Goal: Task Accomplishment & Management: Manage account settings

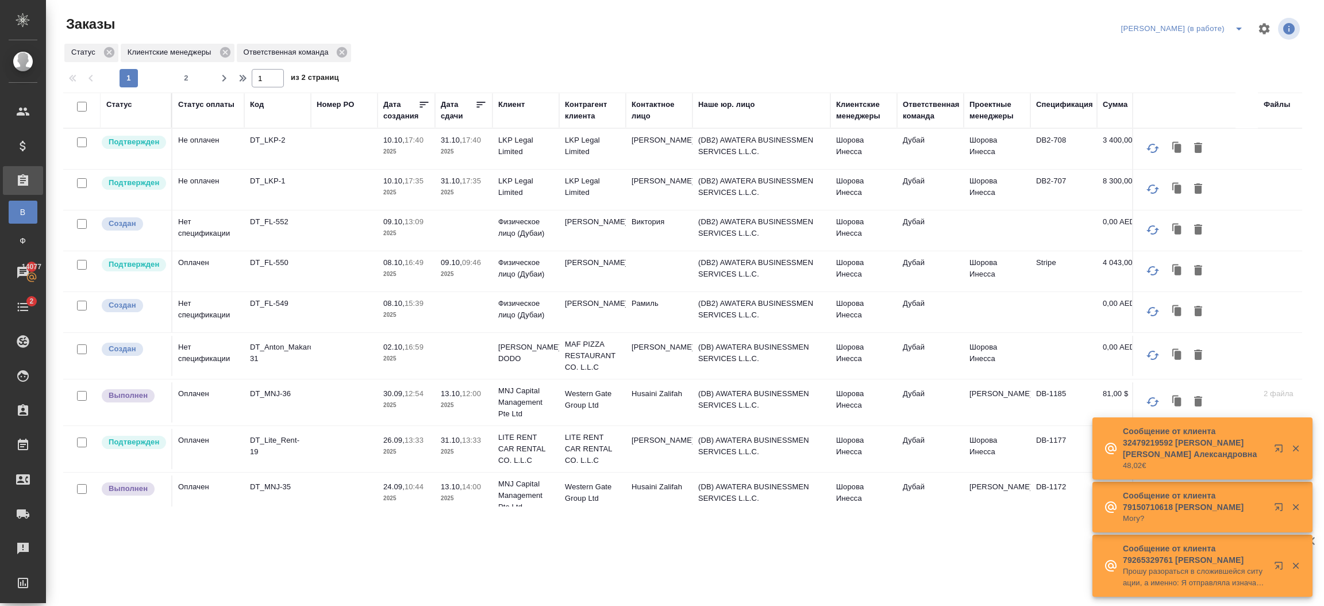
click at [875, 157] on td "Шорова Инесса" at bounding box center [863, 149] width 67 height 40
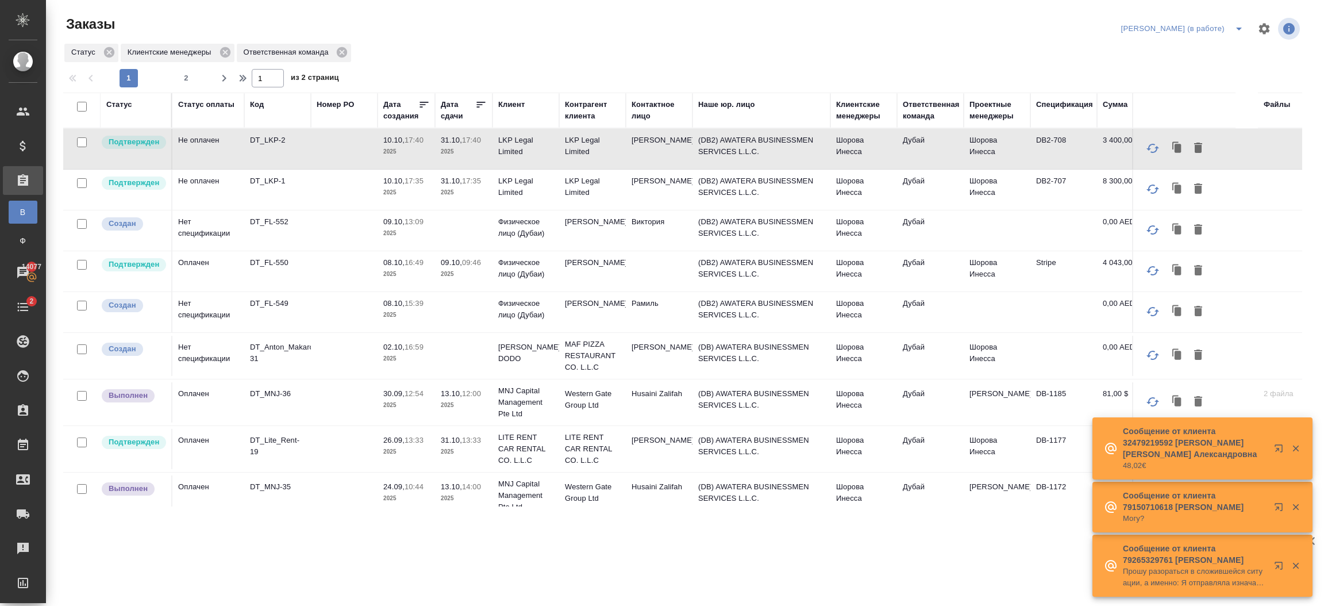
click at [687, 222] on td "Виктория" at bounding box center [659, 230] width 67 height 40
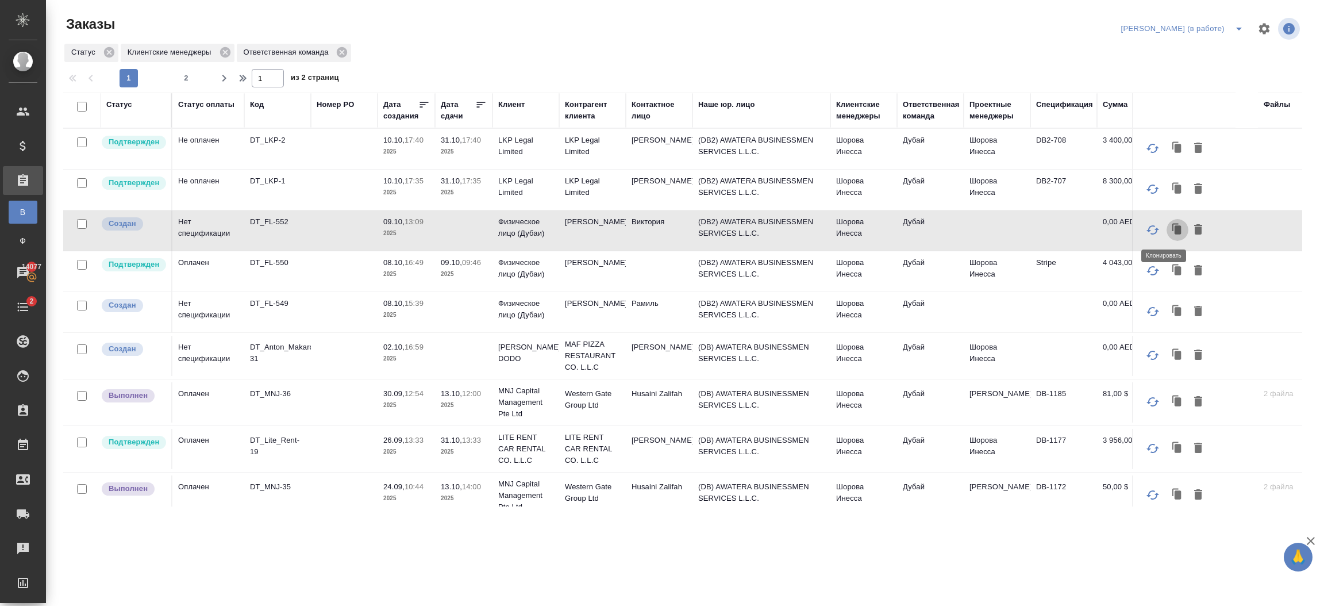
click at [1169, 233] on icon "button" at bounding box center [1177, 230] width 16 height 16
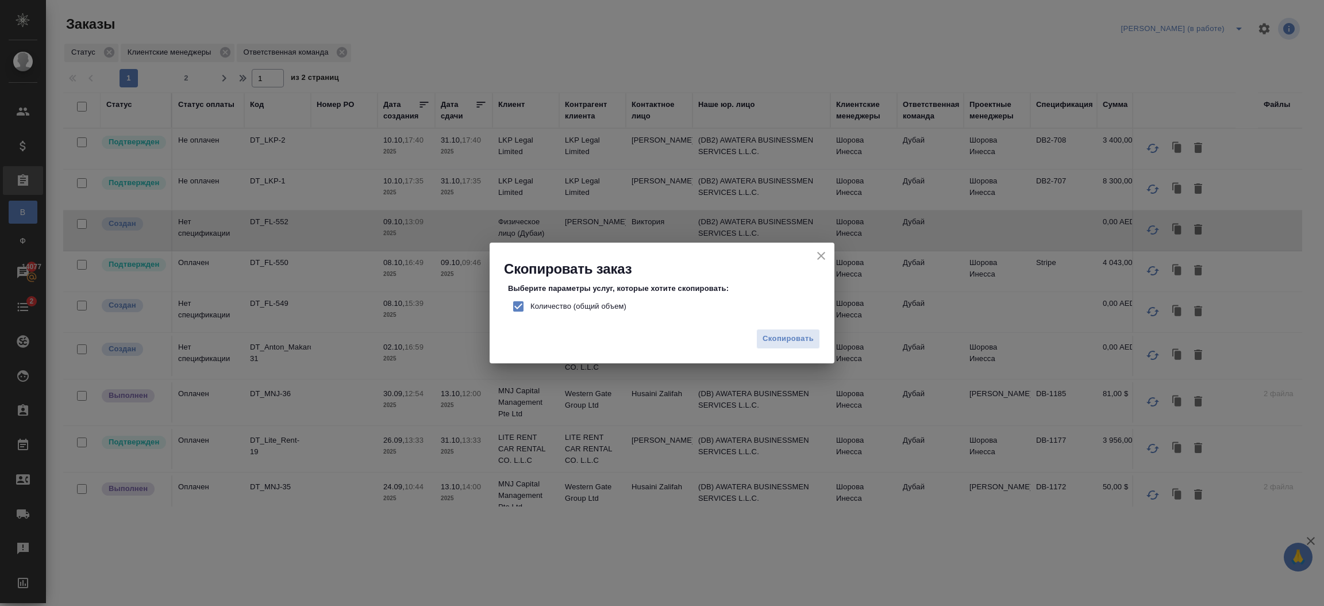
click at [595, 308] on span "Количество (общий объем)" at bounding box center [578, 306] width 96 height 11
click at [530, 308] on input "Количество (общий объем)" at bounding box center [518, 306] width 24 height 24
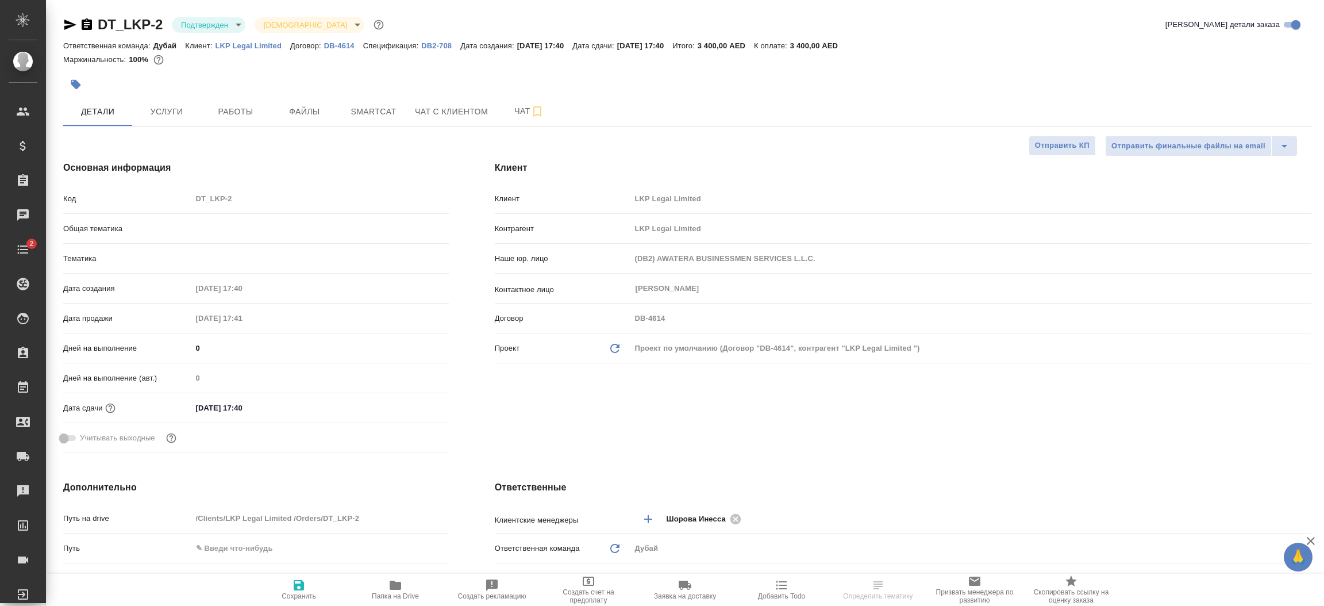
select select "RU"
type textarea "x"
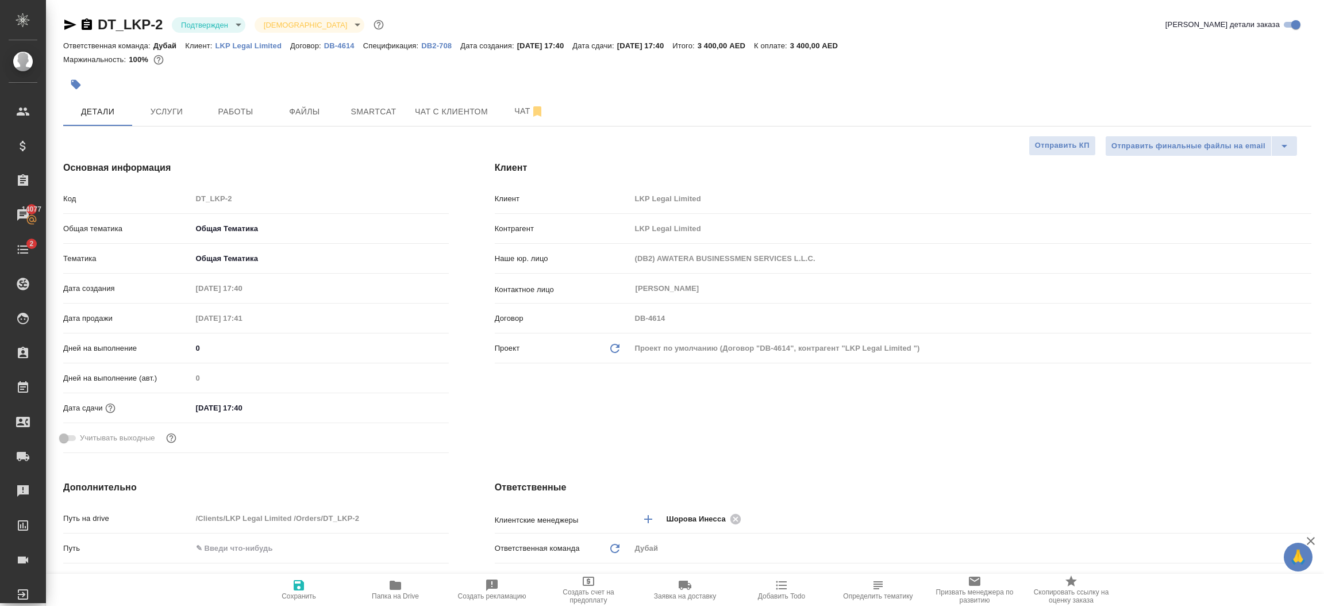
type textarea "x"
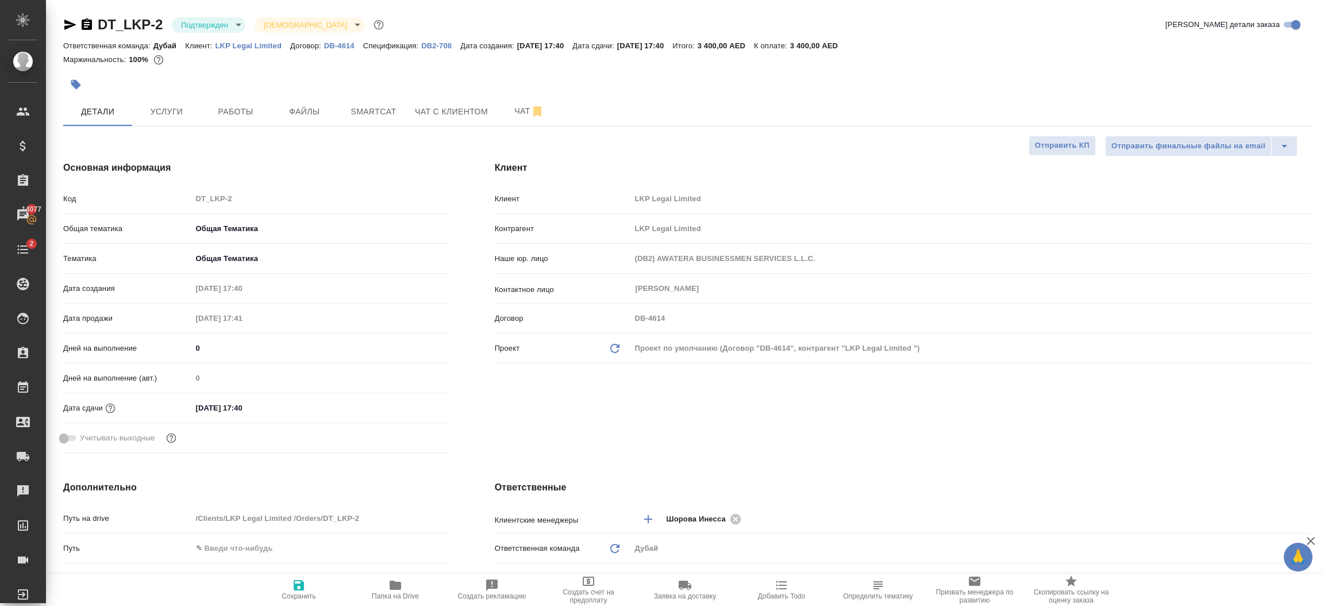
type textarea "x"
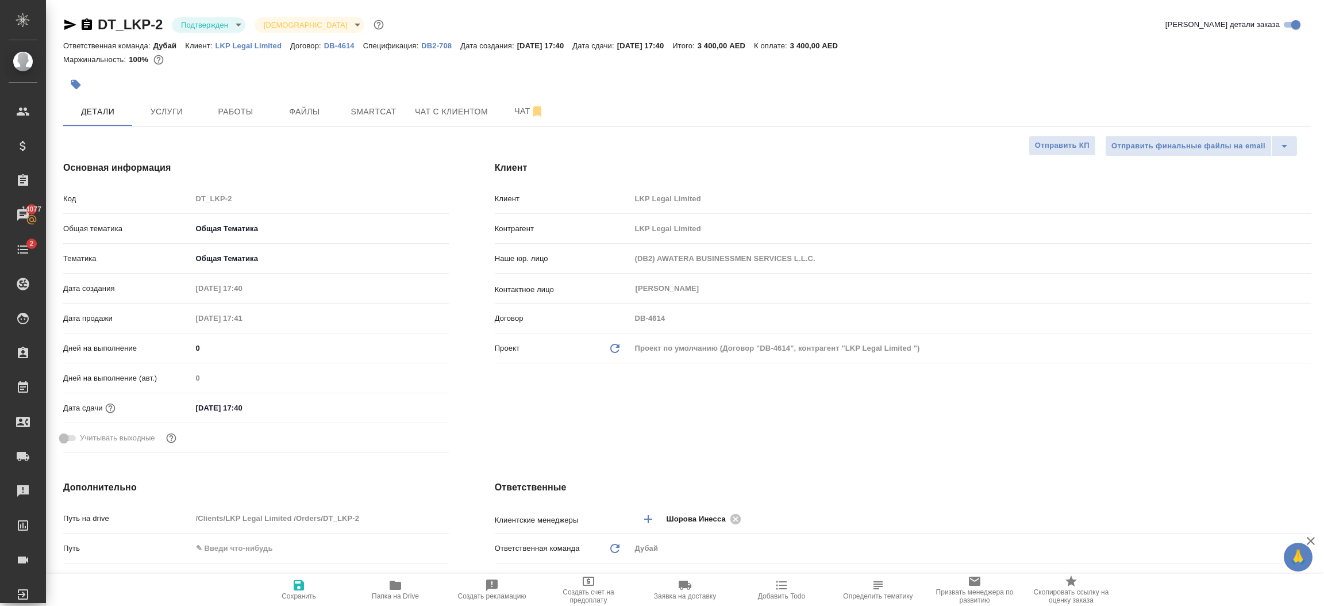
type textarea "x"
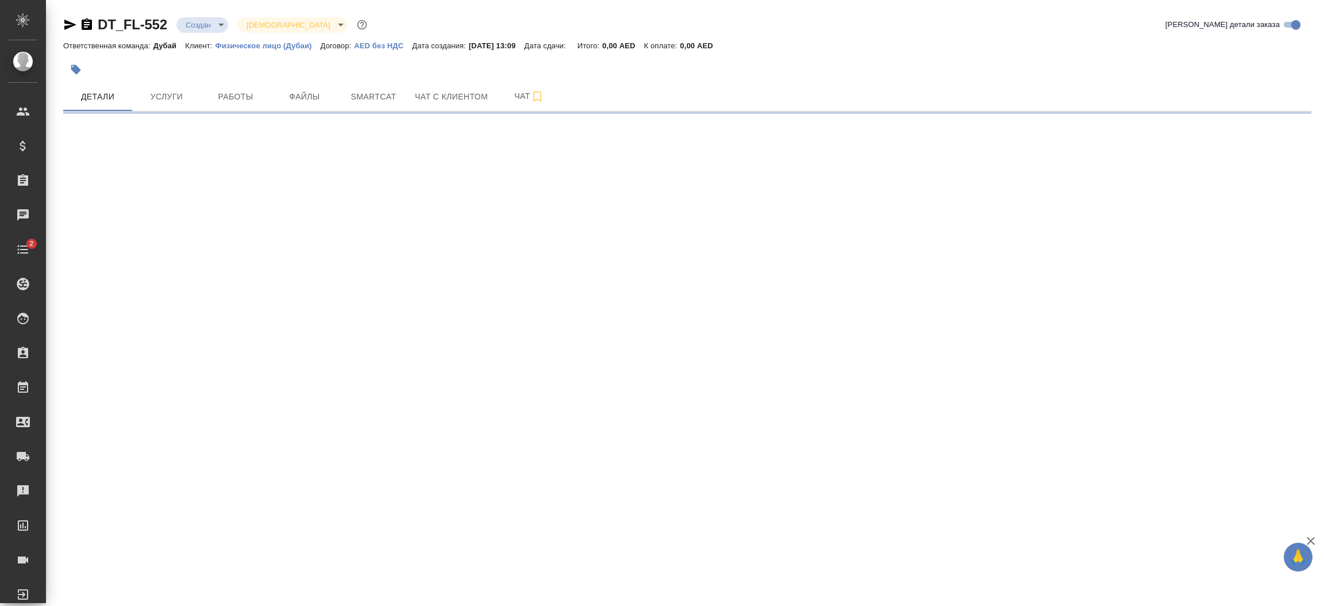
select select "RU"
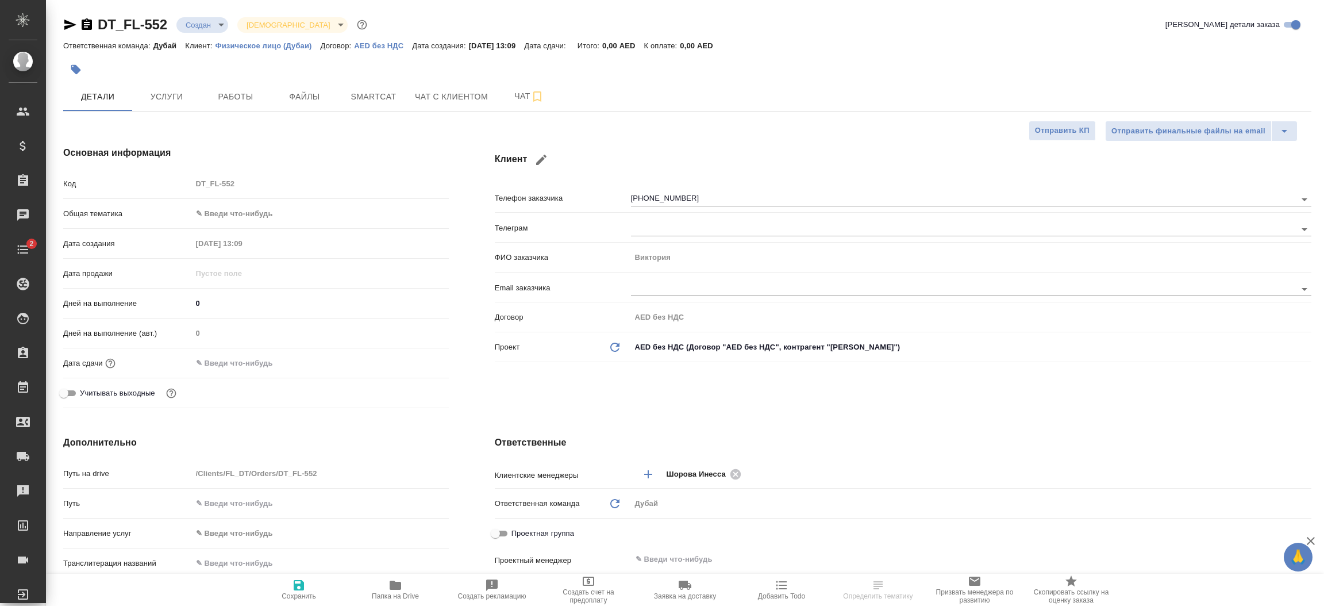
type textarea "x"
click at [271, 49] on p "Физическое лицо (Дубаи)" at bounding box center [267, 45] width 105 height 9
type textarea "x"
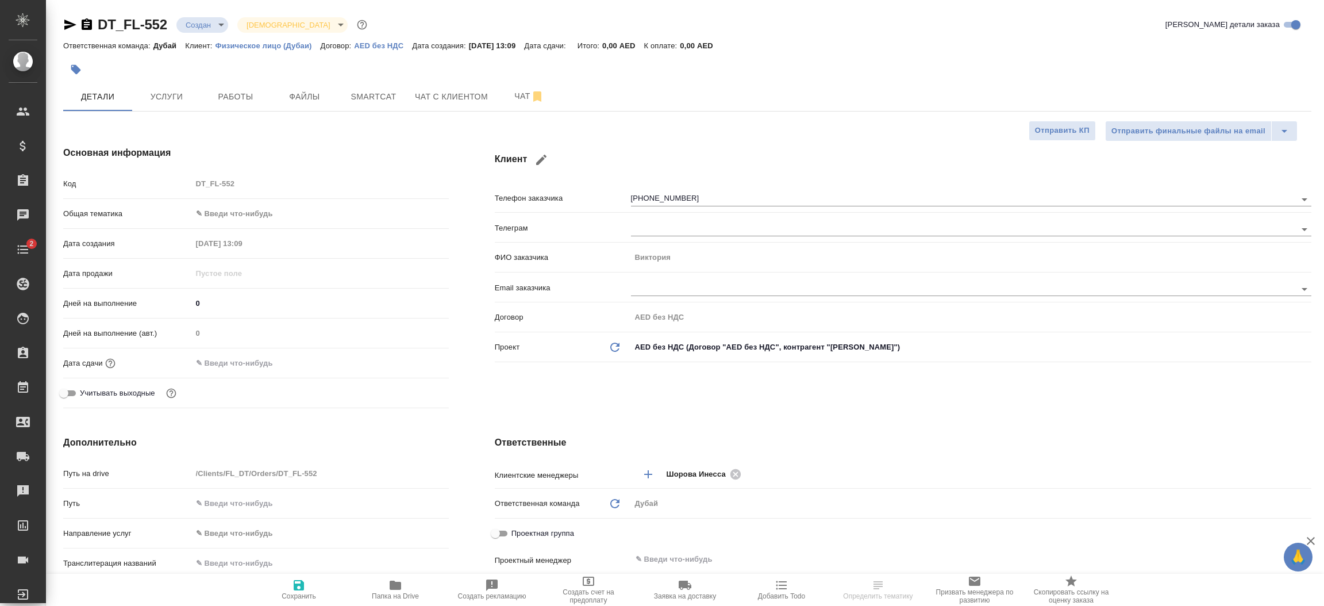
type textarea "x"
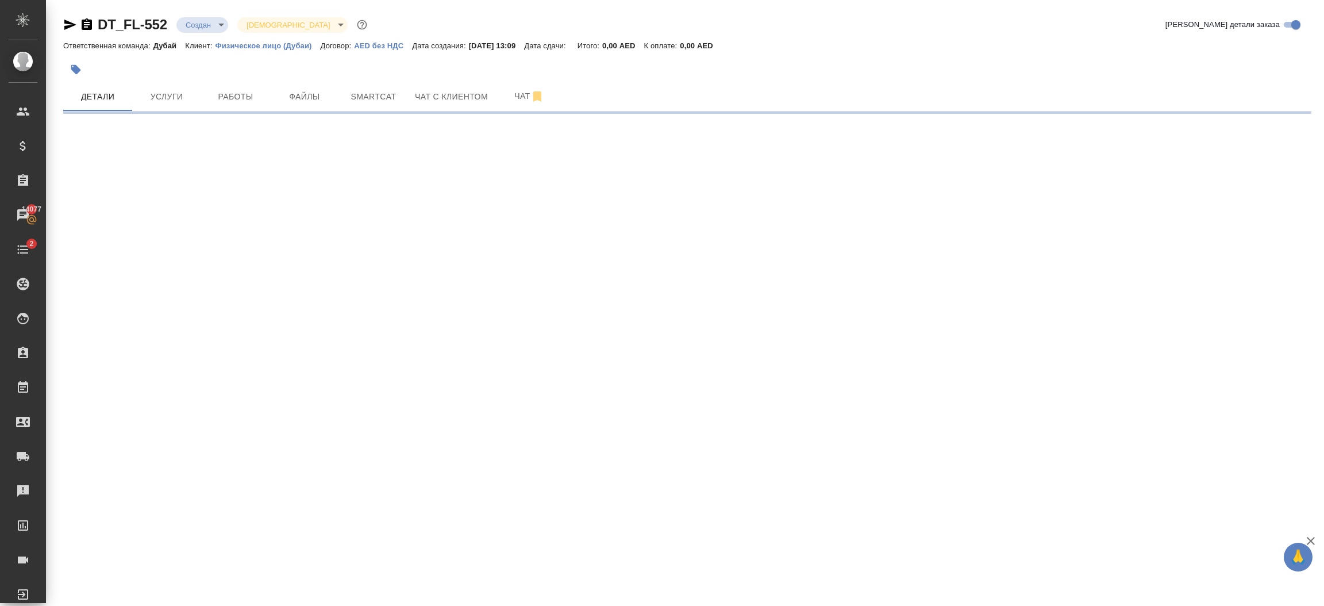
select select "RU"
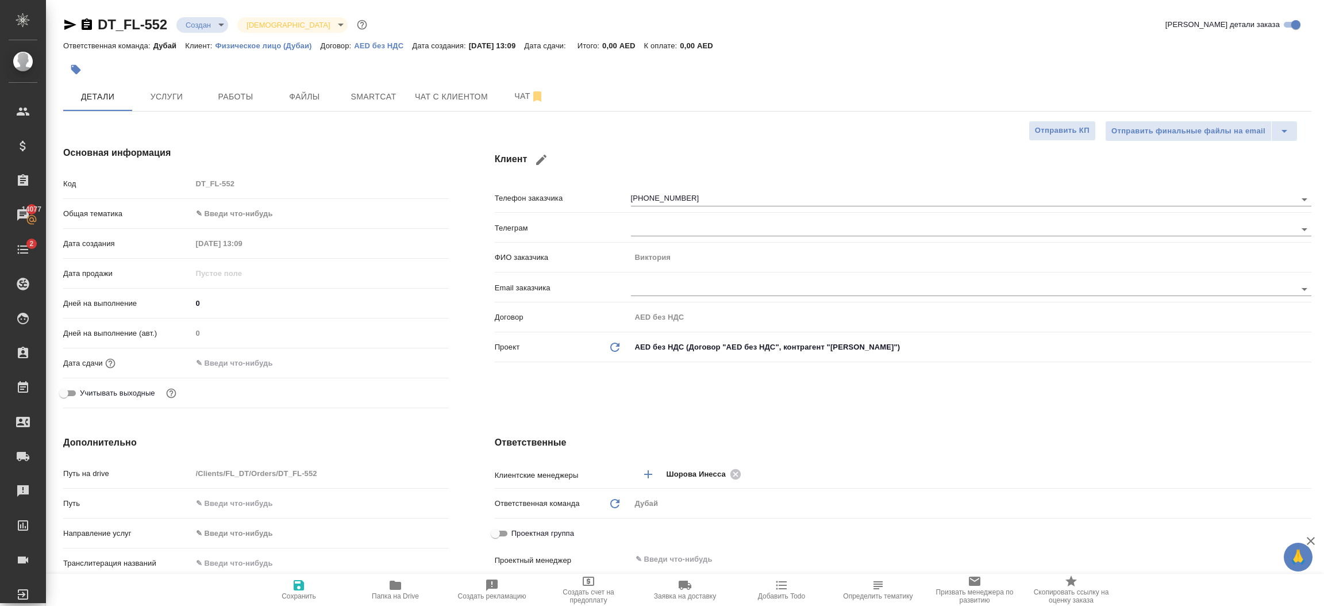
type textarea "x"
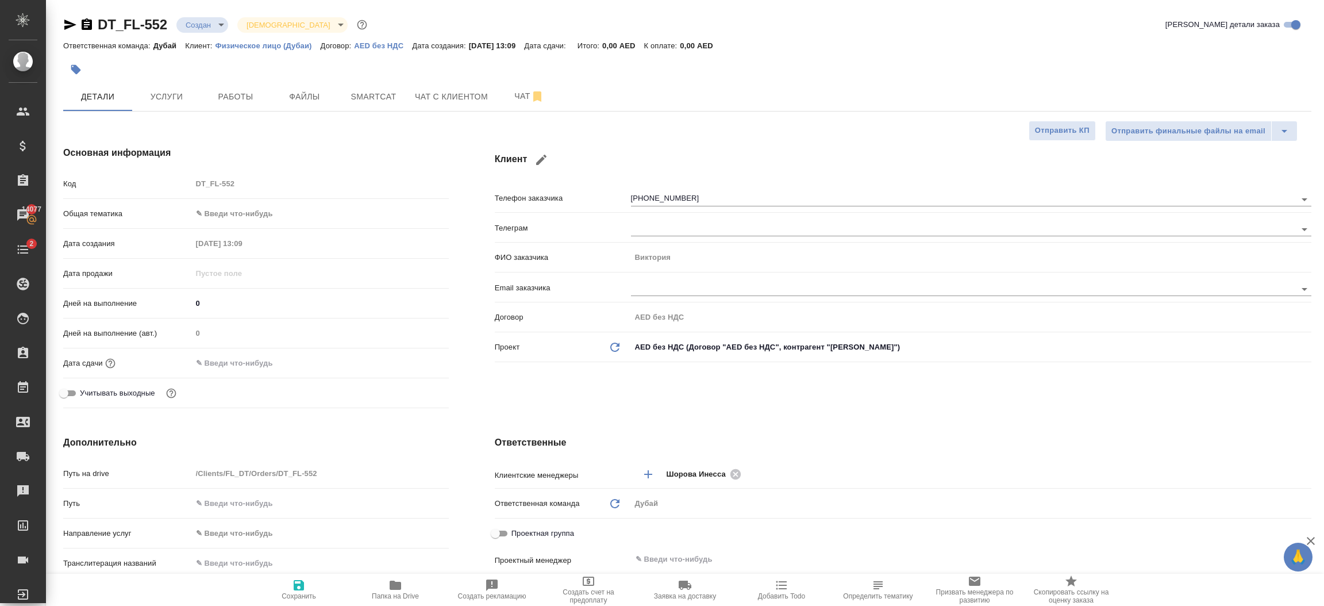
type textarea "x"
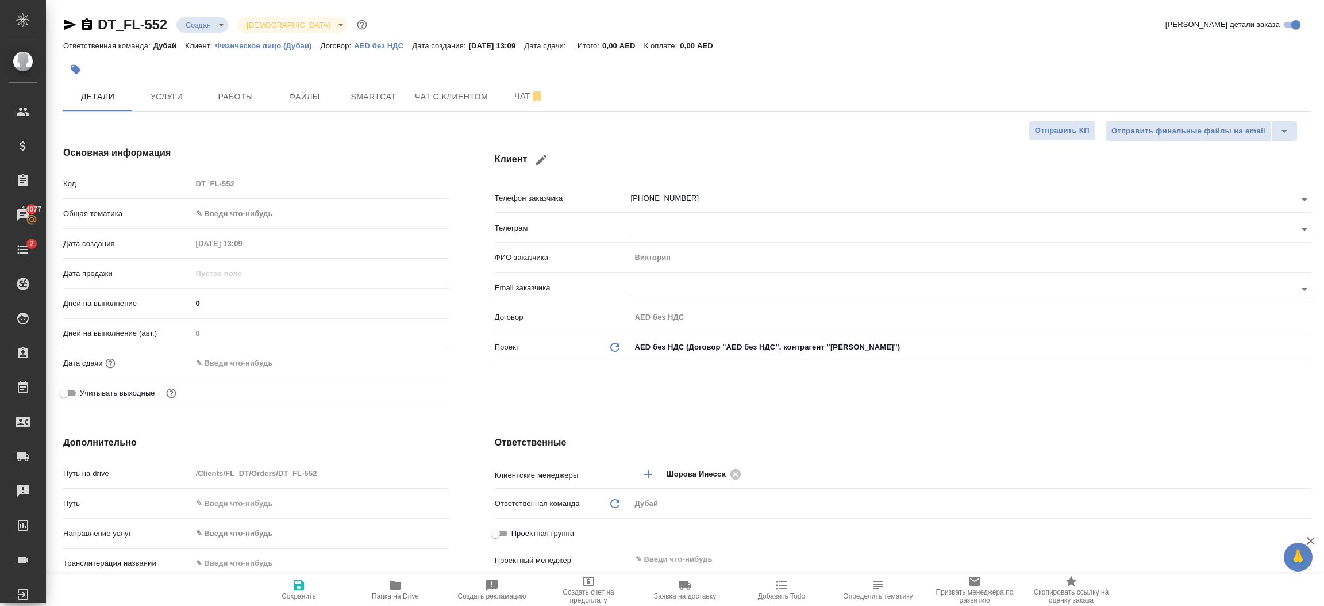
type textarea "x"
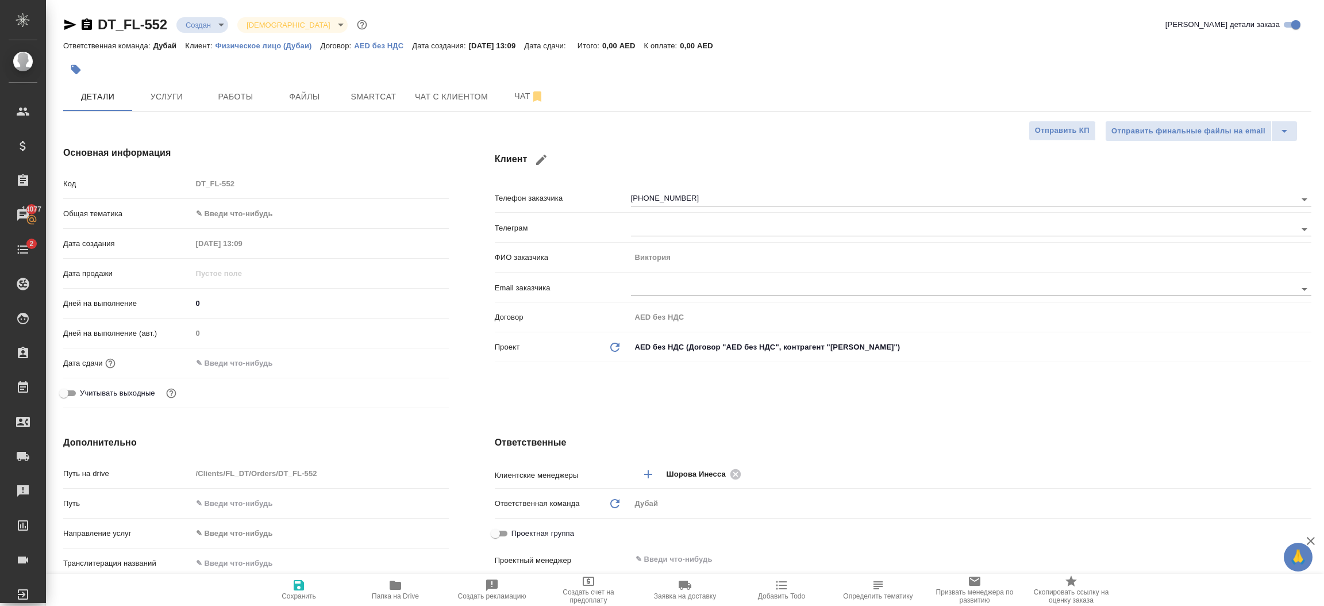
type textarea "x"
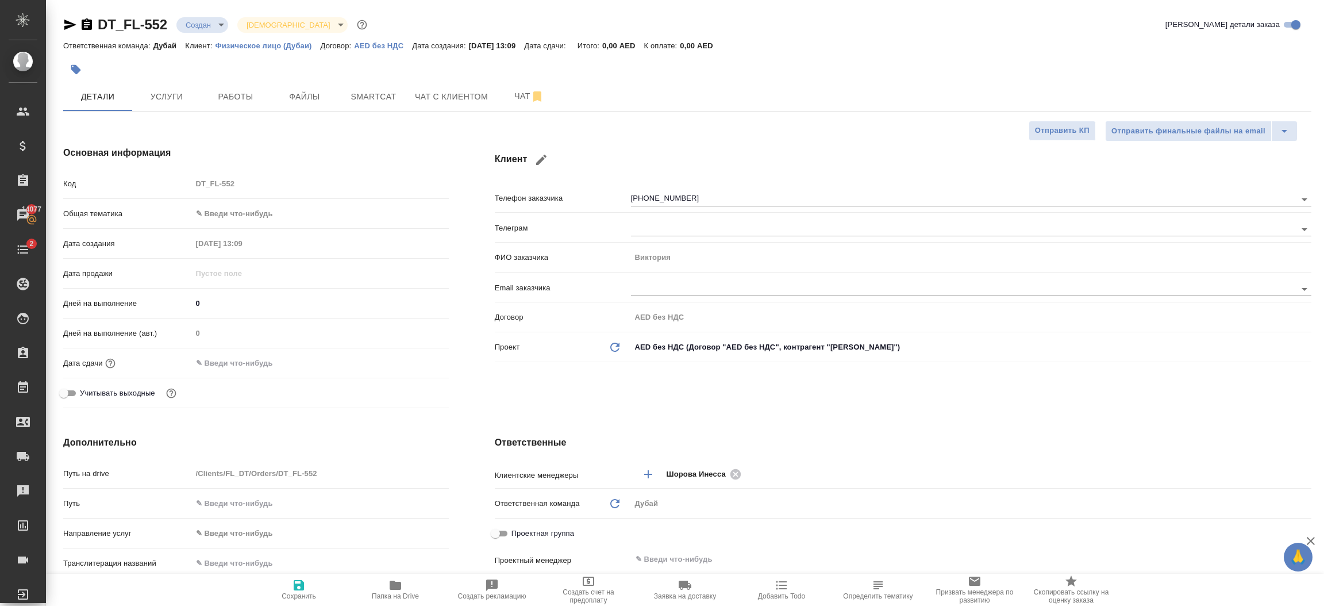
type textarea "x"
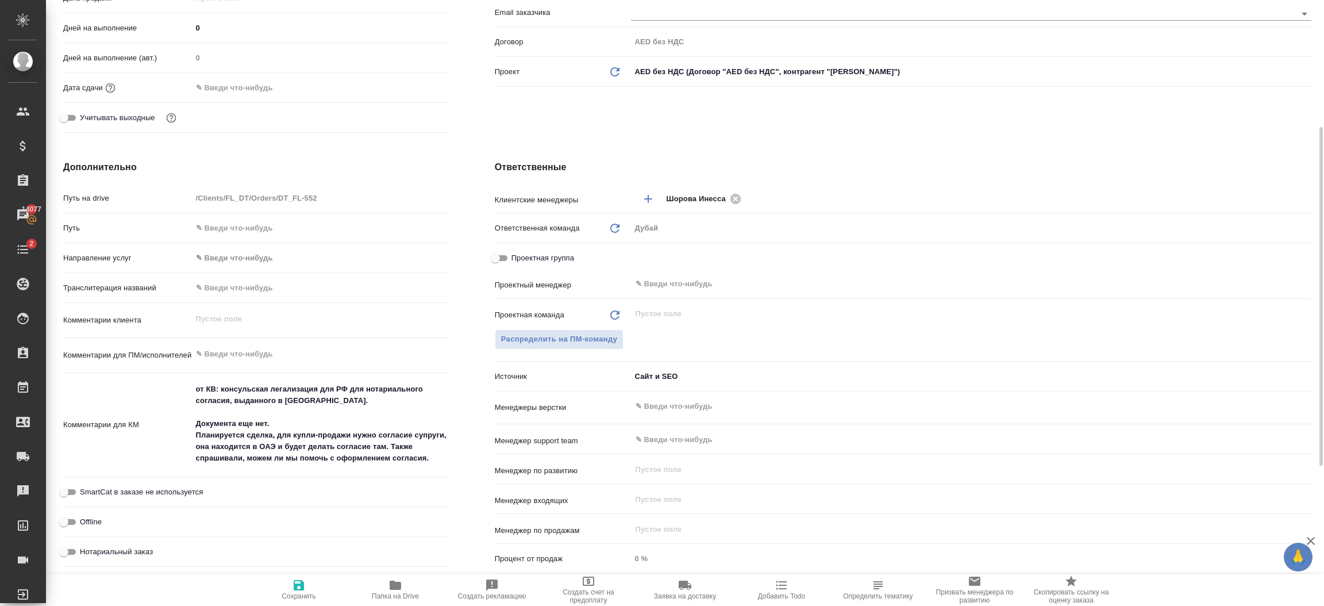
scroll to position [310, 0]
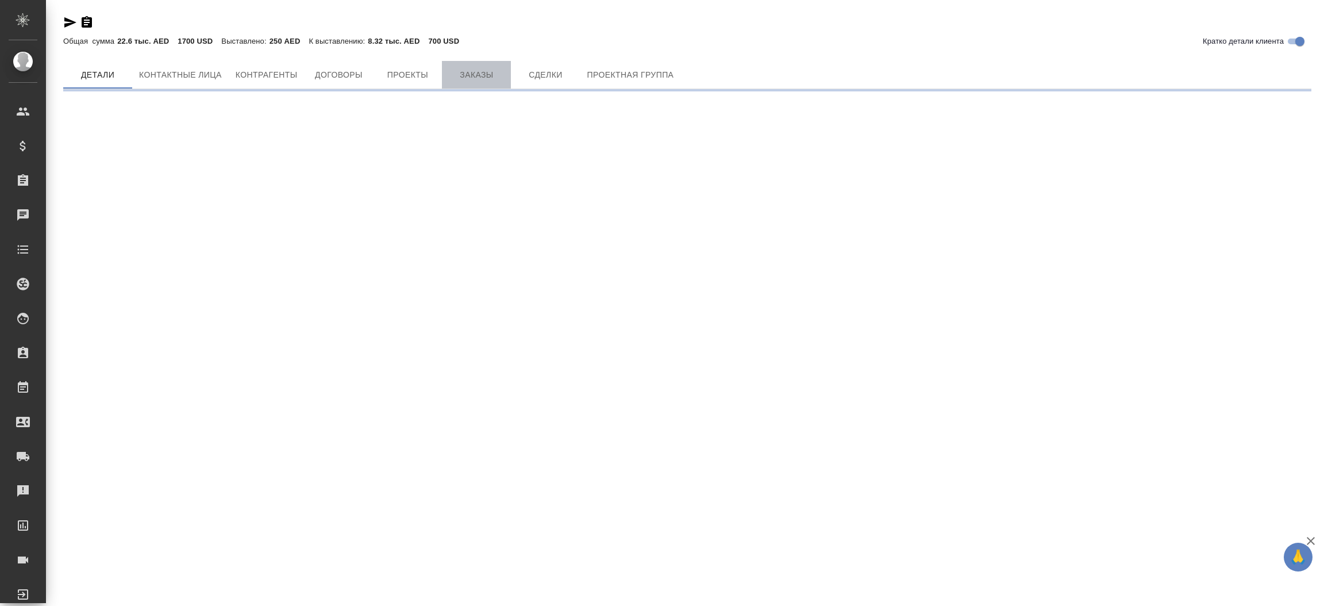
click at [480, 75] on span "Заказы" at bounding box center [476, 75] width 55 height 14
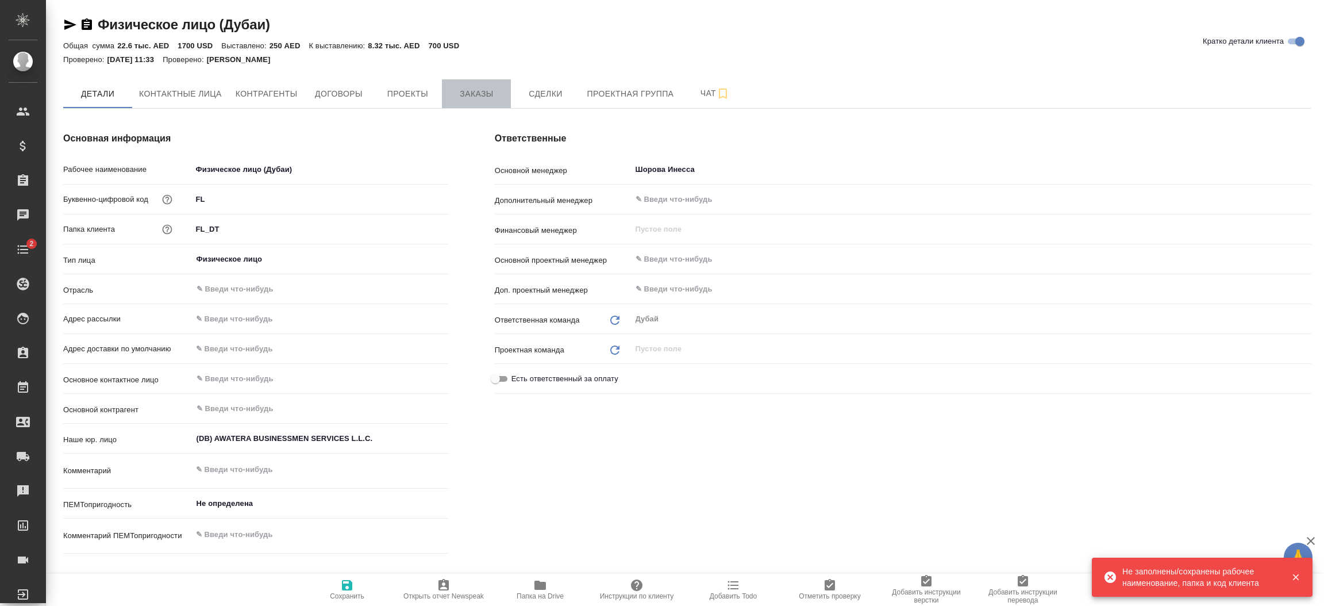
click at [480, 88] on span "Заказы" at bounding box center [476, 94] width 55 height 14
type textarea "x"
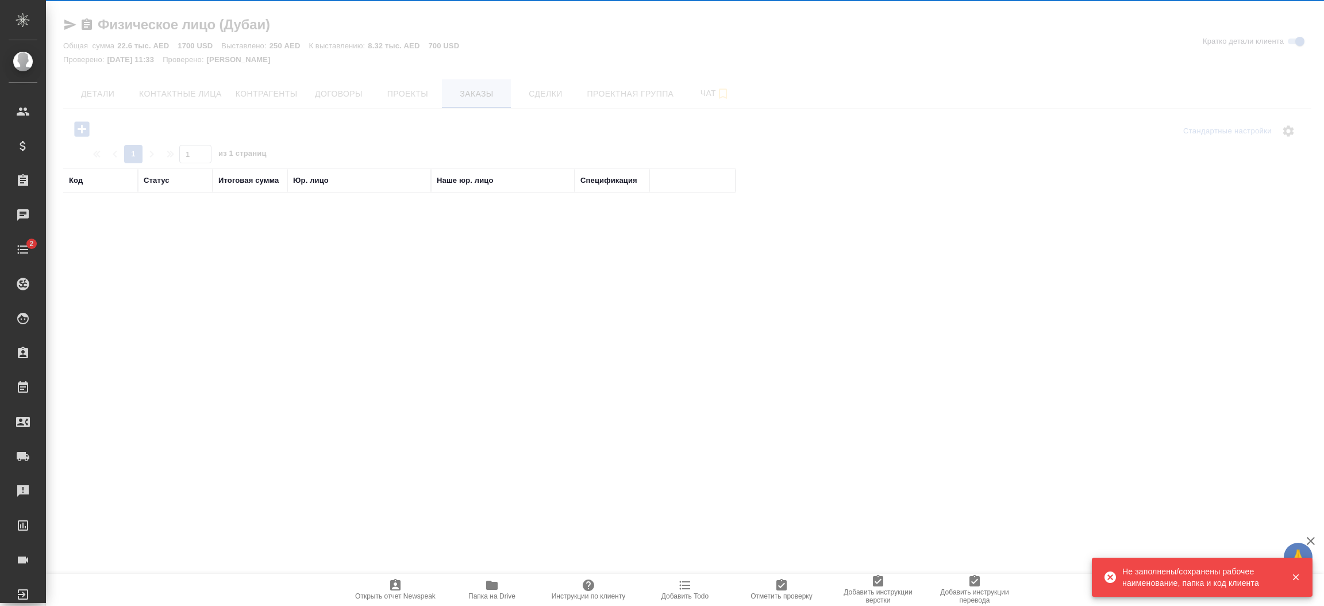
click at [480, 88] on div at bounding box center [685, 303] width 1278 height 606
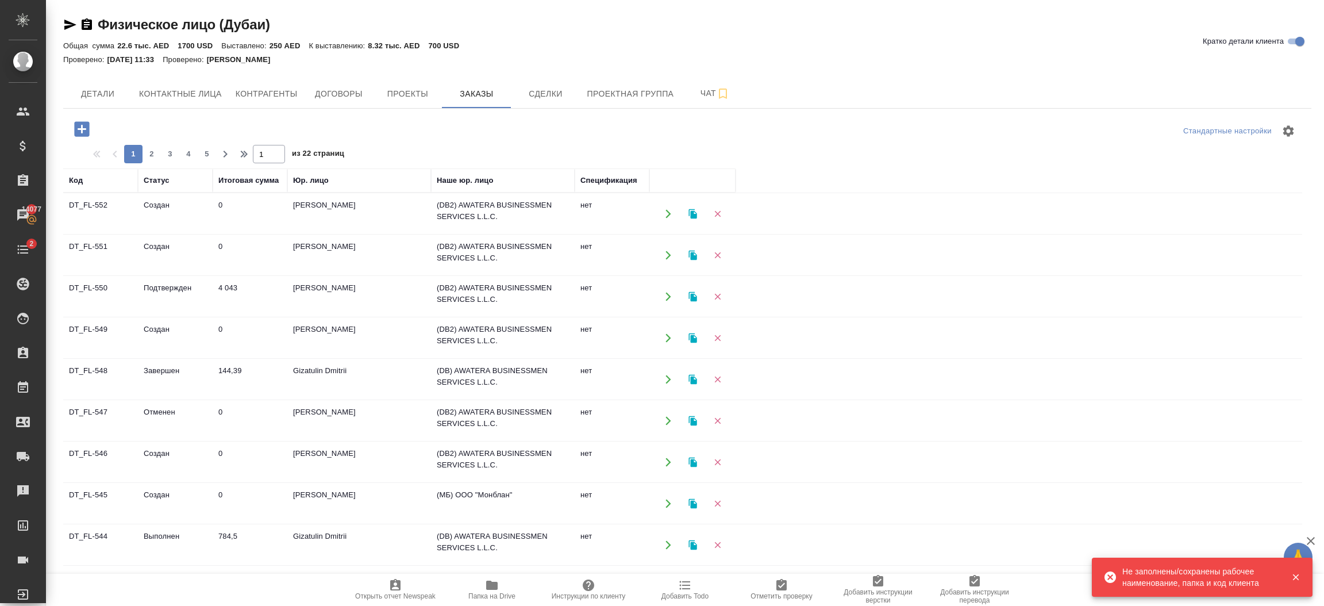
click at [74, 124] on icon "button" at bounding box center [81, 128] width 15 height 15
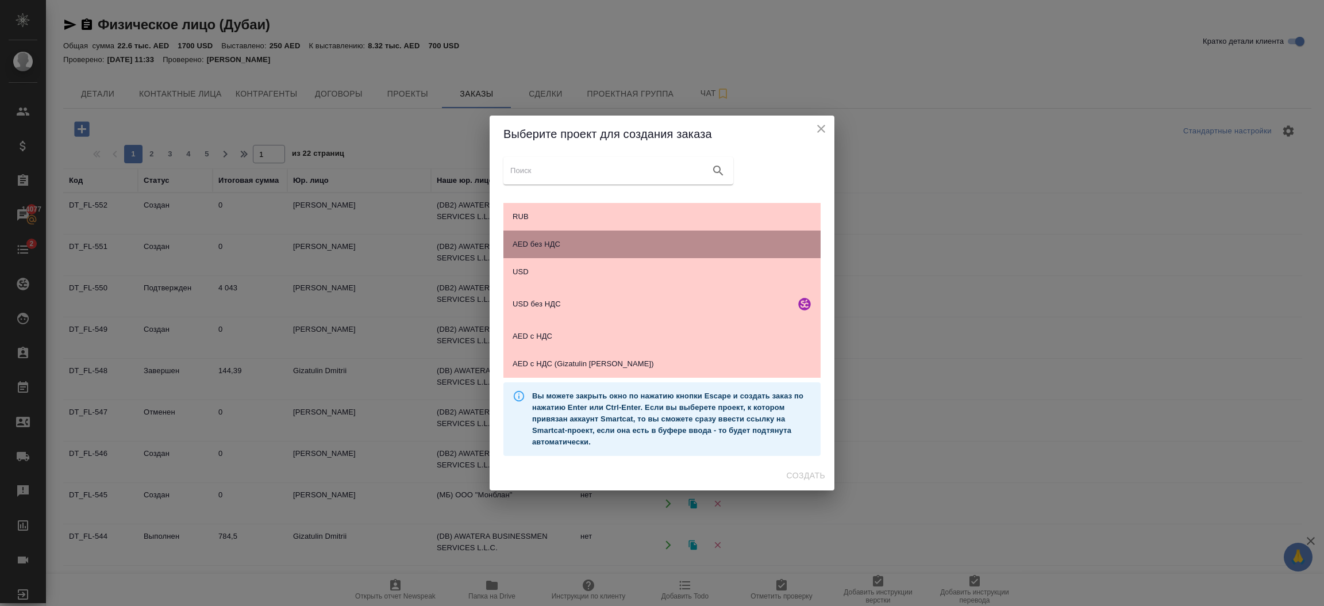
click at [602, 242] on span "AED без НДС" at bounding box center [662, 243] width 299 height 11
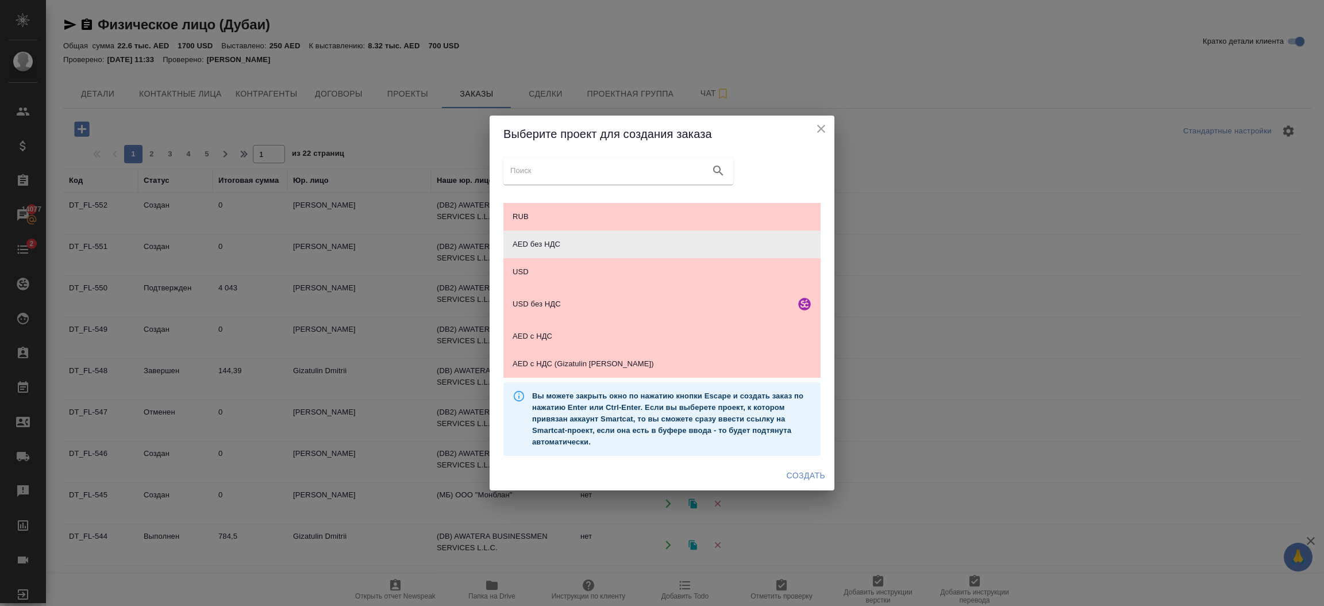
click at [817, 475] on span "Создать" at bounding box center [806, 475] width 38 height 14
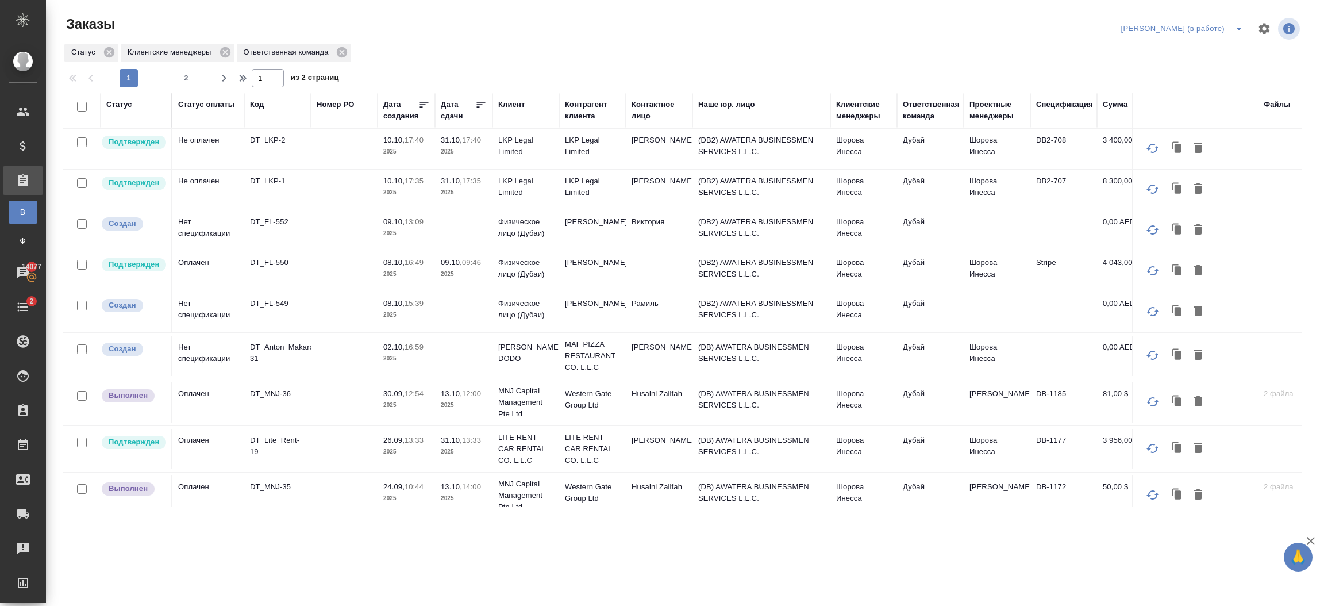
click at [837, 236] on td "Шорова Инесса" at bounding box center [863, 230] width 67 height 40
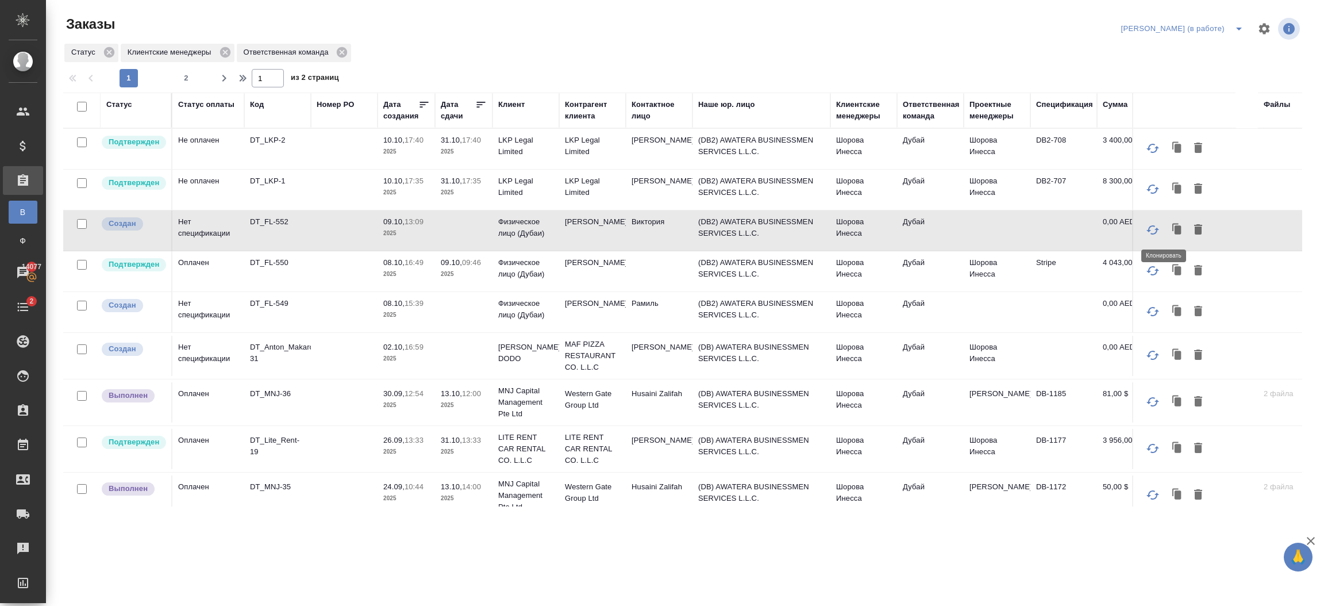
click at [1174, 230] on icon "button" at bounding box center [1177, 229] width 6 height 9
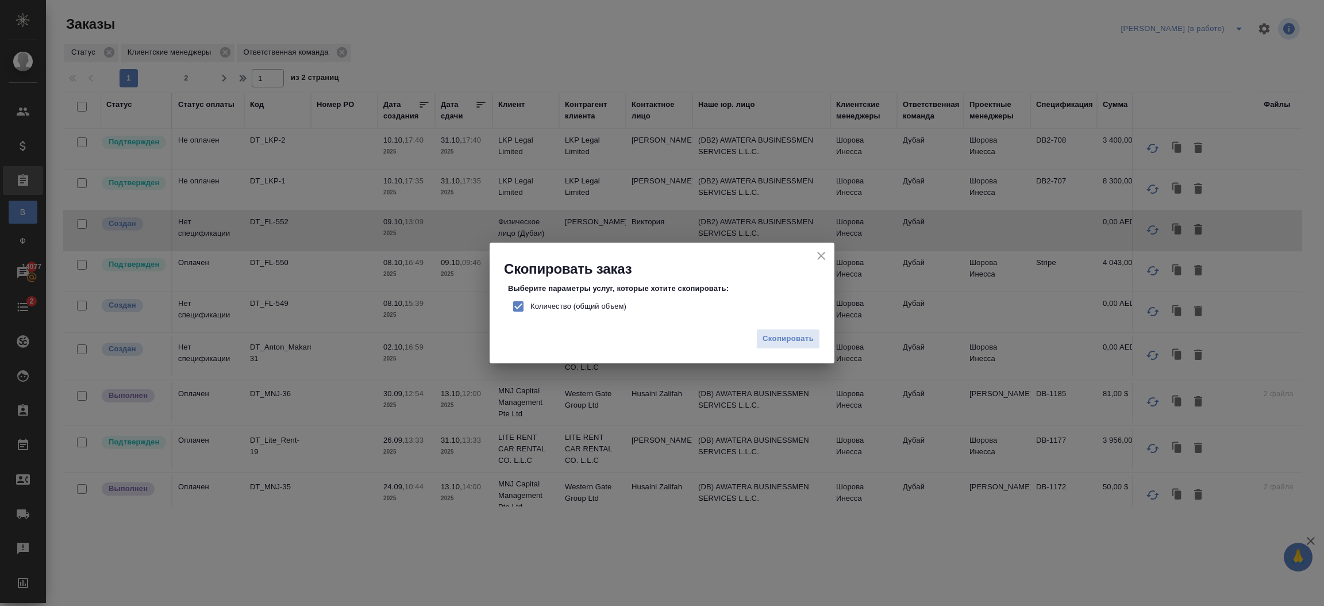
click at [823, 255] on icon "close" at bounding box center [821, 256] width 14 height 14
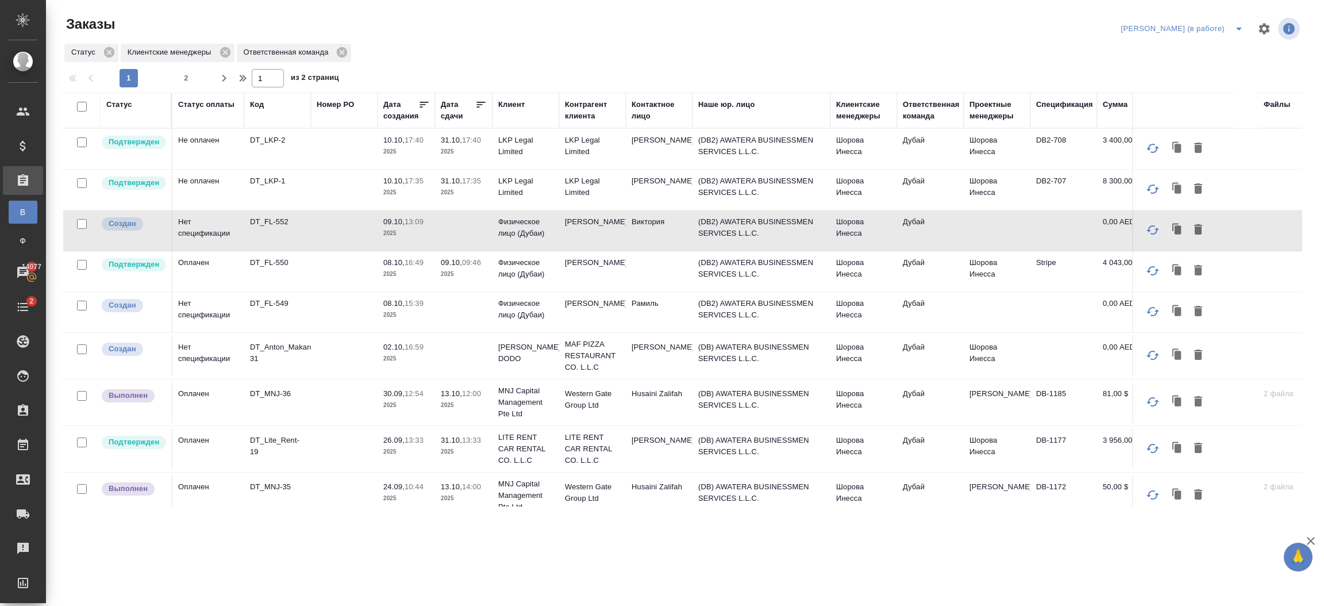
click at [1174, 227] on icon "button" at bounding box center [1177, 229] width 6 height 9
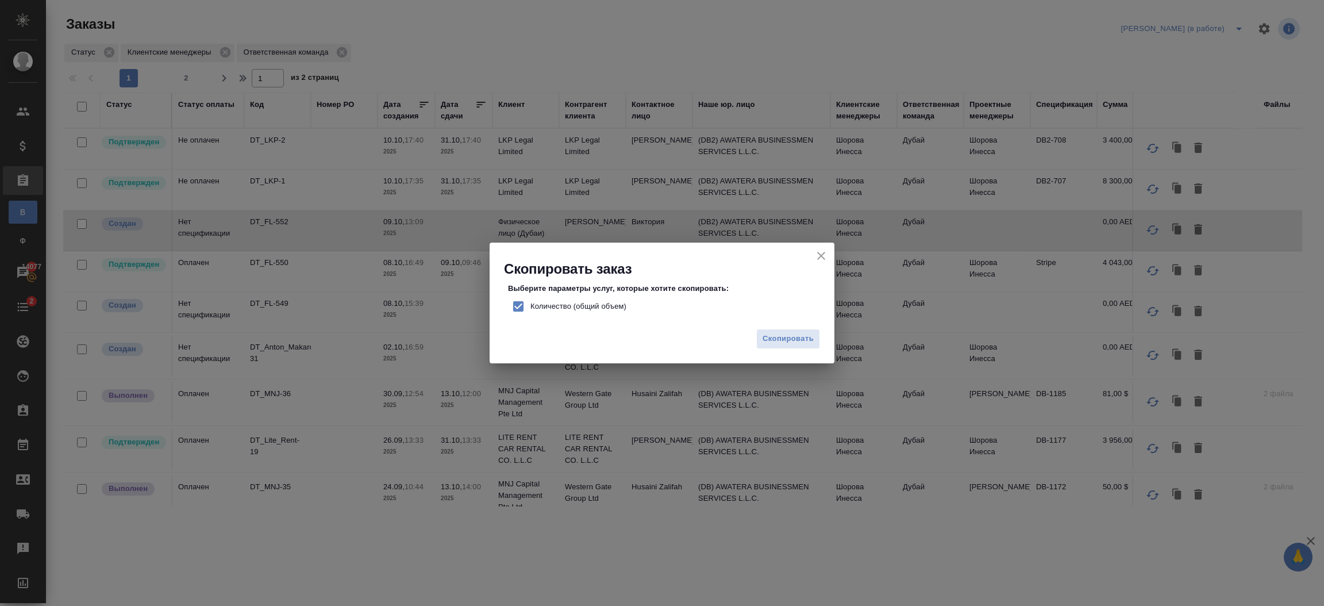
click at [577, 299] on label "Количество (общий объем)" at bounding box center [566, 306] width 120 height 24
click at [530, 299] on input "Количество (общий объем)" at bounding box center [518, 306] width 24 height 24
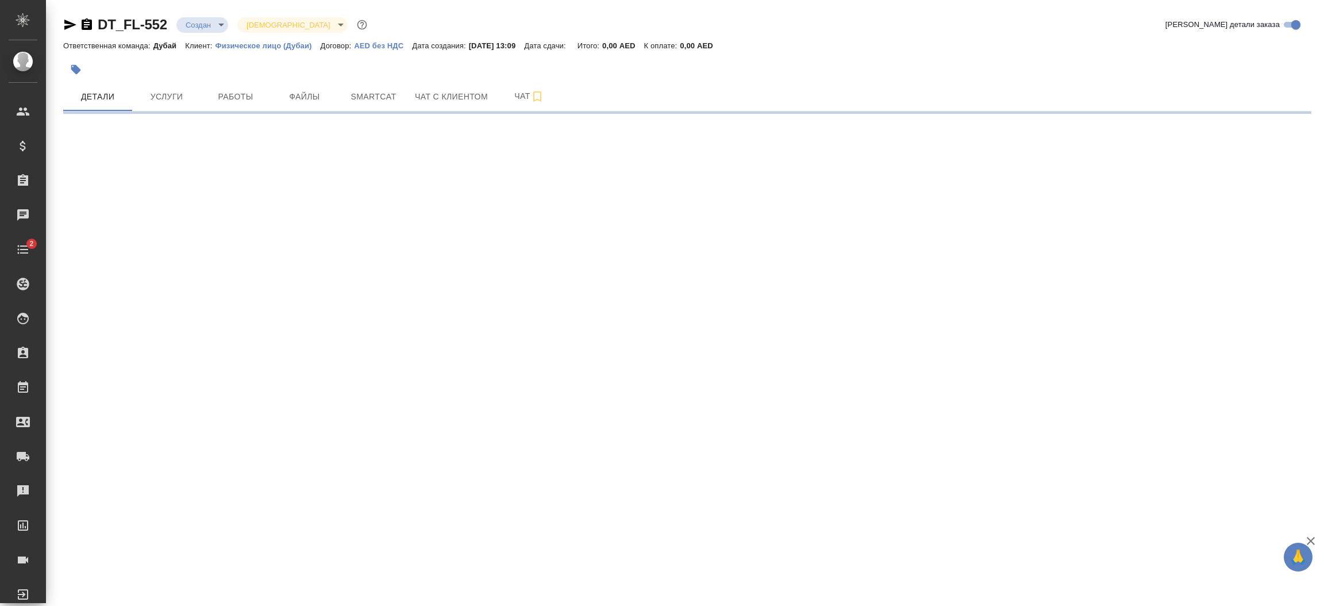
select select "RU"
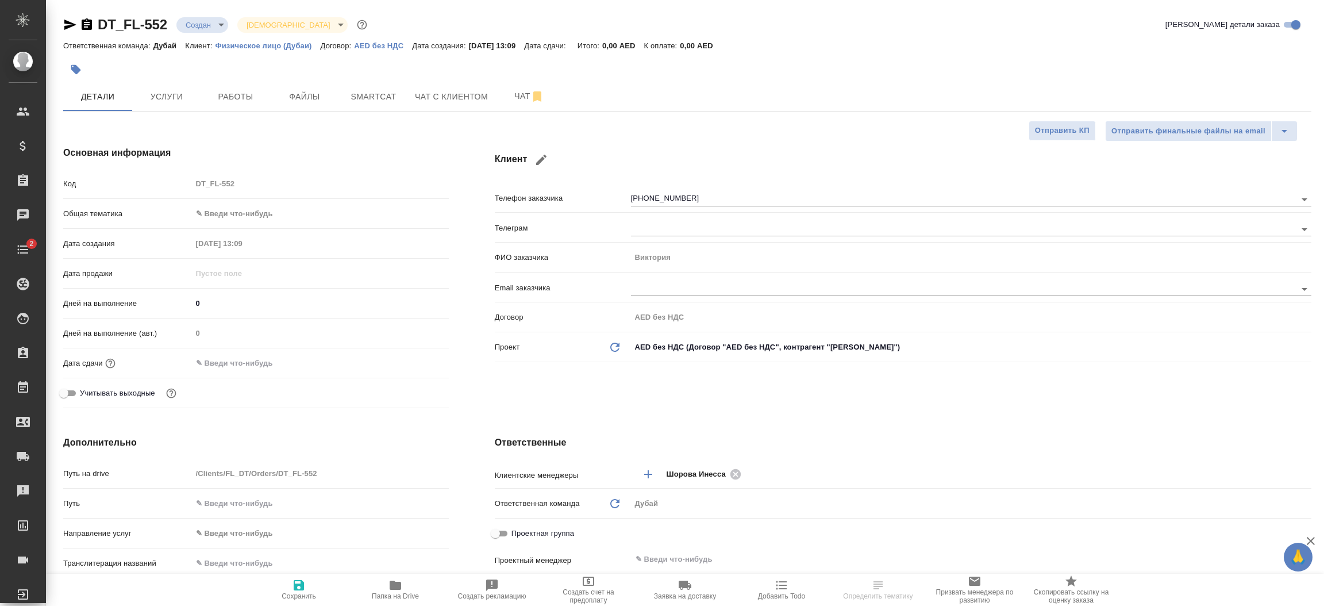
type textarea "x"
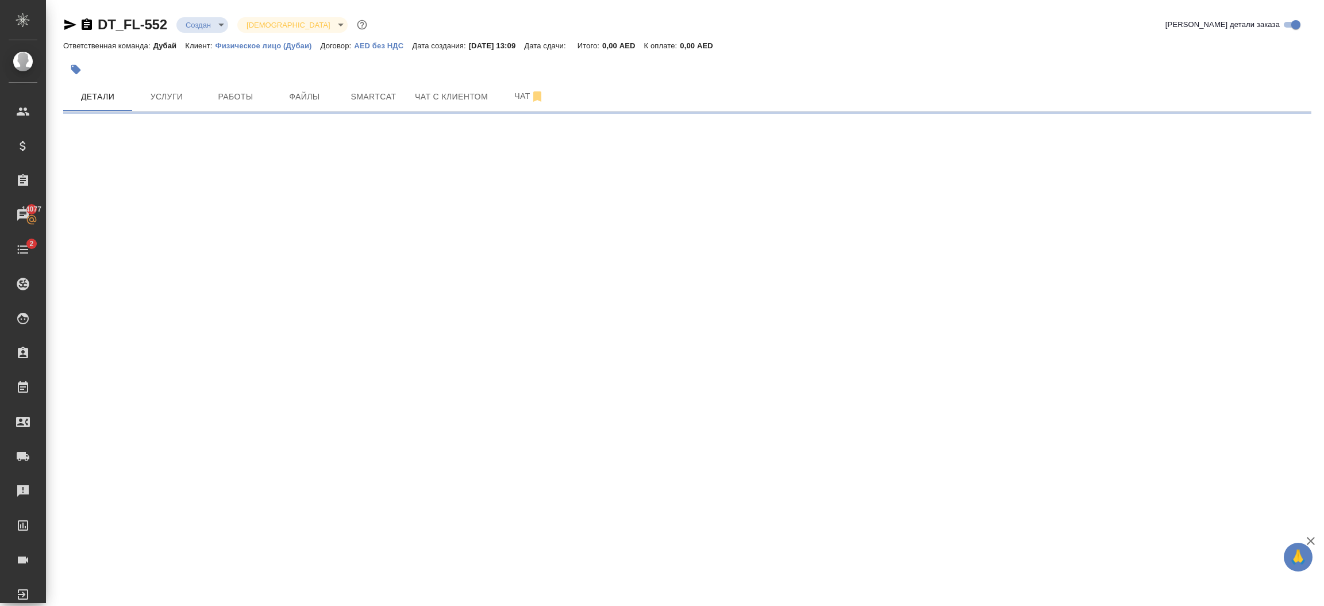
select select "RU"
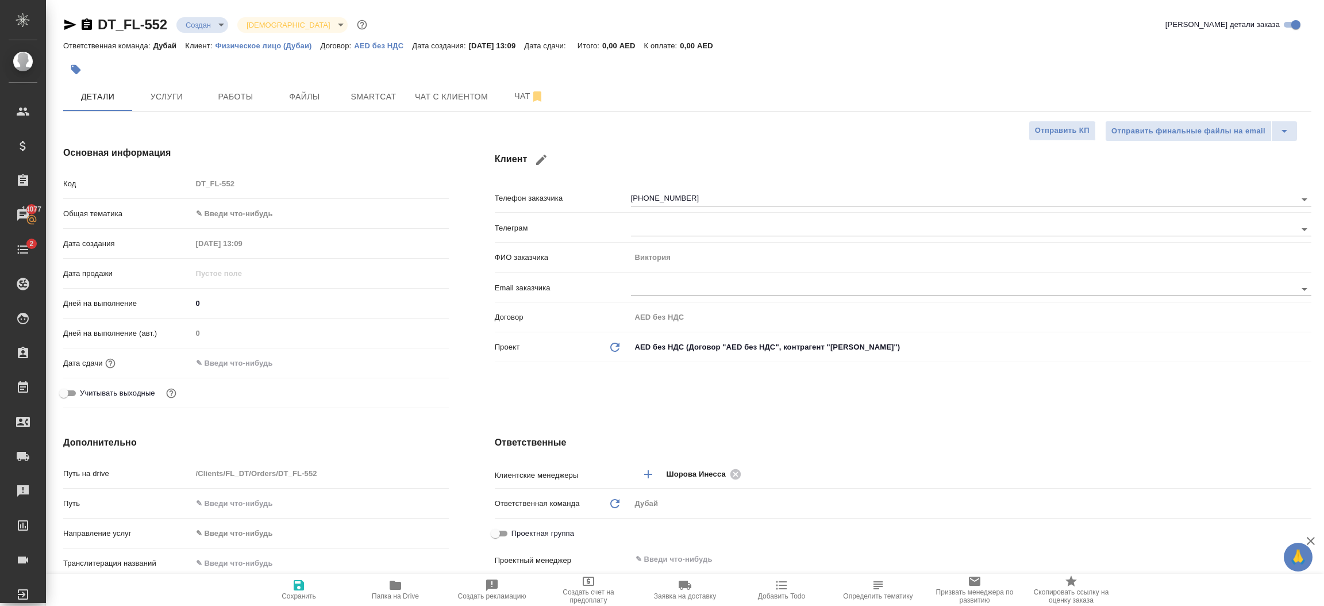
type textarea "x"
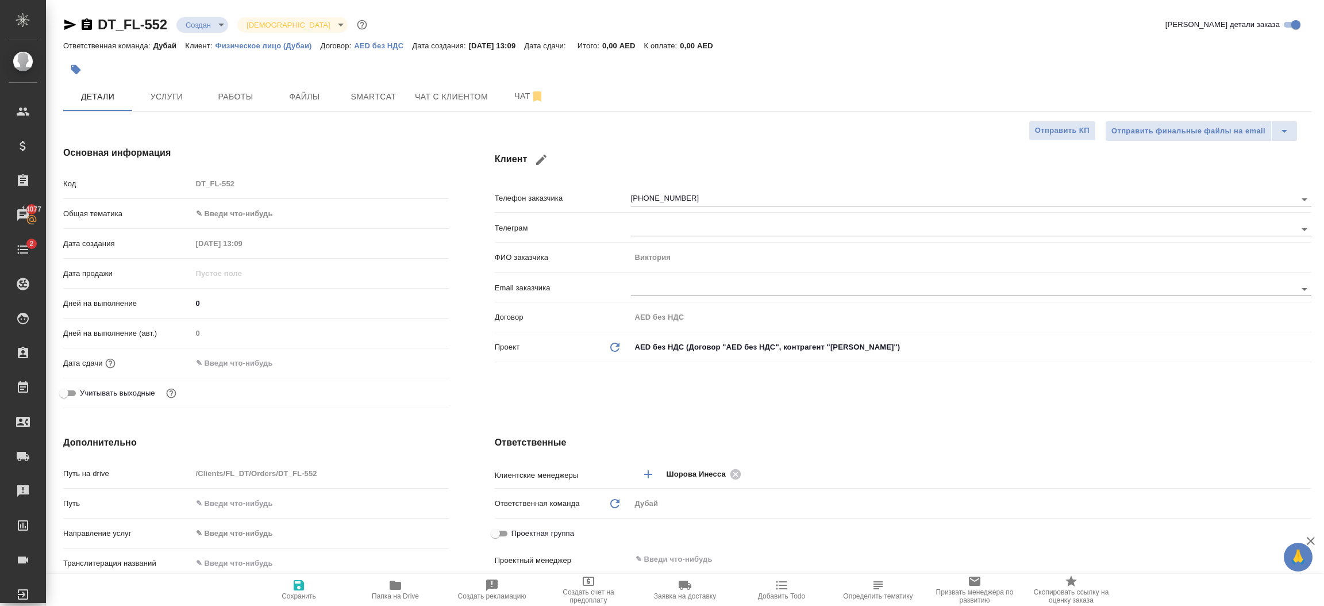
type textarea "x"
click at [249, 46] on p "Физическое лицо (Дубаи)" at bounding box center [267, 45] width 105 height 9
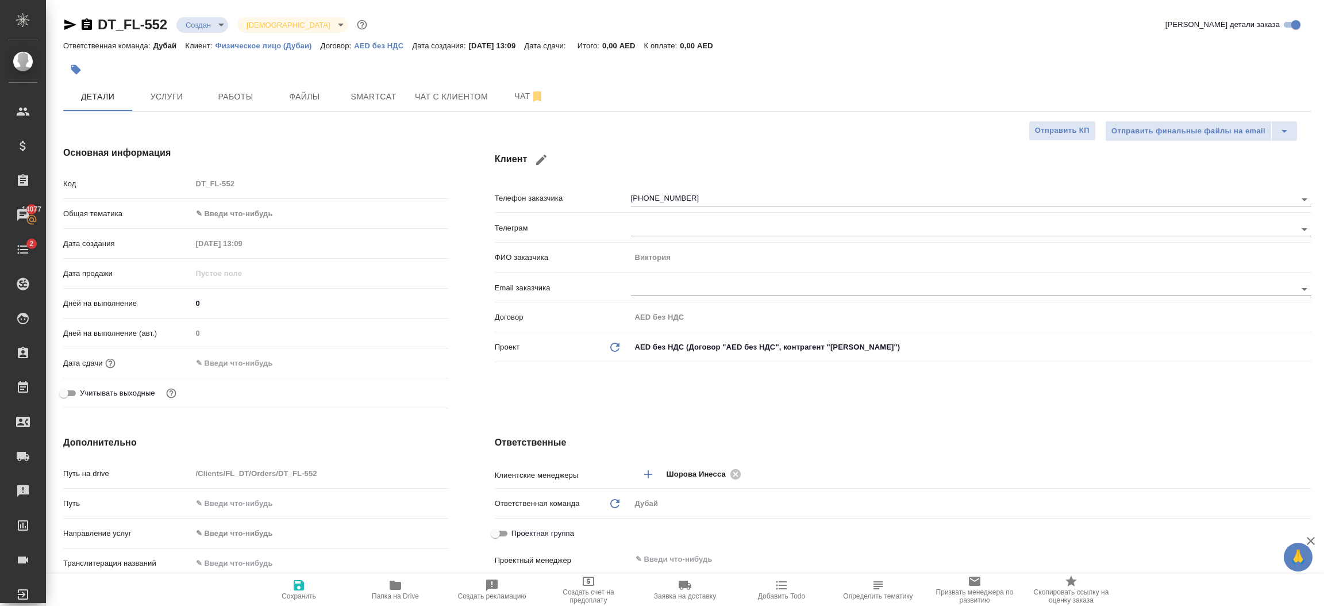
type textarea "x"
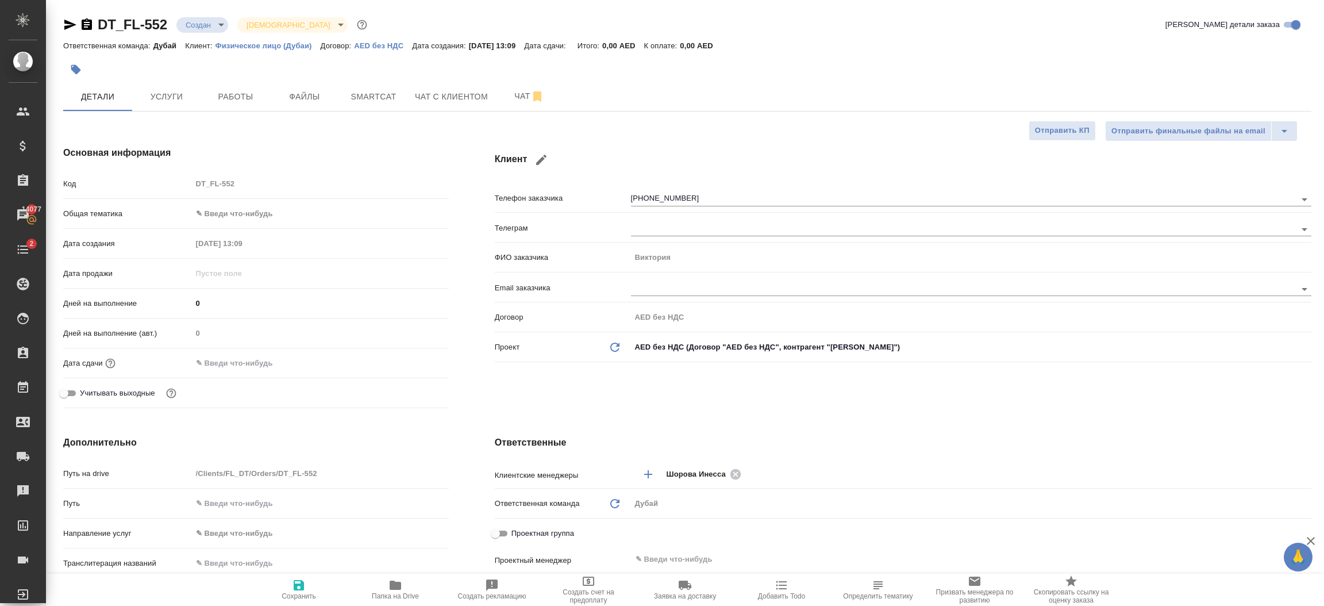
type textarea "x"
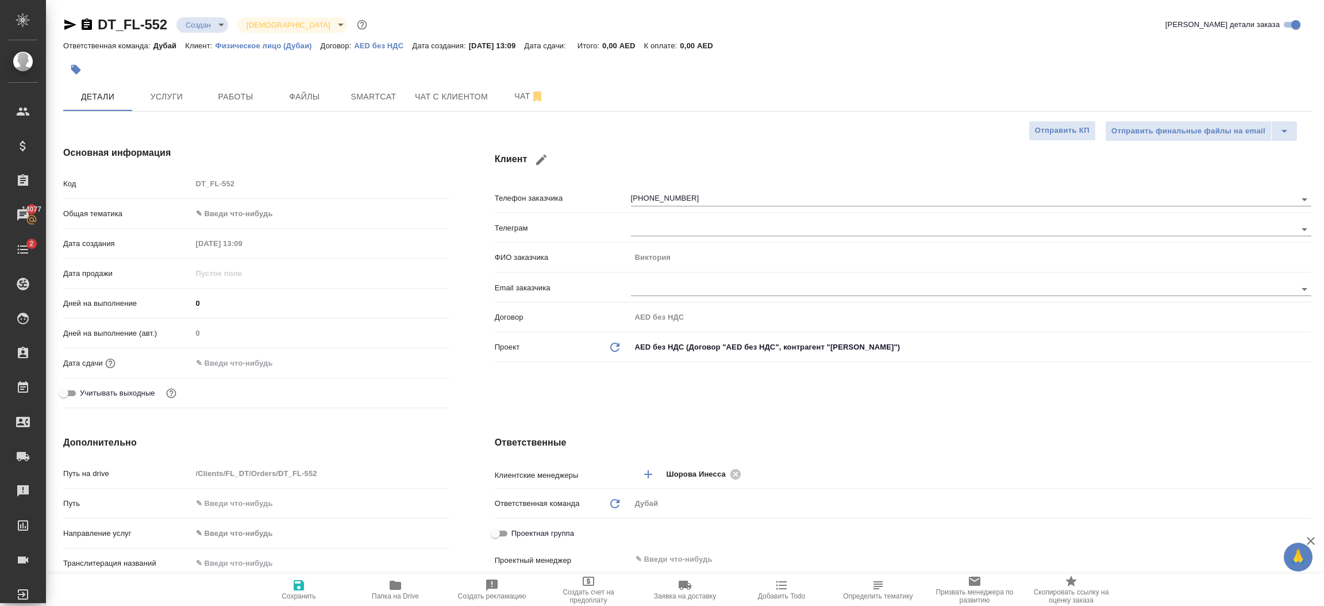
type textarea "x"
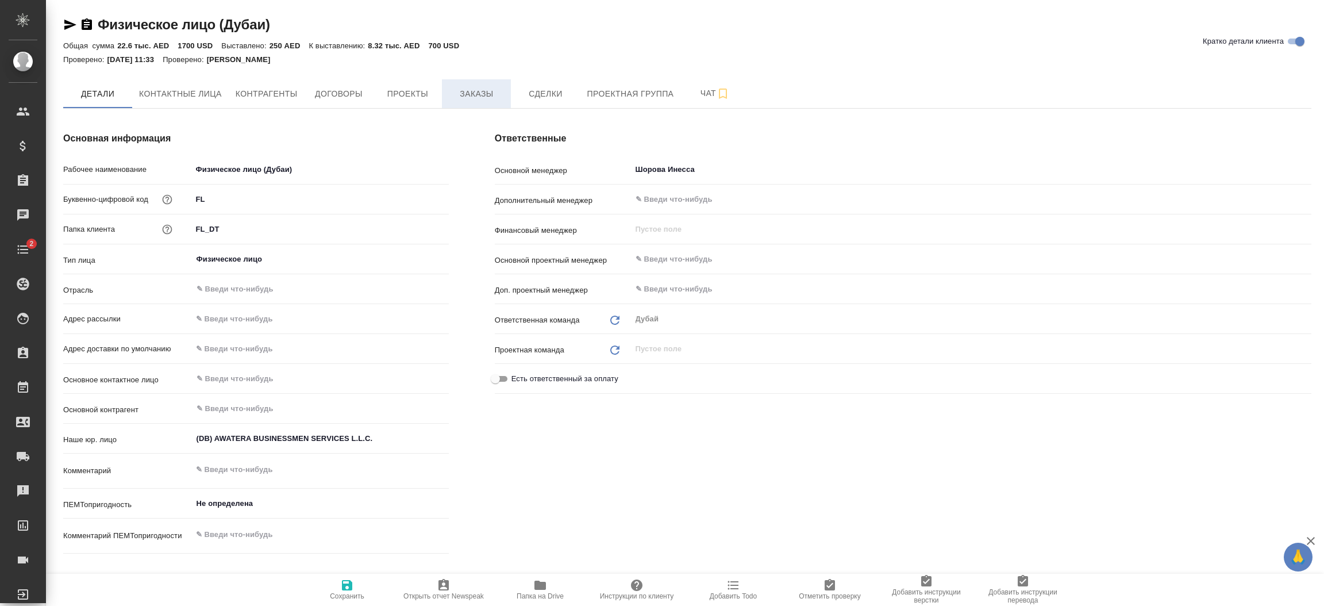
type textarea "x"
click at [488, 96] on span "Заказы" at bounding box center [476, 94] width 55 height 14
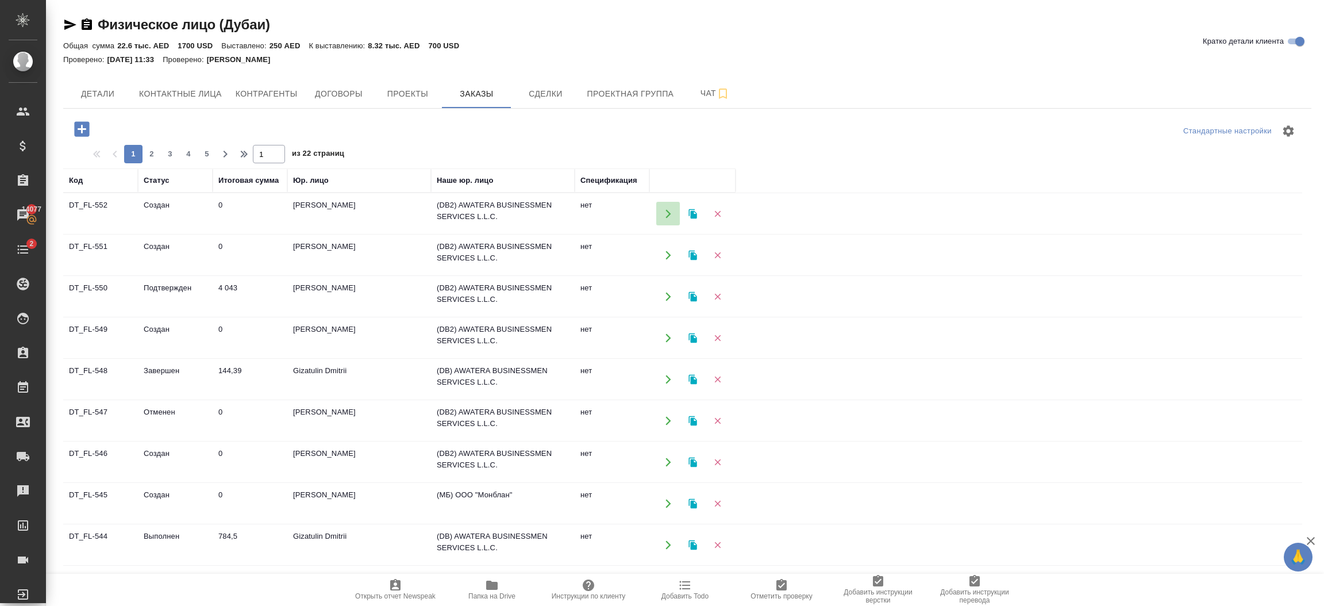
click at [668, 212] on icon "button" at bounding box center [667, 213] width 5 height 9
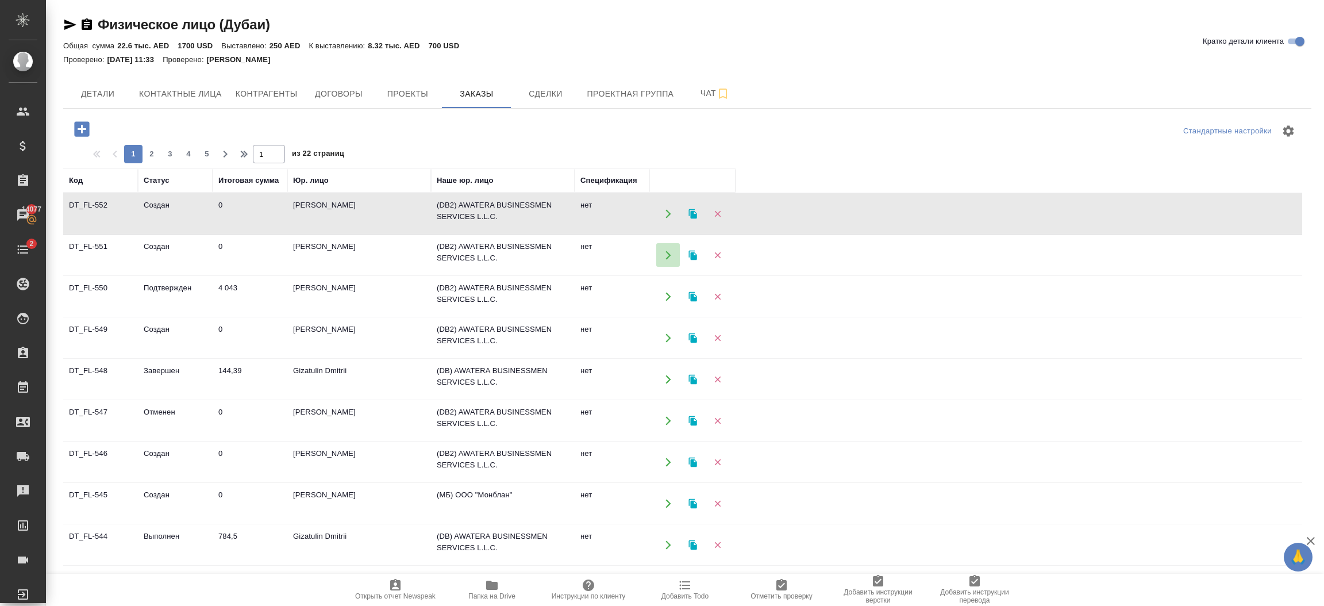
click at [668, 257] on icon "button" at bounding box center [668, 255] width 10 height 10
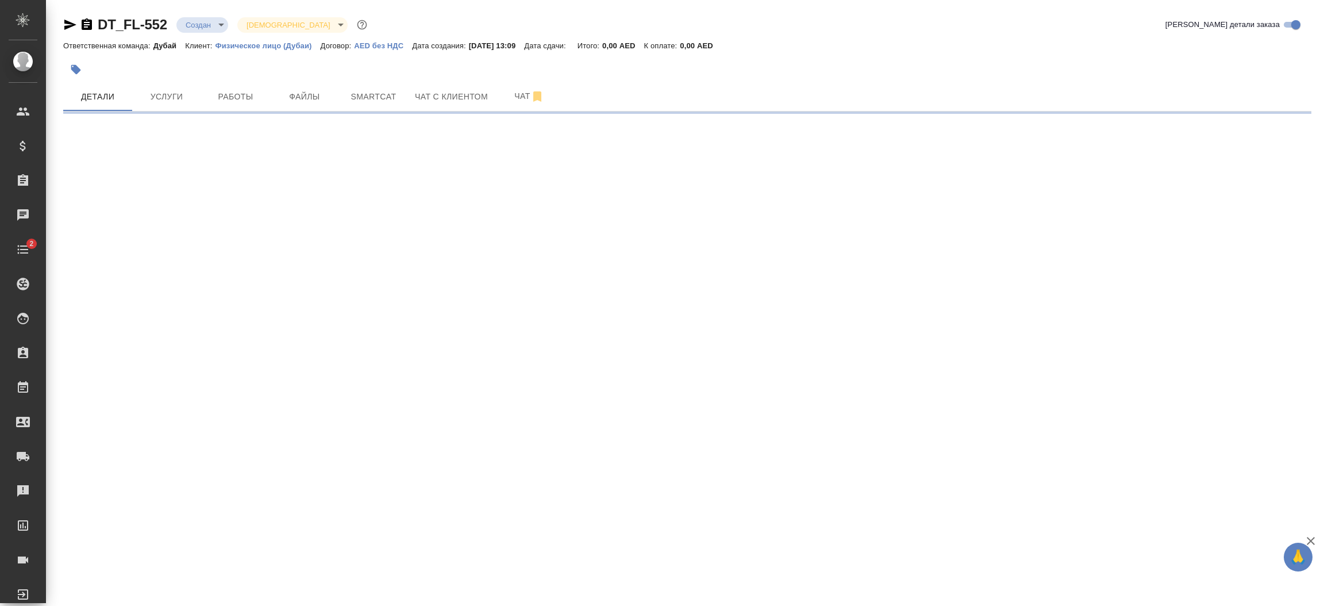
select select "RU"
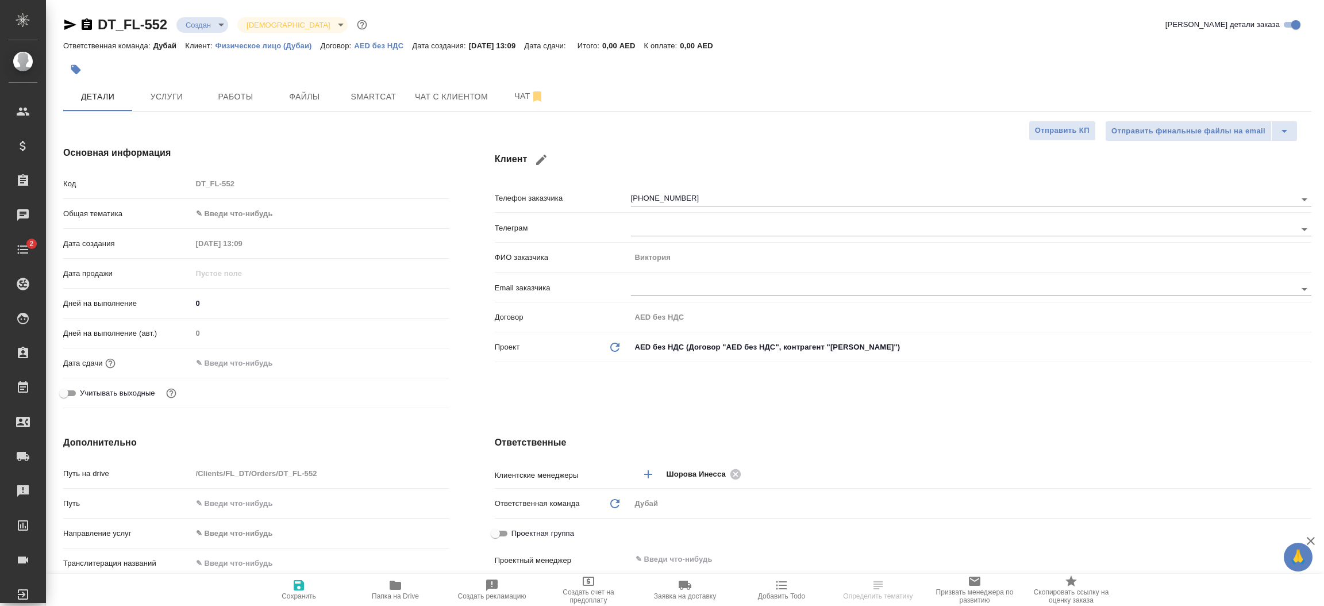
type textarea "x"
click at [725, 395] on div "Клиент Телефон заказчика +79817051403 Телеграм ФИО заказчика Виктория Email зак…" at bounding box center [903, 279] width 862 height 313
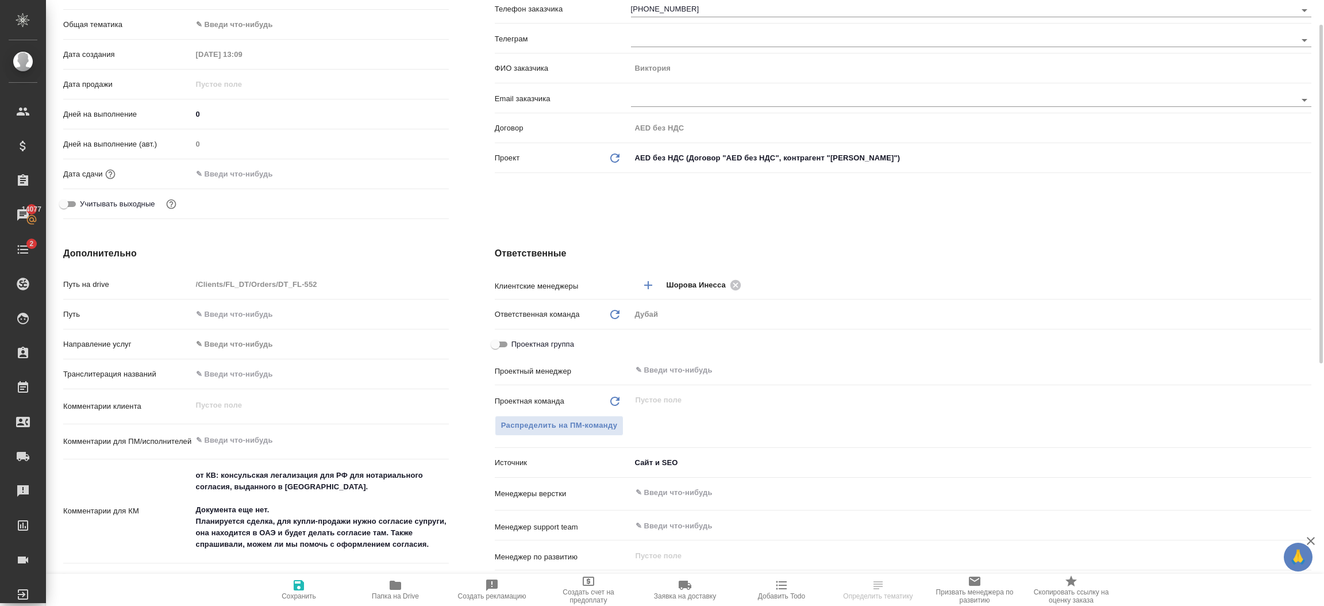
scroll to position [206, 0]
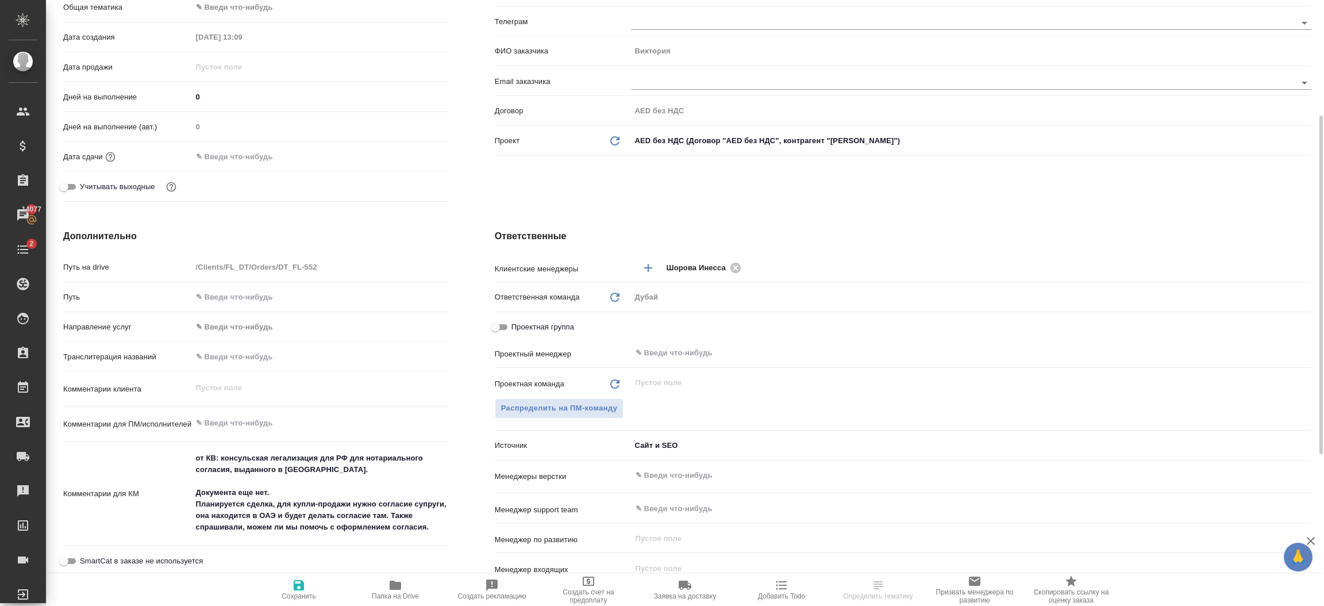
click at [680, 440] on body "🙏 .cls-1 fill:#fff; AWATERA Шорова Инесса i.shorova_kiev Клиенты Спецификации З…" at bounding box center [662, 303] width 1324 height 606
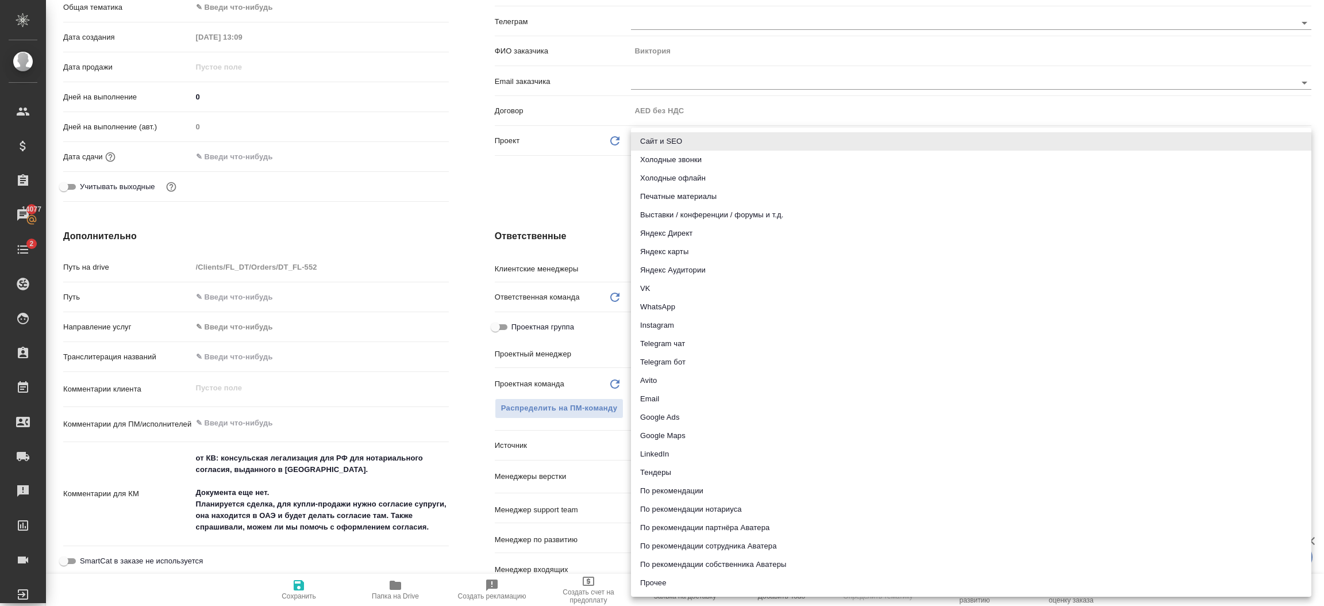
click at [707, 491] on li "По рекомендации" at bounding box center [971, 491] width 680 height 18
type textarea "x"
type input "recommendation"
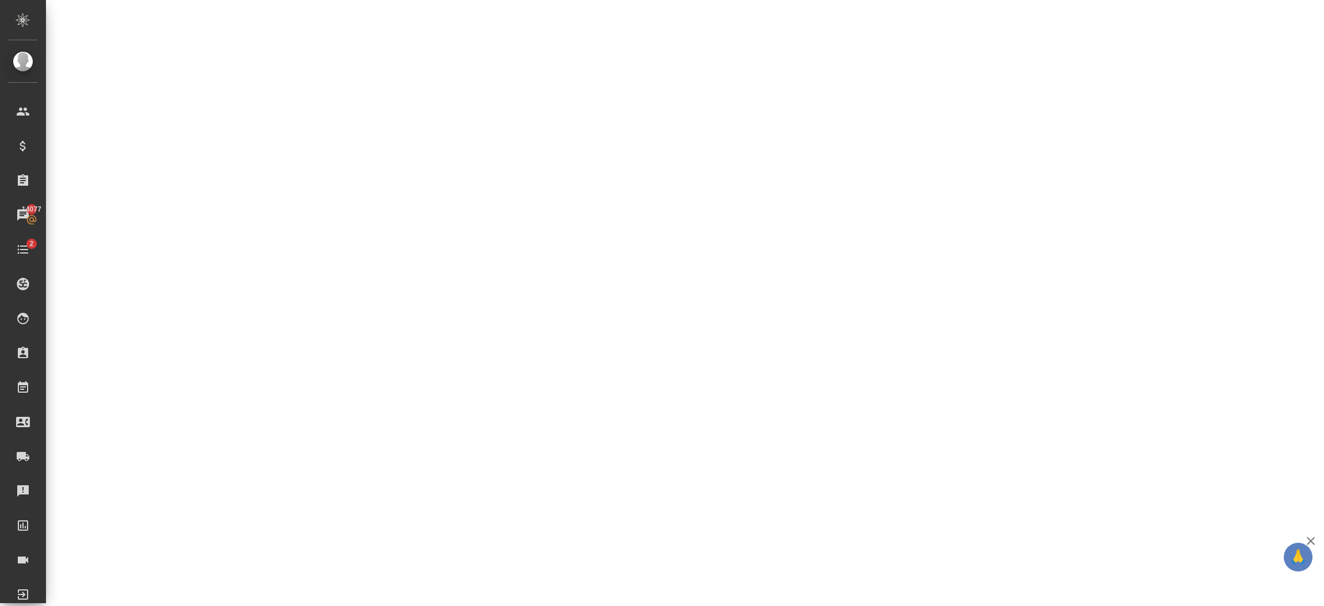
select select "RU"
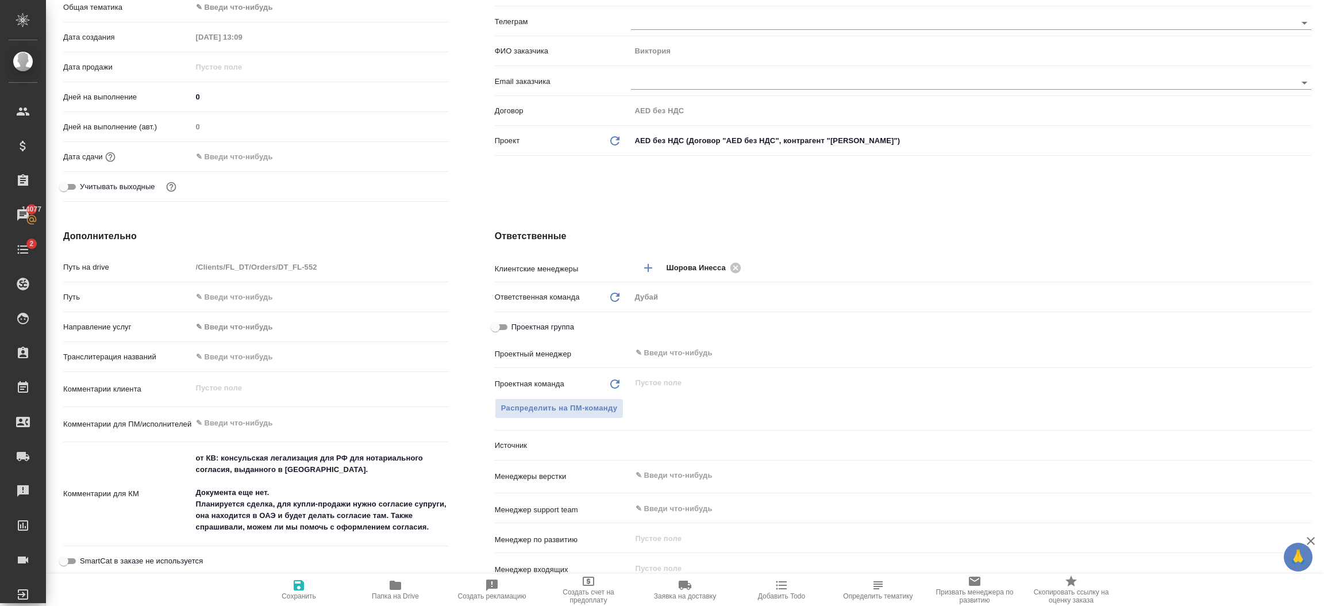
type textarea "x"
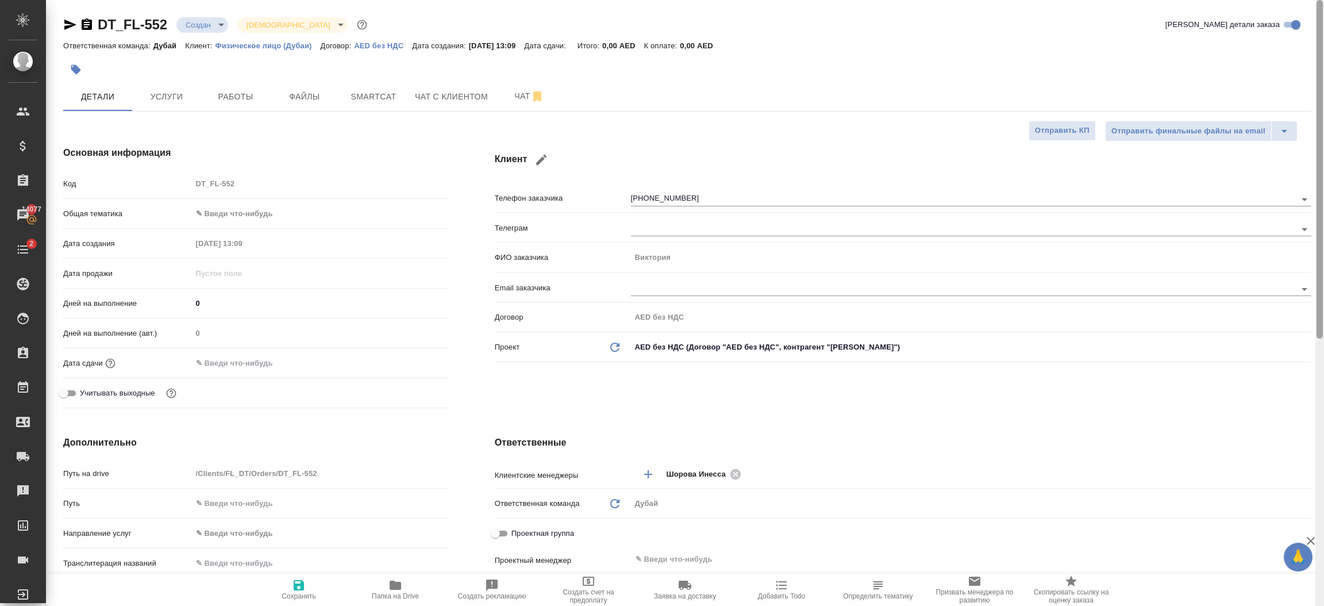
click at [1323, 93] on div at bounding box center [1319, 303] width 9 height 606
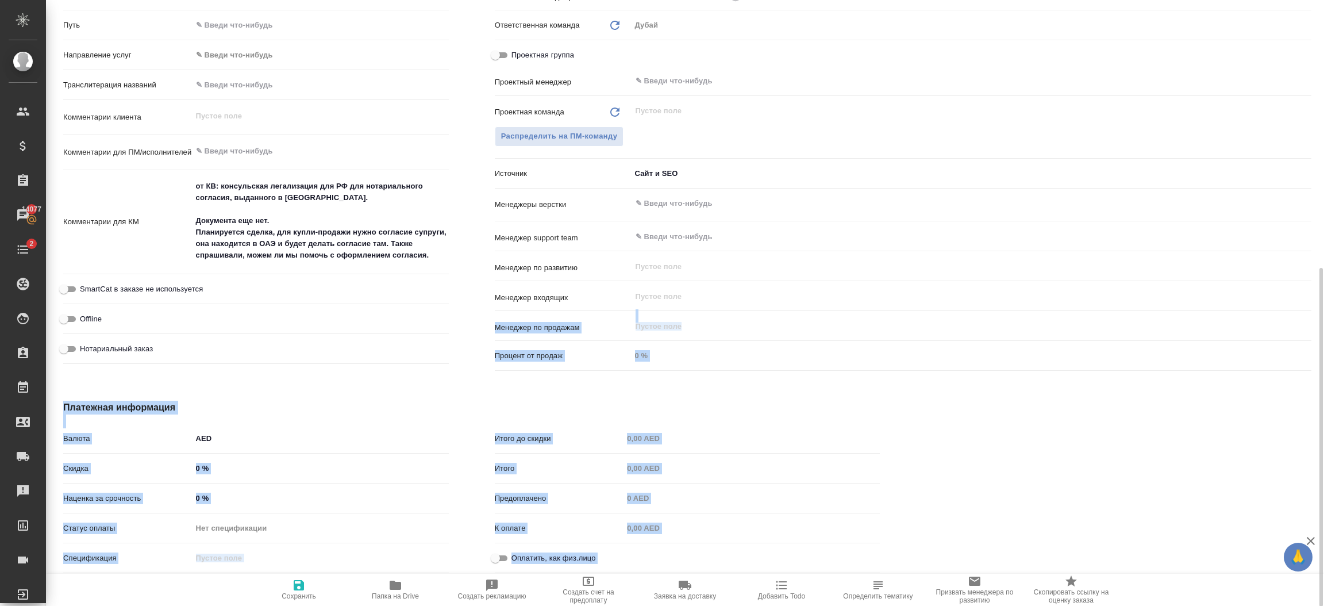
drag, startPoint x: 1323, startPoint y: 130, endPoint x: 1309, endPoint y: 310, distance: 180.4
click at [1309, 310] on div "DT_FL-552 Создан new Святая троица holyTrinity Кратко детали заказа Ответственн…" at bounding box center [685, 303] width 1278 height 606
click at [1187, 409] on div at bounding box center [1119, 489] width 432 height 223
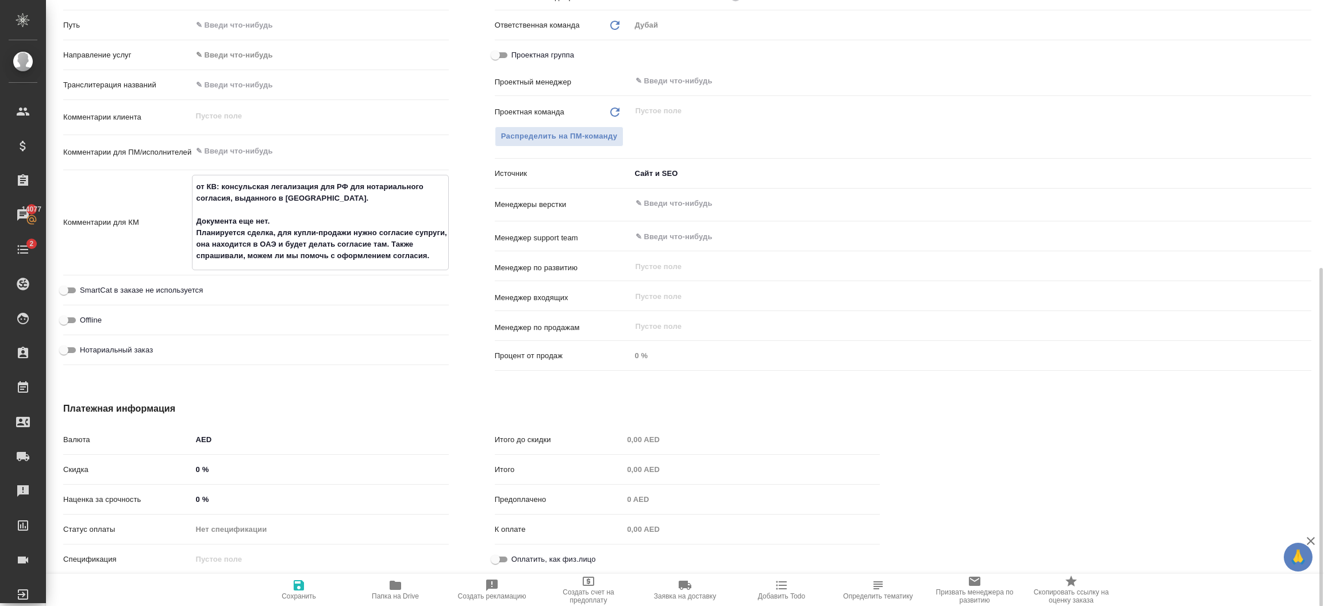
click at [399, 243] on textarea "от КВ: консульская легализация для РФ для нотариального согласия, выданного в О…" at bounding box center [320, 221] width 256 height 88
type textarea "x"
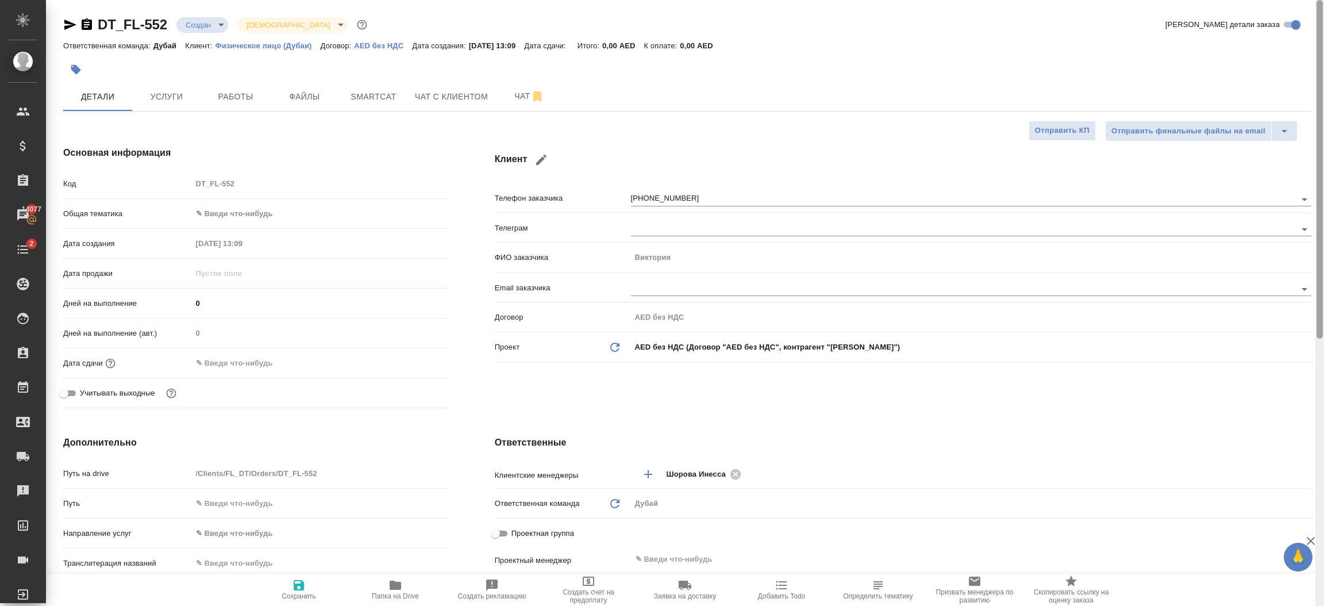
click at [1323, 99] on div at bounding box center [1319, 303] width 9 height 606
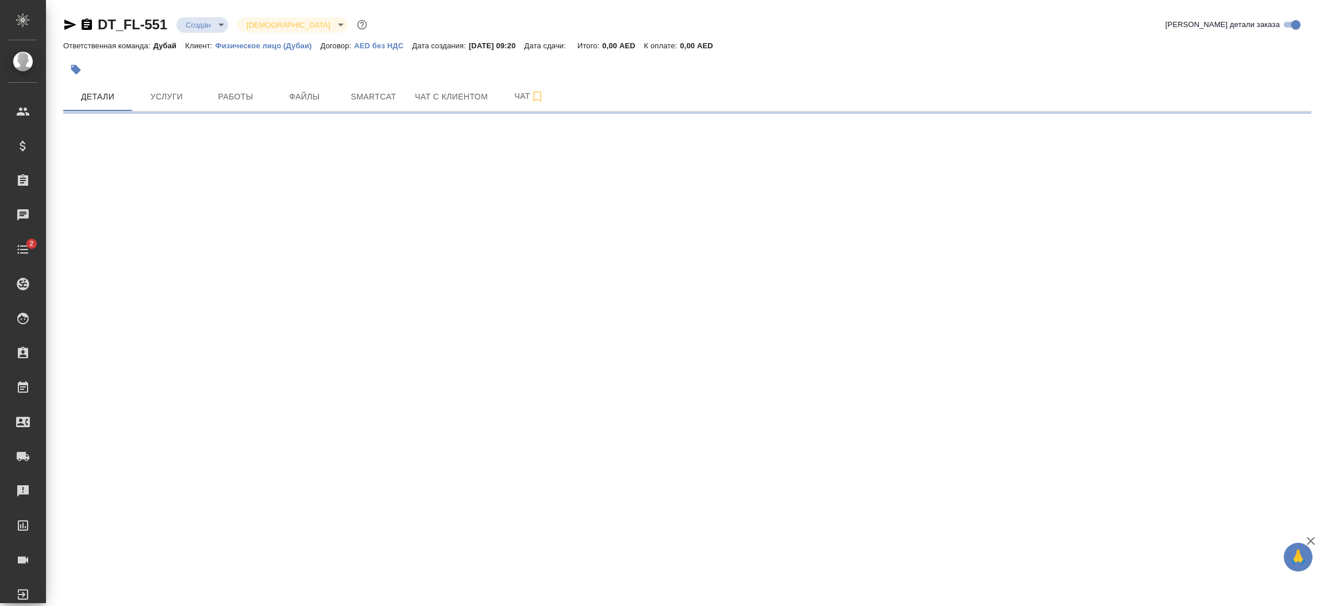
select select "RU"
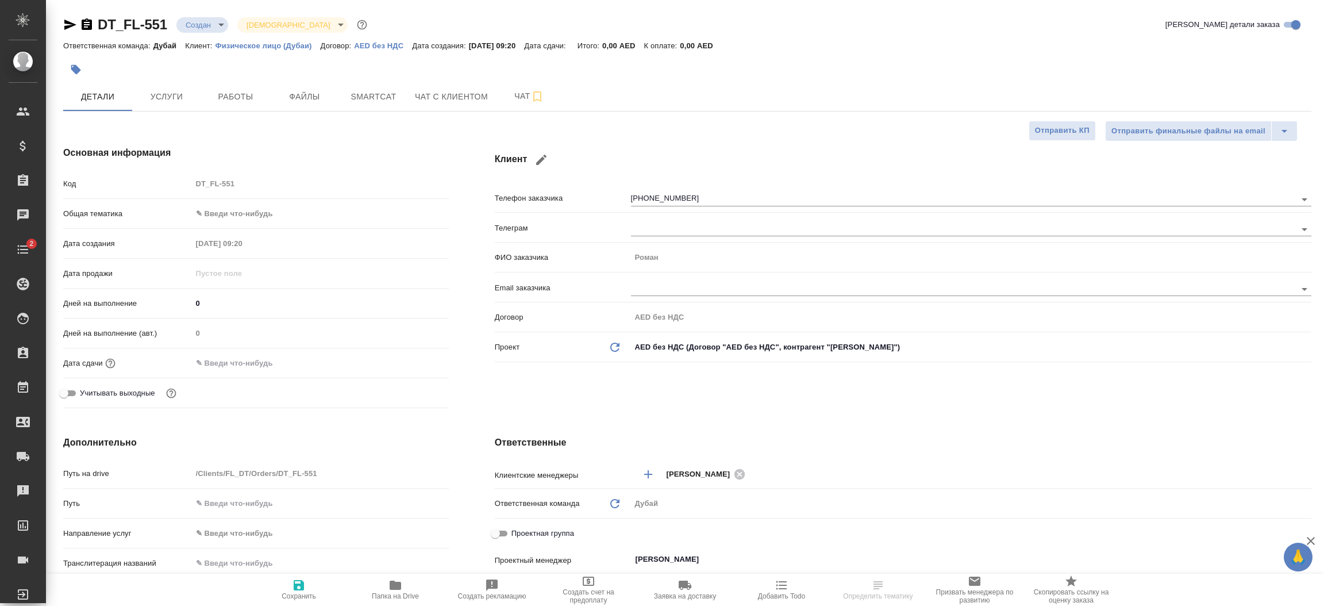
type textarea "x"
click at [728, 408] on div "Клиент Телефон заказчика +79232847877 Телеграм ФИО заказчика Роман Email заказч…" at bounding box center [903, 279] width 862 height 313
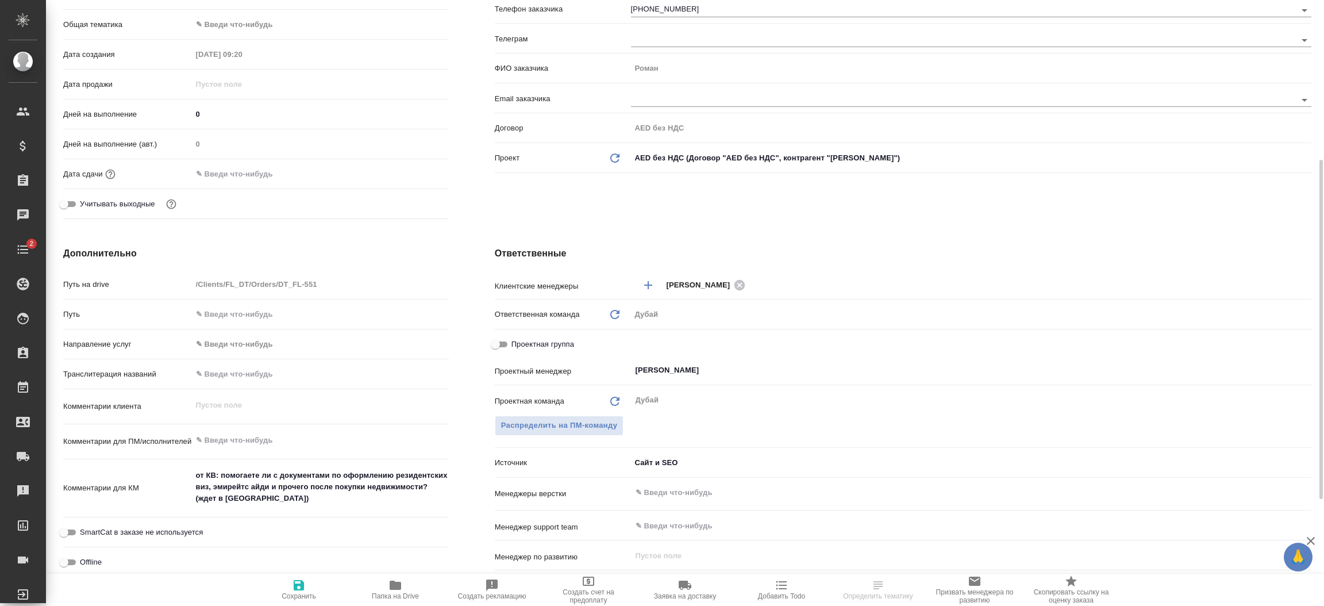
scroll to position [224, 0]
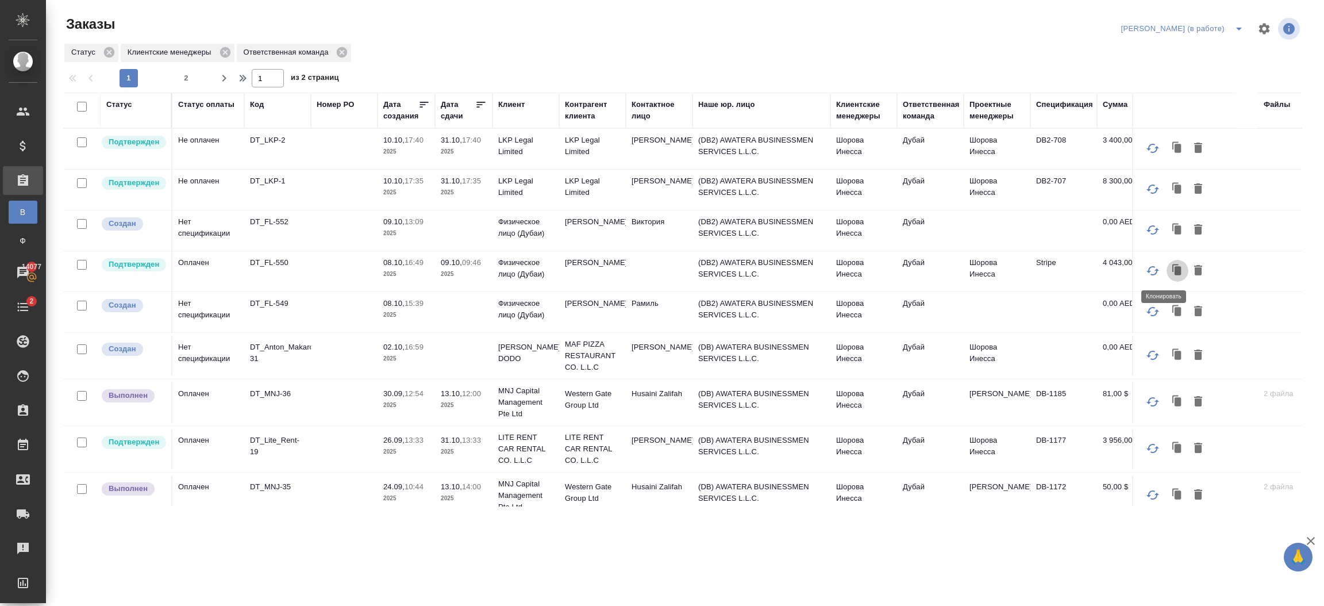
click at [1169, 267] on icon "button" at bounding box center [1177, 271] width 16 height 16
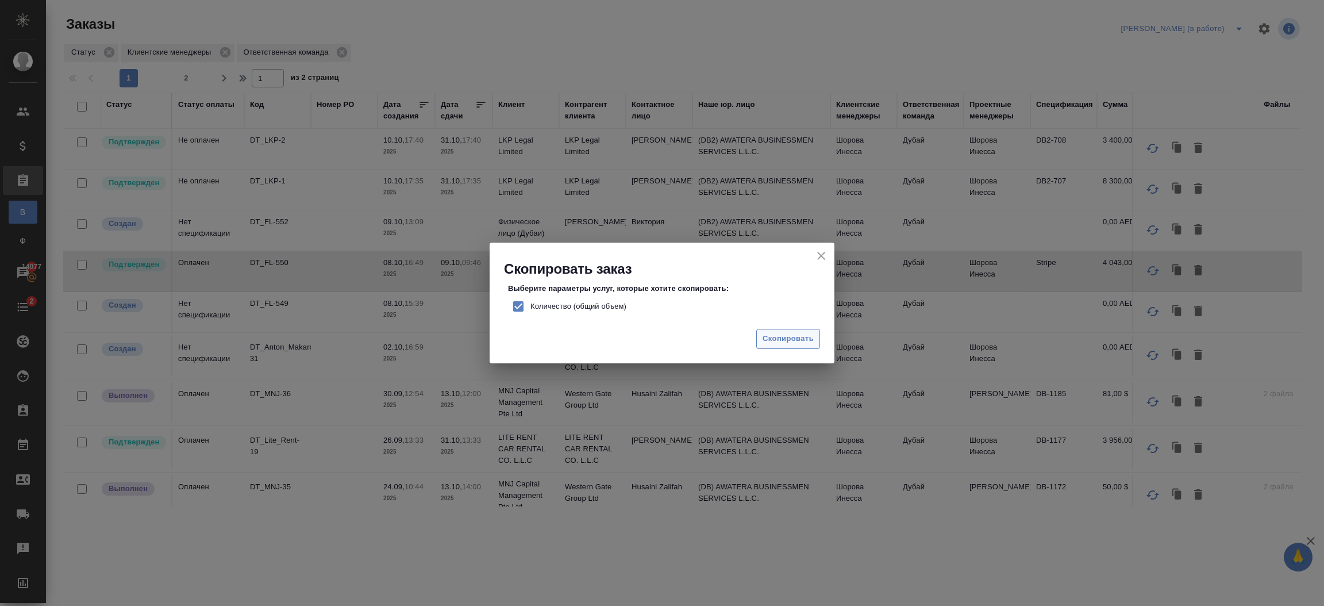
click at [777, 336] on span "Скопировать" at bounding box center [787, 338] width 51 height 13
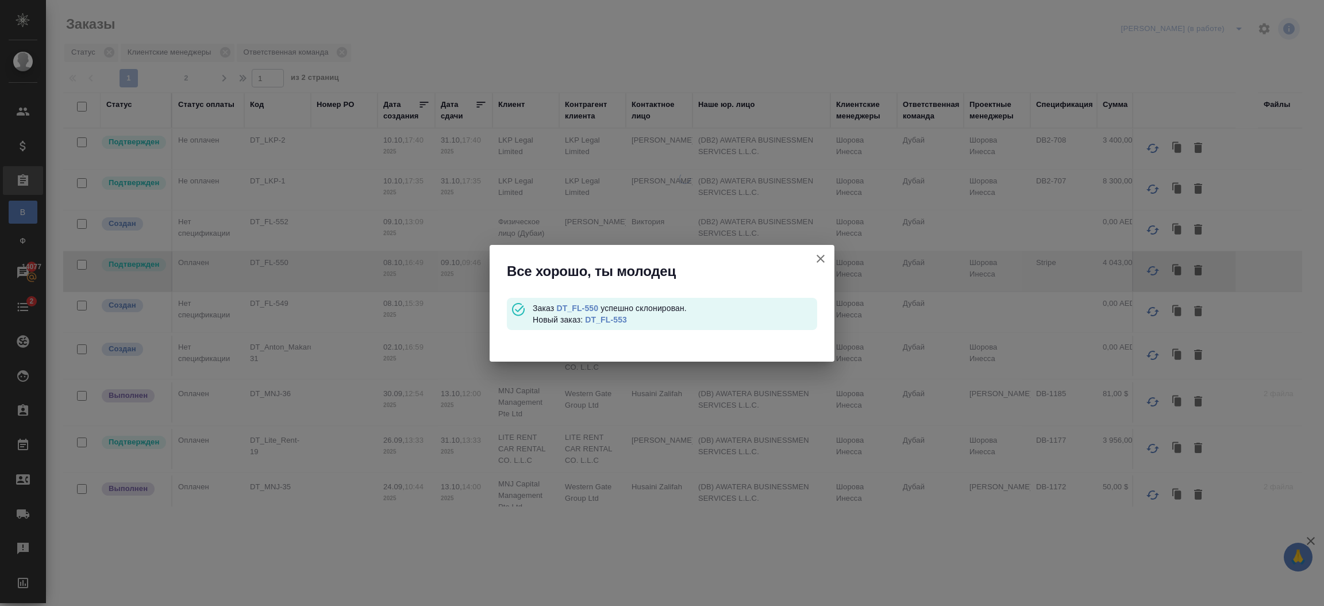
click at [614, 320] on link "DT_FL-553" at bounding box center [606, 319] width 42 height 9
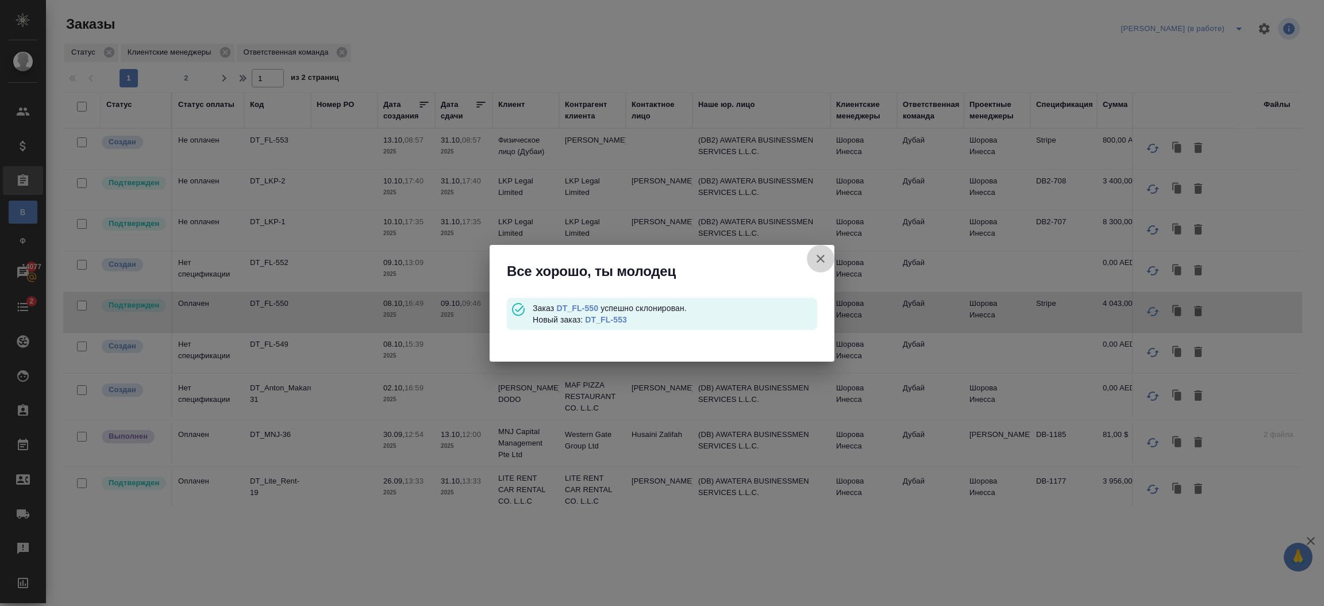
click at [820, 257] on icon "button" at bounding box center [821, 259] width 14 height 14
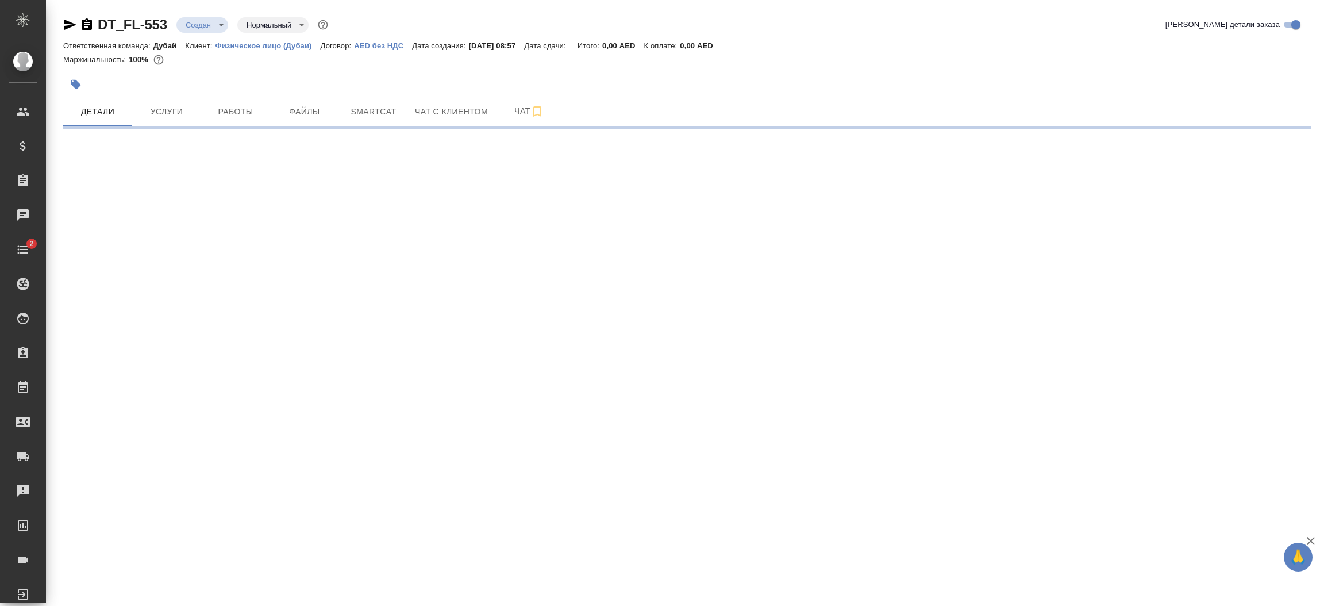
select select "RU"
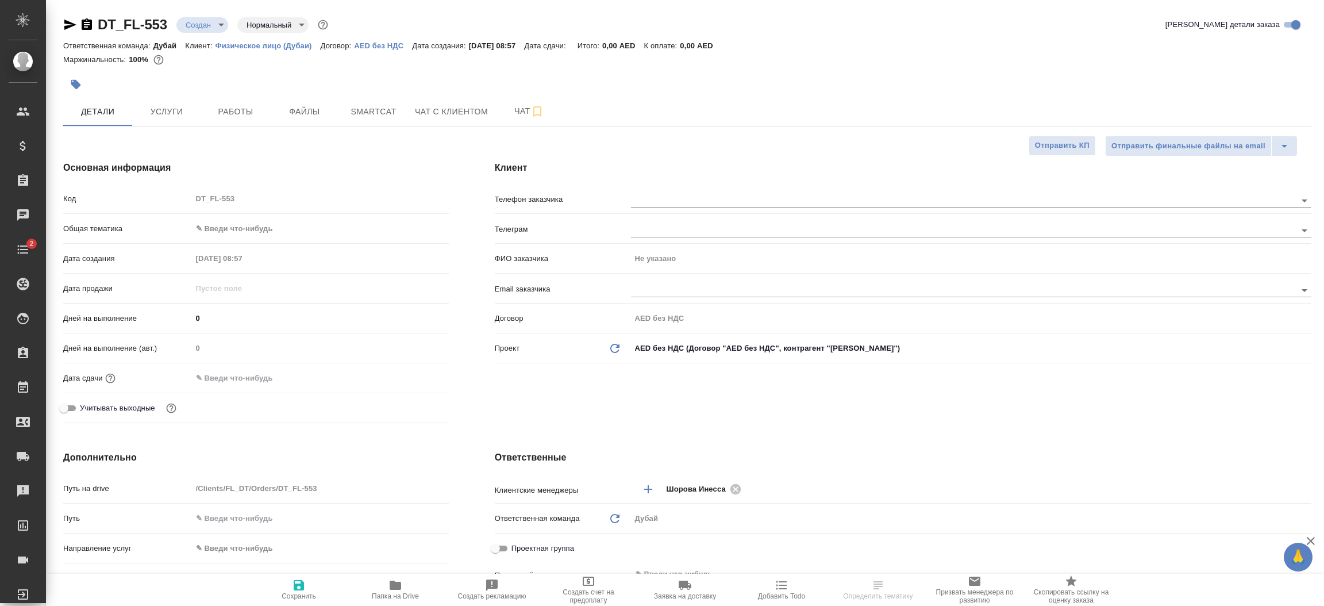
type textarea "x"
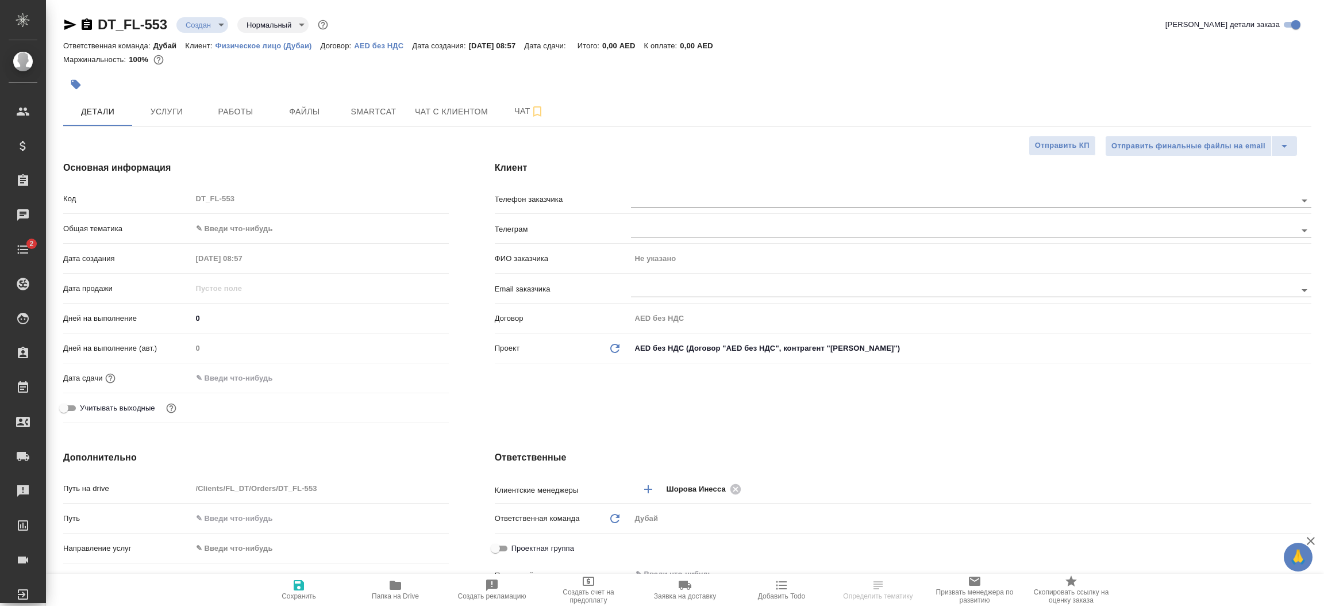
type textarea "x"
click at [598, 398] on div "Клиент Телефон заказчика Телеграм ФИО заказчика Не указано Email заказчика Дого…" at bounding box center [903, 294] width 862 height 313
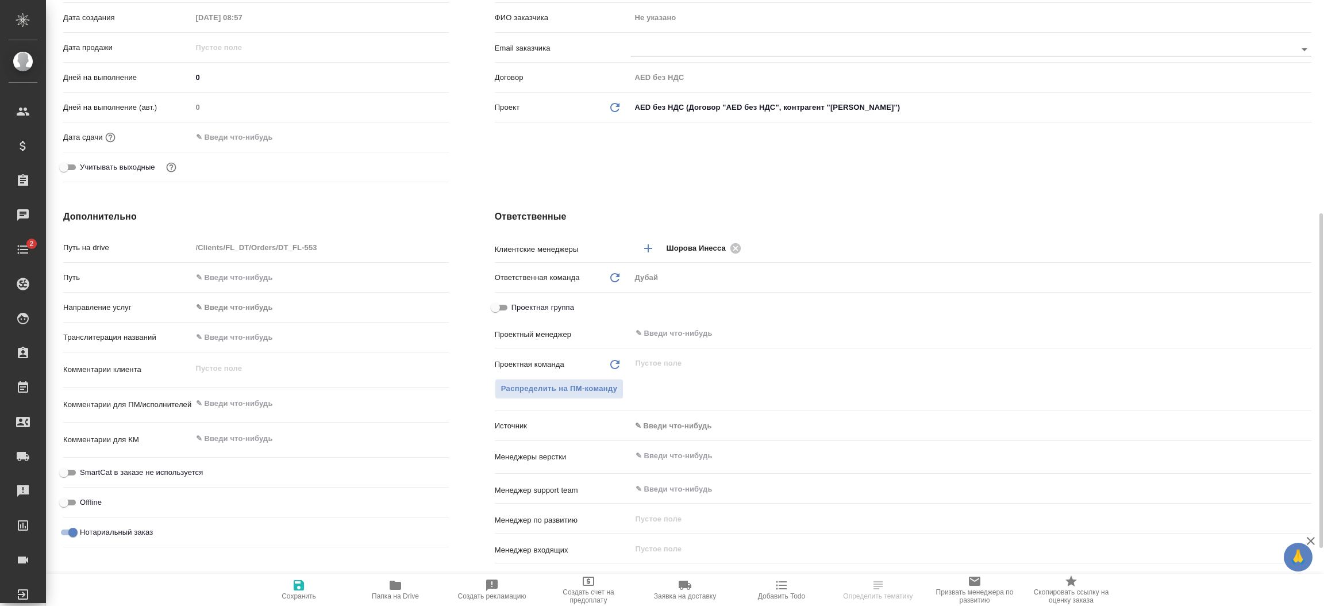
scroll to position [292, 0]
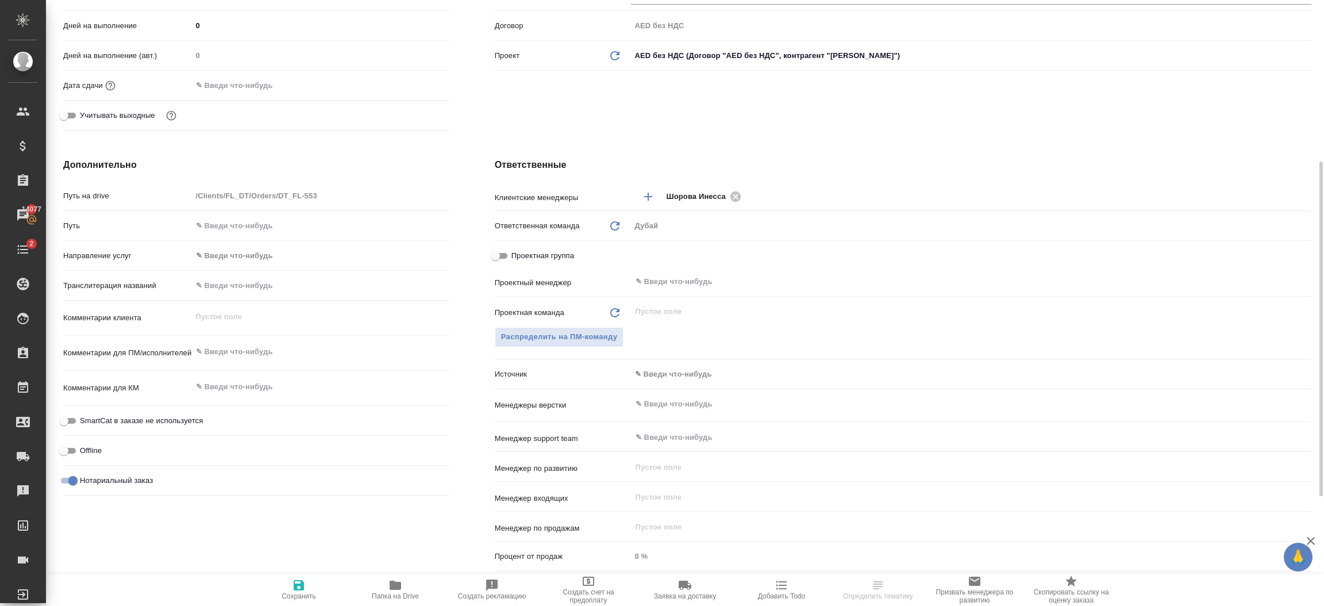
type textarea "x"
click at [268, 355] on textarea at bounding box center [320, 352] width 257 height 20
click at [268, 355] on textarea at bounding box center [320, 352] width 256 height 20
type textarea "л"
type textarea "x"
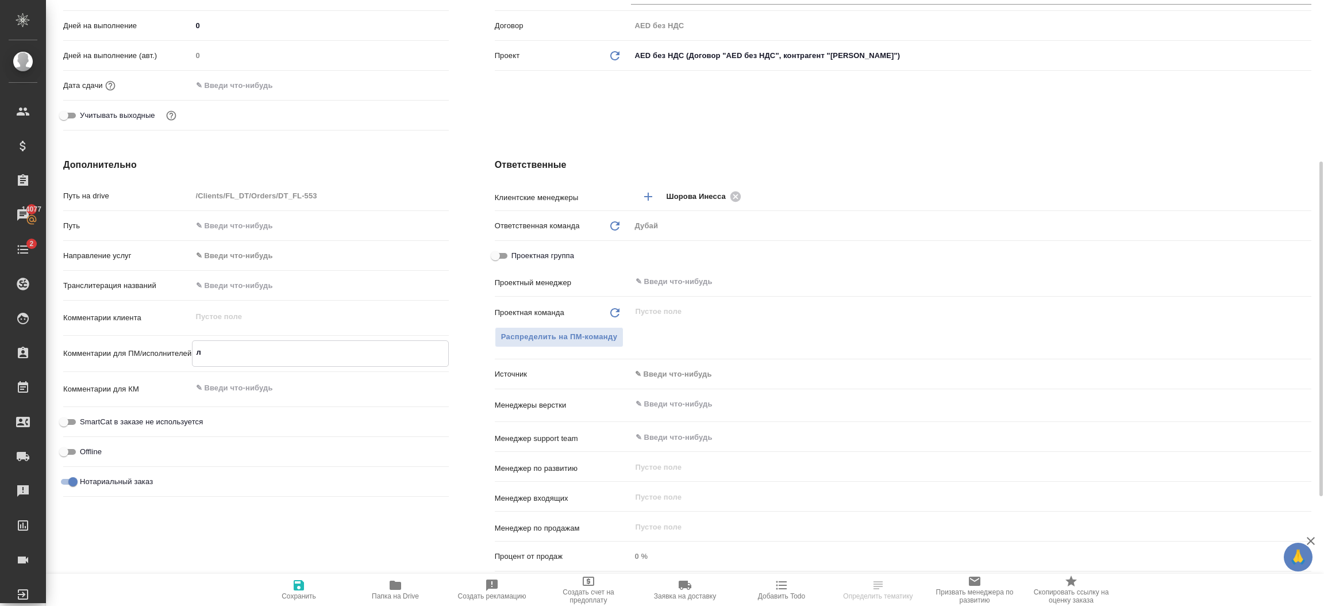
type textarea "ле"
type textarea "x"
type textarea "лек"
type textarea "x"
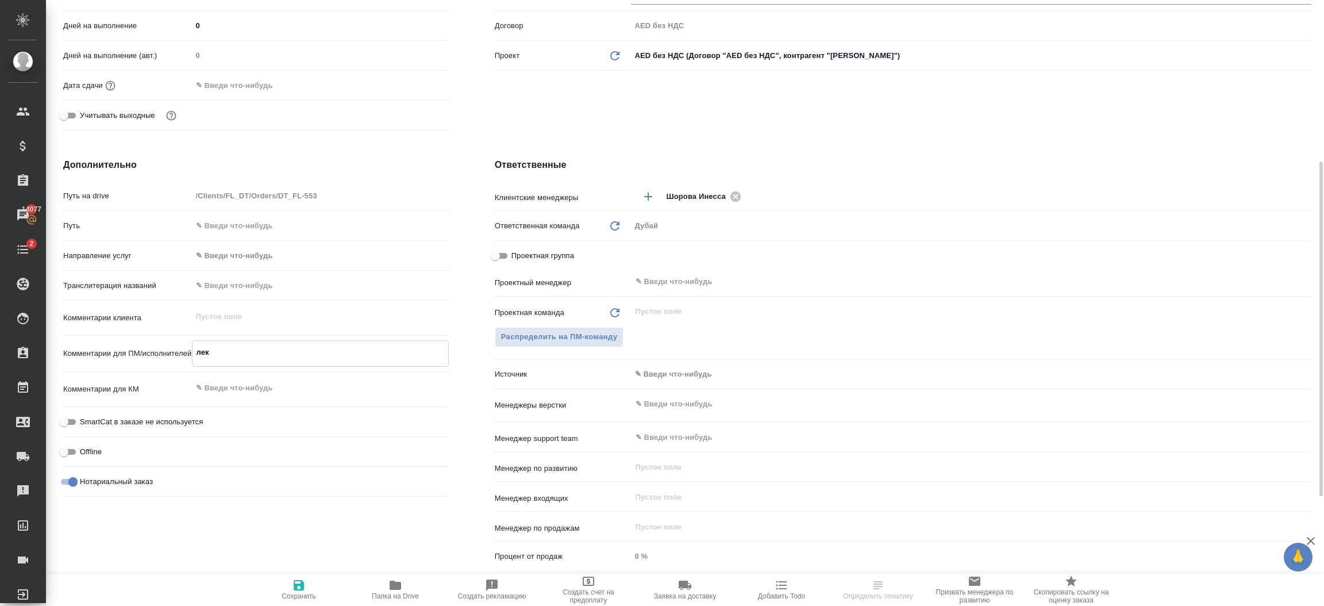
type textarea "x"
type textarea "ле"
type textarea "x"
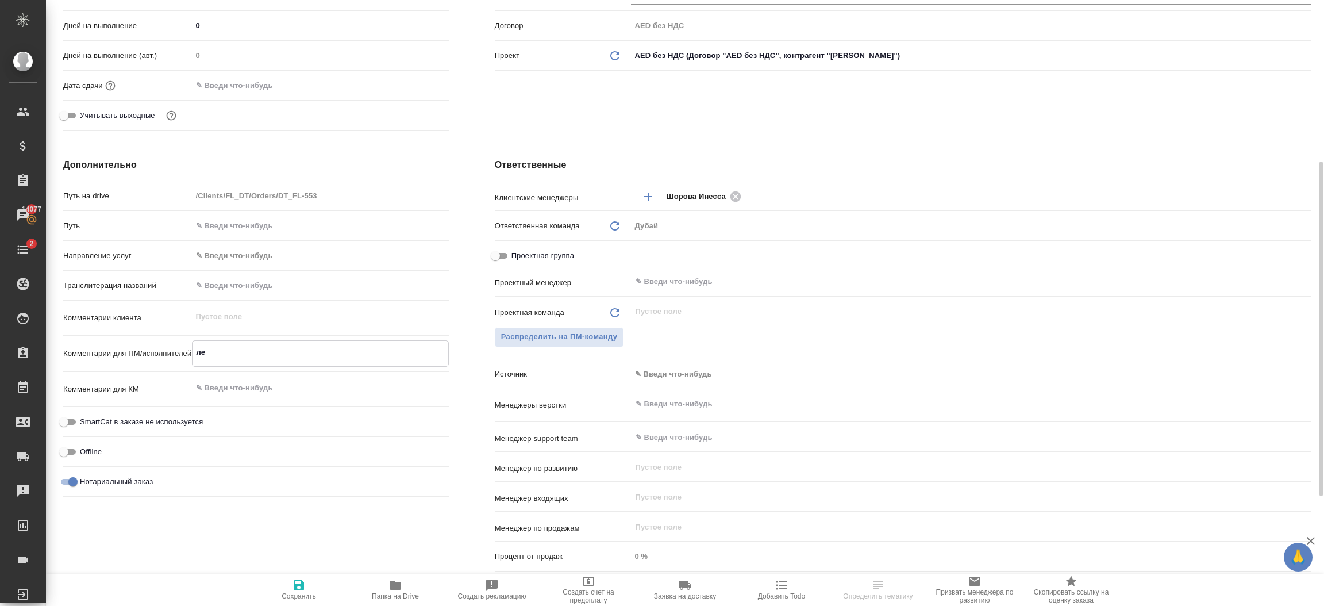
type textarea "x"
type textarea "лег"
type textarea "x"
type textarea "лега"
type textarea "x"
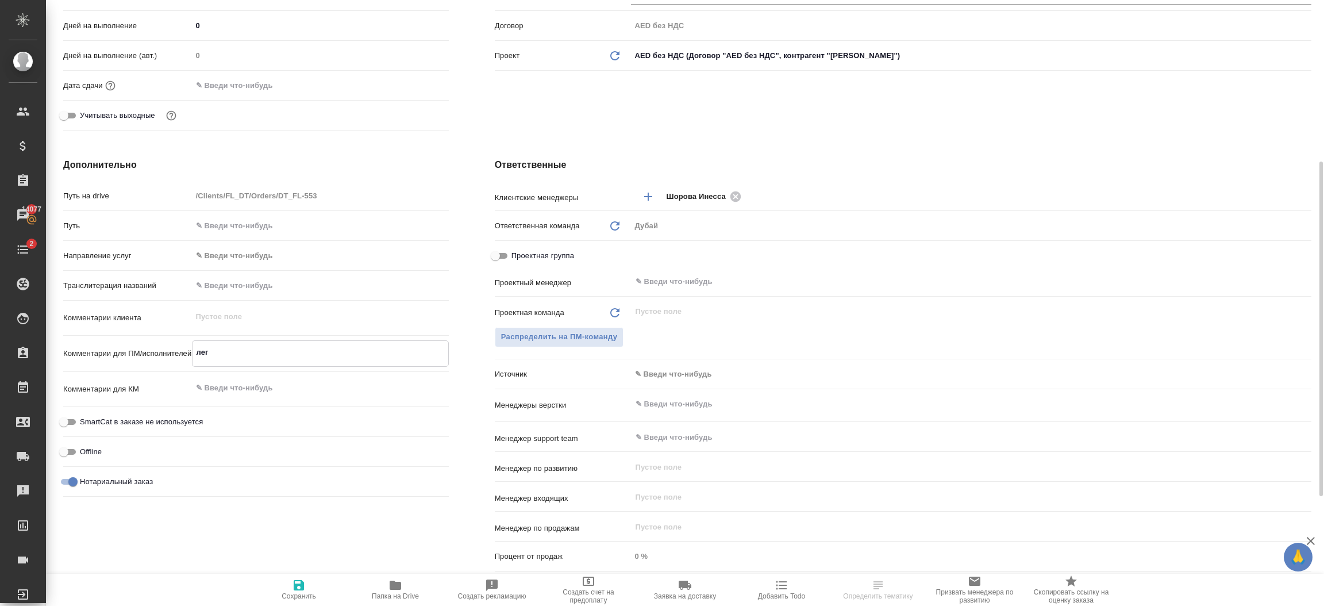
type textarea "x"
type textarea "легали"
type textarea "x"
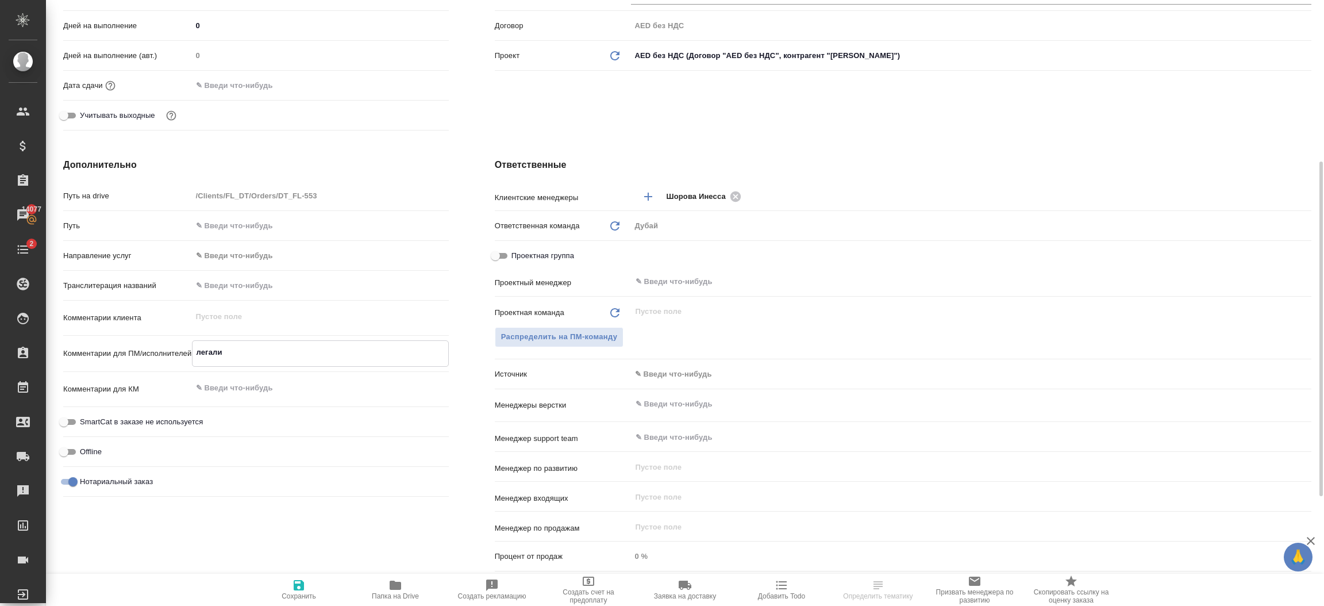
type textarea "легализ"
type textarea "x"
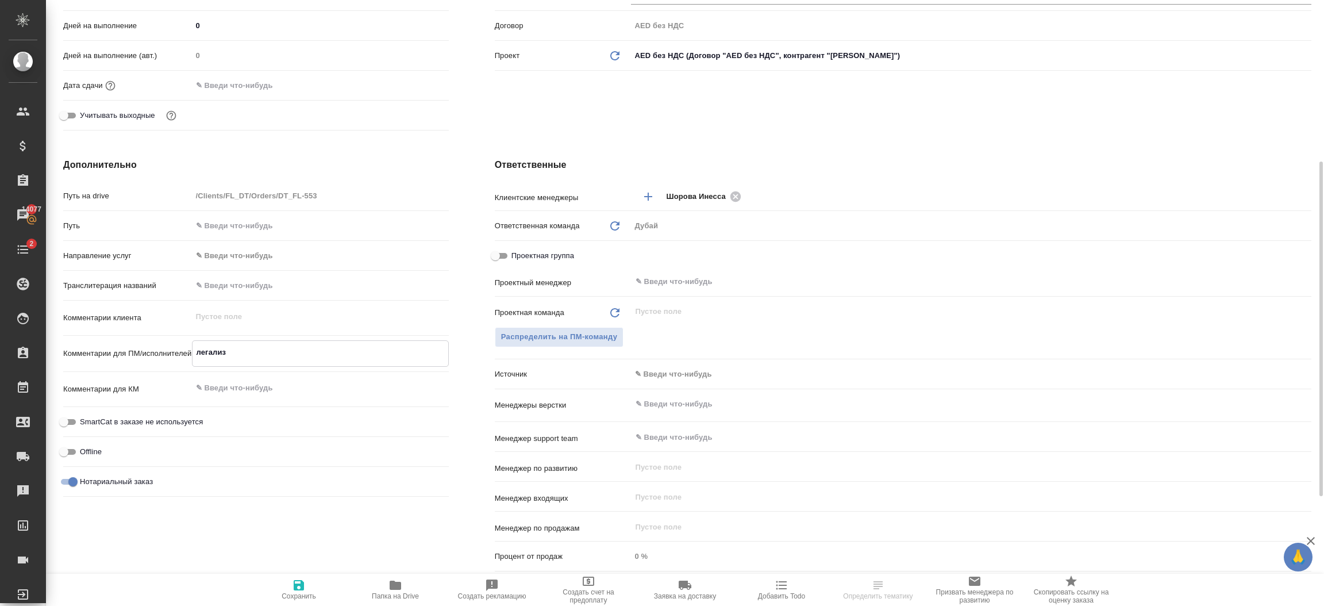
type textarea "легализа"
type textarea "x"
type textarea "легализац"
type textarea "x"
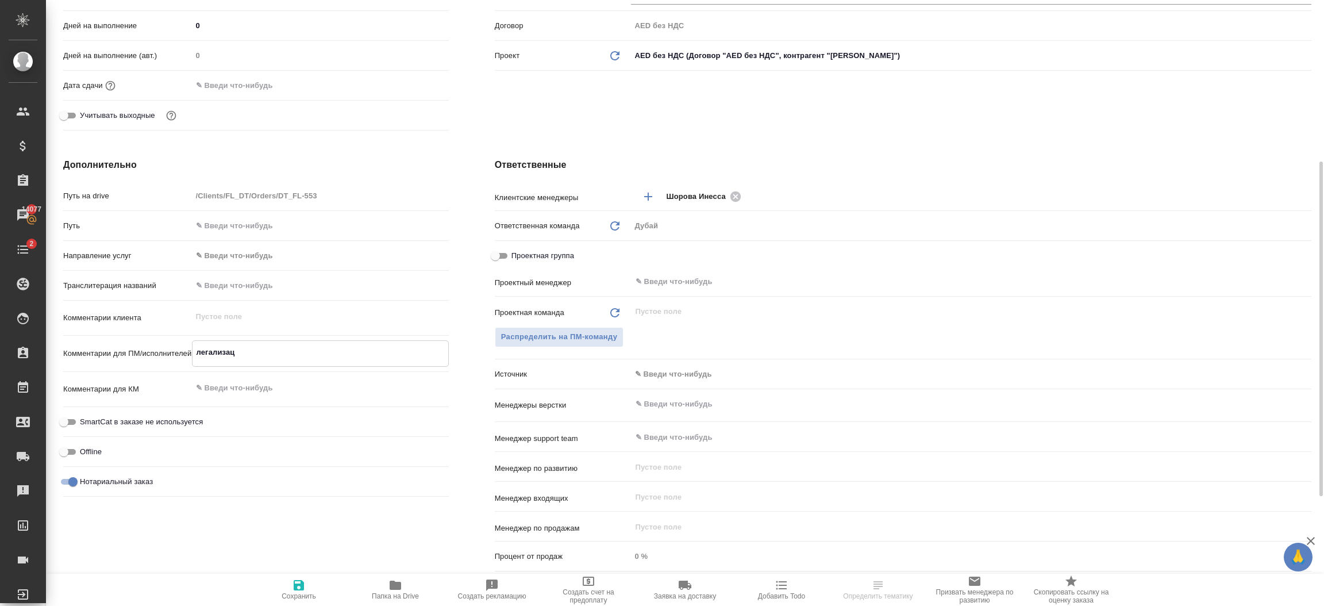
type textarea "x"
type textarea "легализаци"
type textarea "x"
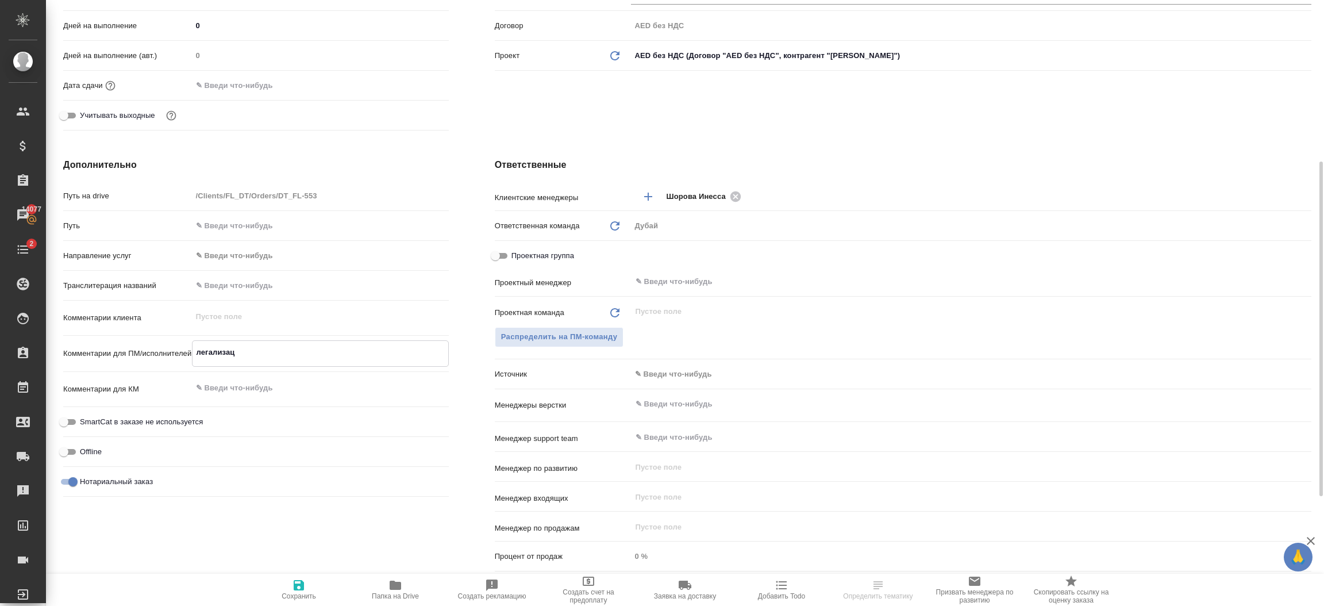
type textarea "x"
type textarea "легализация"
type textarea "x"
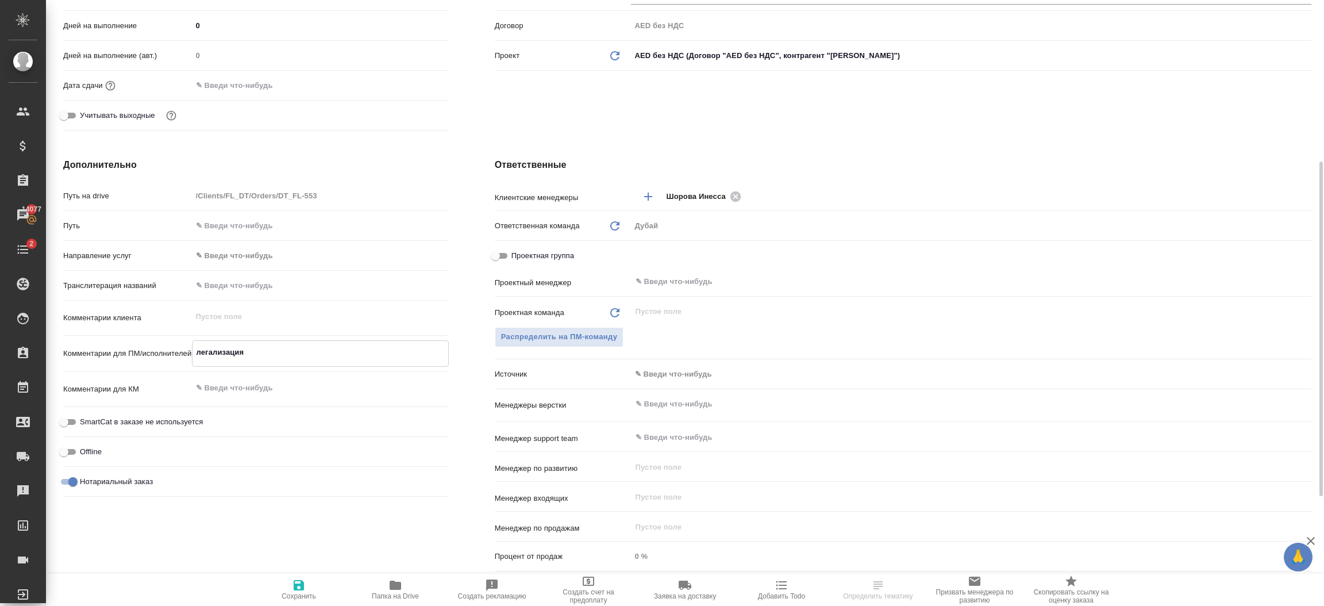
type textarea "легализация"
type textarea "x"
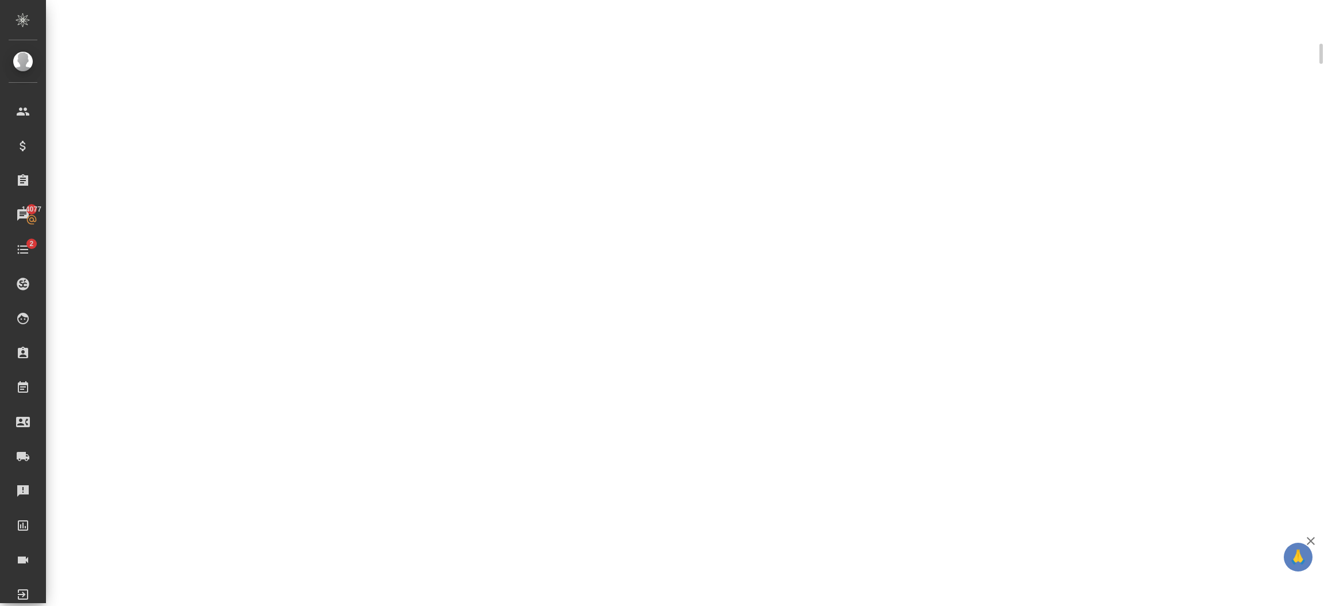
scroll to position [290, 0]
select select "RU"
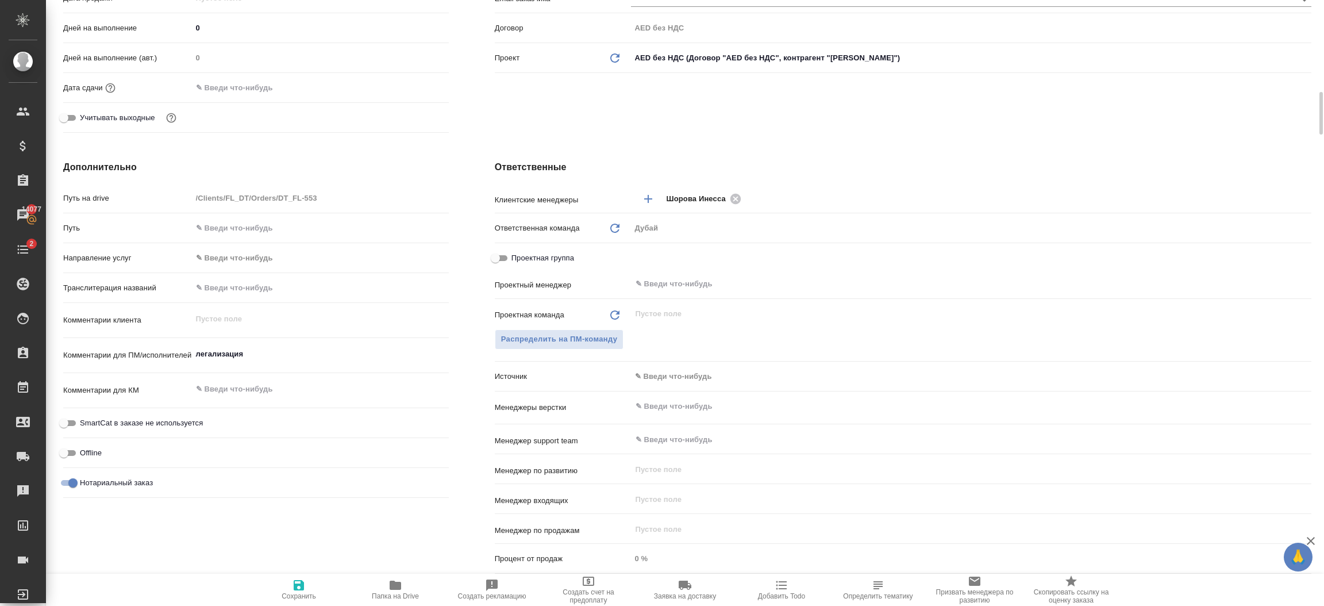
type textarea "x"
click at [311, 353] on textarea "легализация" at bounding box center [320, 354] width 257 height 20
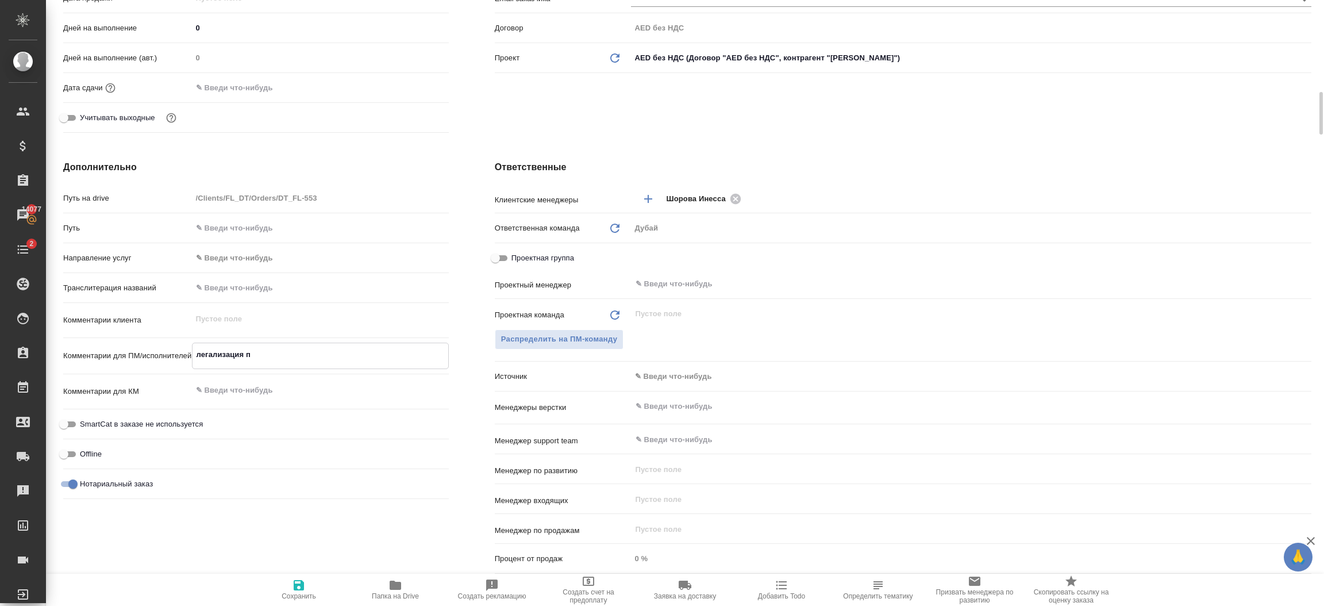
type textarea "легализация па"
type textarea "x"
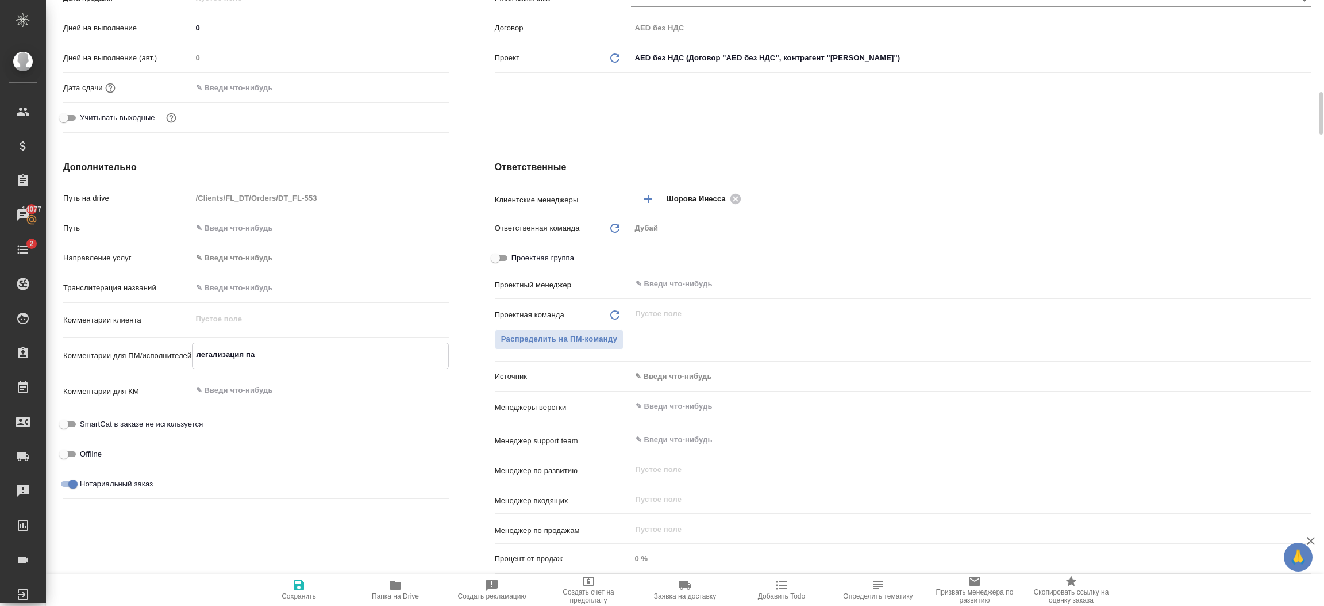
type textarea "легализация пас"
type textarea "x"
type textarea "легализация пасп"
type textarea "x"
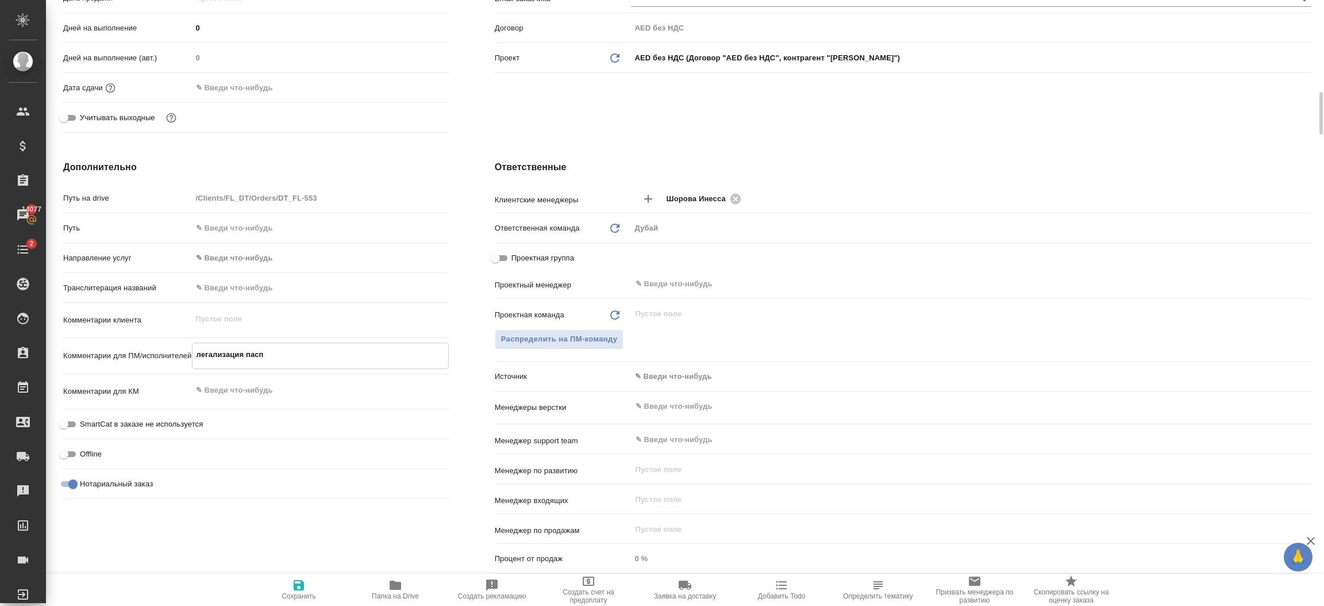
type textarea "x"
type textarea "легализация паспо"
type textarea "x"
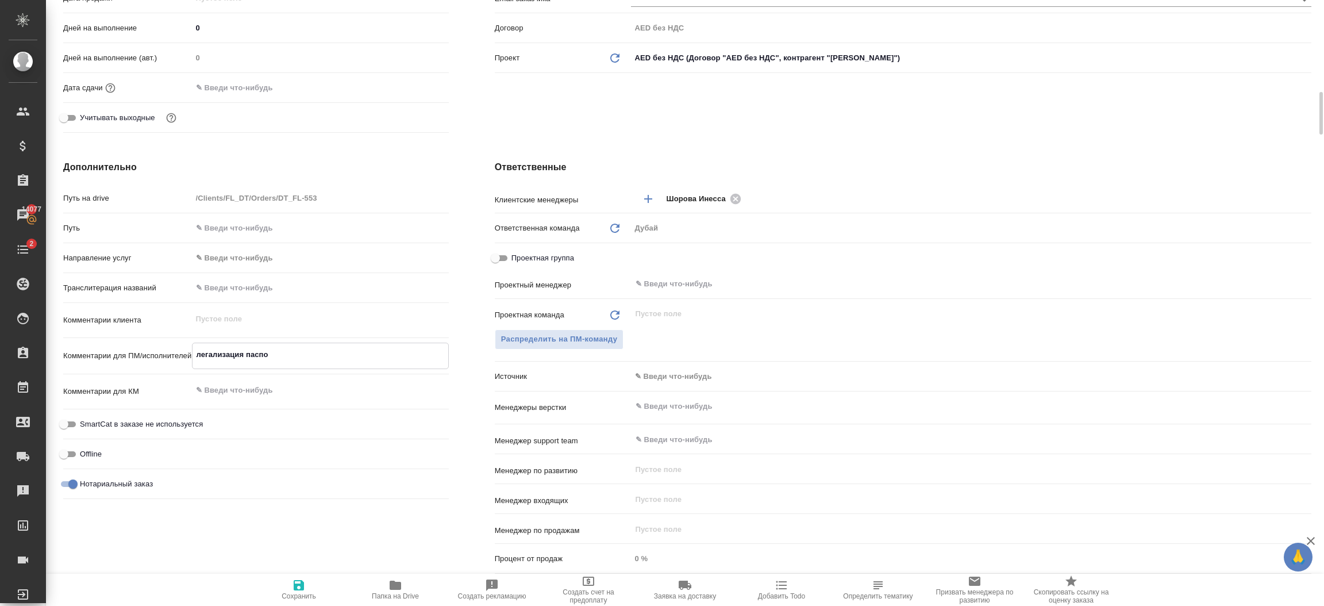
type textarea "x"
type textarea "легализация паспор"
type textarea "x"
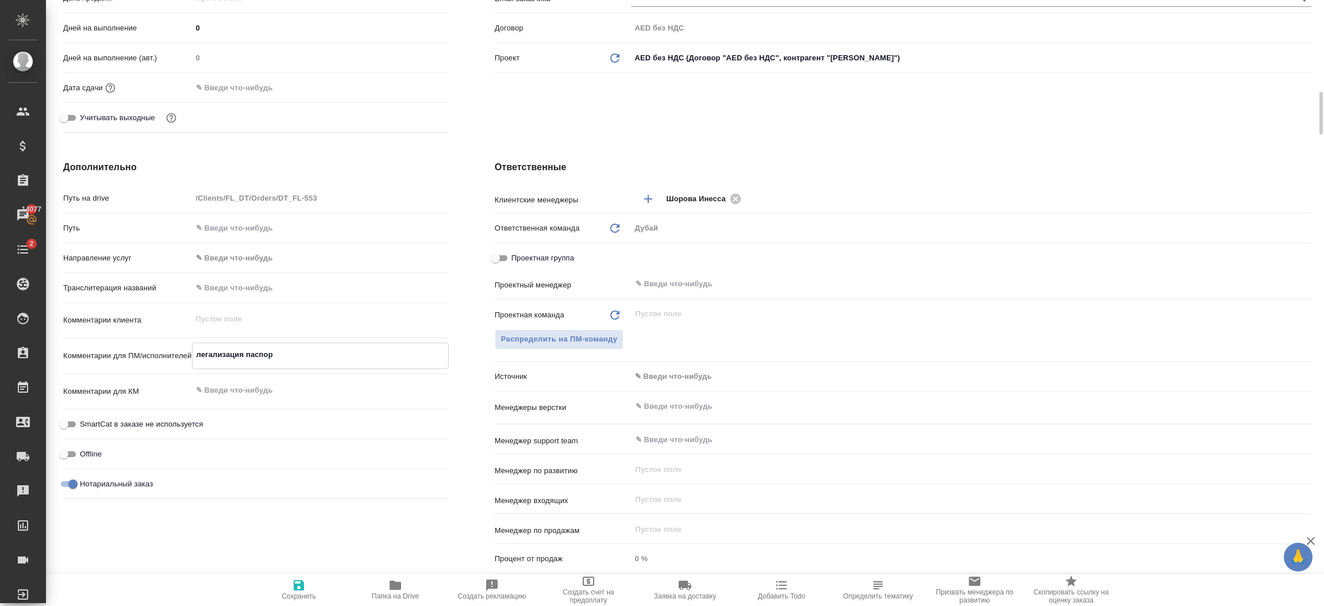
type textarea "легализация паспорт"
type textarea "x"
type textarea "легализация паспорта"
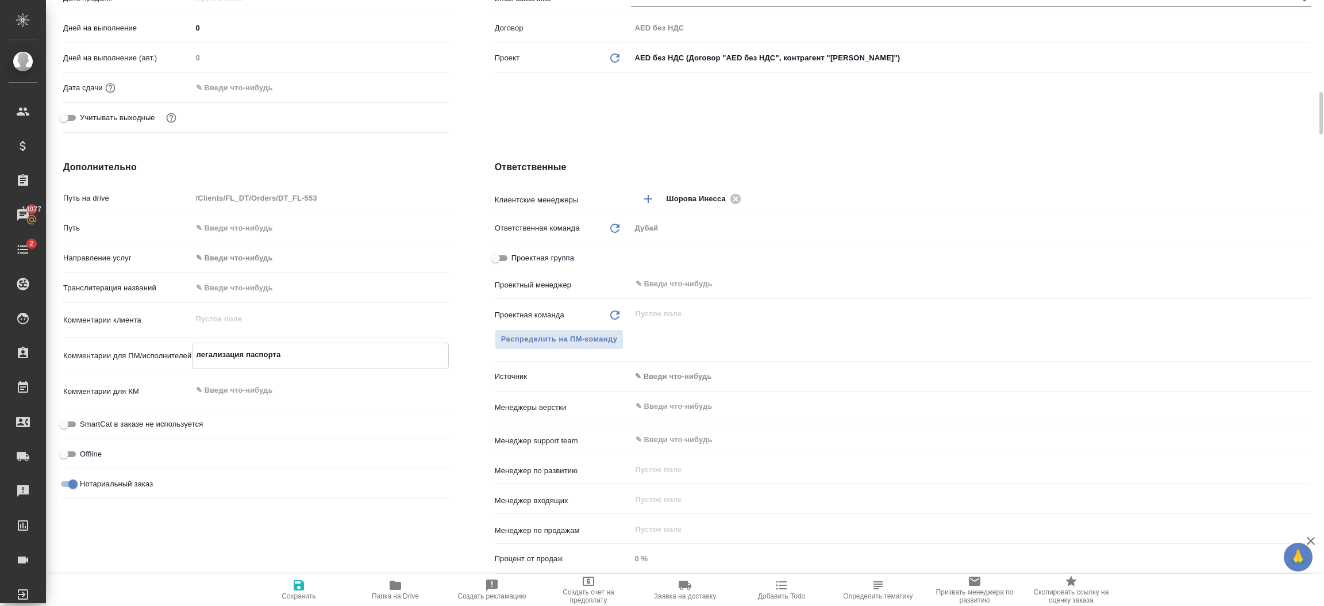
type textarea "x"
type textarea "легализация паспорта"
type textarea "x"
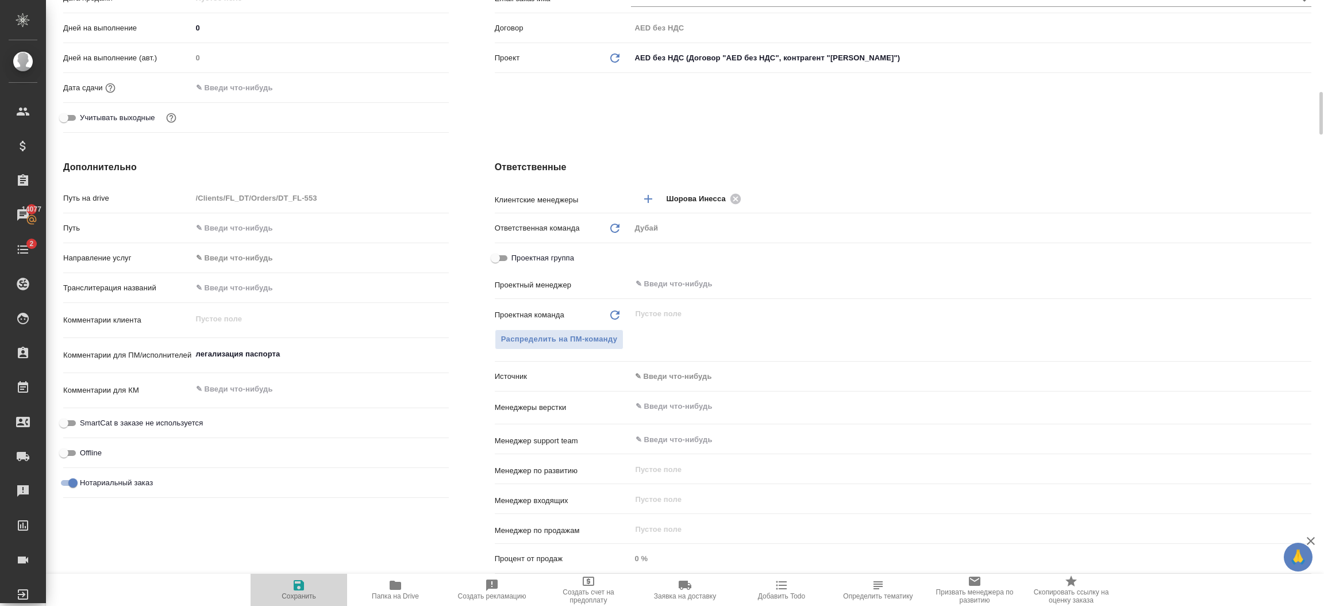
click at [294, 593] on span "Сохранить" at bounding box center [299, 596] width 34 height 8
type textarea "x"
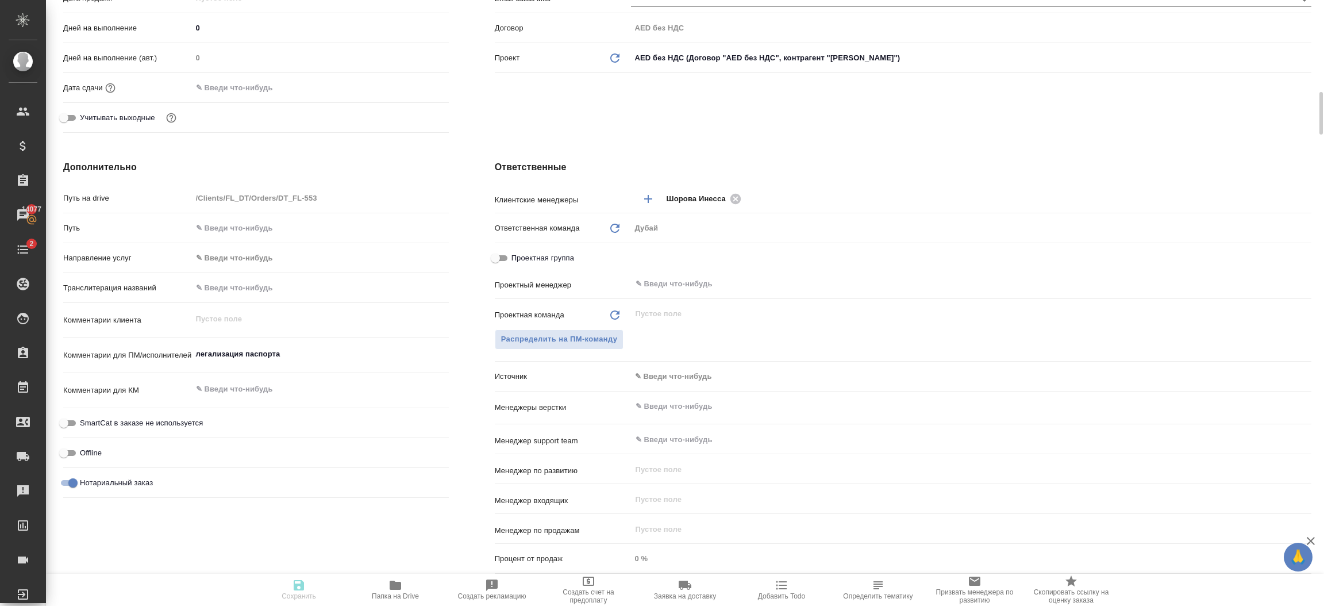
type textarea "x"
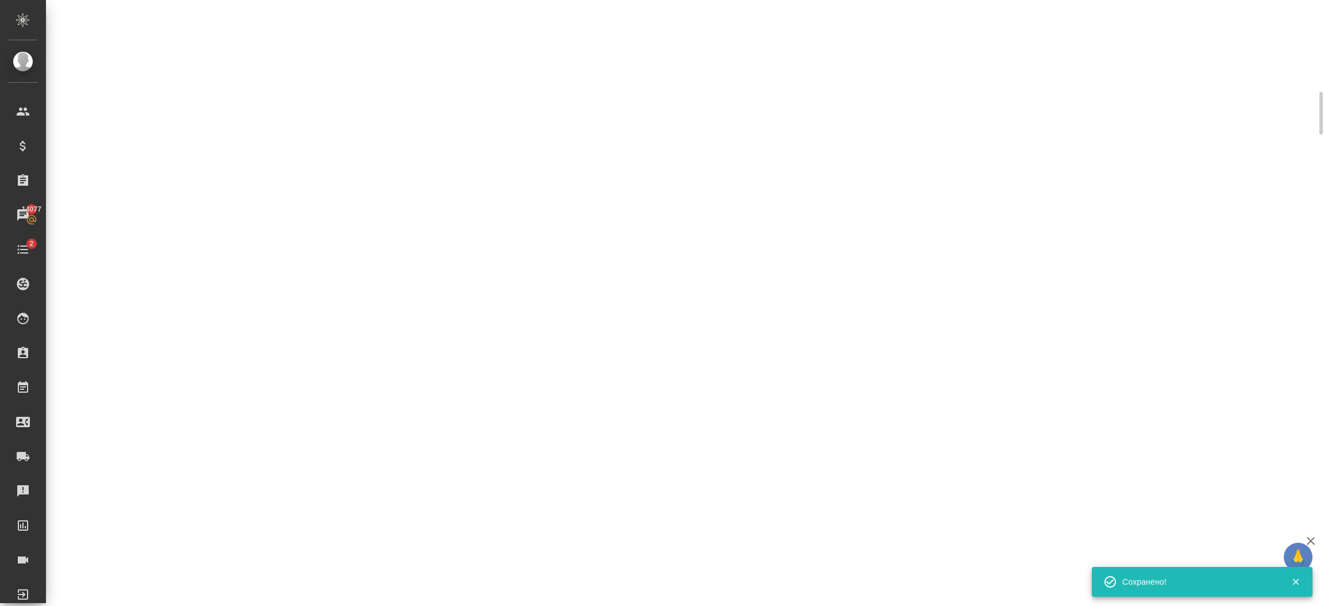
select select "RU"
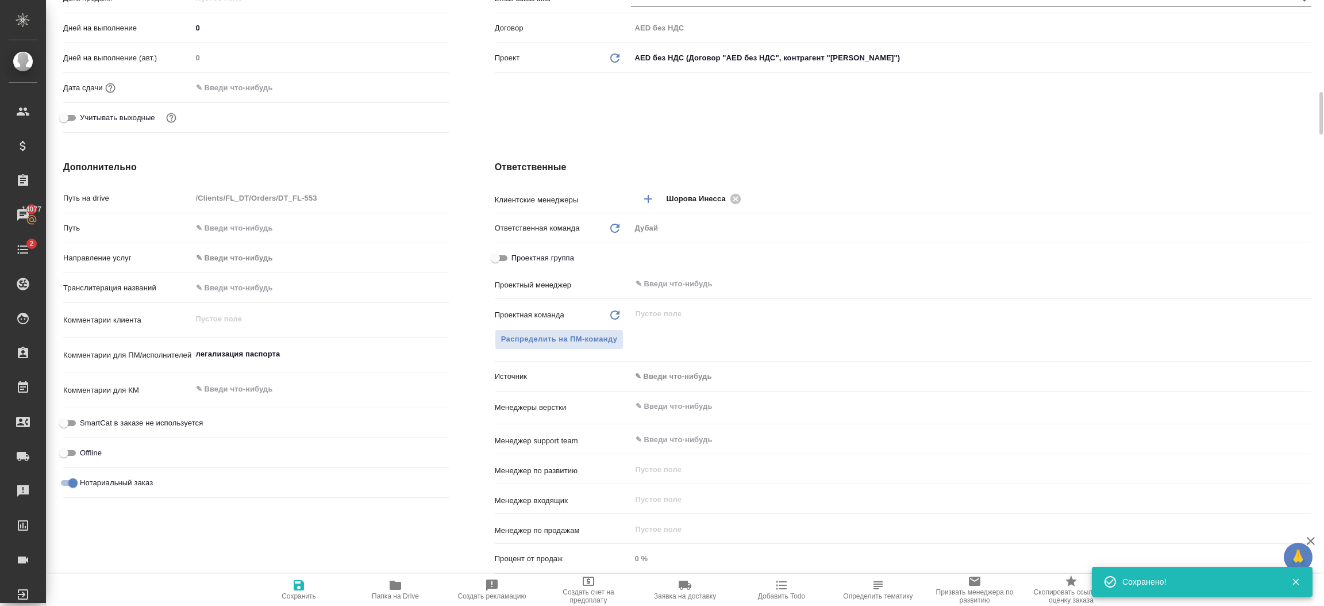
type textarea "x"
click at [665, 282] on input "text" at bounding box center [951, 284] width 635 height 14
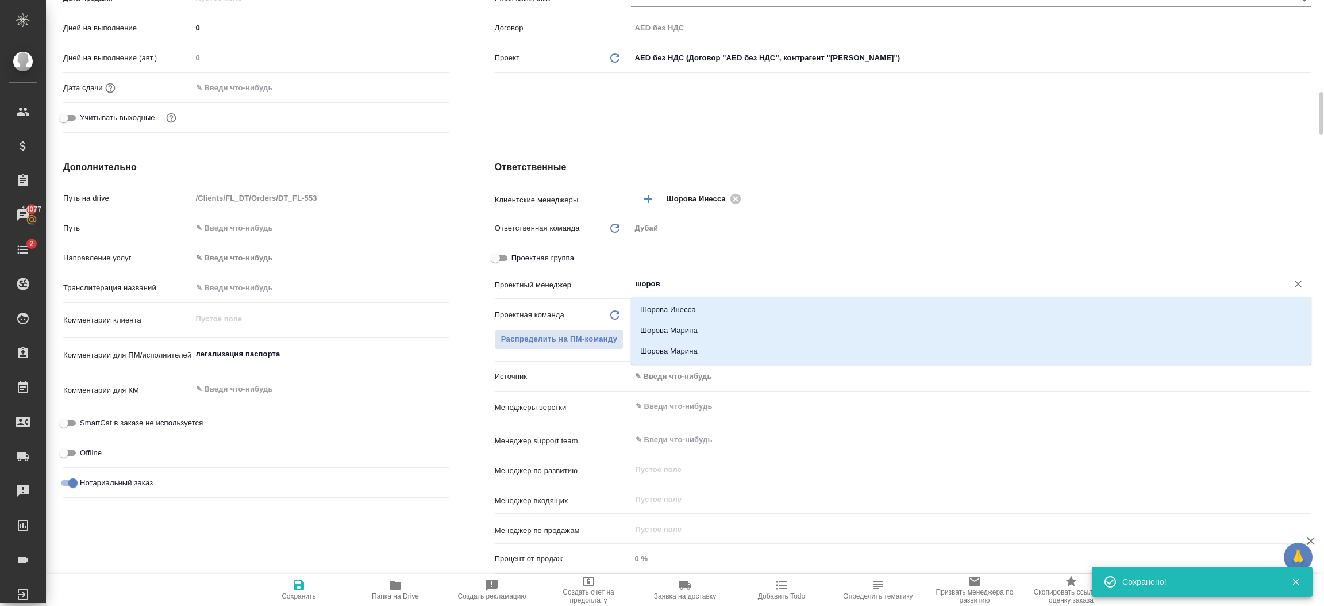
type input "шорова"
click at [674, 301] on li "Шорова Инесса" at bounding box center [971, 309] width 680 height 21
type textarea "x"
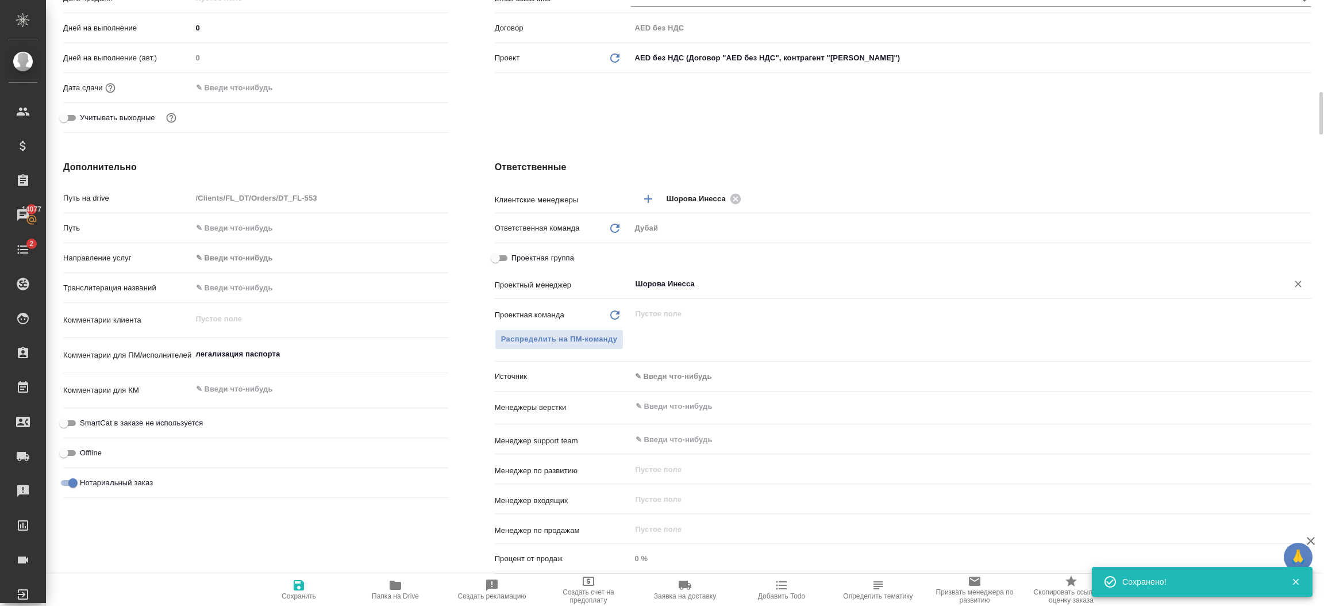
type input "Шорова Инесса"
click at [315, 585] on span "Сохранить" at bounding box center [298, 589] width 83 height 22
type textarea "x"
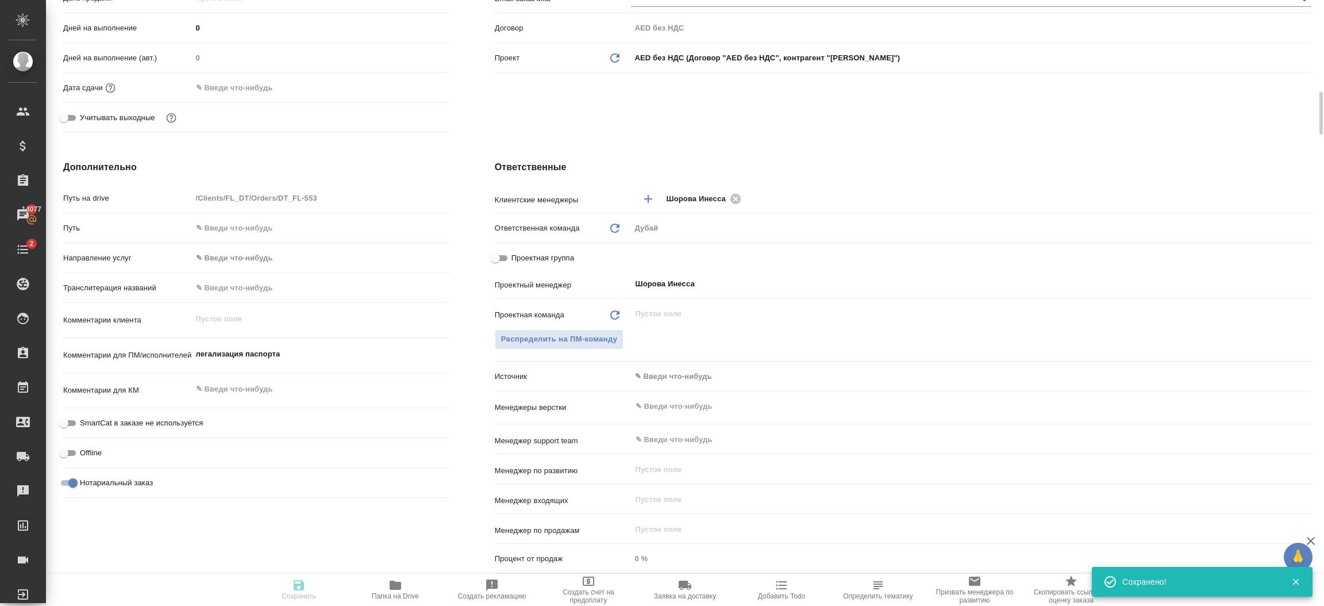
type textarea "x"
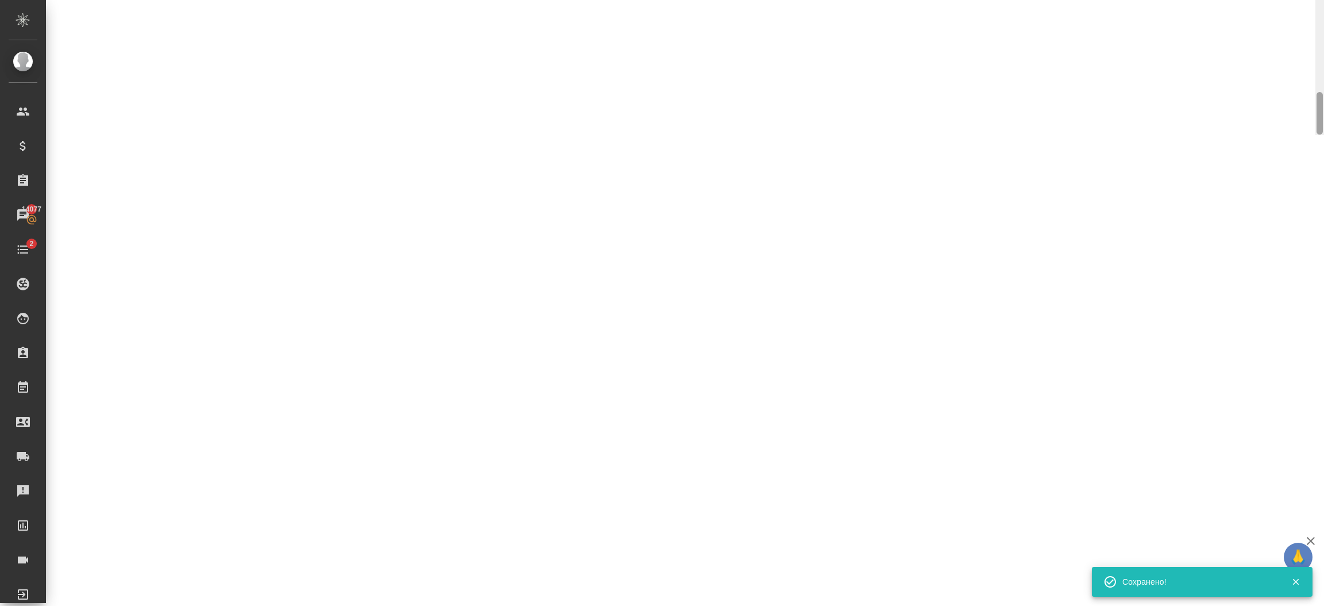
select select "RU"
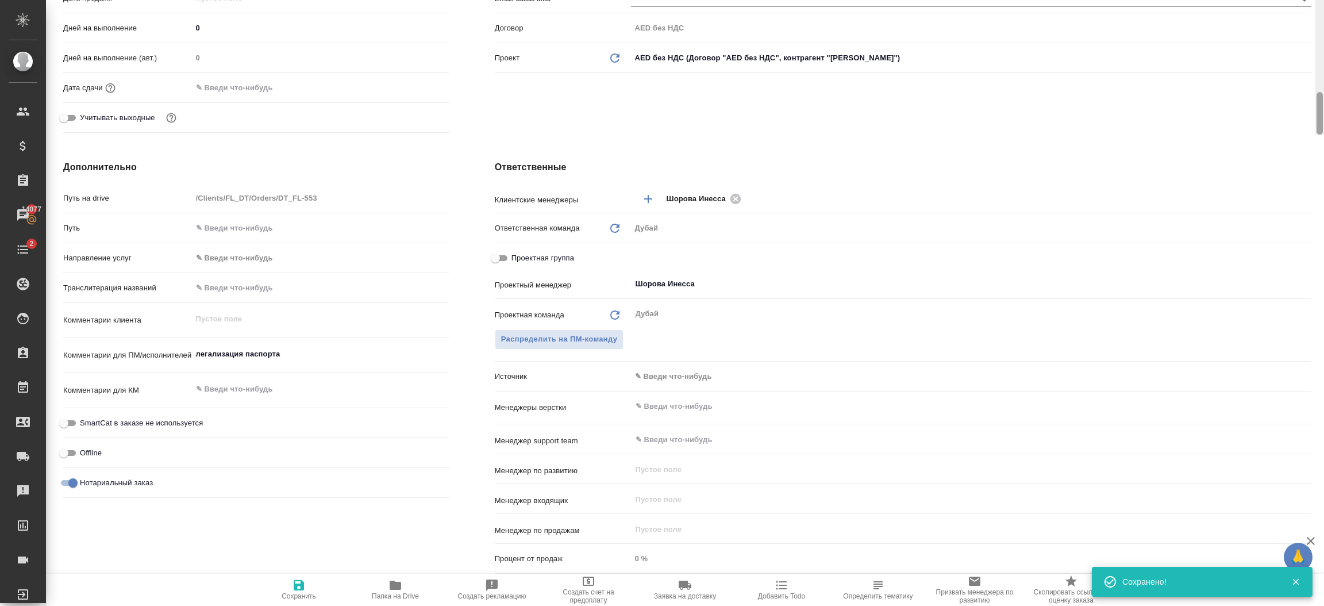
type textarea "x"
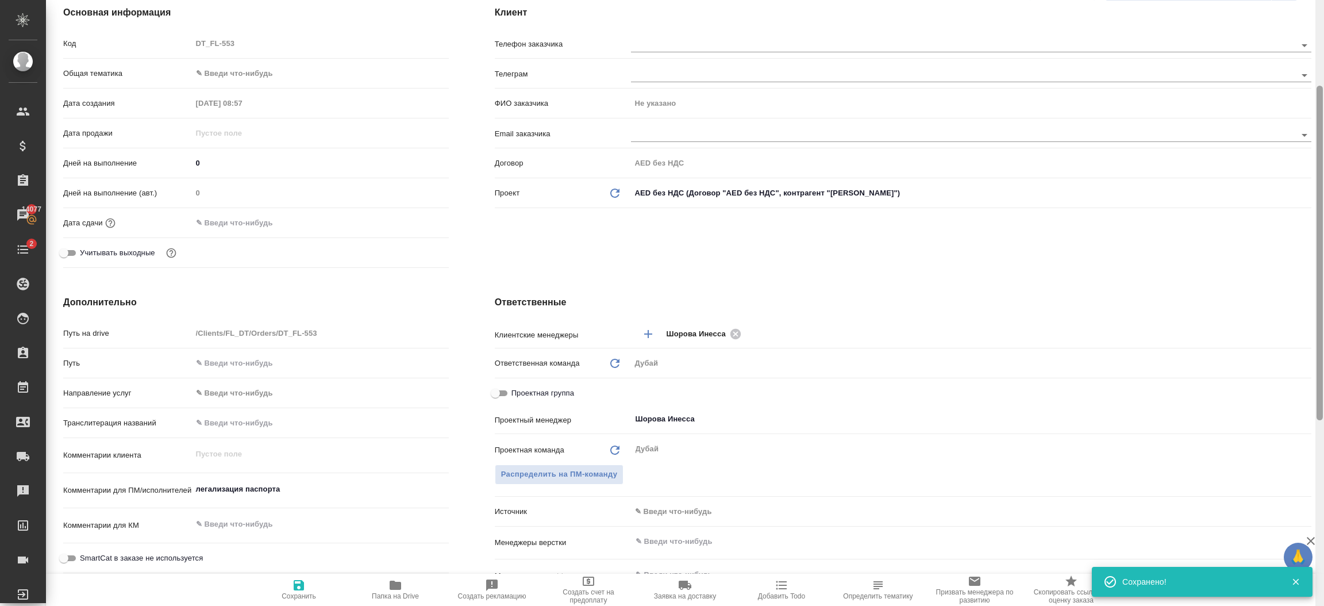
click at [1323, 52] on div at bounding box center [1319, 303] width 9 height 606
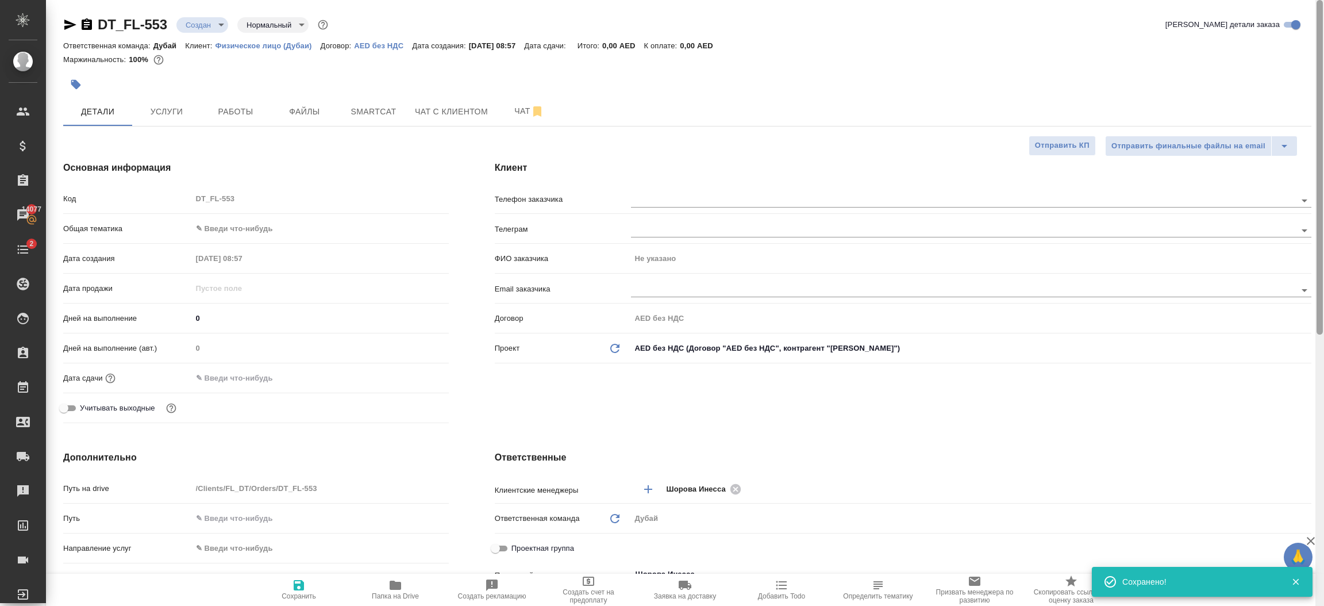
click at [1323, 52] on div at bounding box center [1319, 303] width 9 height 606
click at [225, 229] on body "🙏 .cls-1 fill:#fff; AWATERA Шорова Инесса i.shorova_kiev Клиенты Спецификации З…" at bounding box center [662, 303] width 1324 height 606
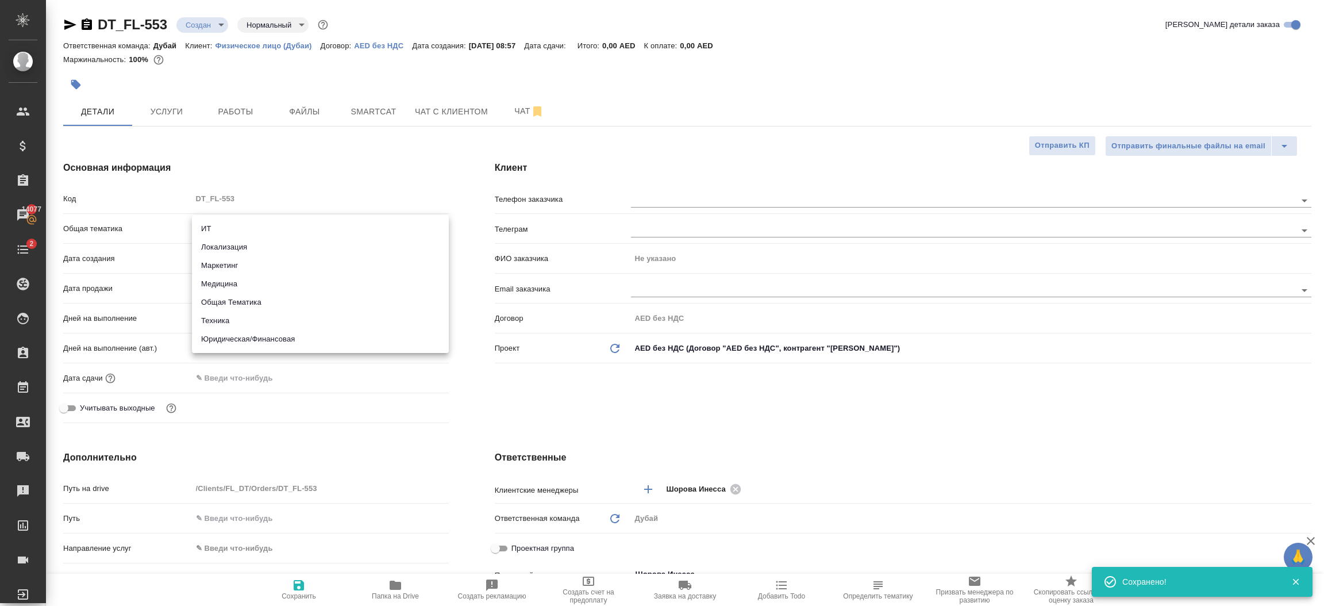
click at [238, 303] on li "Общая Тематика" at bounding box center [320, 302] width 257 height 18
type input "obtem"
type textarea "x"
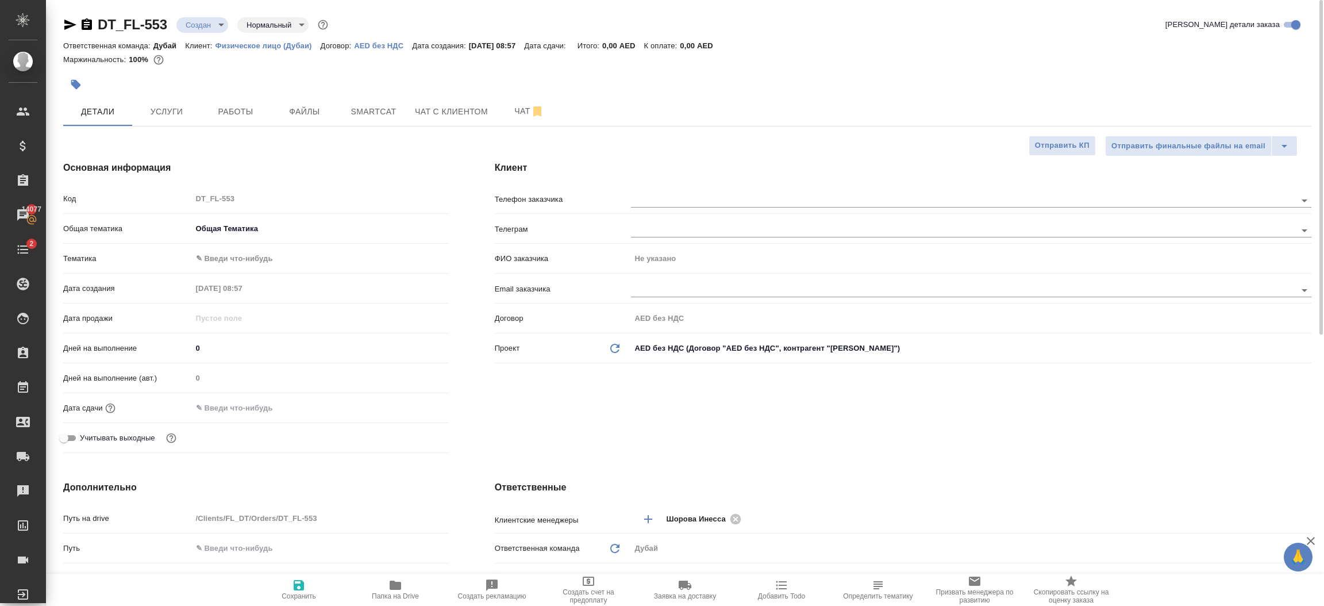
click at [236, 261] on body "🙏 .cls-1 fill:#fff; AWATERA Шорова Инесса i.shorova_kiev Клиенты Спецификации З…" at bounding box center [662, 303] width 1324 height 606
click at [240, 268] on ul "Общая Тематика" at bounding box center [320, 259] width 257 height 28
click at [240, 263] on li "Общая Тематика" at bounding box center [320, 258] width 257 height 18
type textarea "x"
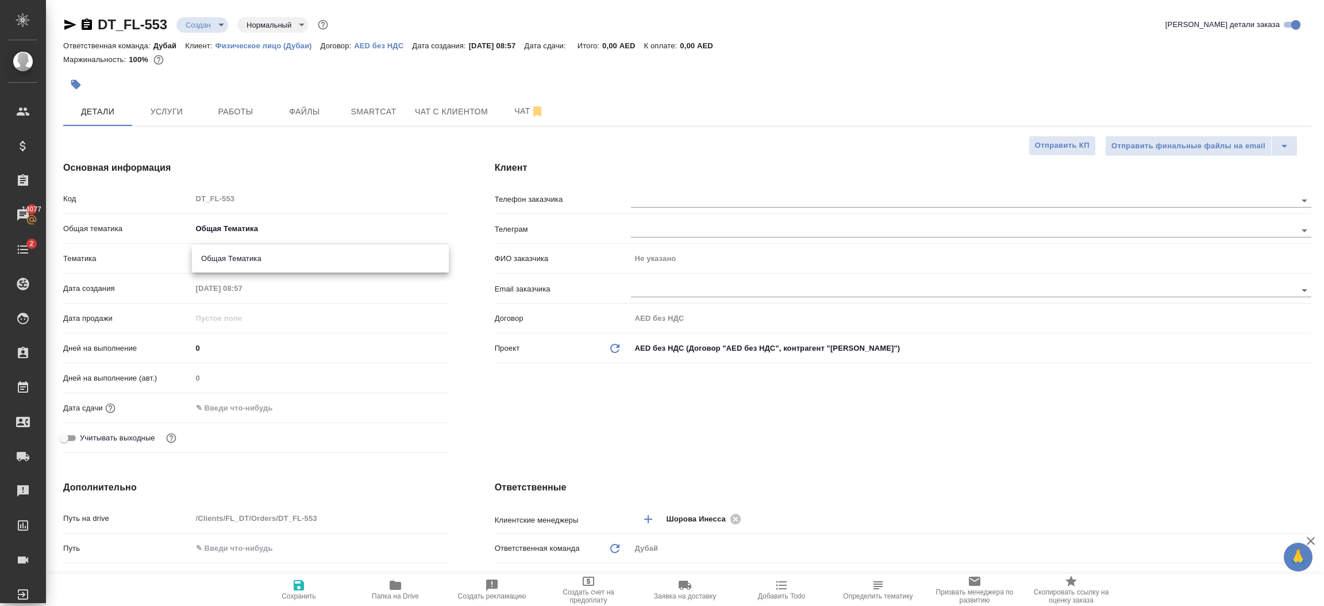
type textarea "x"
type input "6012b1ca196b0e5c9229a120"
click at [255, 410] on input "text" at bounding box center [242, 407] width 101 height 17
click at [413, 410] on icon "button" at bounding box center [416, 407] width 14 height 14
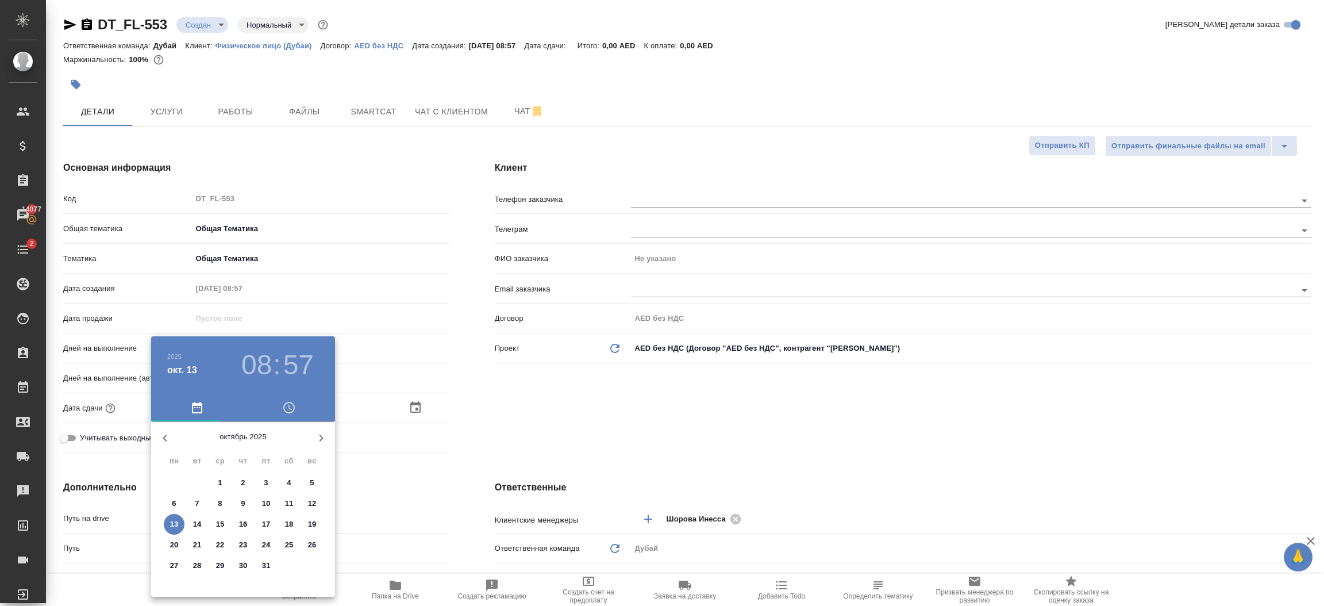
click at [271, 565] on span "31" at bounding box center [266, 565] width 21 height 11
type input "31.10.2025 08:57"
type textarea "x"
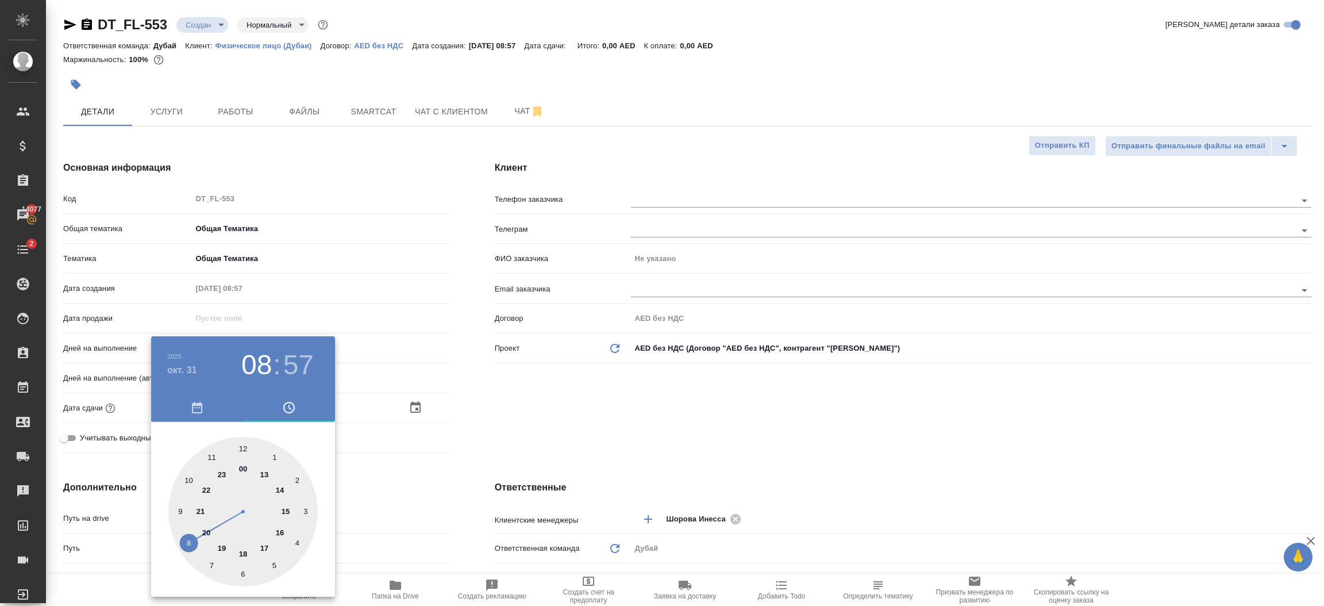
click at [540, 453] on div at bounding box center [662, 303] width 1324 height 606
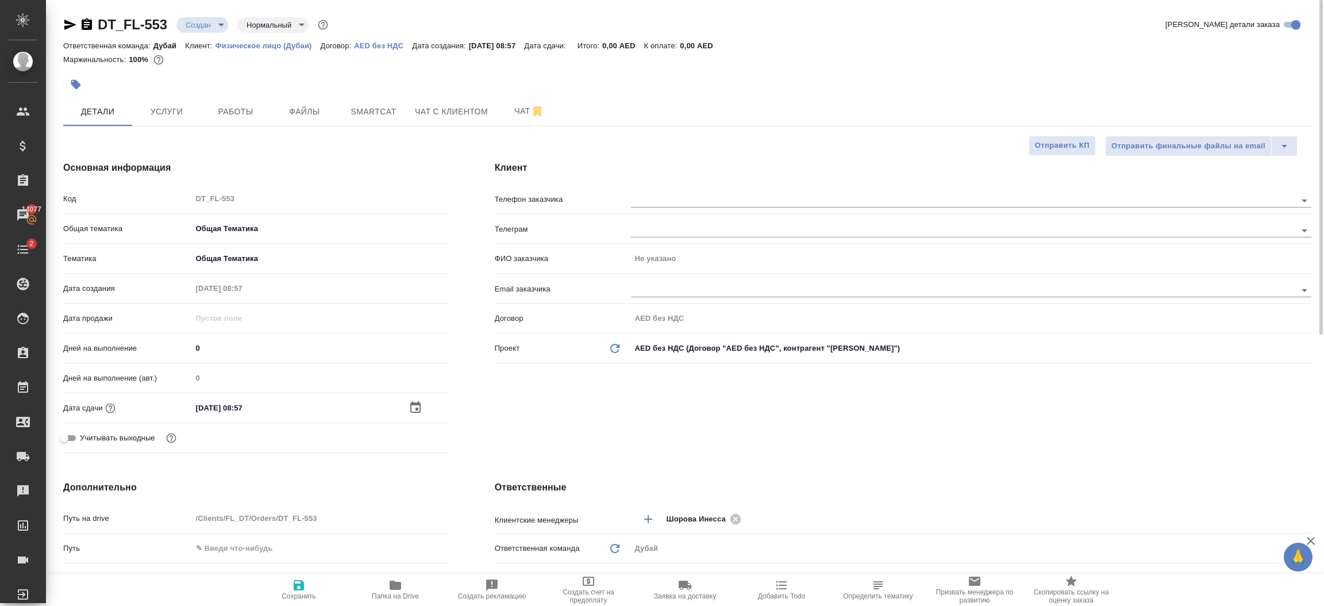
click at [291, 591] on span "Сохранить" at bounding box center [298, 589] width 83 height 22
type textarea "x"
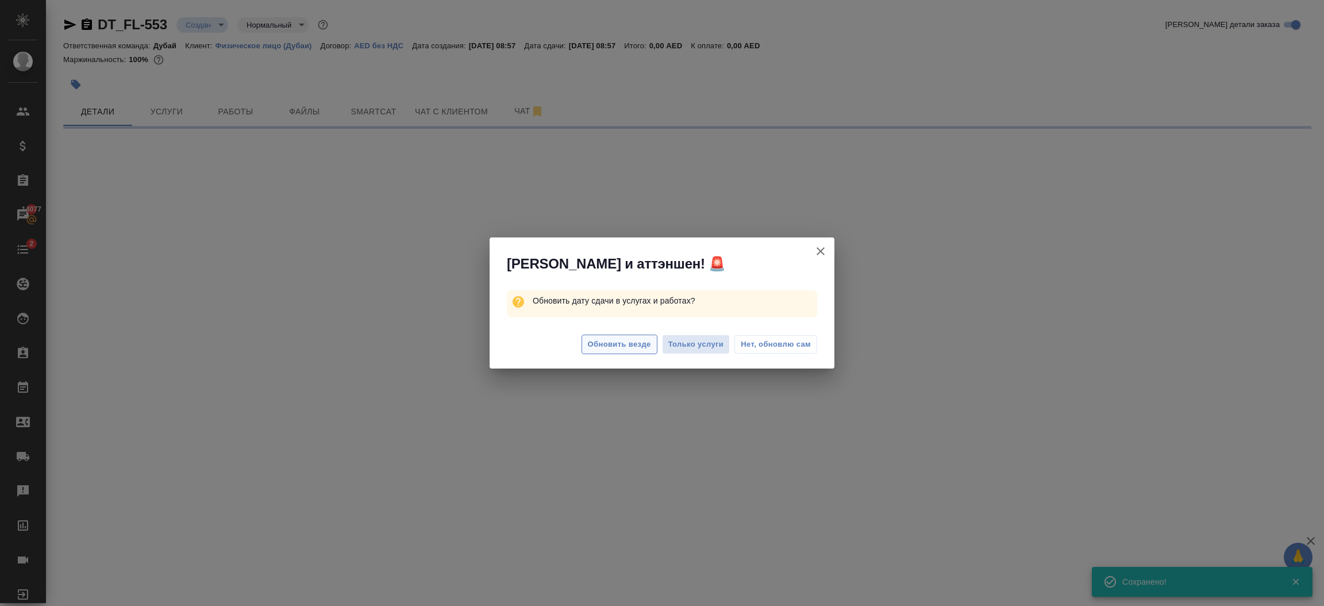
click at [615, 341] on span "Обновить везде" at bounding box center [619, 344] width 63 height 13
select select "RU"
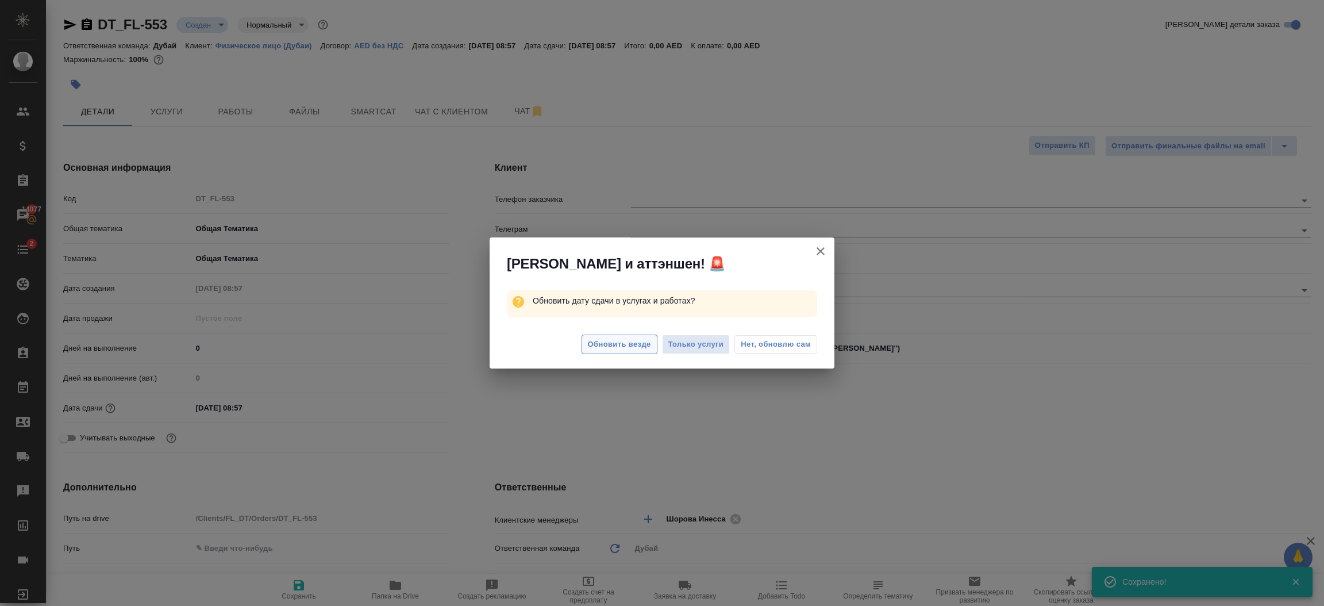
type textarea "x"
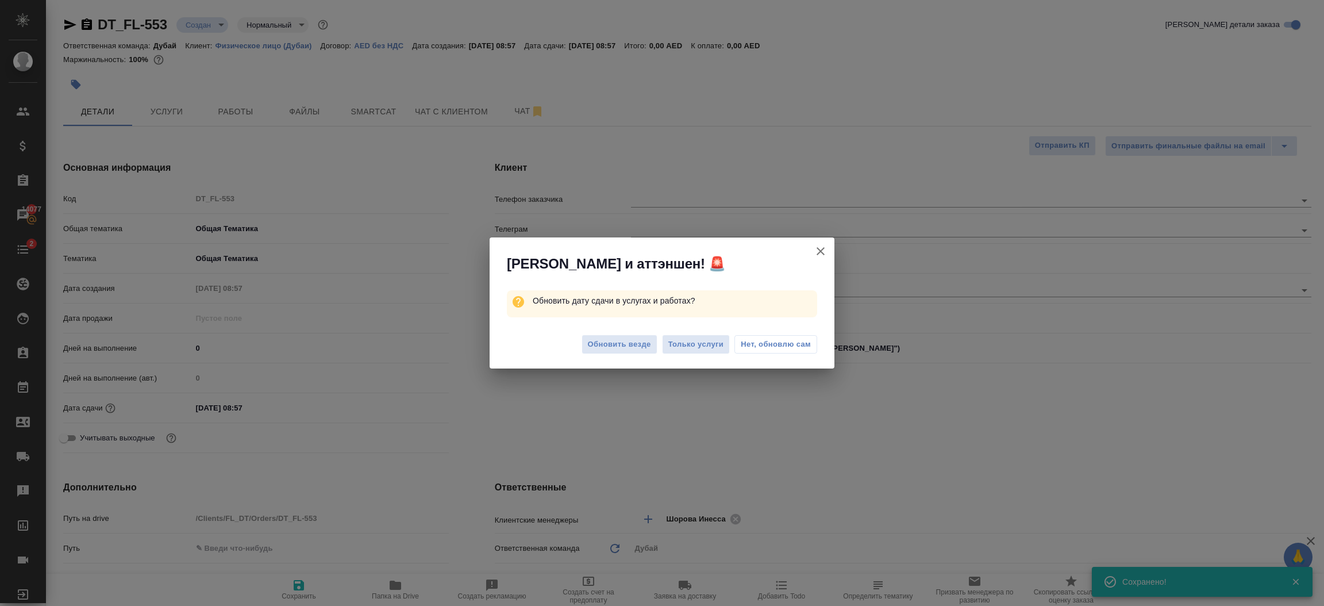
type textarea "x"
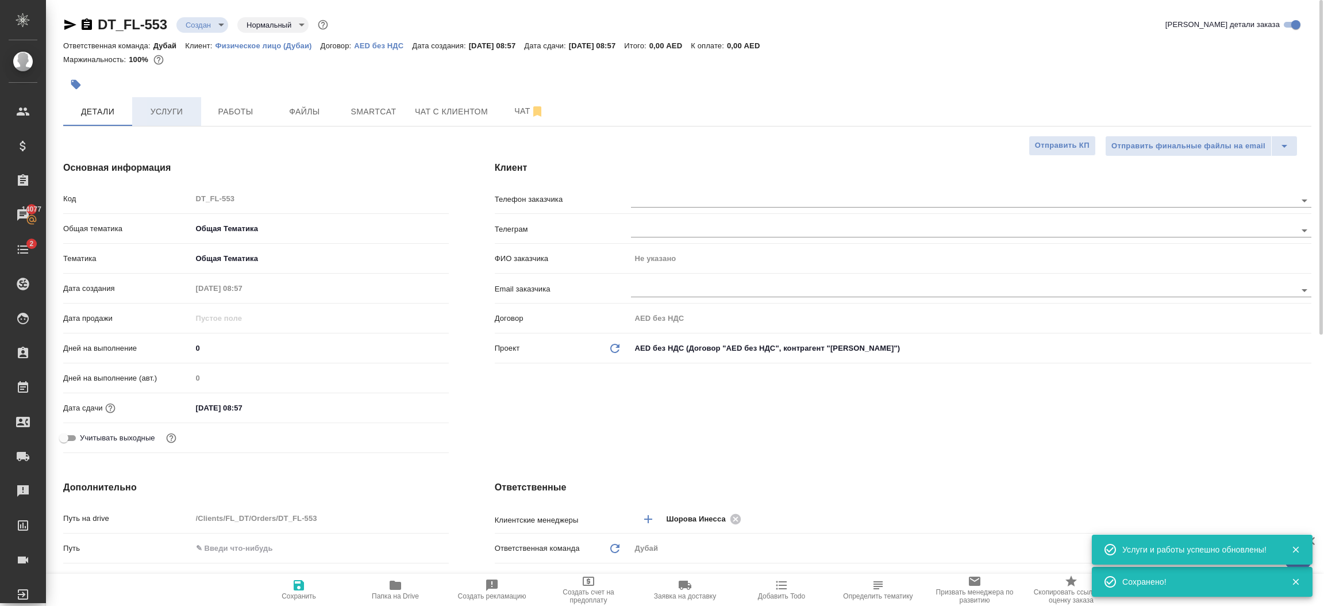
click at [167, 112] on span "Услуги" at bounding box center [166, 112] width 55 height 14
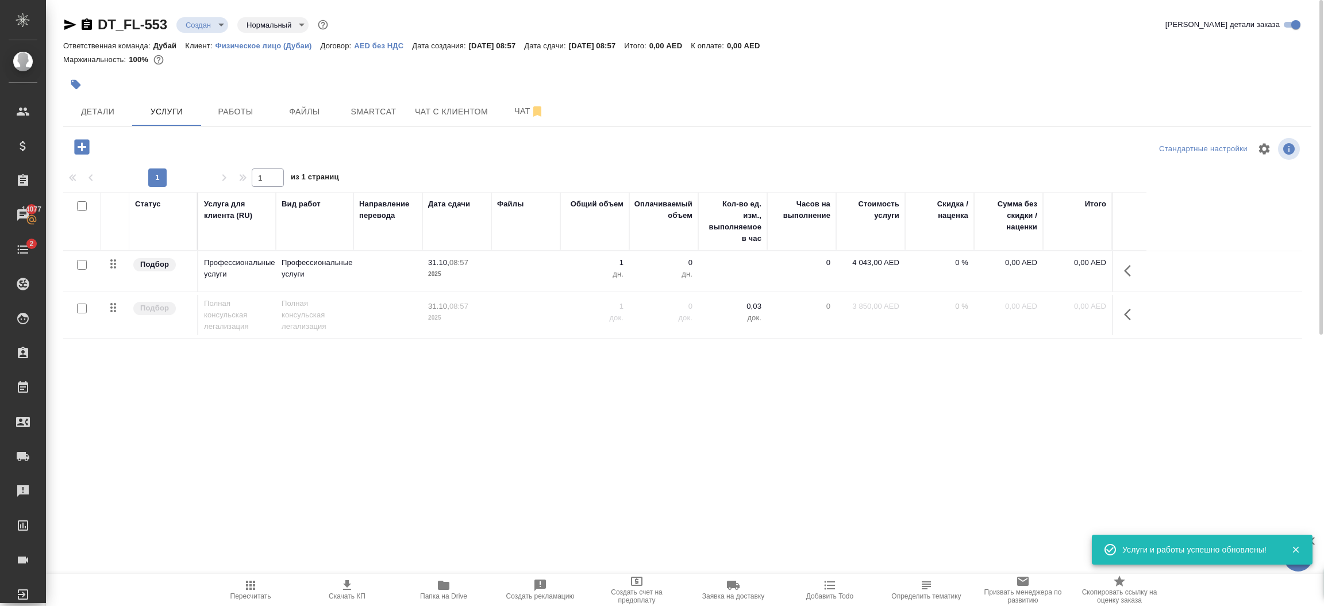
click at [84, 149] on icon "button" at bounding box center [81, 146] width 15 height 15
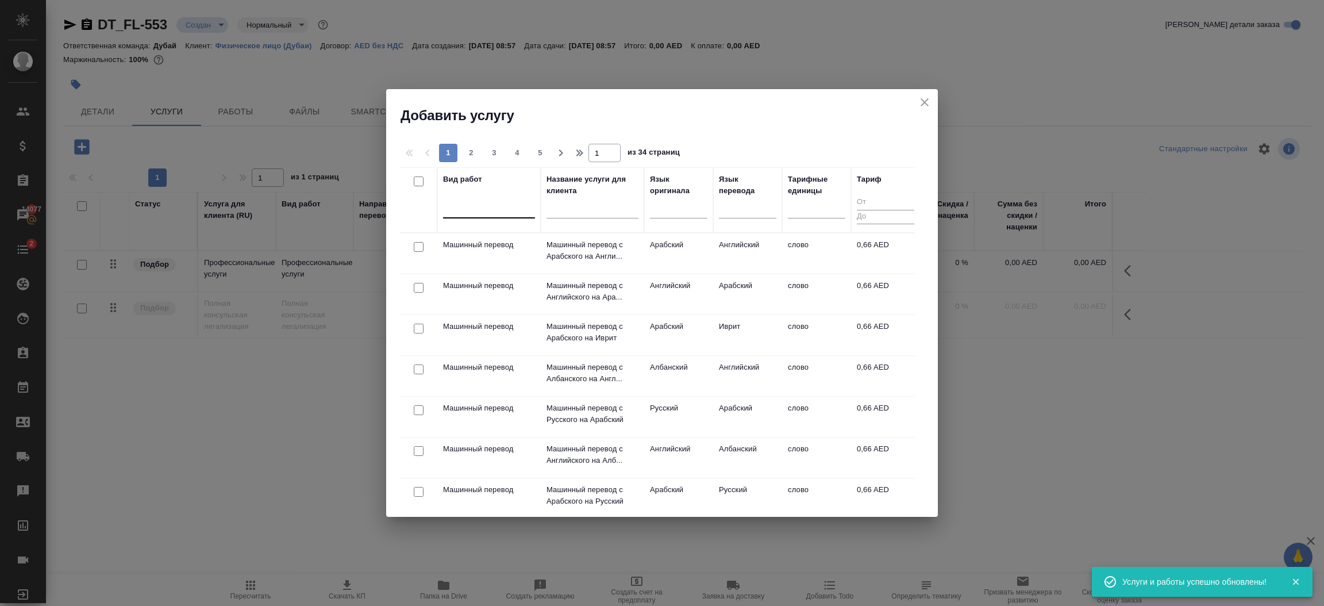
click at [487, 209] on div at bounding box center [489, 206] width 92 height 17
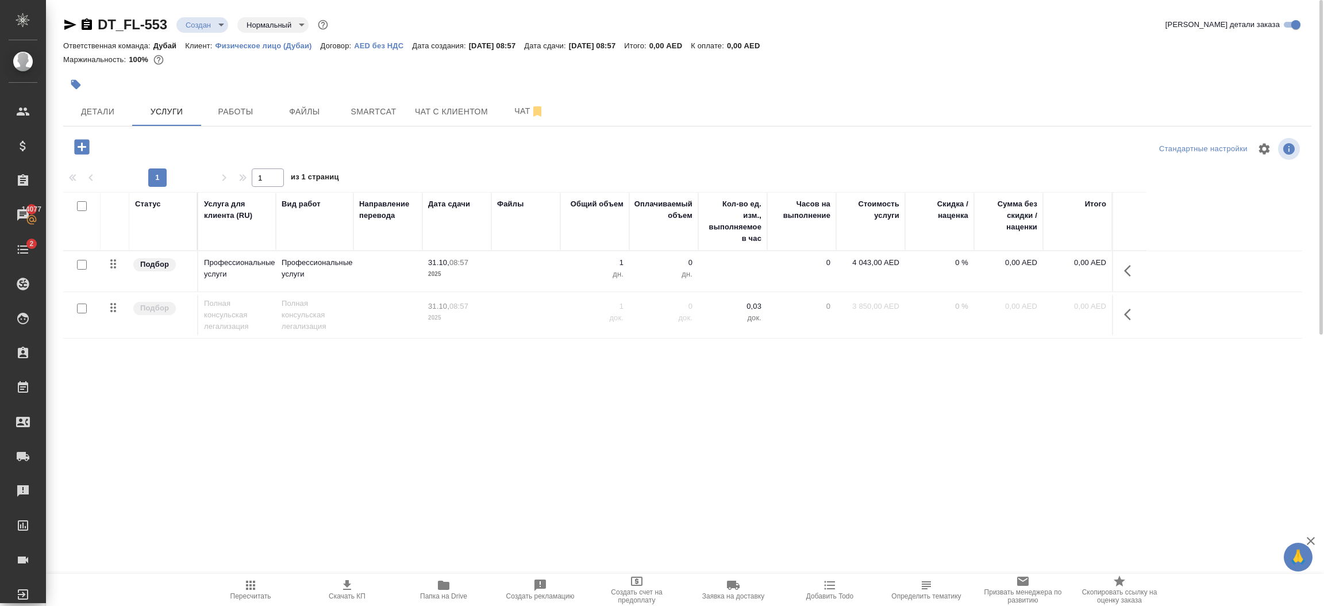
click at [1131, 262] on button "button" at bounding box center [1131, 271] width 28 height 28
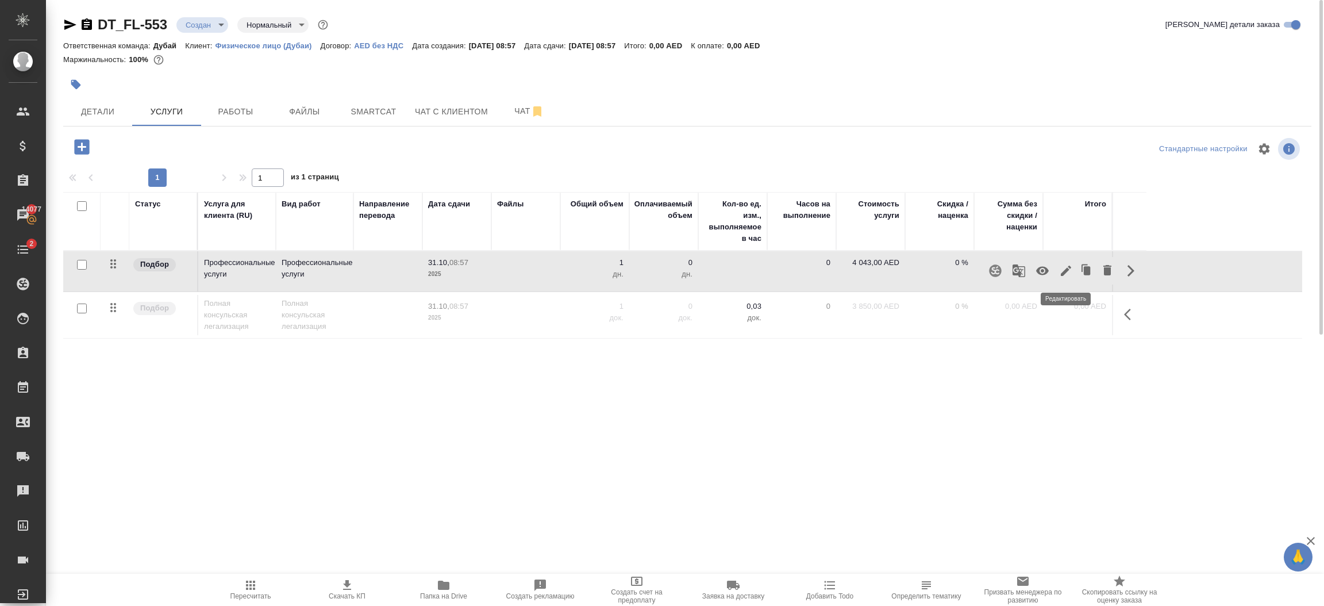
click at [1065, 268] on icon "button" at bounding box center [1066, 271] width 14 height 14
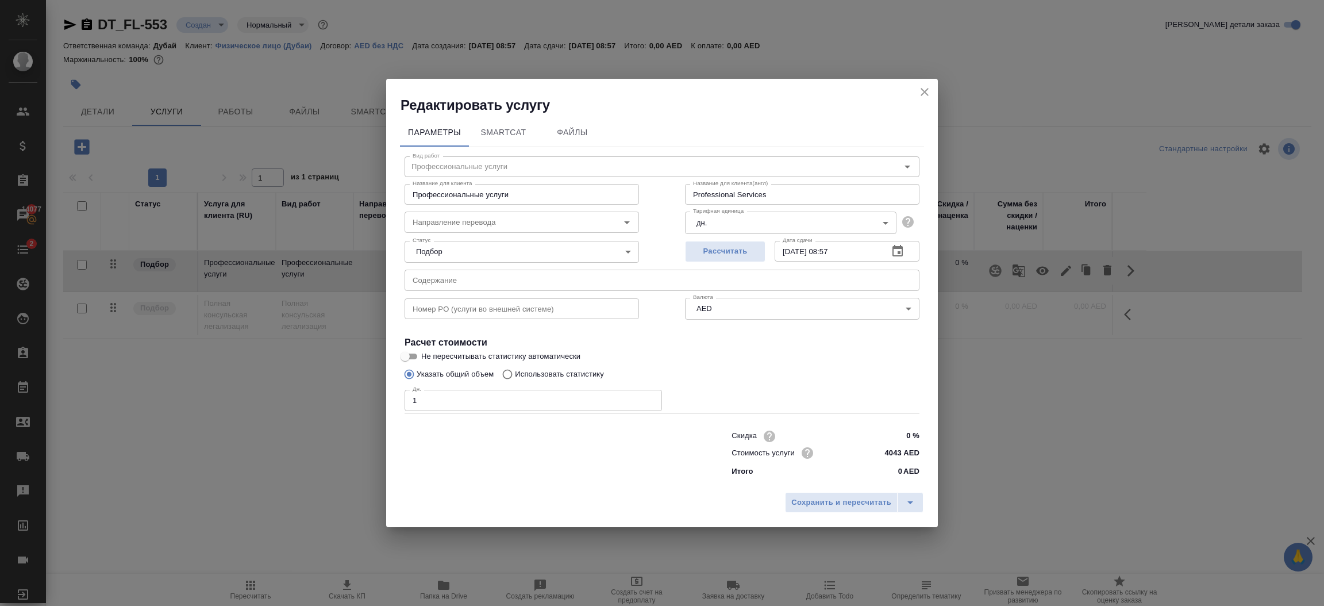
click at [902, 455] on input "4043 AED" at bounding box center [897, 452] width 43 height 17
type input "4 AED"
type input "800 AED"
click at [853, 502] on span "Сохранить и пересчитать" at bounding box center [841, 502] width 100 height 13
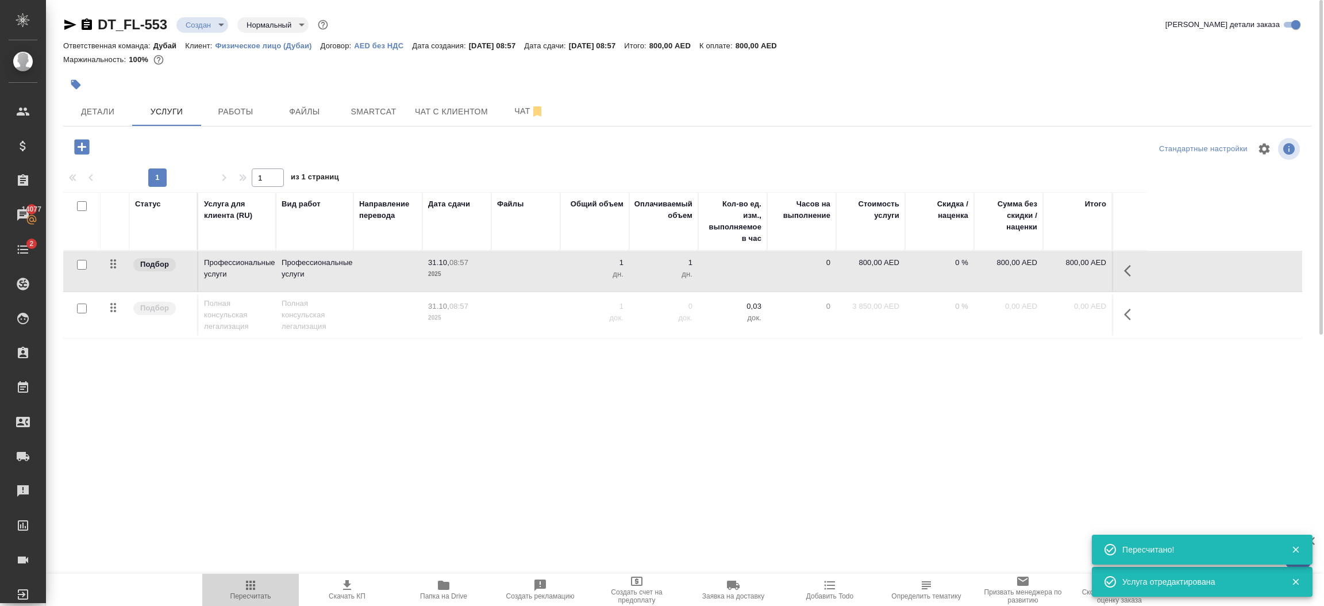
click at [253, 588] on icon "button" at bounding box center [250, 584] width 9 height 9
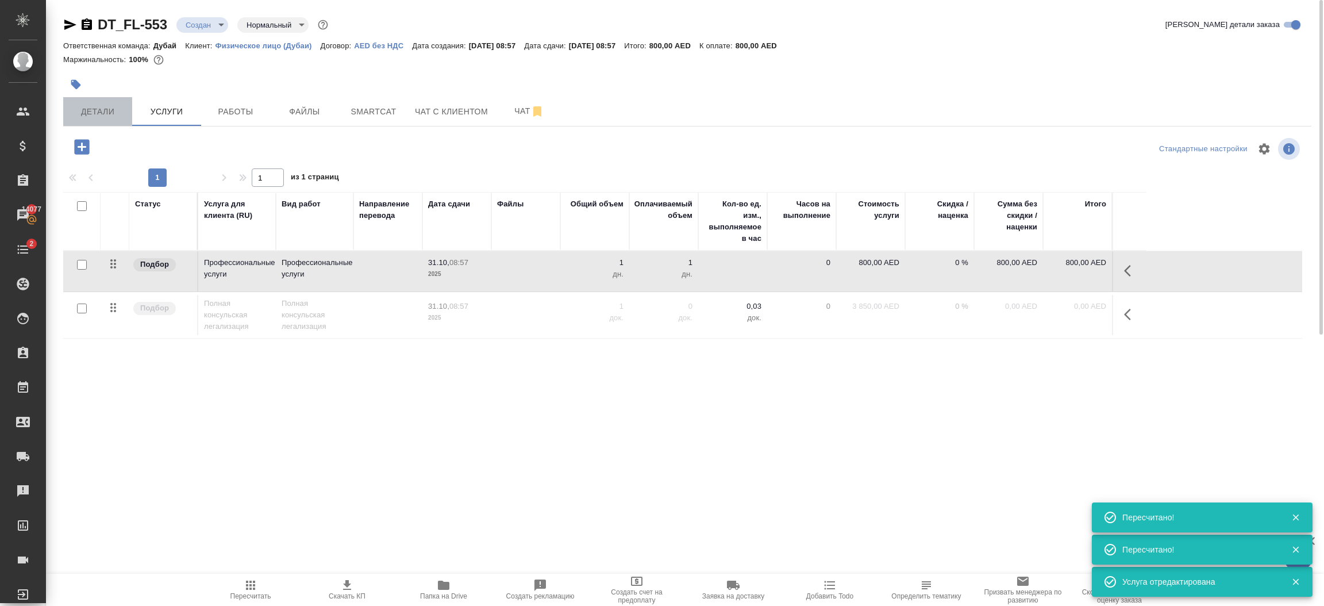
click at [98, 114] on span "Детали" at bounding box center [97, 112] width 55 height 14
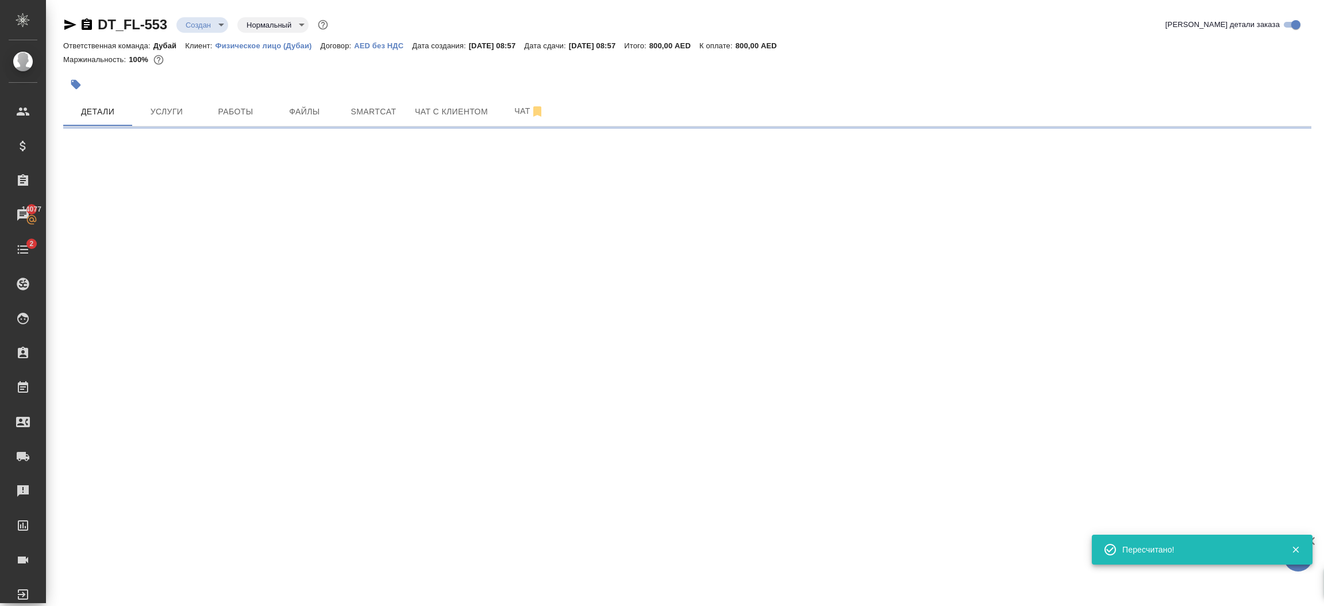
select select "RU"
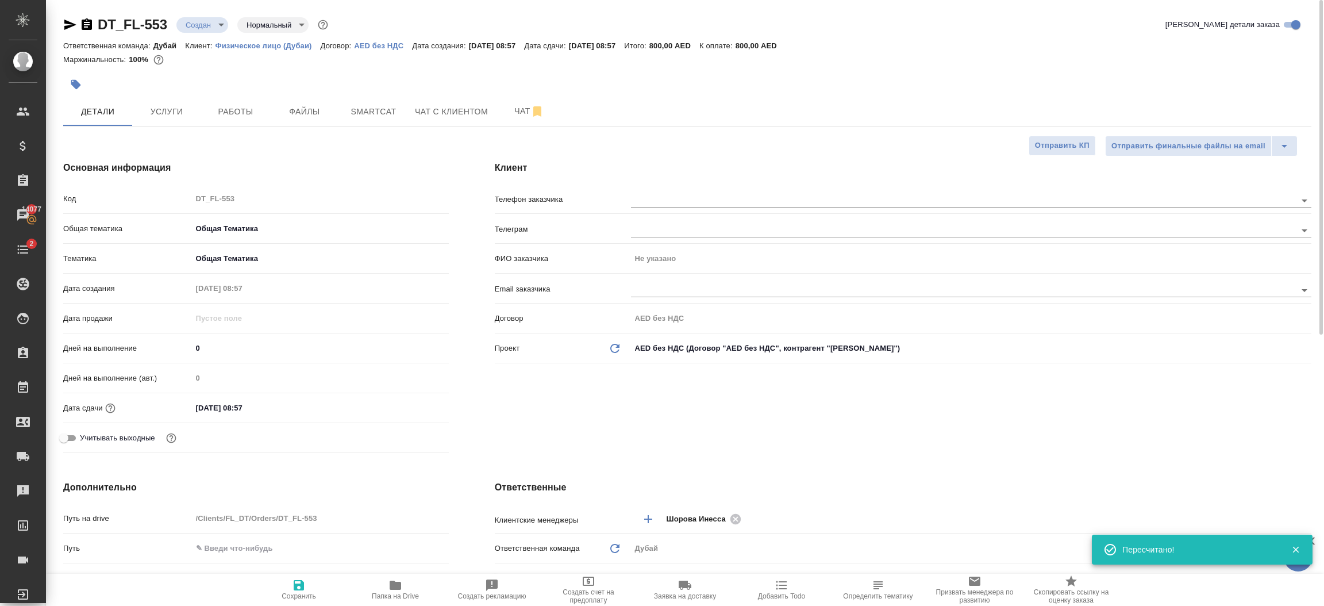
type textarea "x"
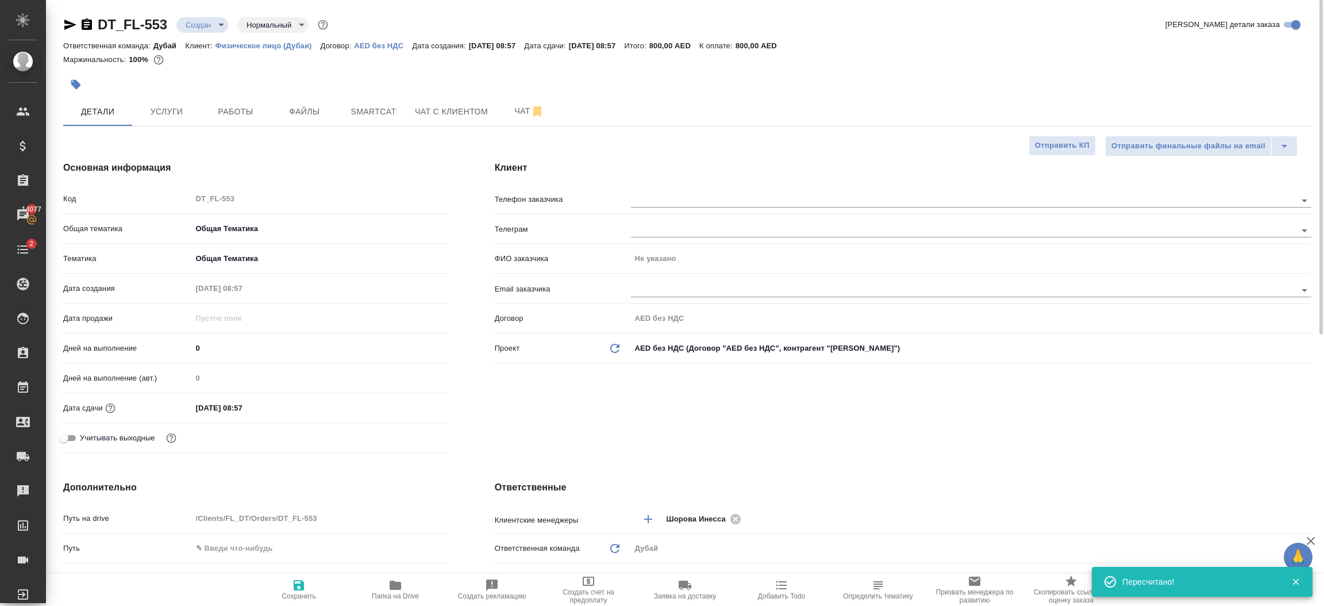
click at [808, 418] on div "Клиент Телефон заказчика Телеграм ФИО заказчика Не указано Email заказчика Дого…" at bounding box center [903, 309] width 862 height 342
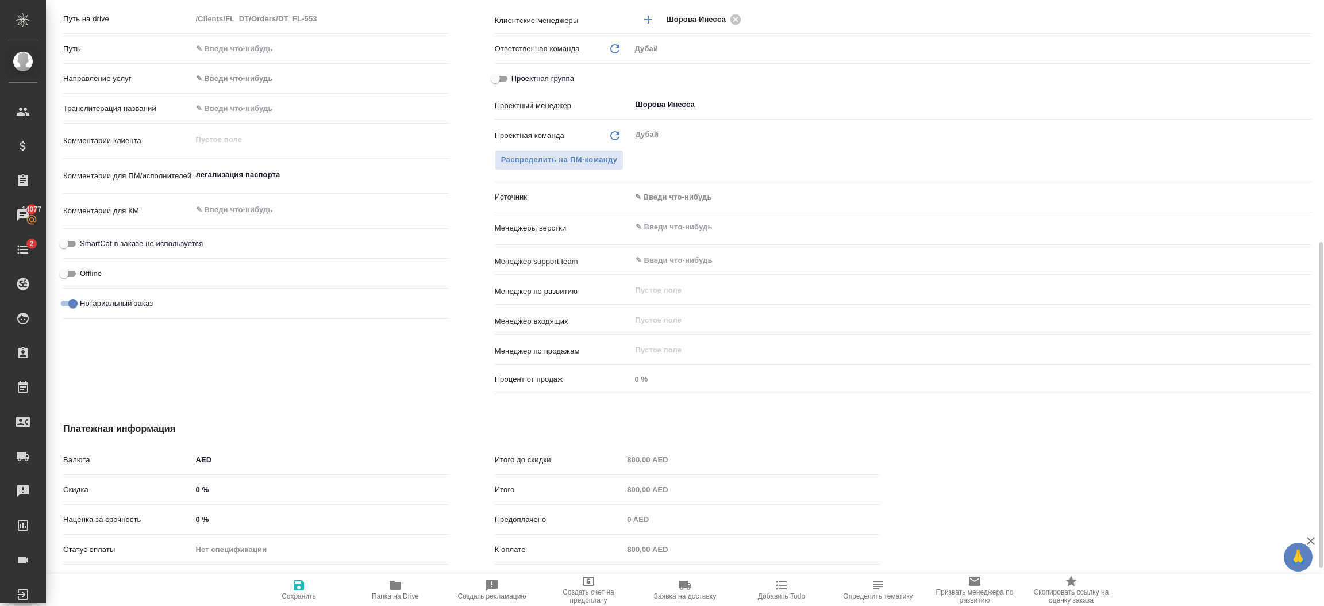
scroll to position [521, 0]
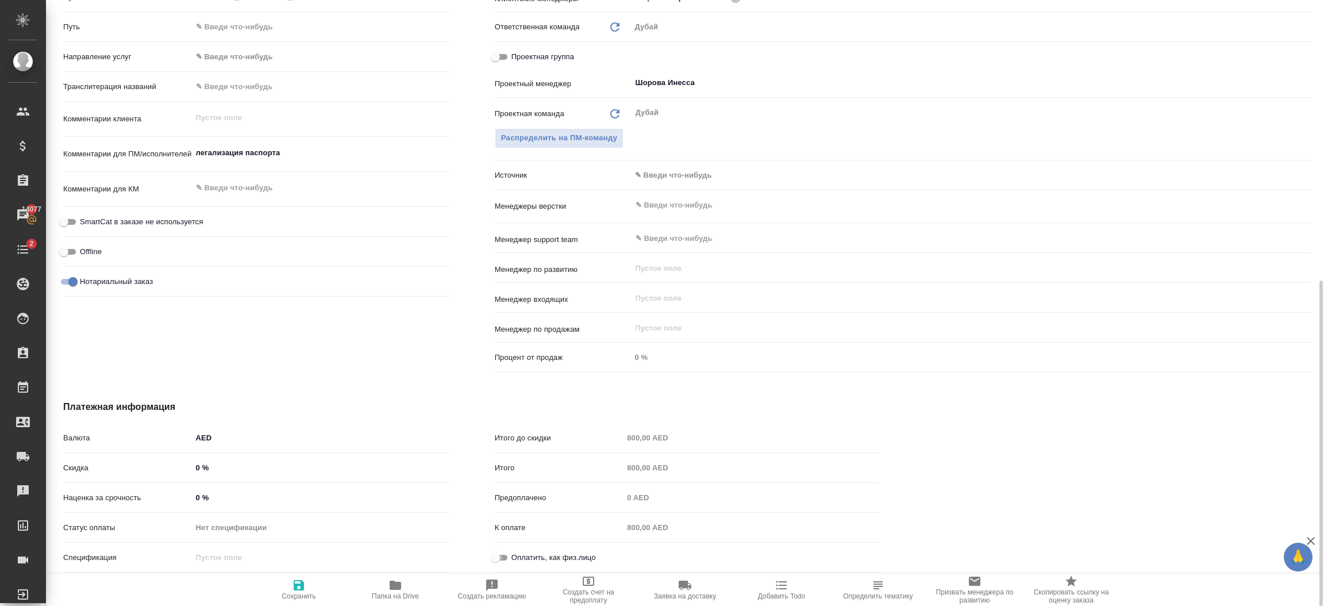
click at [502, 551] on input "Оплатить, как физ.лицо" at bounding box center [495, 557] width 41 height 14
checkbox input "true"
type textarea "x"
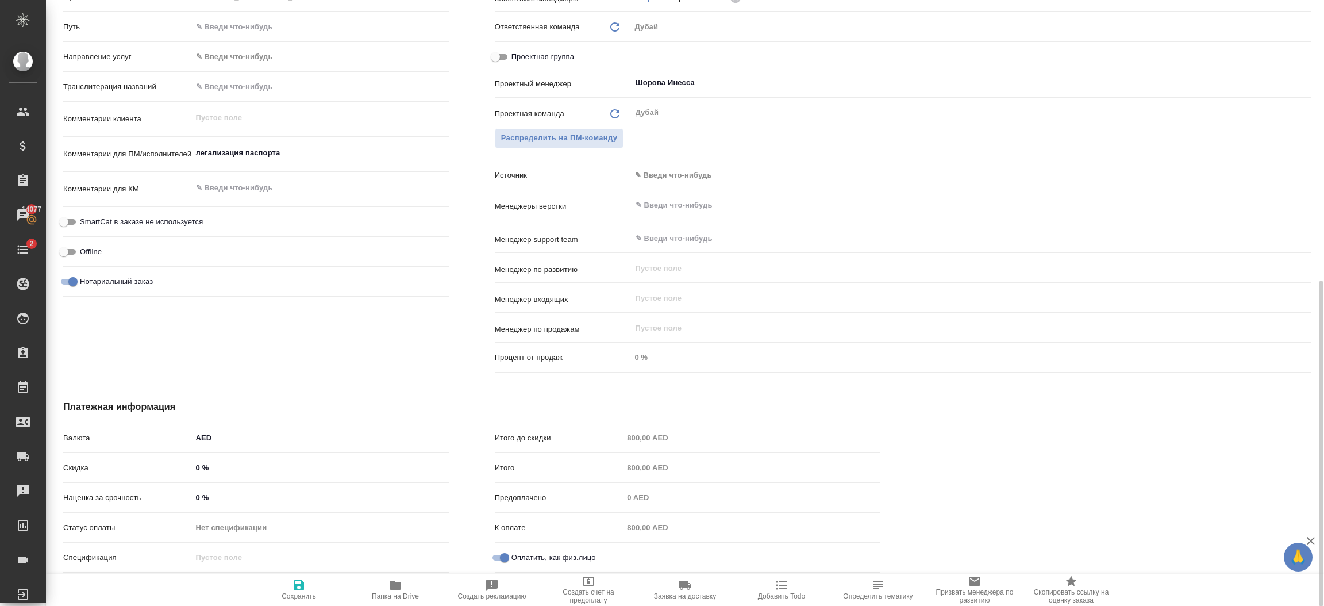
click at [301, 600] on button "Сохранить" at bounding box center [299, 589] width 97 height 32
type textarea "x"
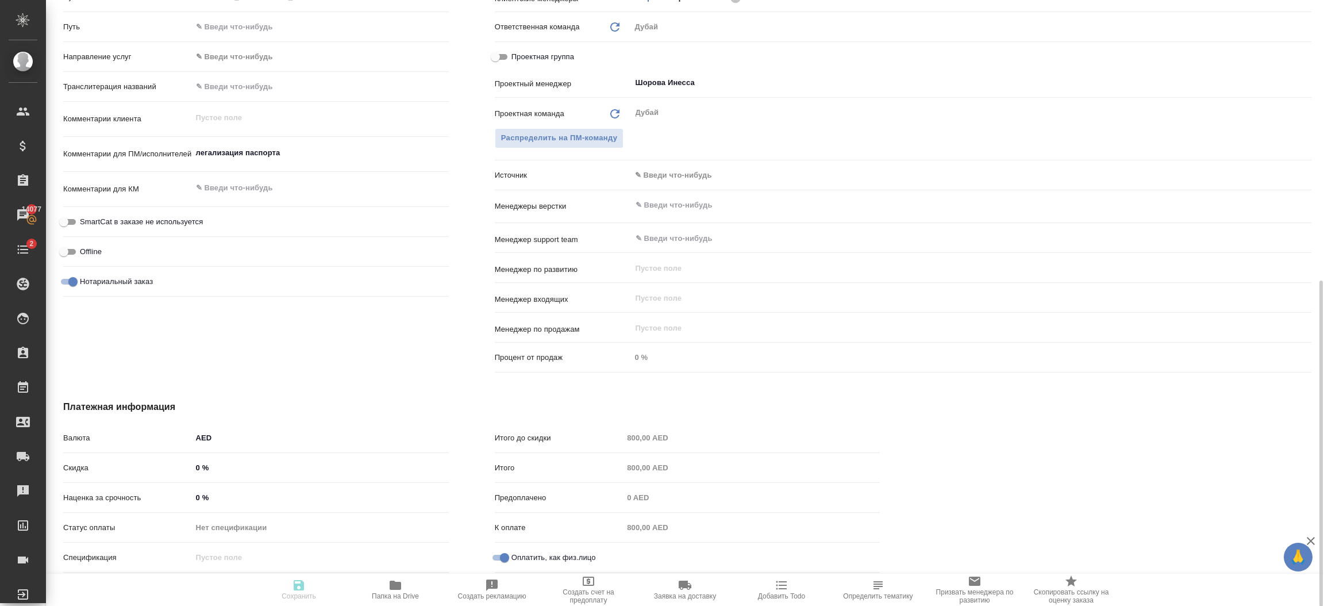
type textarea "x"
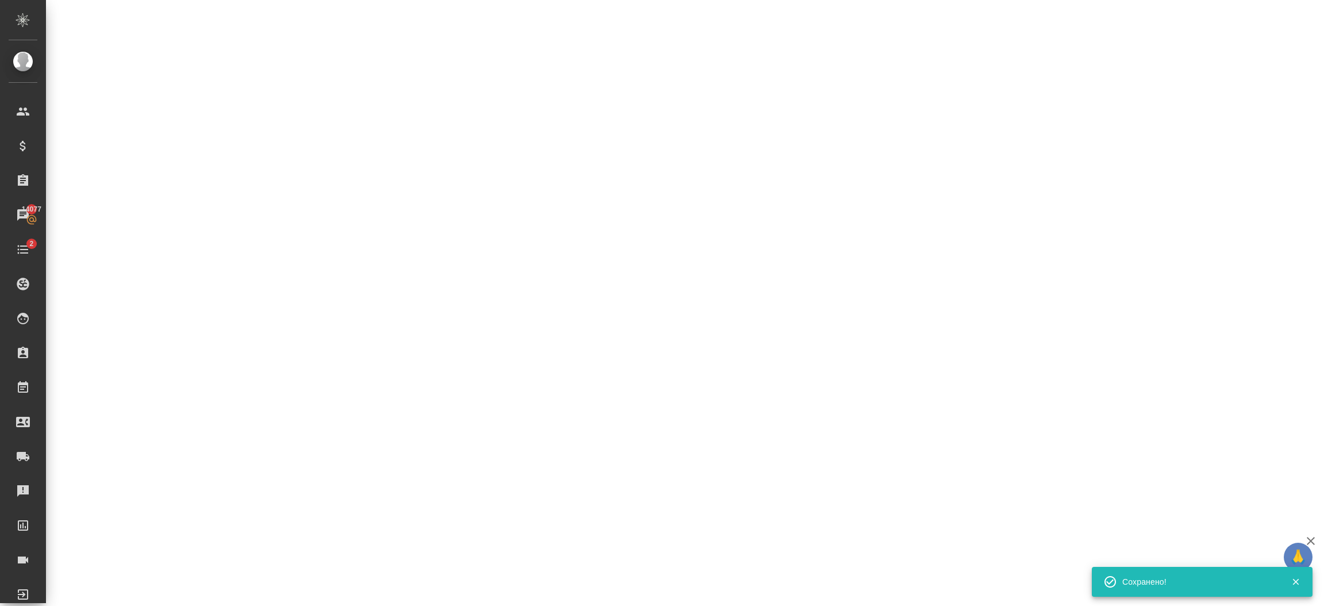
select select "RU"
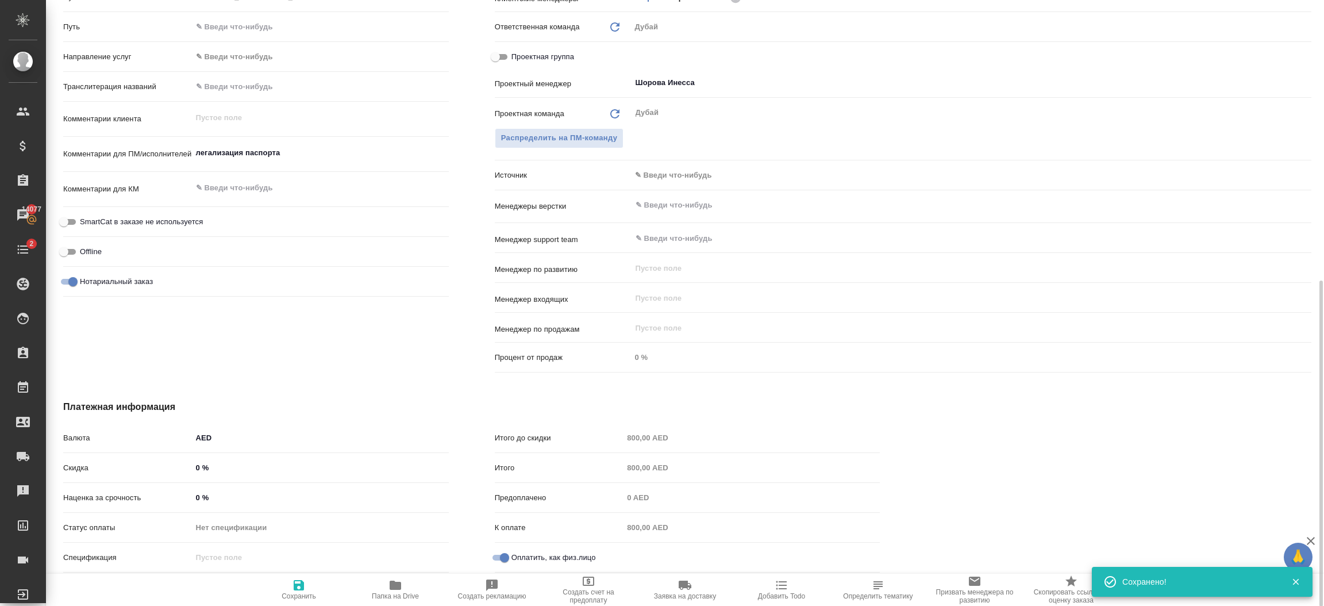
type textarea "x"
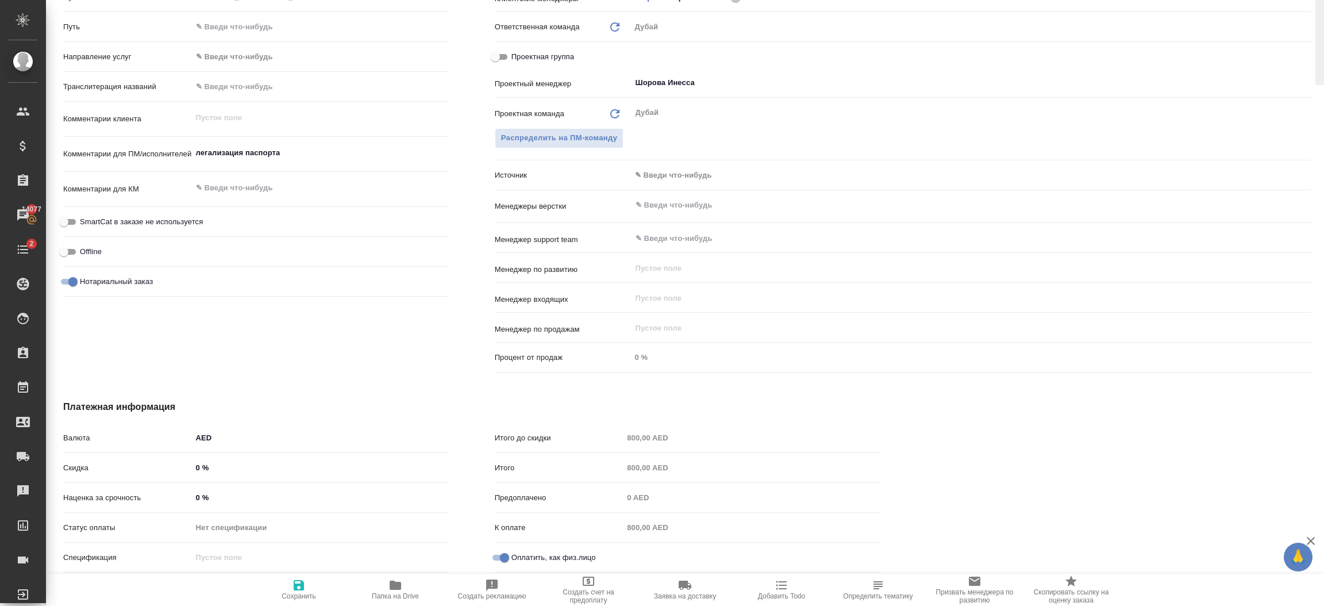
scroll to position [0, 0]
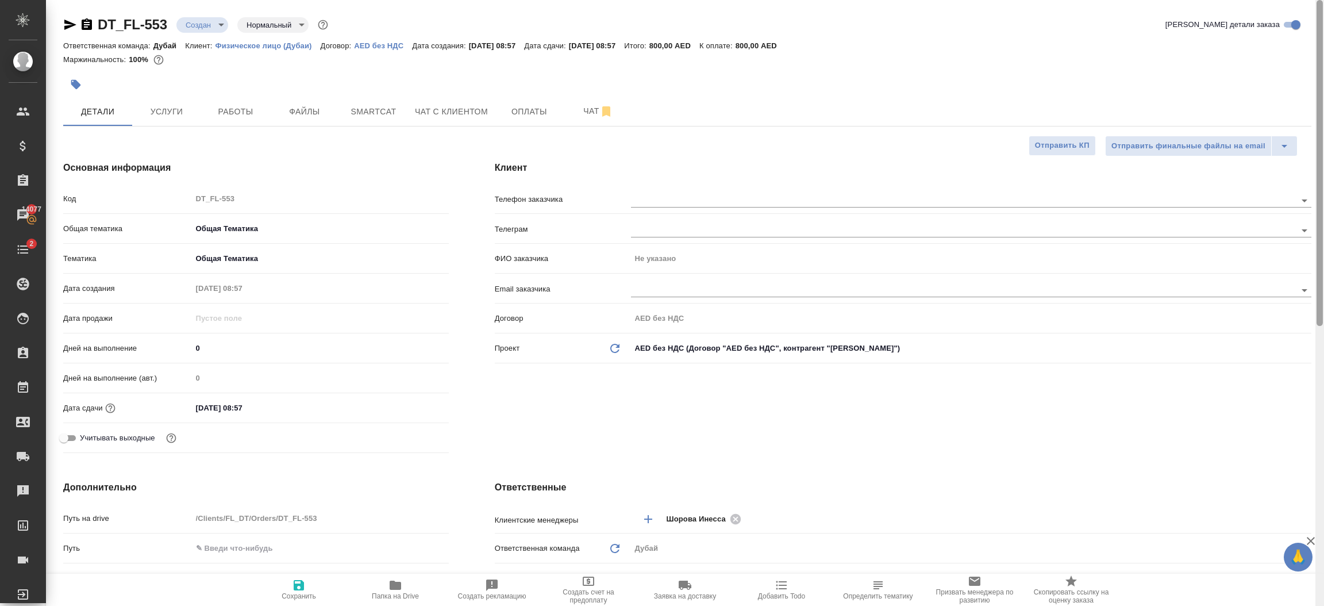
click at [1323, 65] on div at bounding box center [1319, 303] width 9 height 606
click at [525, 110] on span "Оплаты" at bounding box center [529, 112] width 55 height 14
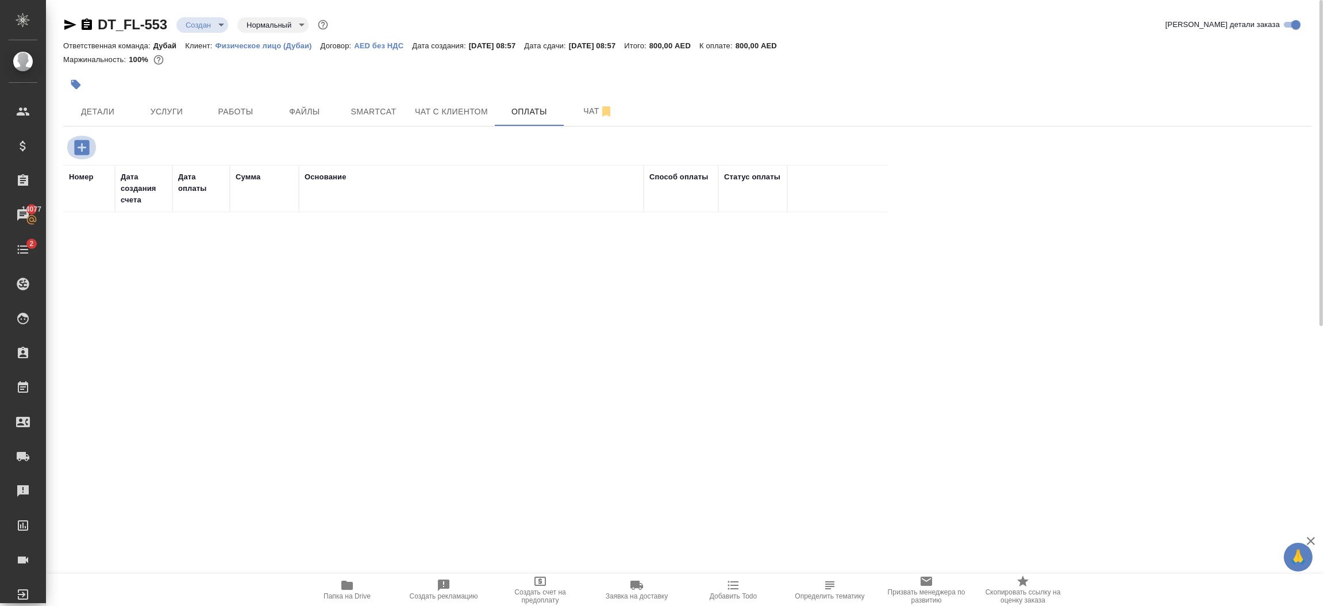
click at [86, 152] on icon "button" at bounding box center [81, 147] width 15 height 15
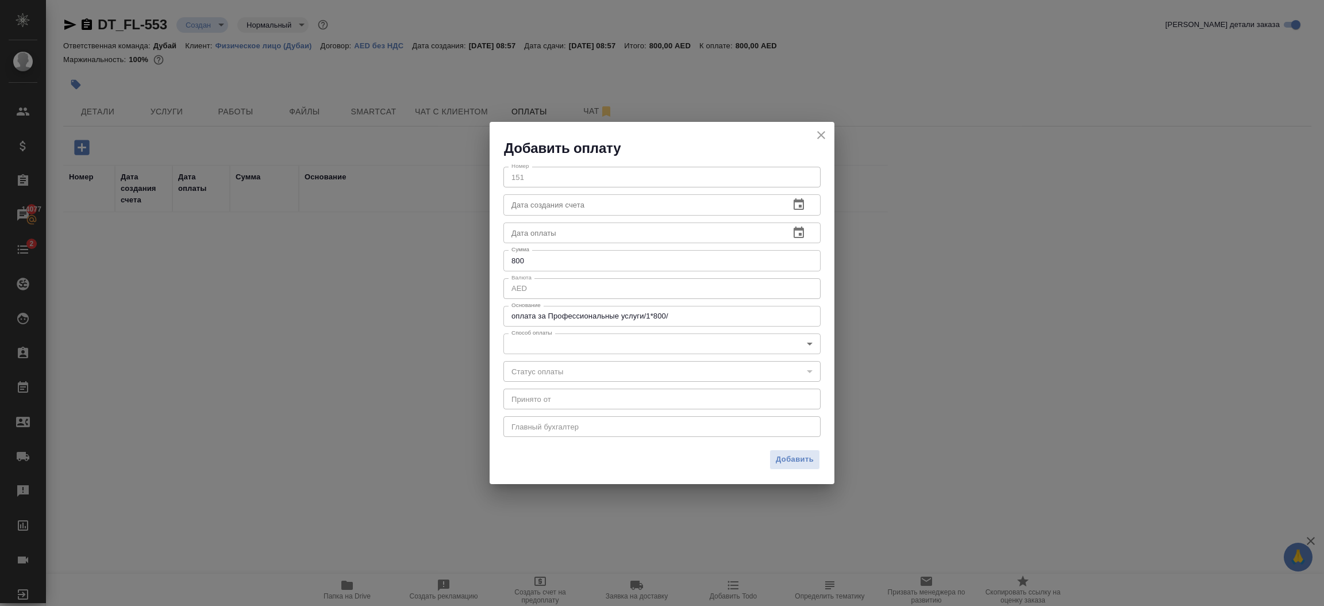
click at [615, 324] on div "оплата за Профессиональные услуги/1*800/ x Основание" at bounding box center [661, 316] width 317 height 21
type textarea "professional services"
click at [566, 346] on body "🙏 .cls-1 fill:#fff; AWATERA Шорова Инесса i.shorova_kiev Клиенты Спецификации З…" at bounding box center [662, 303] width 1324 height 606
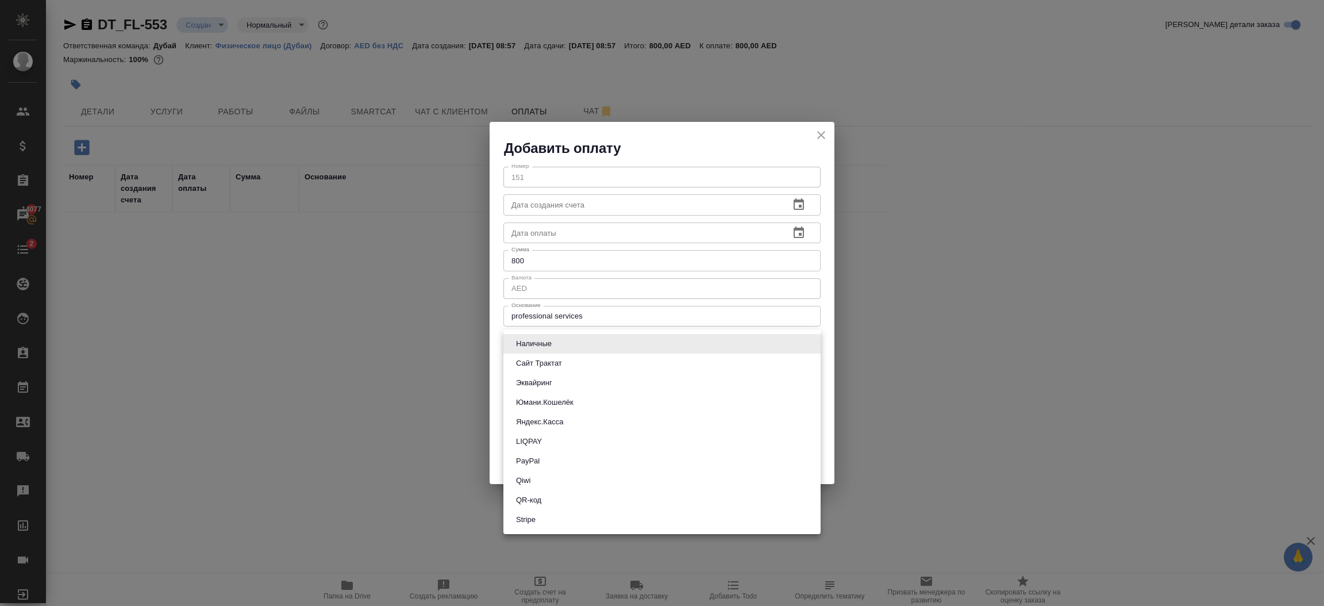
click at [549, 513] on li "Stripe" at bounding box center [661, 520] width 317 height 20
type input "stripe"
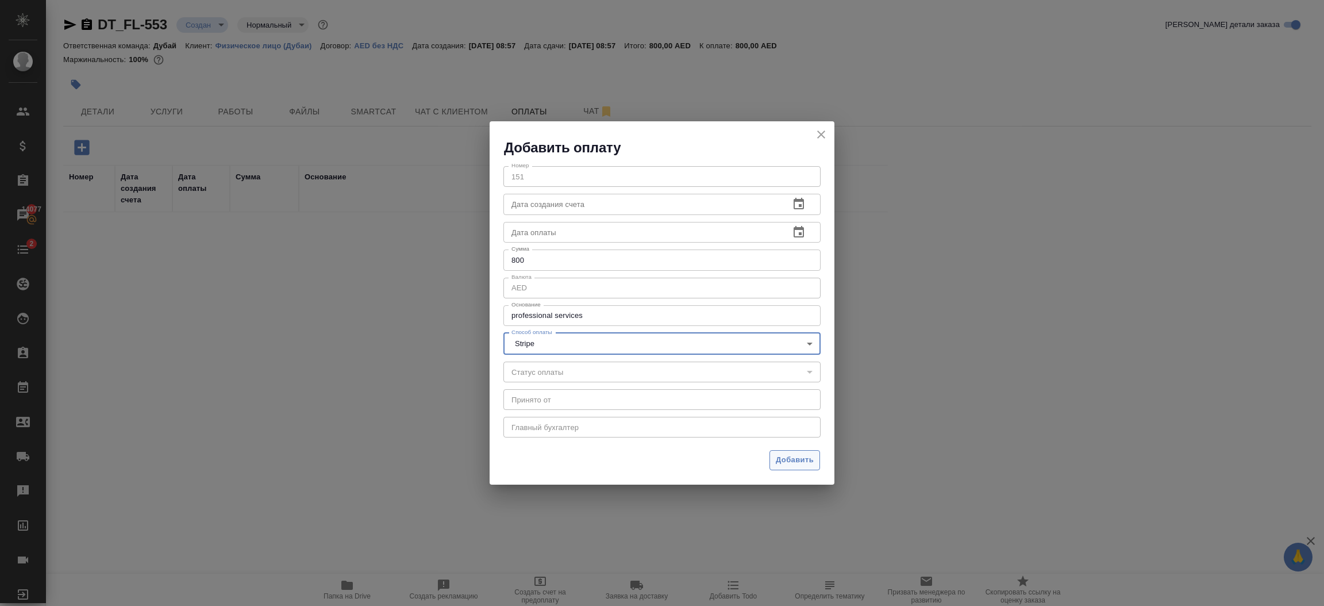
click at [776, 461] on span "Добавить" at bounding box center [795, 459] width 38 height 13
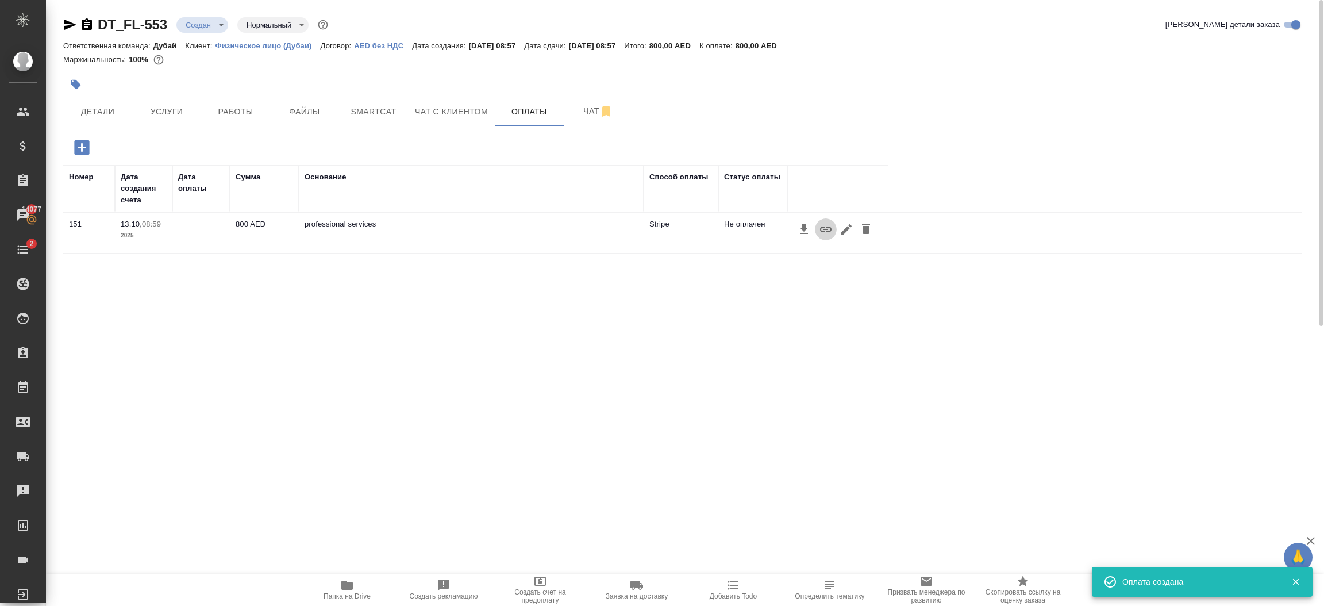
click at [820, 231] on icon "button" at bounding box center [826, 229] width 14 height 14
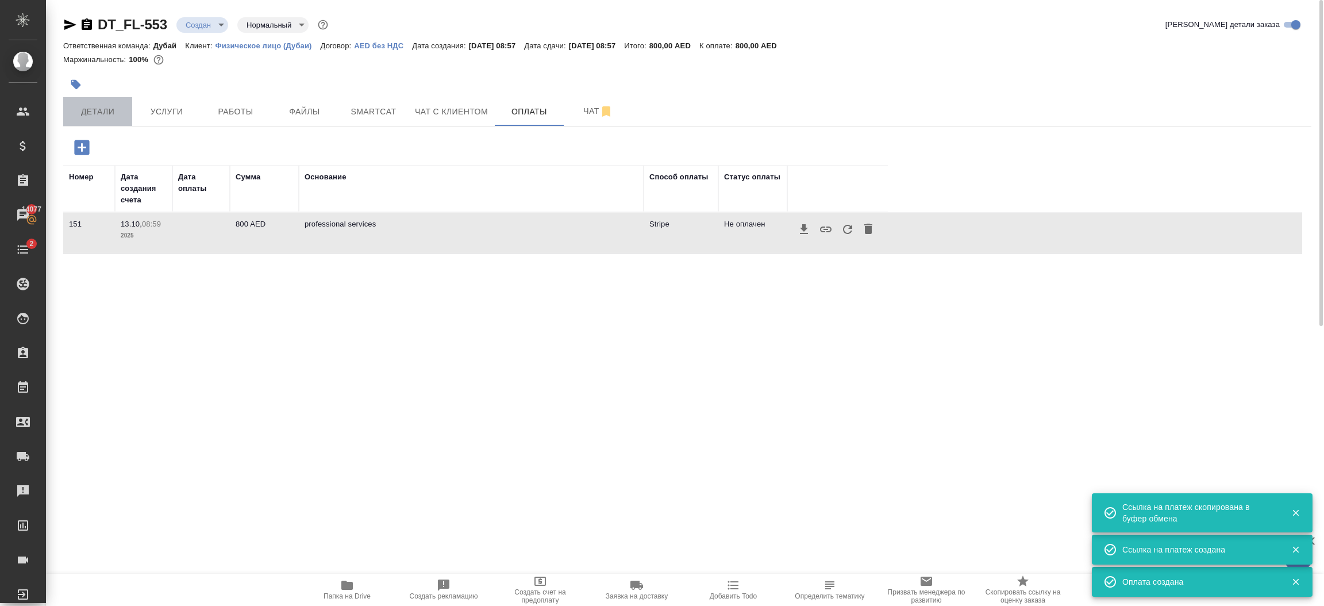
click at [86, 115] on span "Детали" at bounding box center [97, 112] width 55 height 14
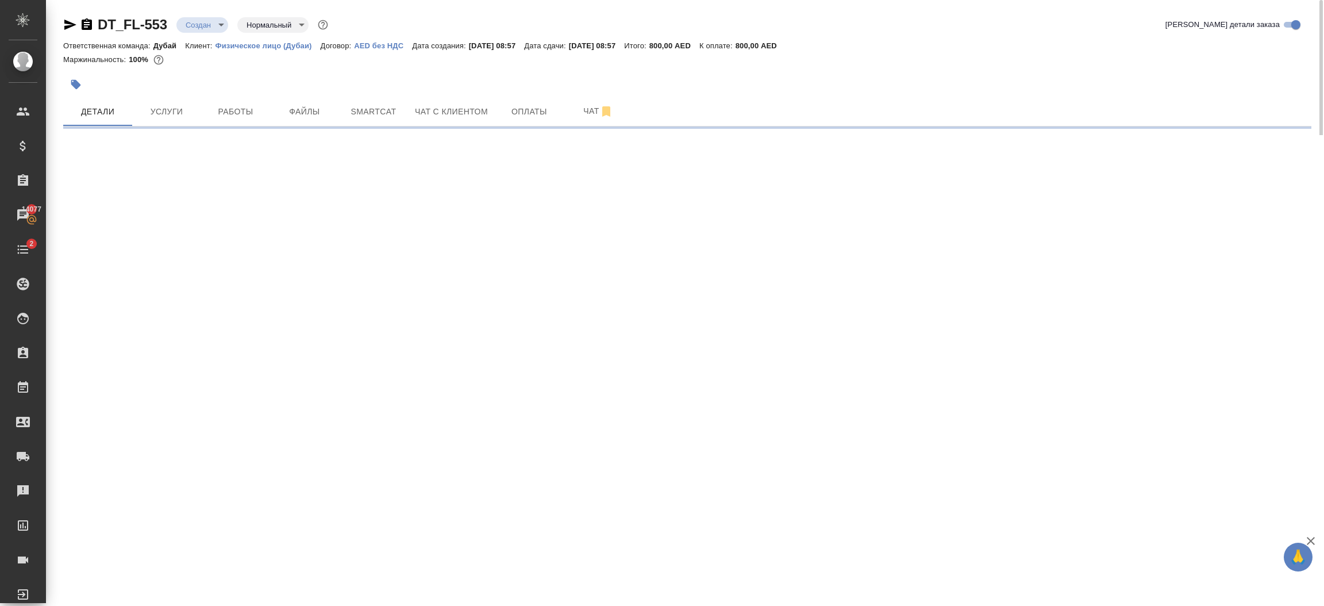
select select "RU"
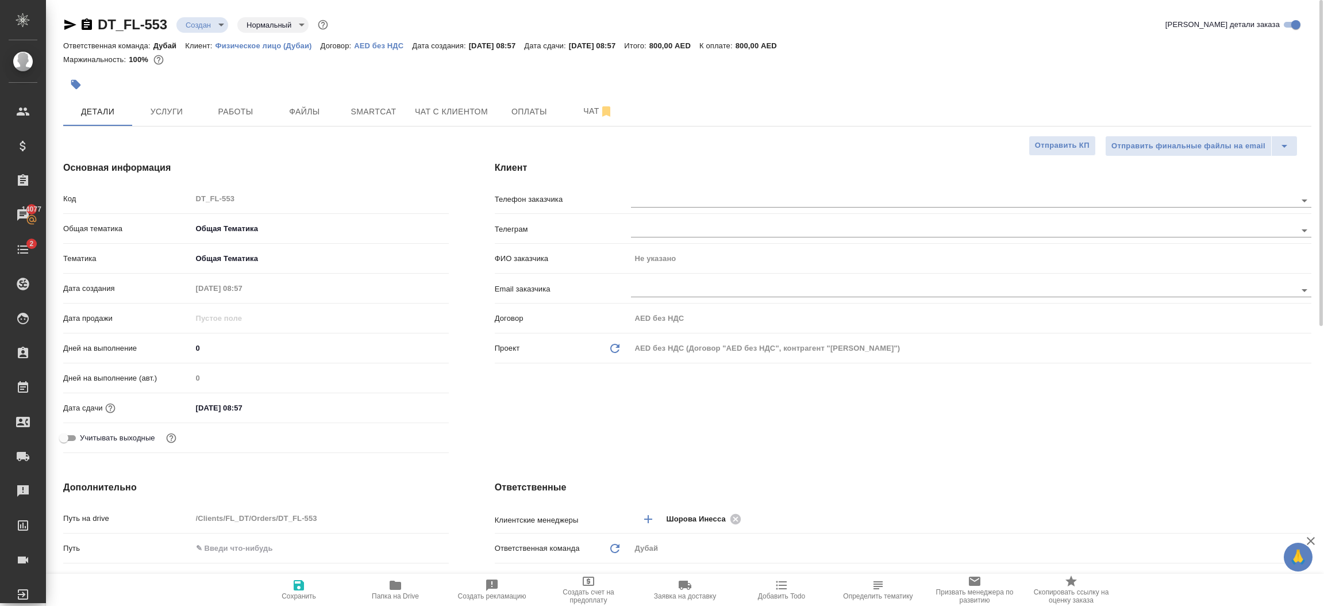
type textarea "x"
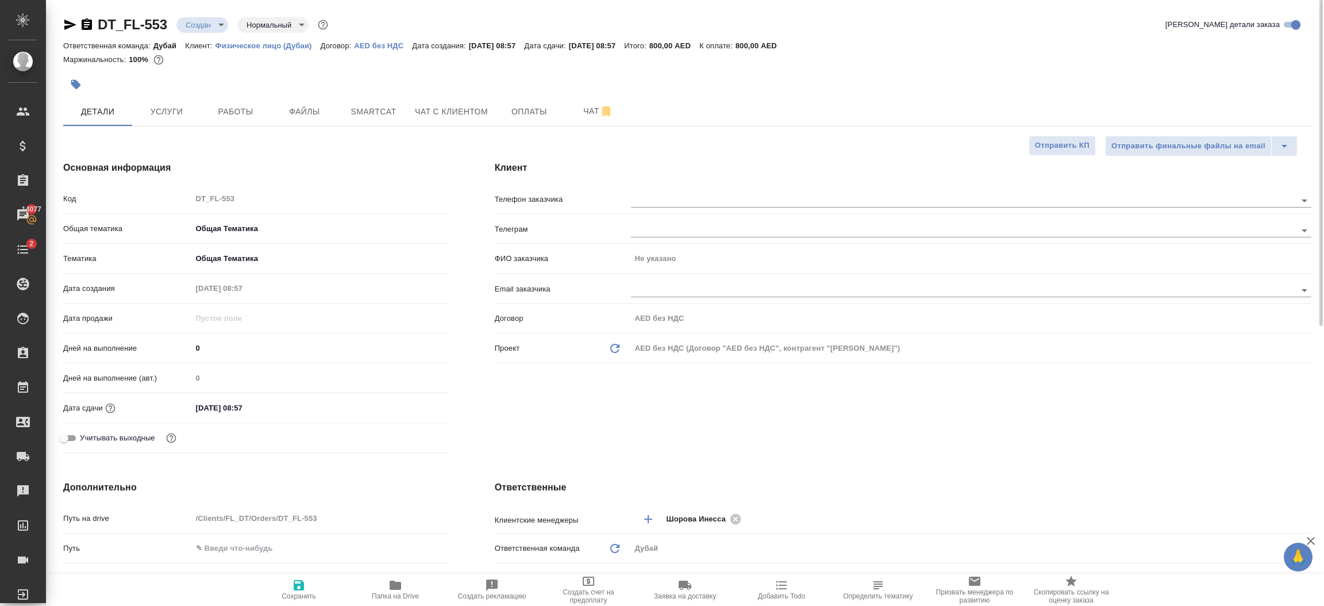
type textarea "x"
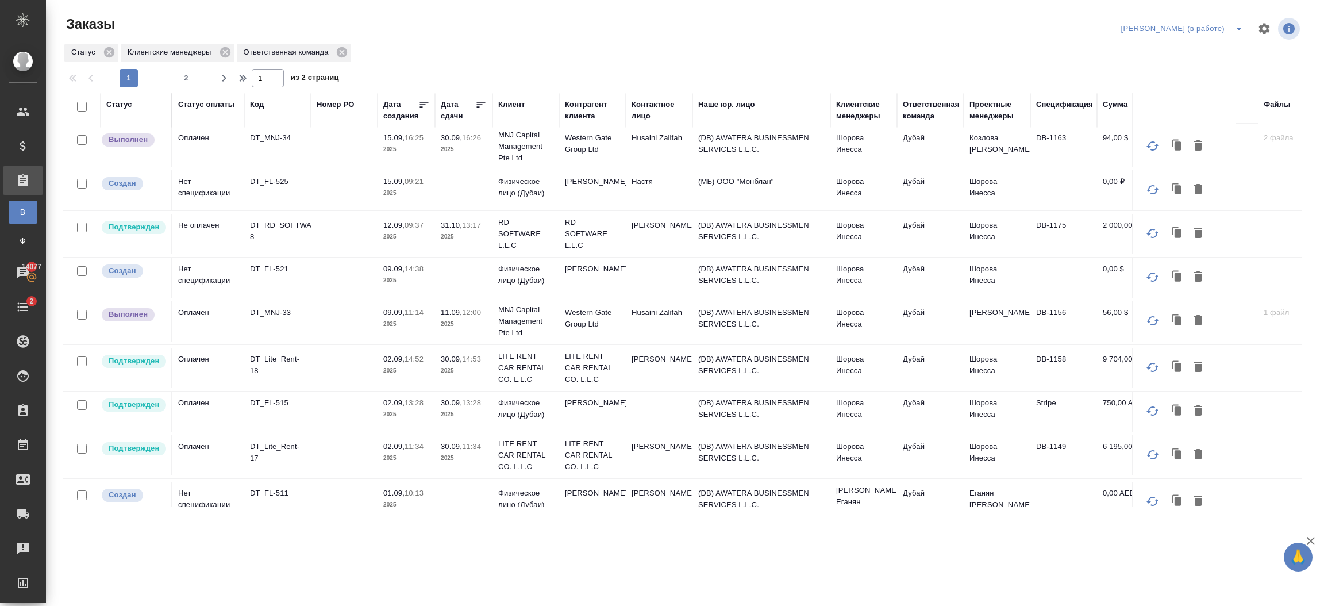
scroll to position [34, 0]
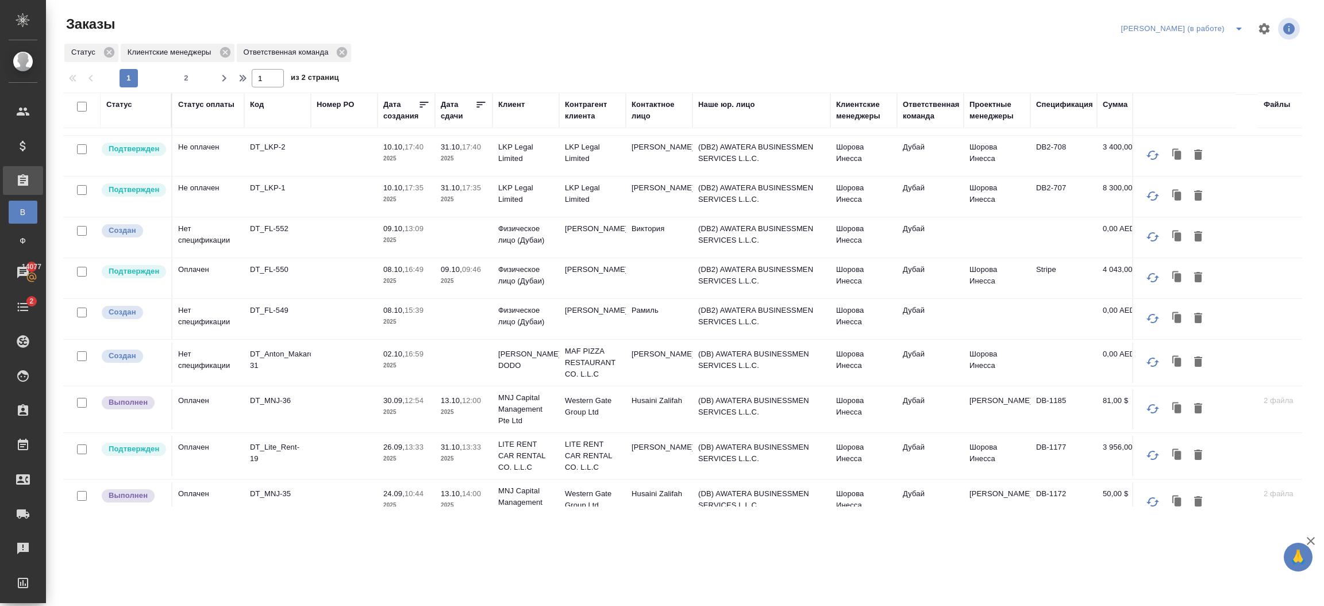
click at [501, 105] on div "Клиент" at bounding box center [511, 104] width 26 height 11
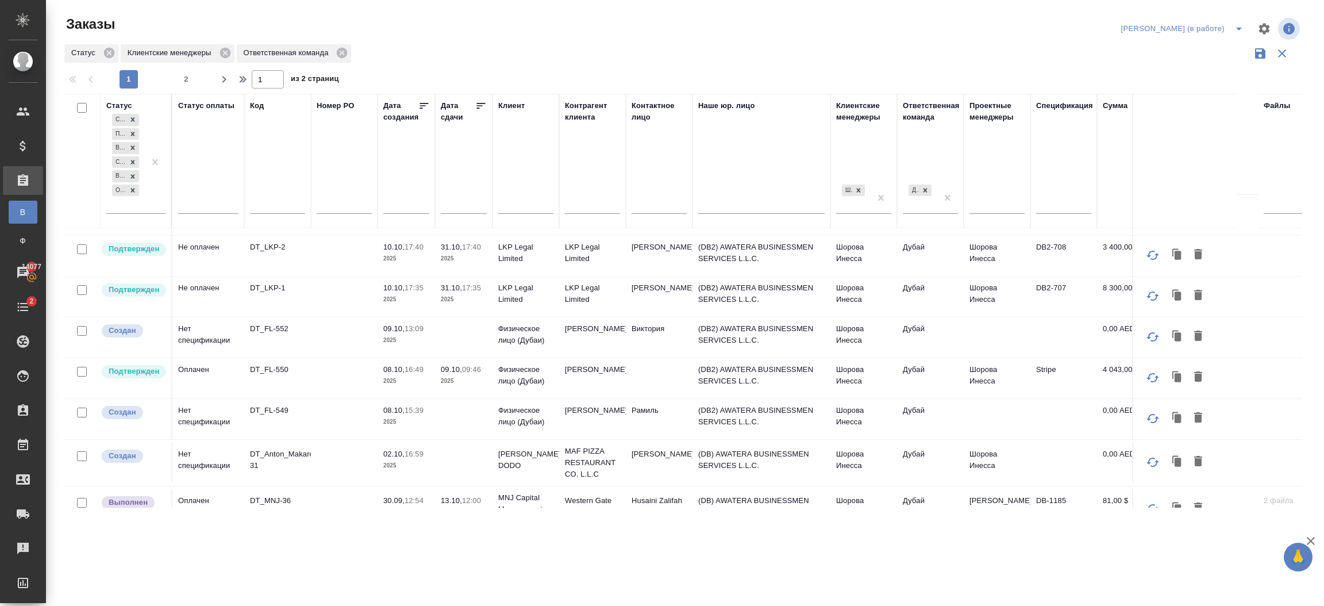
scroll to position [133, 0]
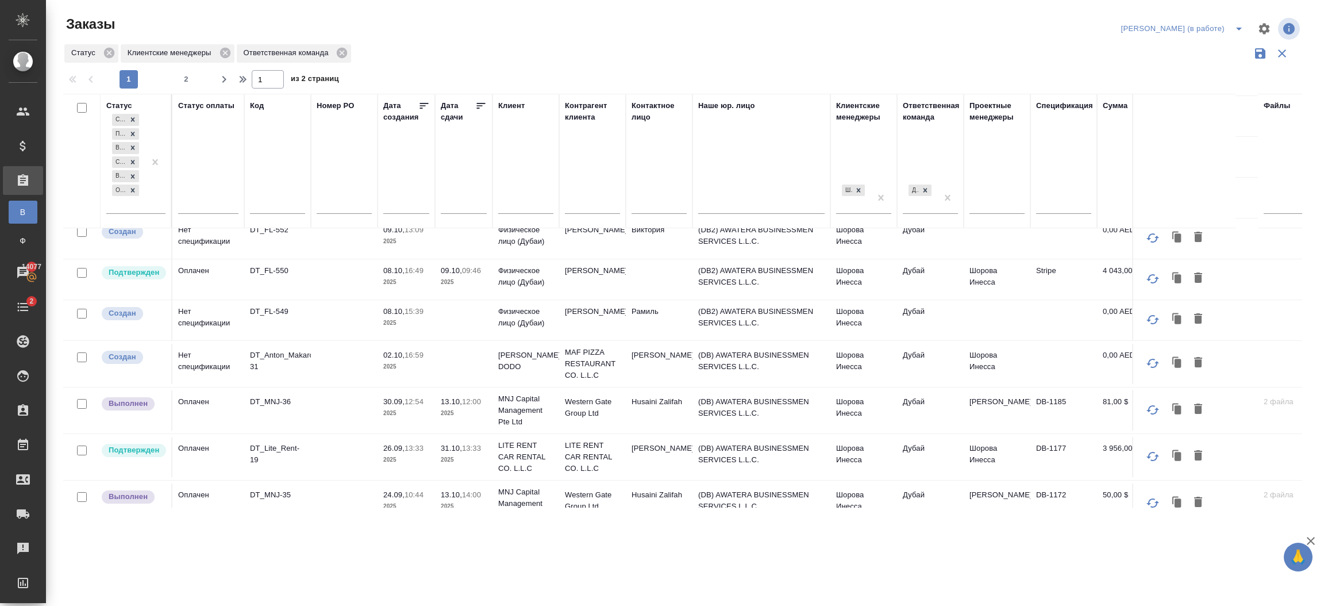
click at [528, 202] on input "text" at bounding box center [525, 206] width 55 height 14
type input "tasty"
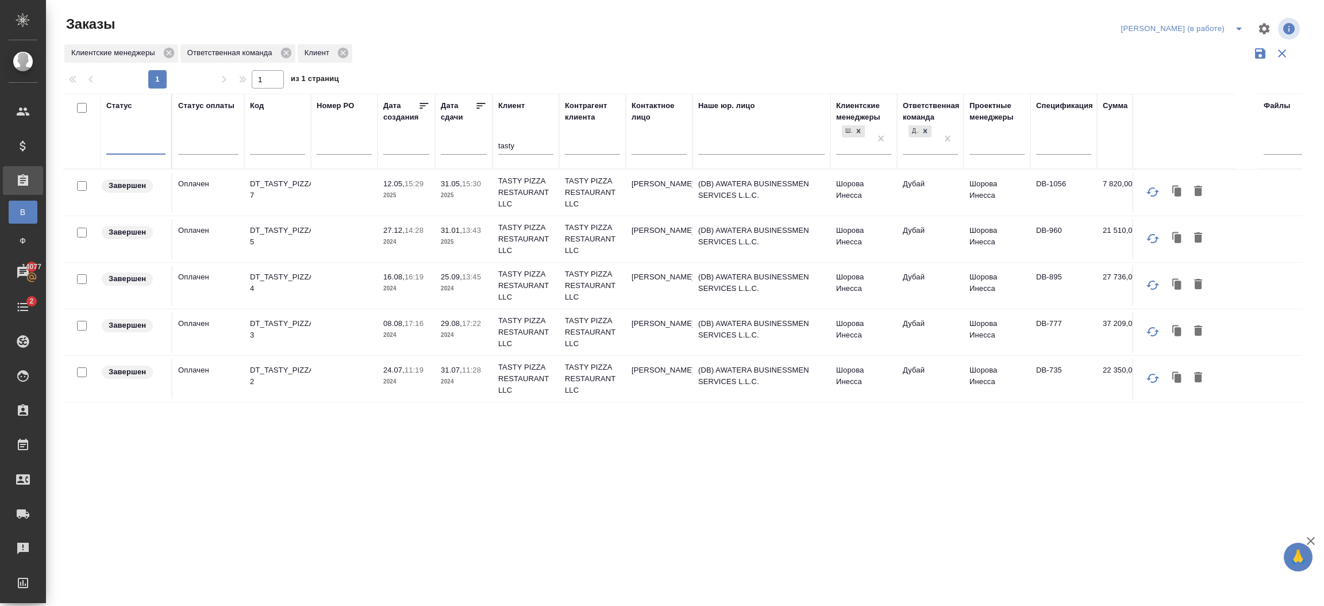
scroll to position [0, 0]
click at [606, 199] on p "TASTY PIZZA RESTAURANT LLC" at bounding box center [592, 192] width 55 height 34
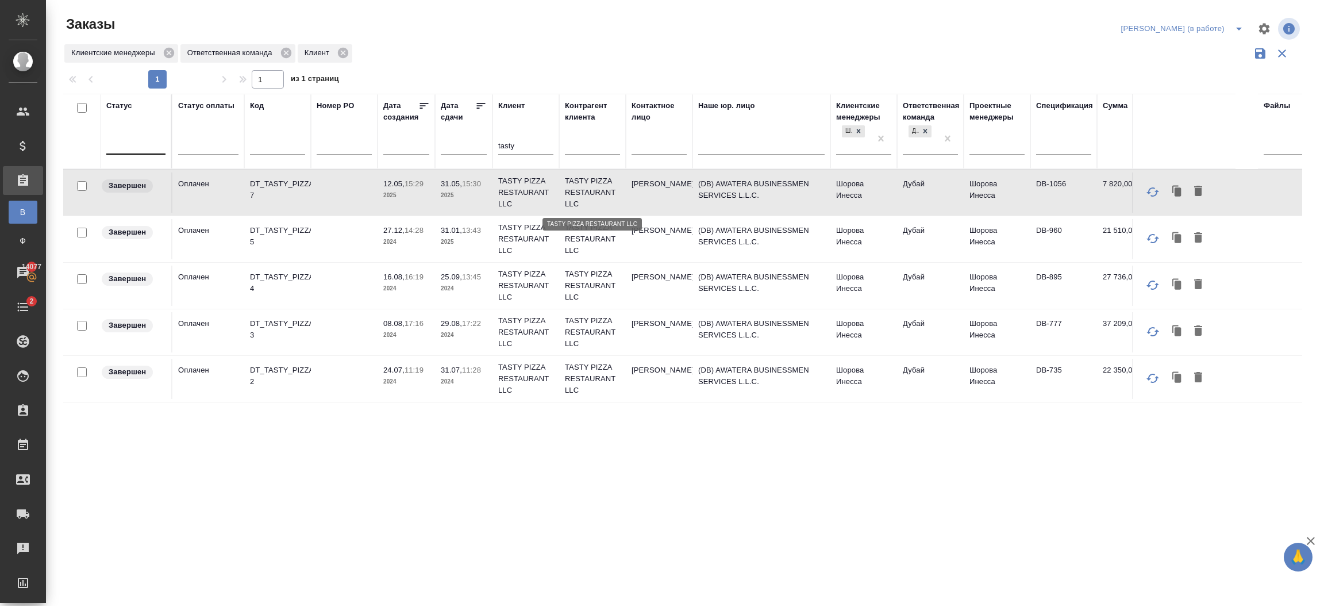
click at [606, 199] on p "TASTY PIZZA RESTAURANT LLC" at bounding box center [592, 192] width 55 height 34
click at [468, 197] on p "2025" at bounding box center [464, 195] width 46 height 11
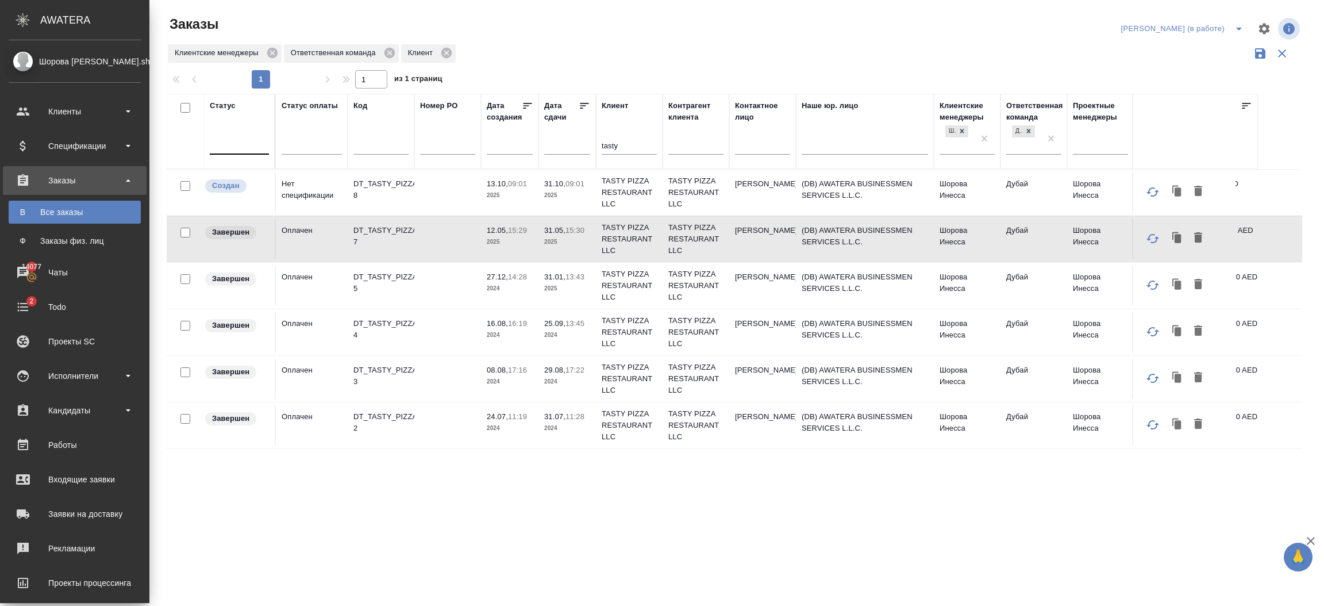
click at [79, 178] on div "Заказы" at bounding box center [75, 180] width 132 height 17
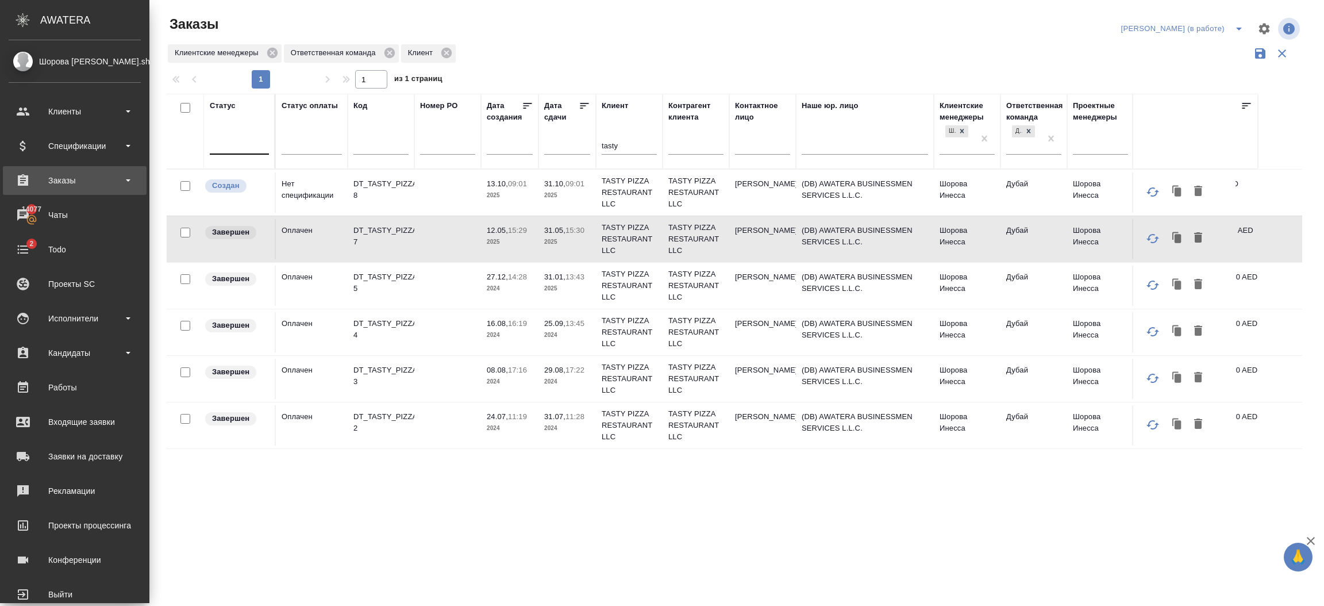
click at [70, 179] on div "Заказы" at bounding box center [75, 180] width 132 height 17
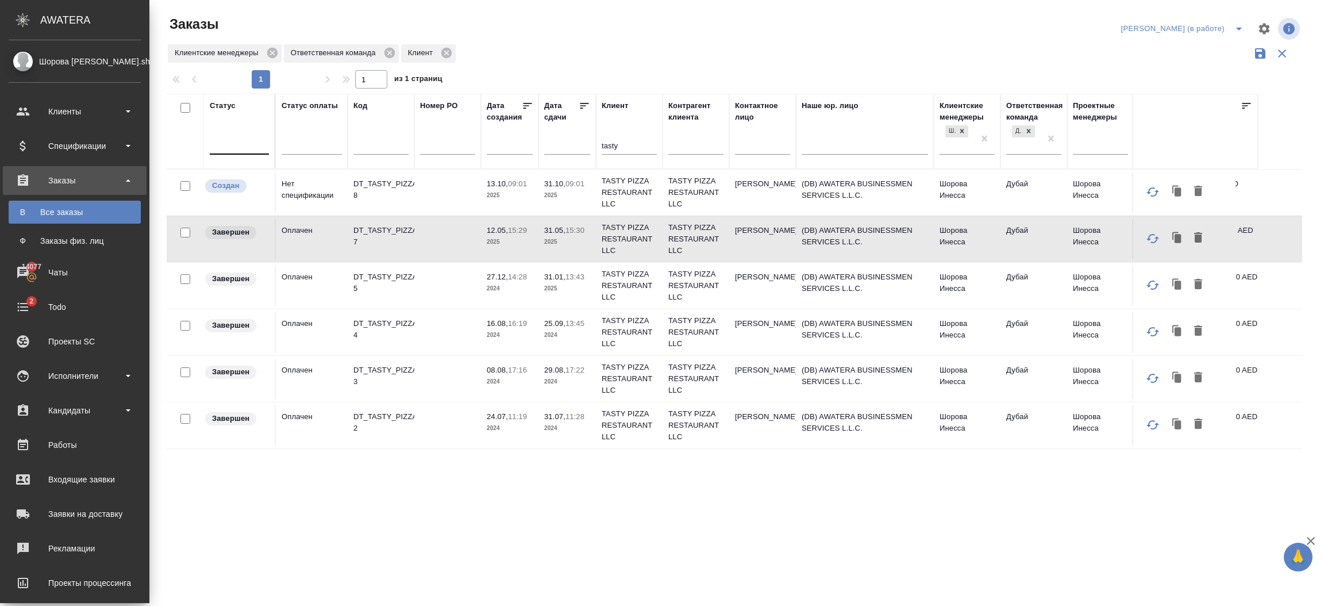
click at [75, 209] on div "Все заказы" at bounding box center [74, 211] width 121 height 11
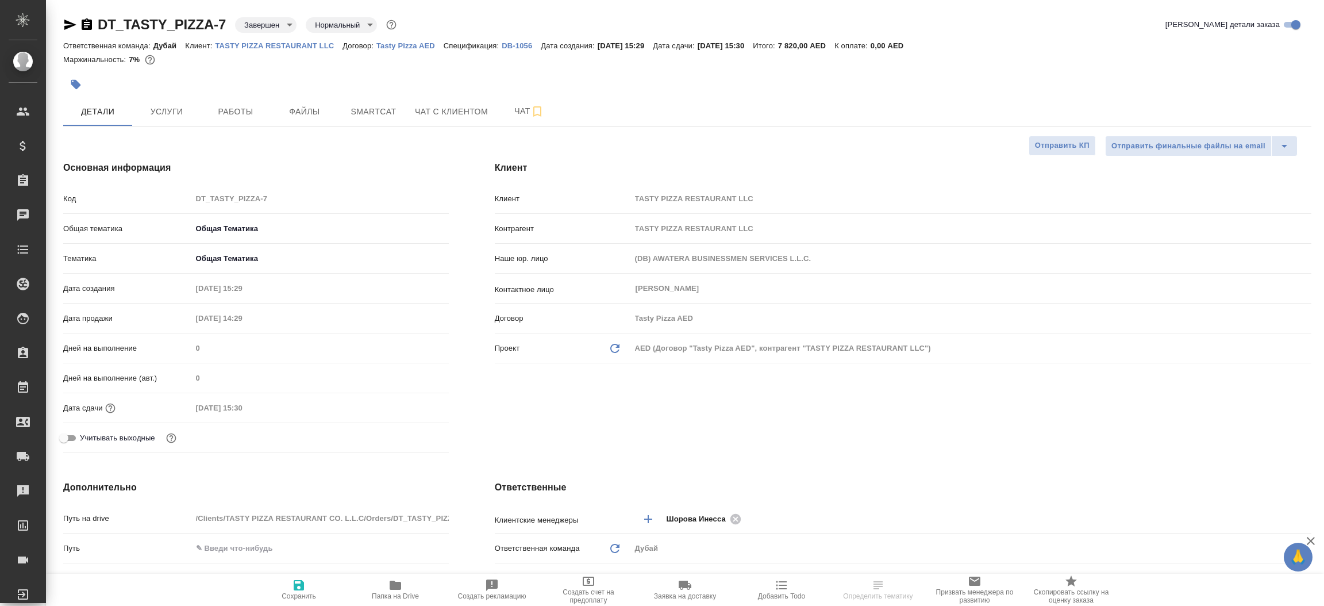
select select "RU"
type textarea "x"
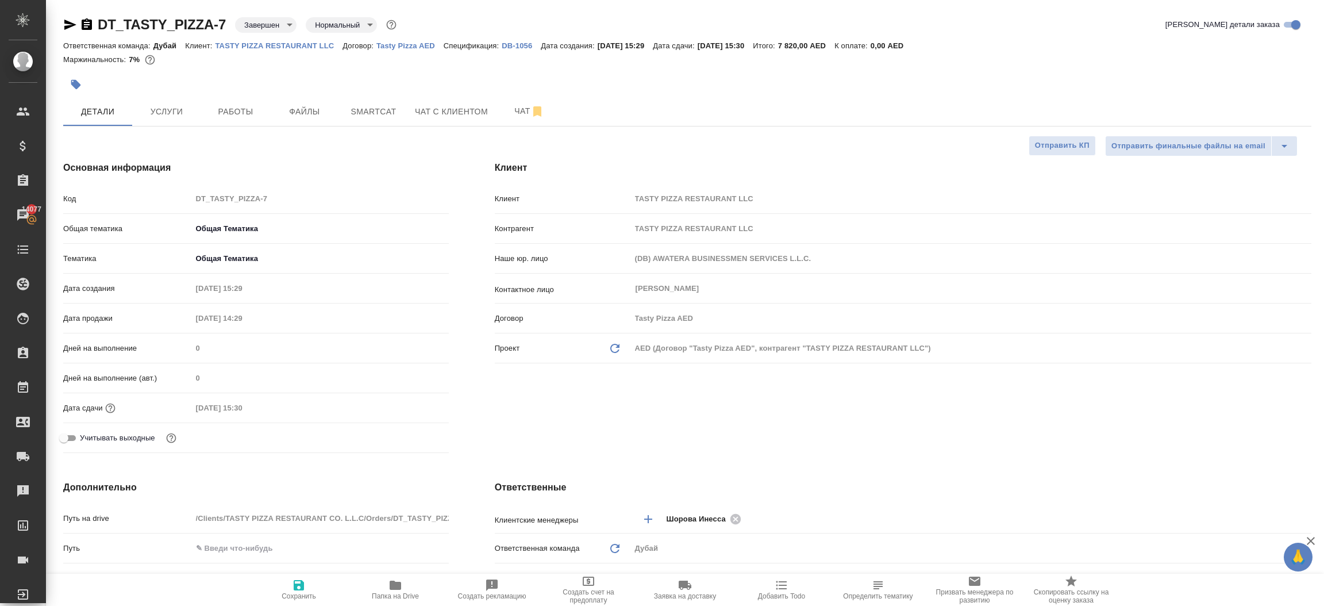
type textarea "x"
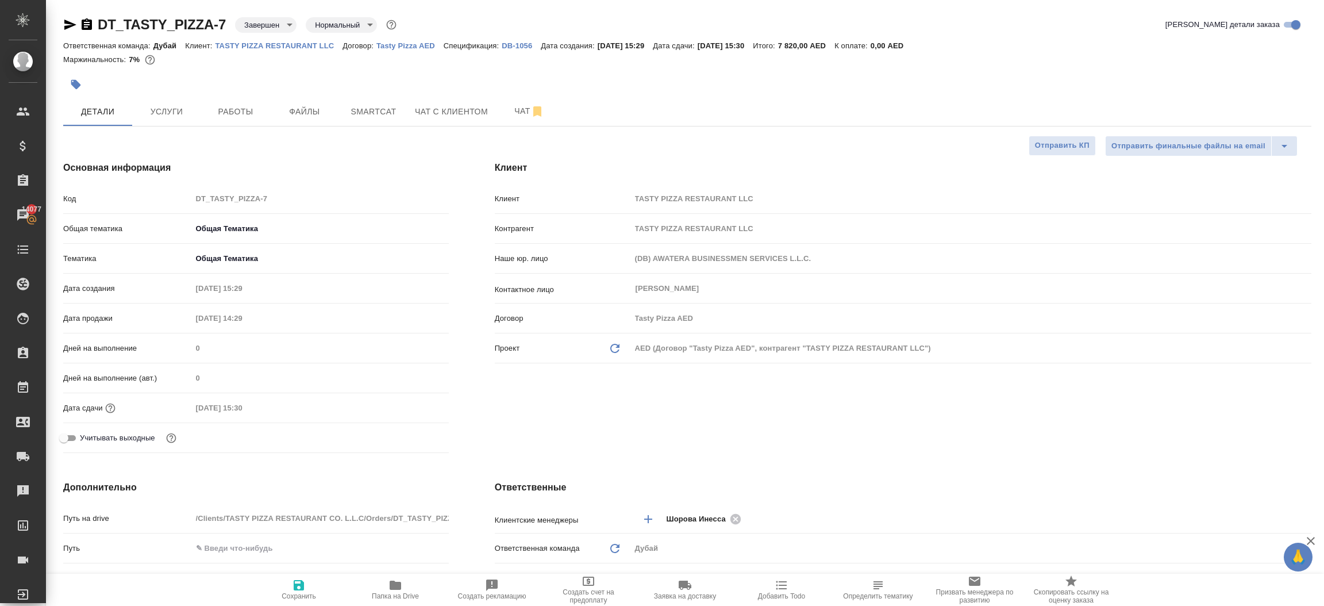
type textarea "x"
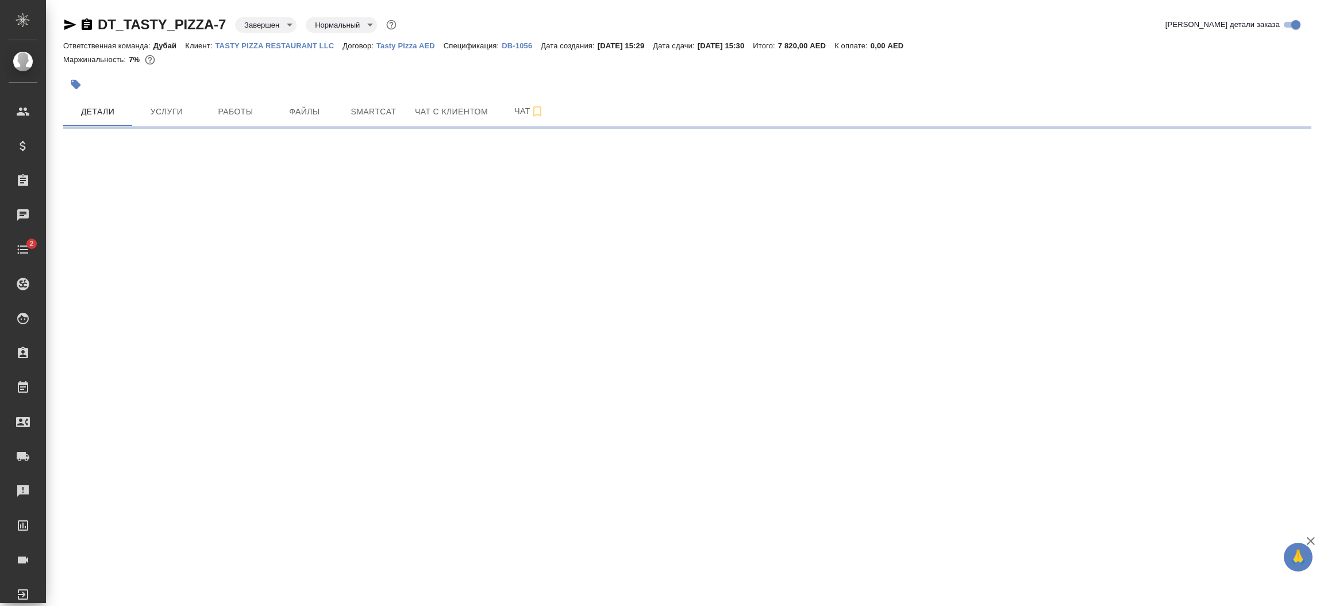
select select "RU"
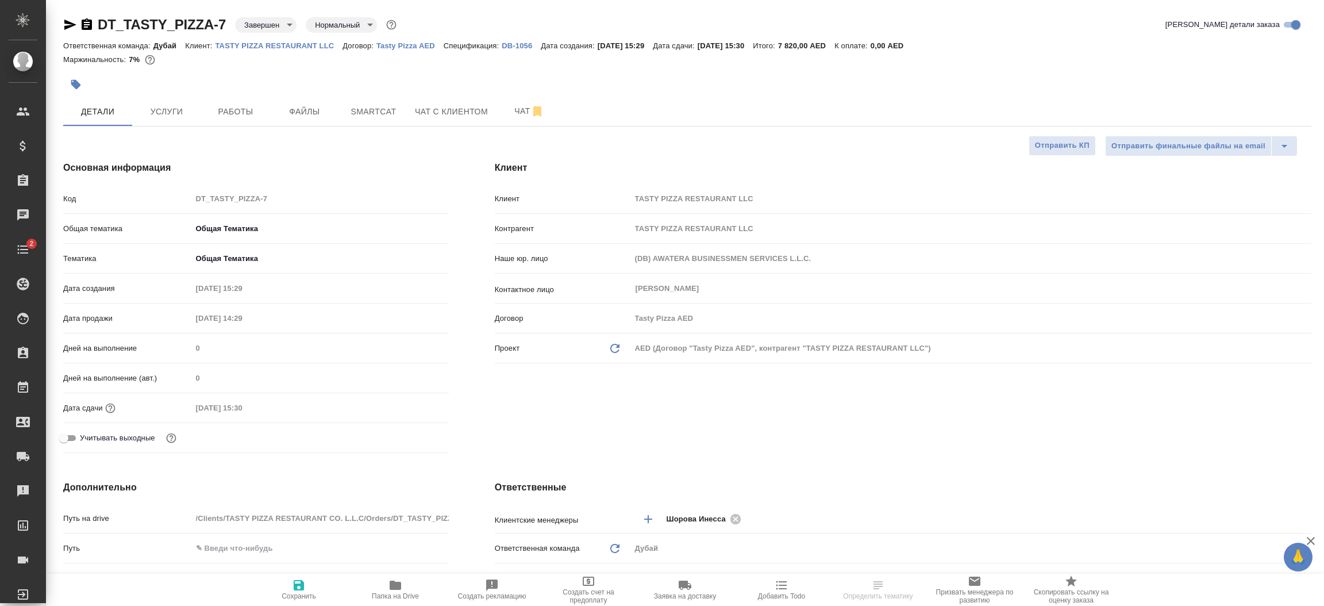
type textarea "x"
click at [247, 49] on p "TASTY PIZZA RESTAURANT LLC" at bounding box center [279, 45] width 128 height 9
type textarea "x"
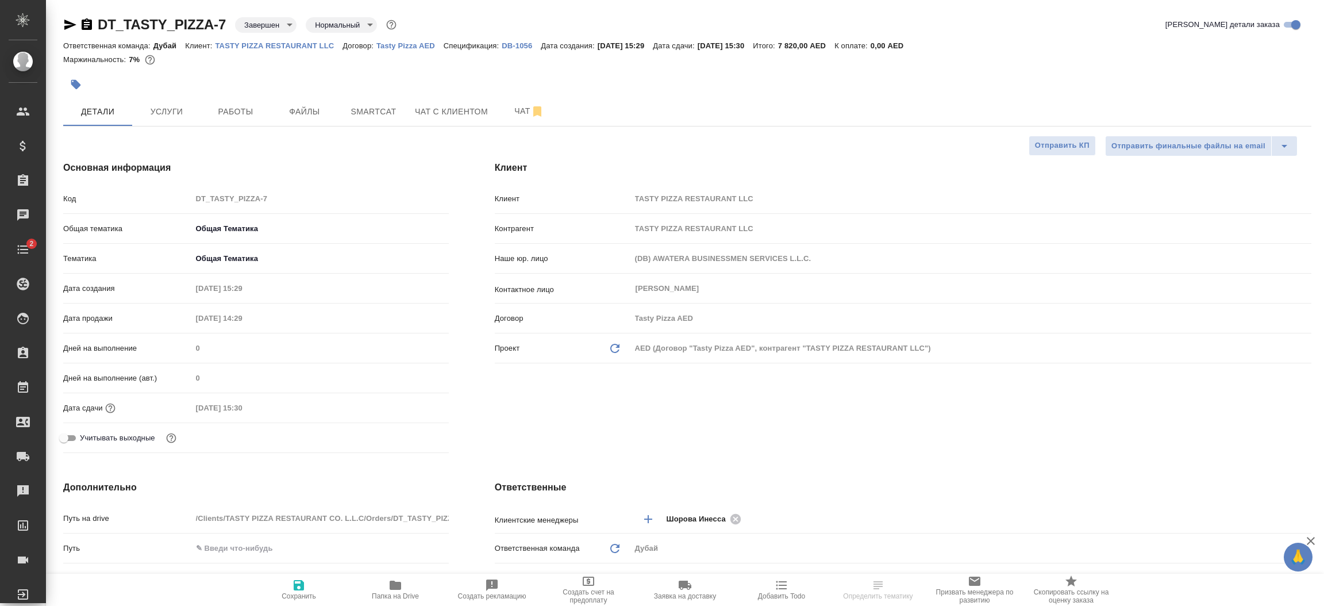
type textarea "x"
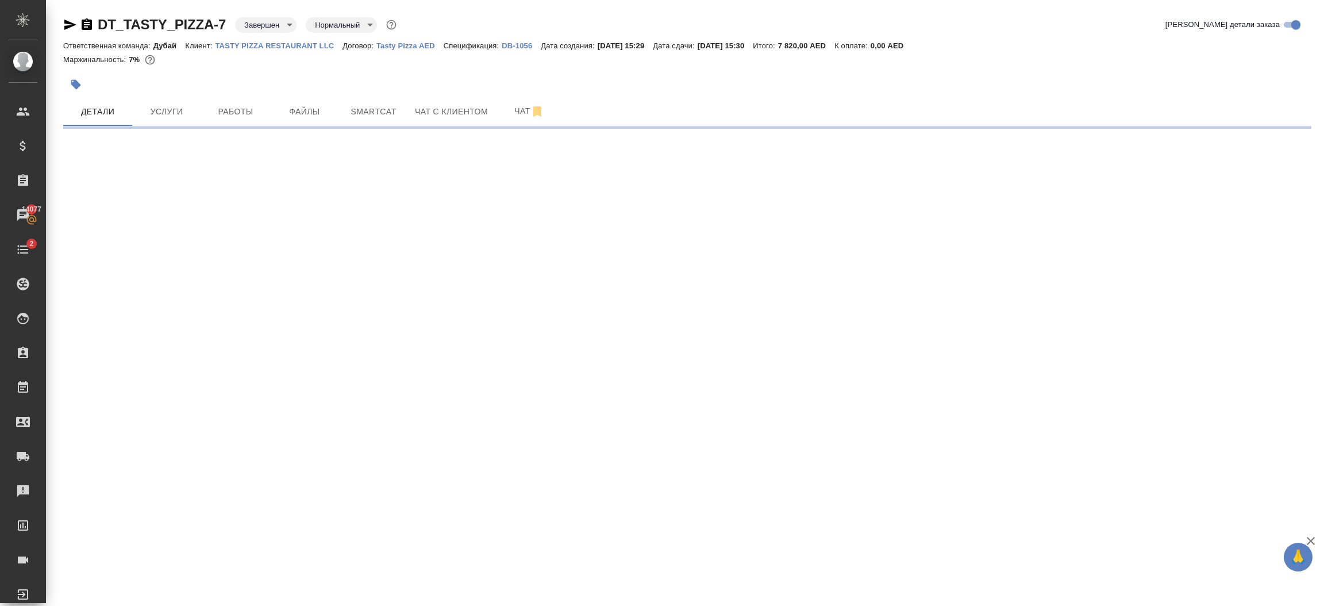
select select "RU"
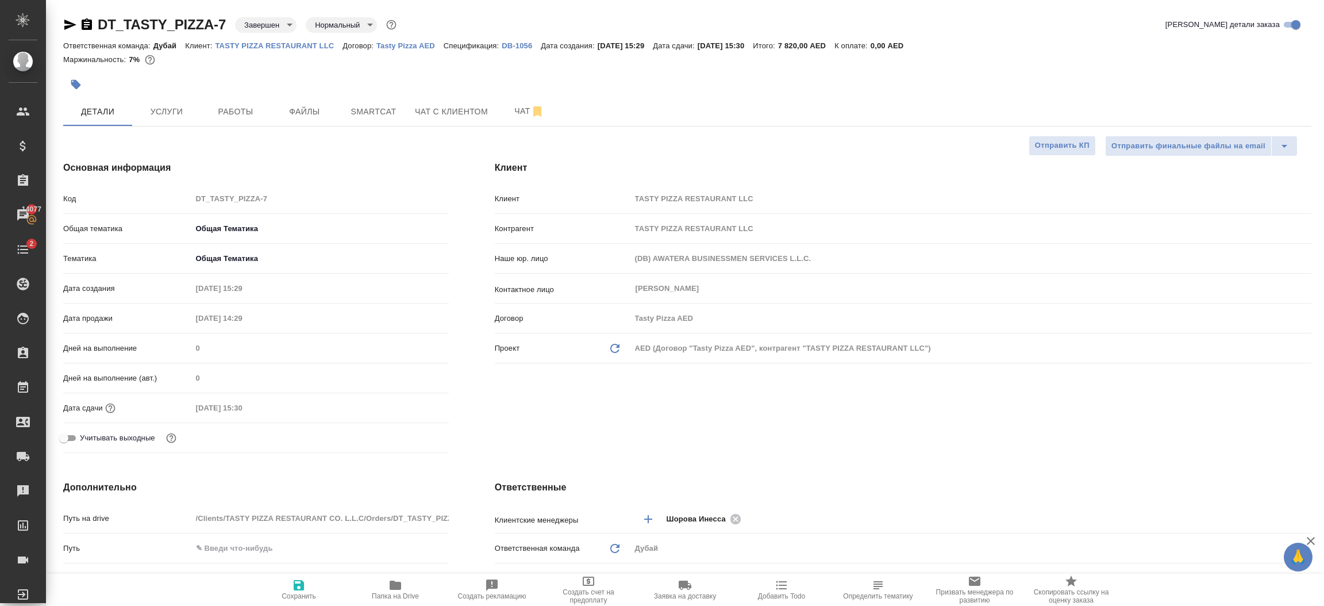
type textarea "x"
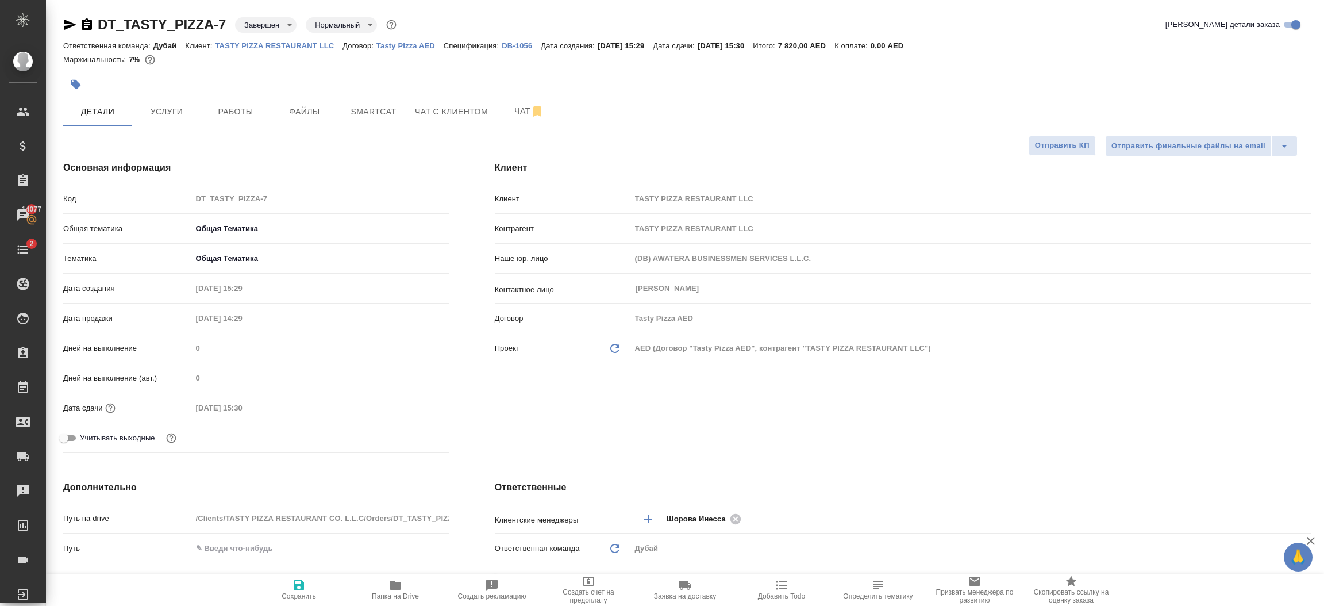
type textarea "x"
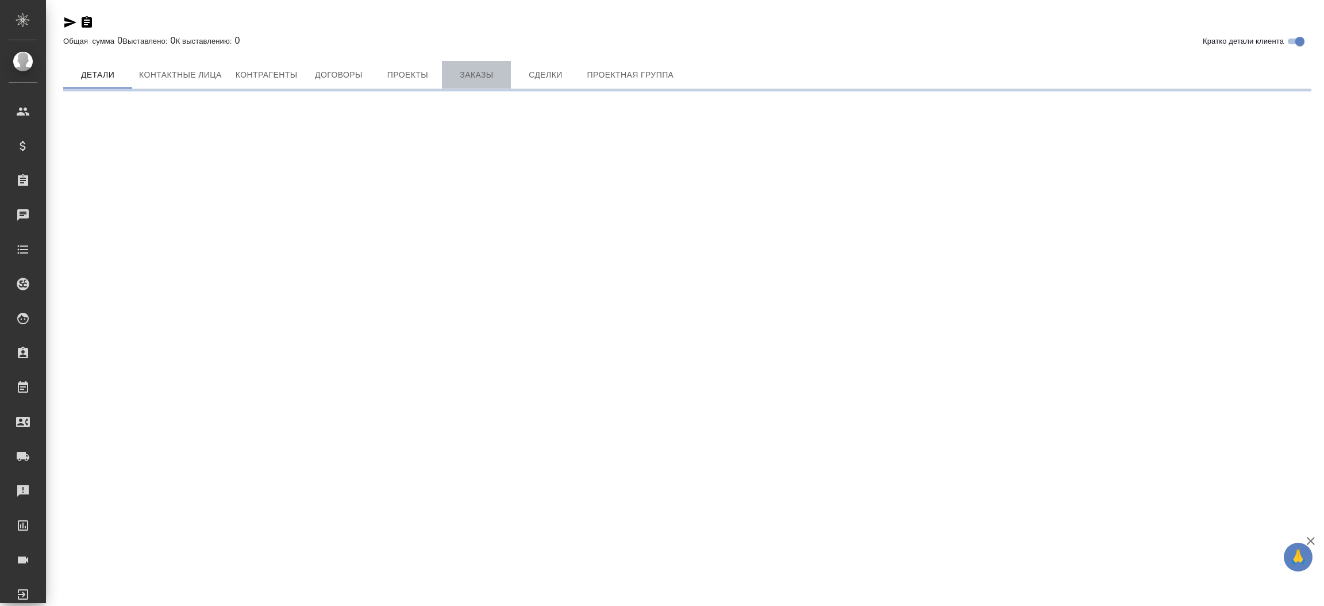
click at [486, 80] on span "Заказы" at bounding box center [476, 75] width 55 height 14
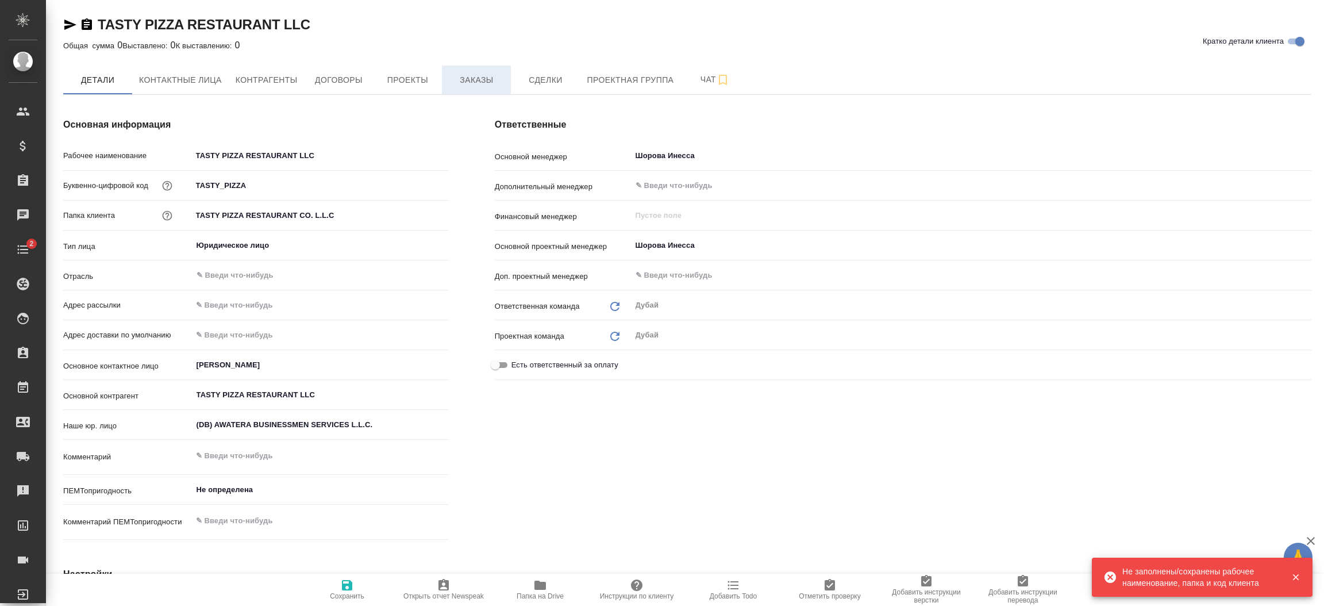
type textarea "x"
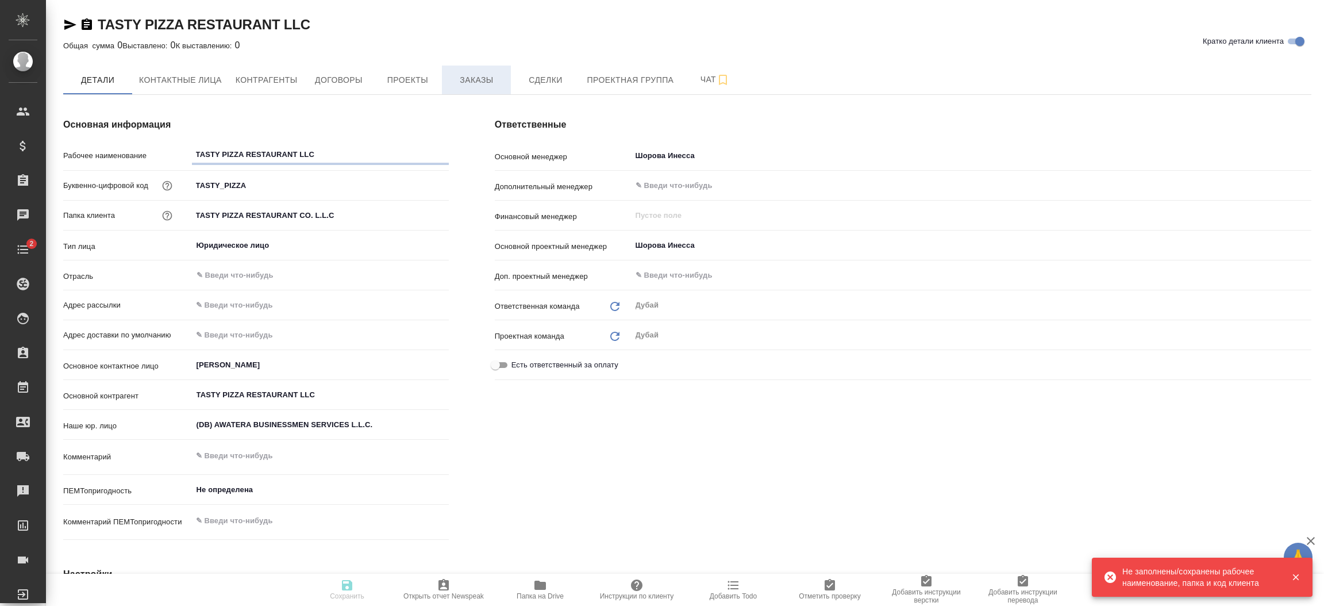
type textarea "x"
click at [473, 81] on span "Заказы" at bounding box center [476, 80] width 55 height 14
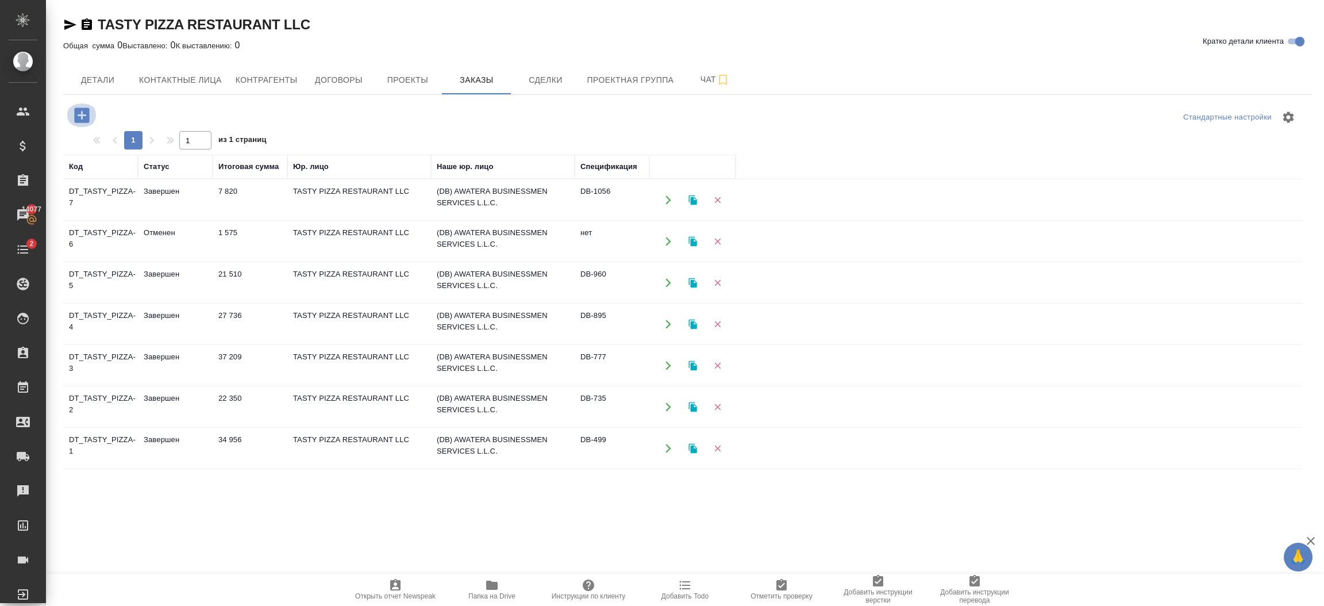
click at [87, 117] on icon "button" at bounding box center [81, 114] width 15 height 15
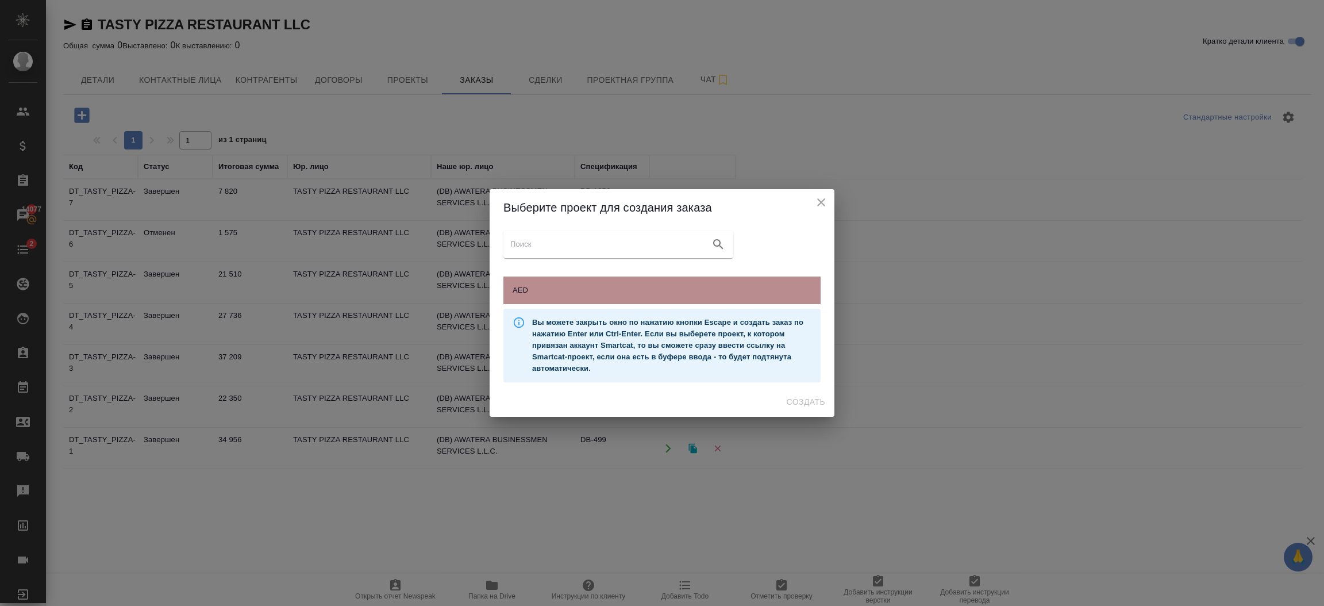
click at [546, 289] on span "AED" at bounding box center [662, 289] width 299 height 11
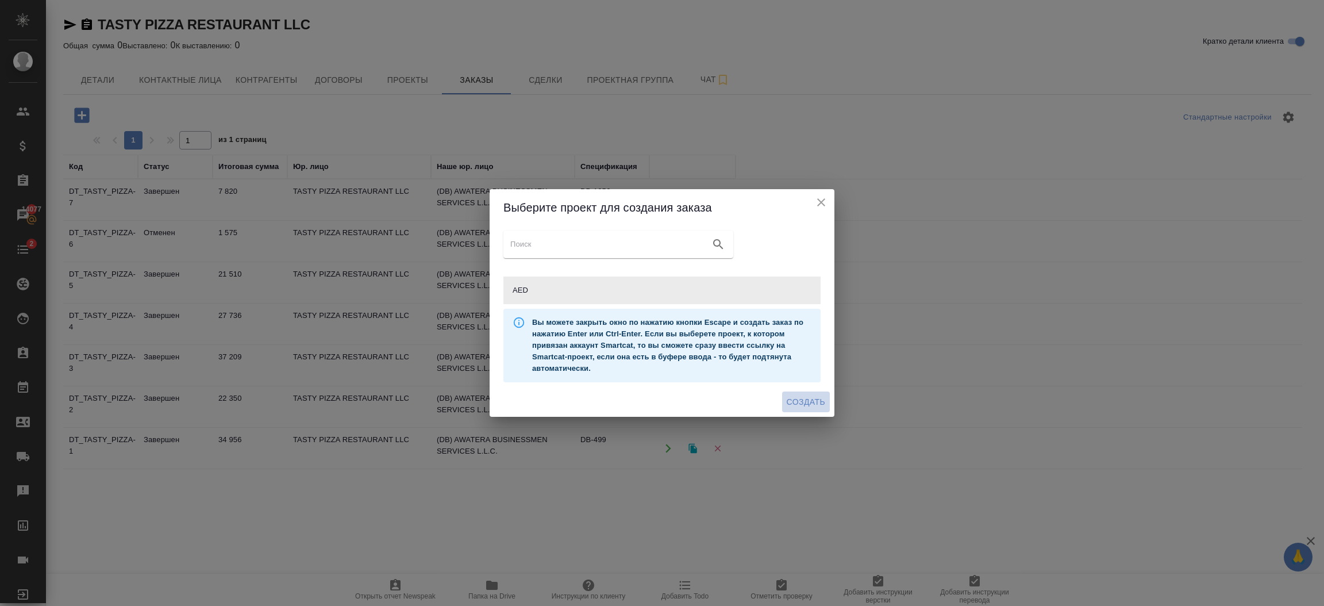
click at [804, 407] on span "Создать" at bounding box center [806, 402] width 38 height 14
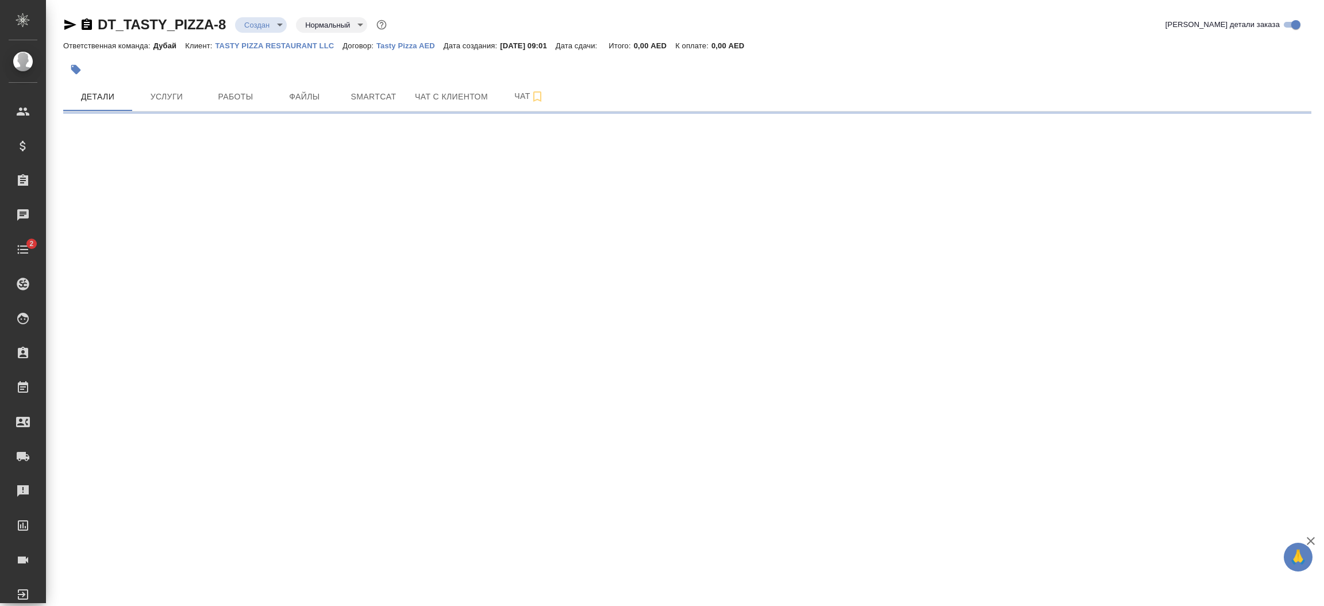
select select "RU"
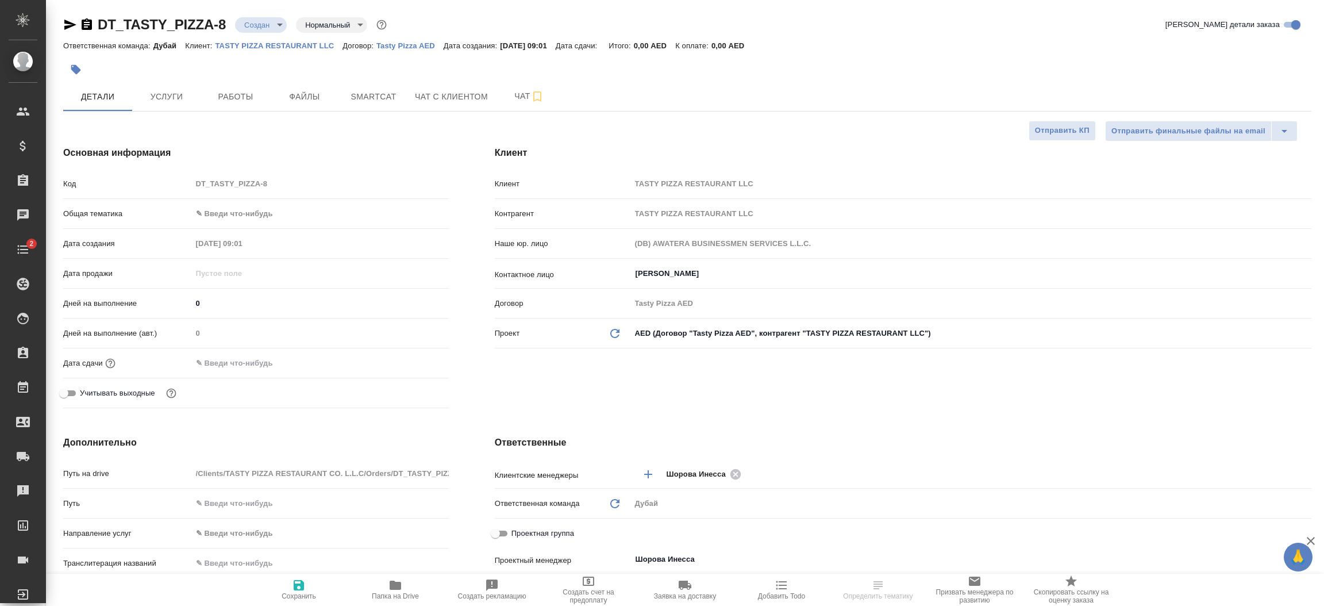
type textarea "x"
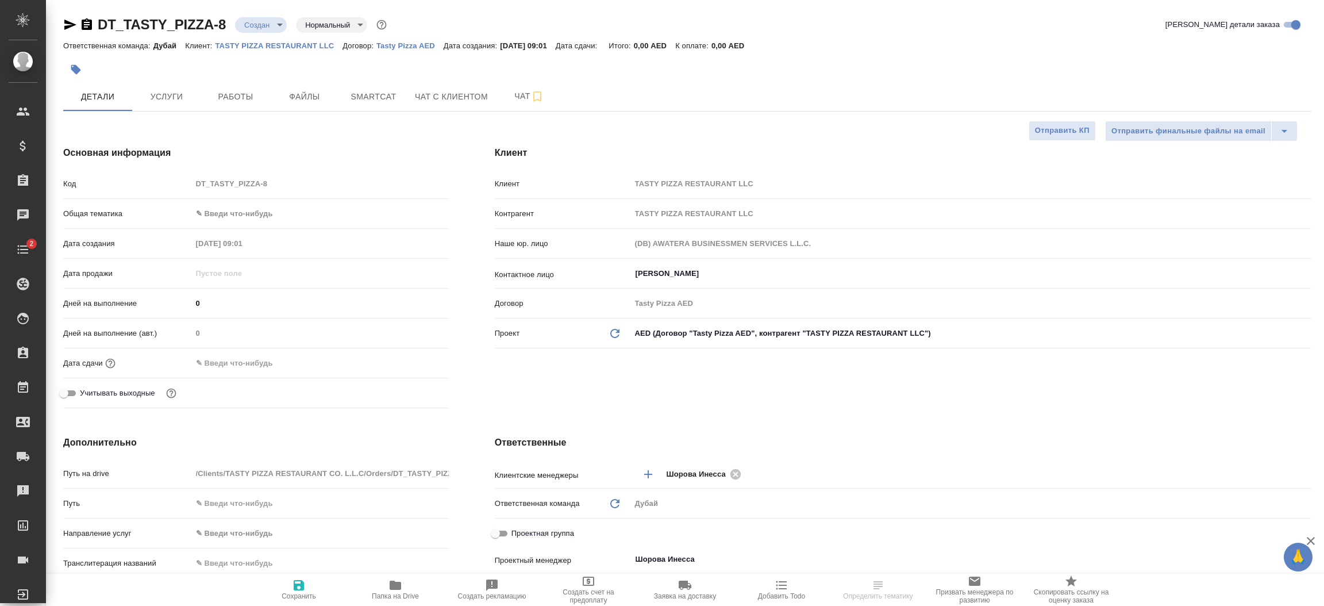
type textarea "x"
click at [261, 215] on body "🙏 .cls-1 fill:#fff; AWATERA [PERSON_NAME].shorova_kiev Клиенты Спецификации Зак…" at bounding box center [662, 303] width 1324 height 606
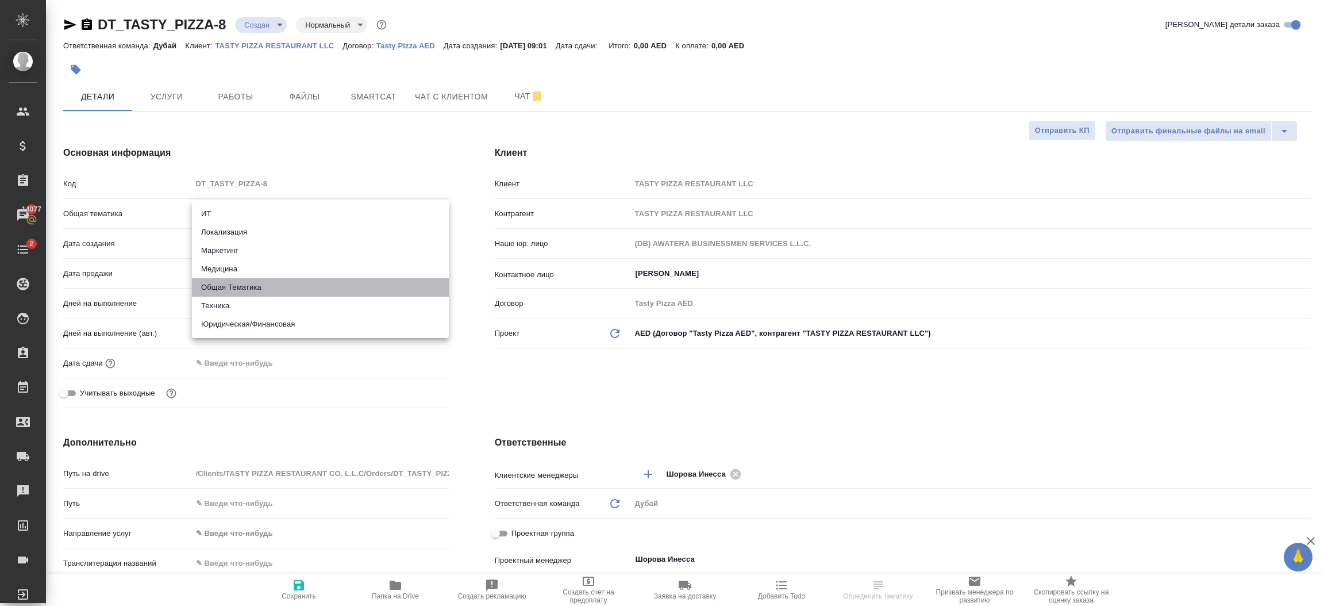
click at [268, 282] on li "Общая Тематика" at bounding box center [320, 287] width 257 height 18
type input "obtem"
type textarea "x"
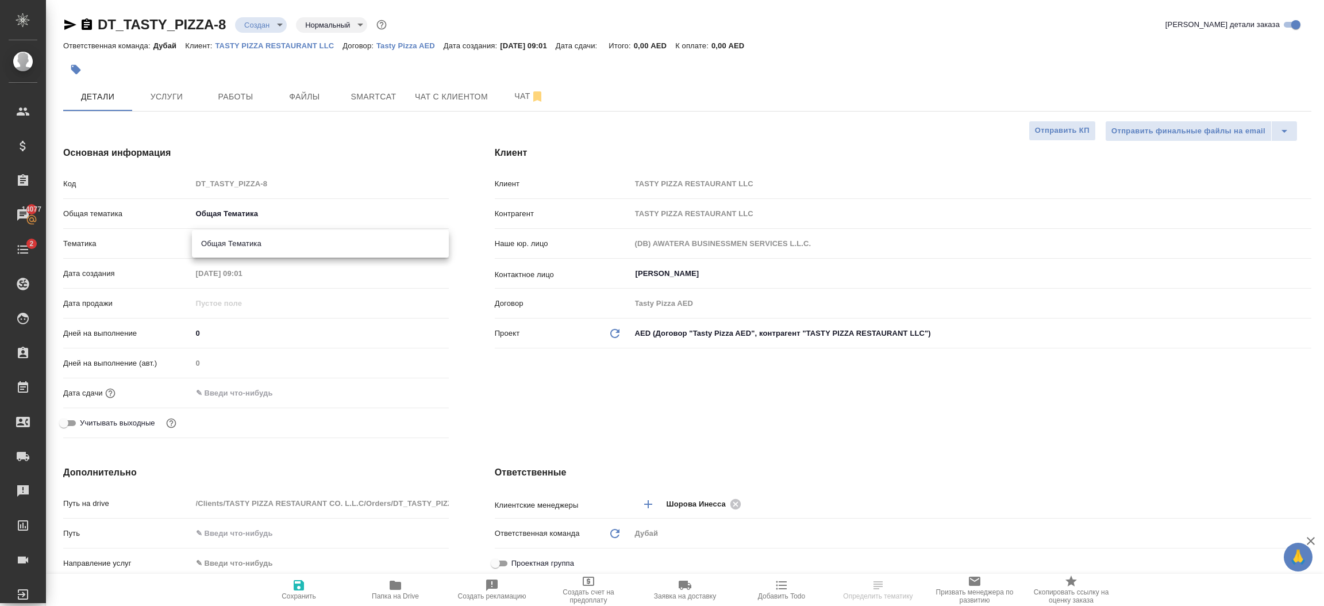
click at [260, 242] on body "🙏 .cls-1 fill:#fff; AWATERA [PERSON_NAME].shorova_kiev Клиенты Спецификации Зак…" at bounding box center [662, 303] width 1324 height 606
click at [275, 243] on li "Общая Тематика" at bounding box center [320, 243] width 257 height 18
type textarea "x"
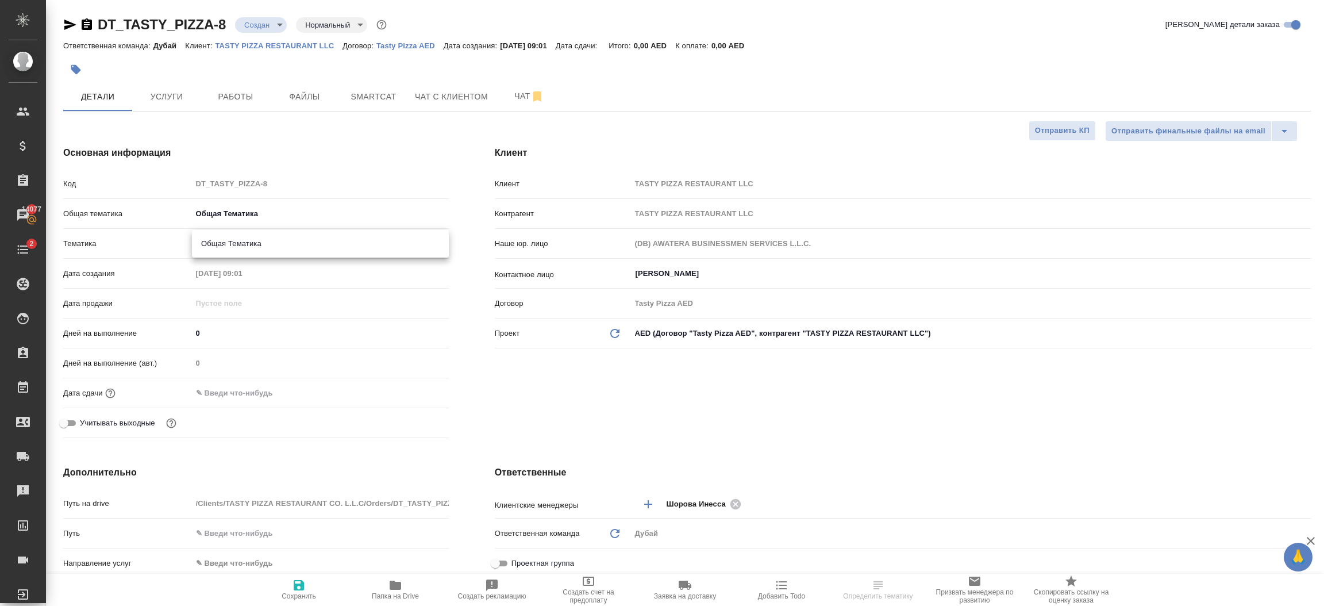
type input "6012b1ca196b0e5c9229a120"
click at [281, 395] on input "text" at bounding box center [242, 392] width 101 height 17
drag, startPoint x: 425, startPoint y: 388, endPoint x: 415, endPoint y: 391, distance: 10.6
click at [415, 391] on div at bounding box center [429, 393] width 40 height 14
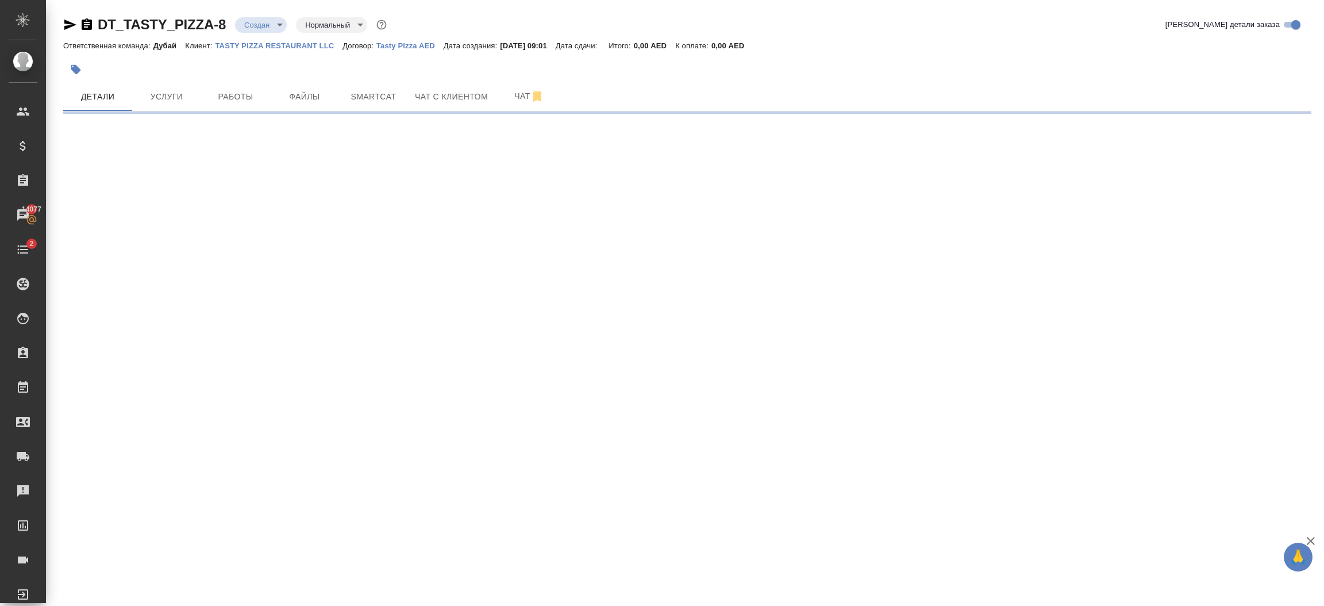
click at [415, 391] on div ".cls-1 fill:#fff; AWATERA Шорова Инесса i.shorova_kiev Клиенты Спецификации Зак…" at bounding box center [662, 303] width 1324 height 606
select select "RU"
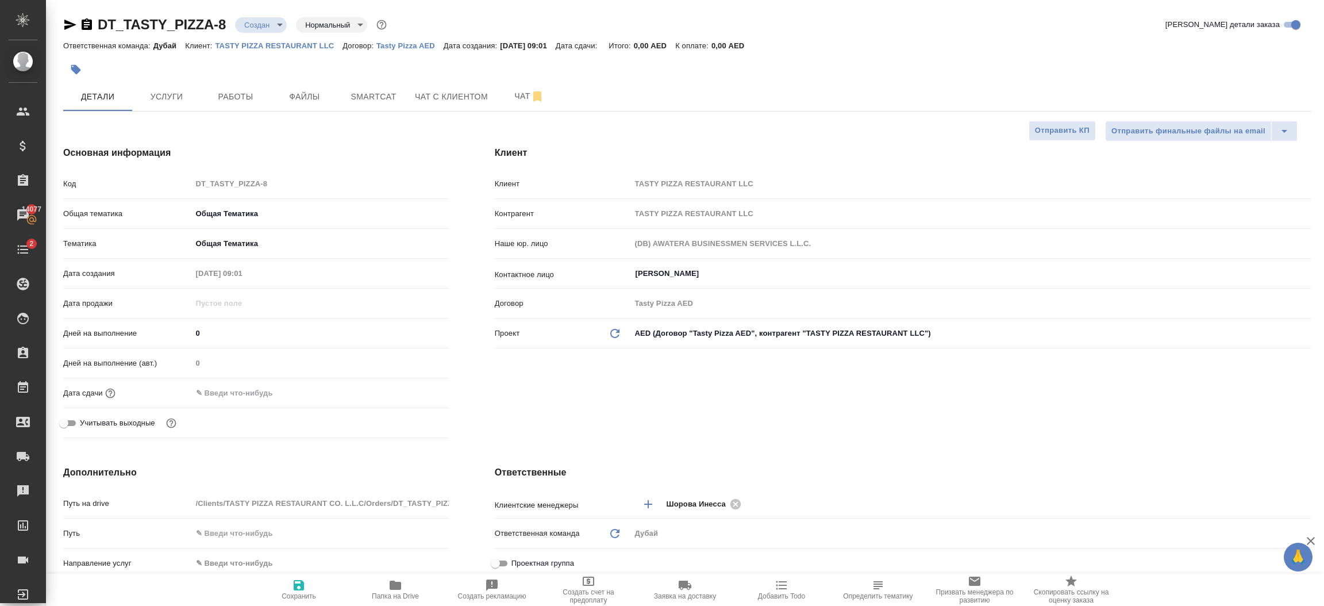
type textarea "x"
click at [402, 388] on div at bounding box center [320, 392] width 257 height 17
drag, startPoint x: 298, startPoint y: 396, endPoint x: 241, endPoint y: 396, distance: 57.5
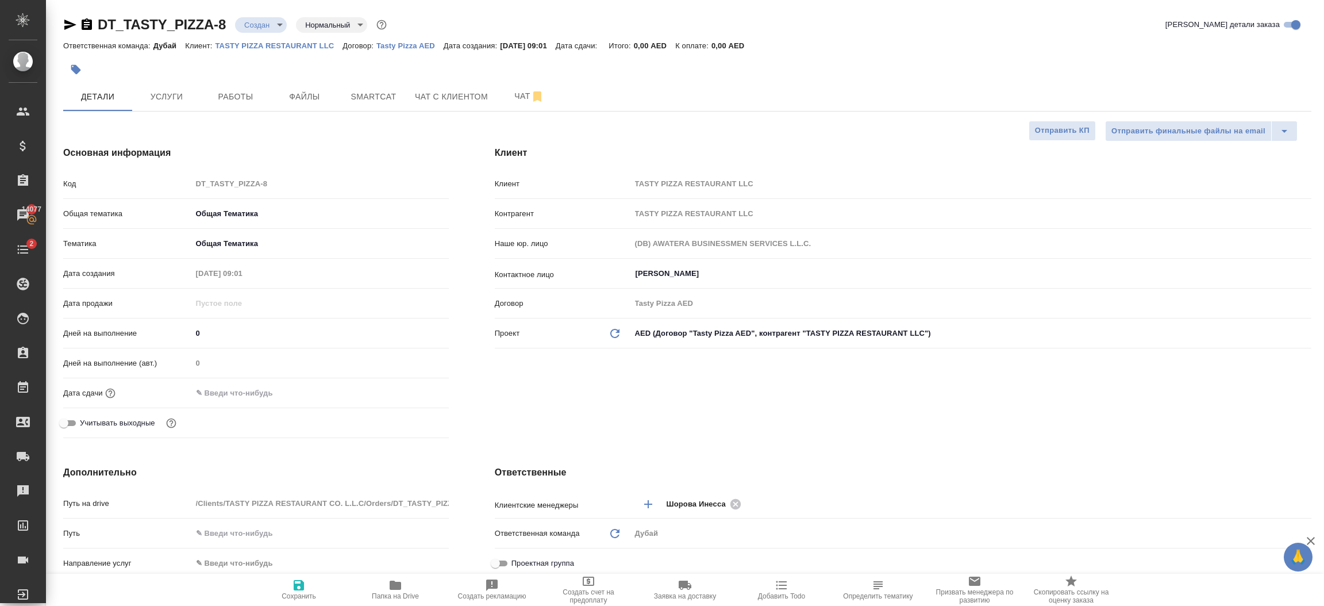
click at [241, 396] on div at bounding box center [320, 392] width 257 height 17
click at [241, 396] on input "text" at bounding box center [242, 392] width 101 height 17
click at [420, 390] on icon "button" at bounding box center [416, 393] width 14 height 14
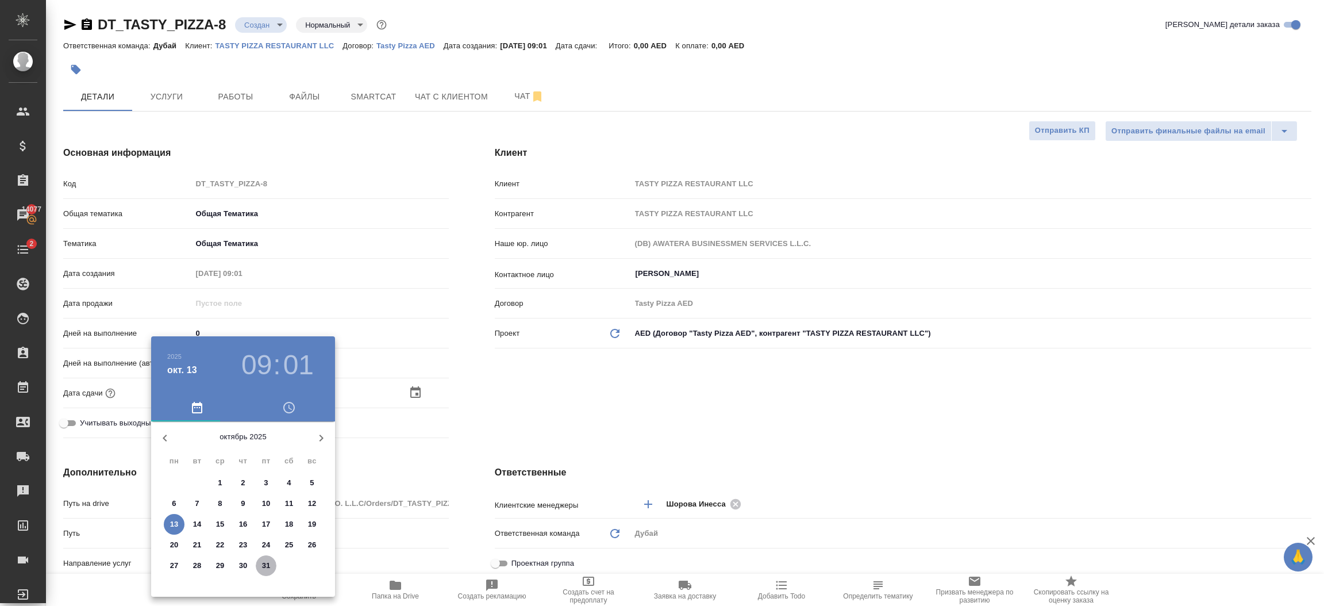
click at [271, 565] on span "31" at bounding box center [266, 565] width 21 height 11
type input "31.10.2025 09:01"
type textarea "x"
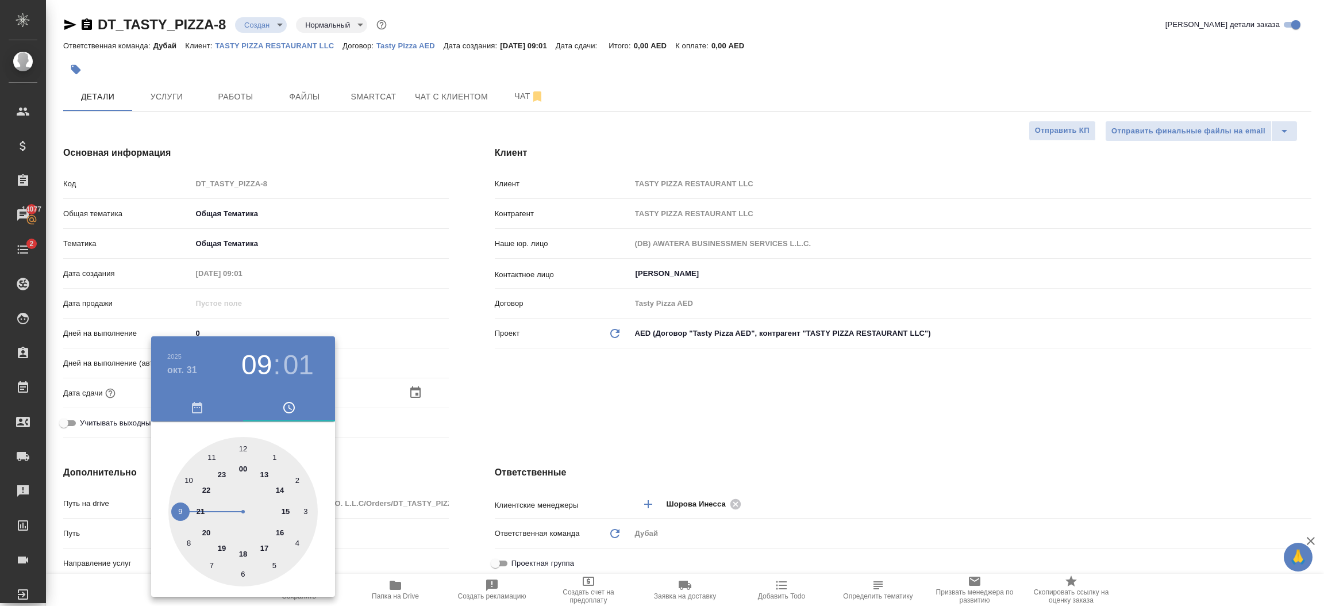
click at [521, 428] on div at bounding box center [662, 303] width 1324 height 606
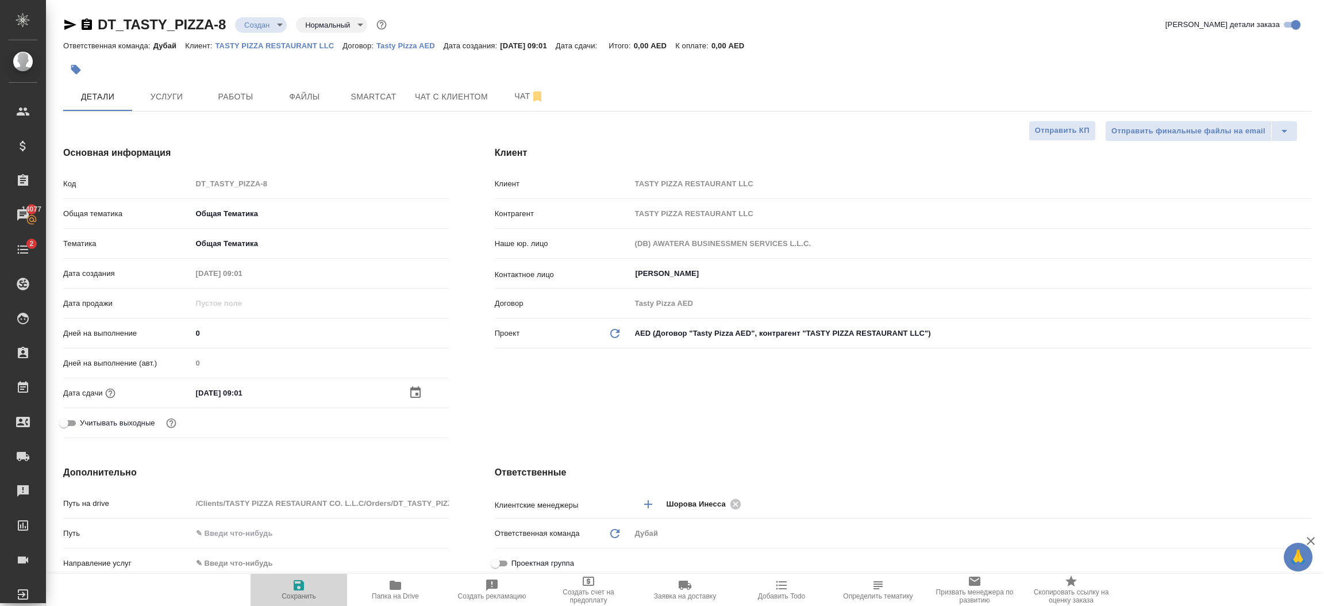
click at [303, 586] on icon "button" at bounding box center [299, 585] width 10 height 10
type textarea "x"
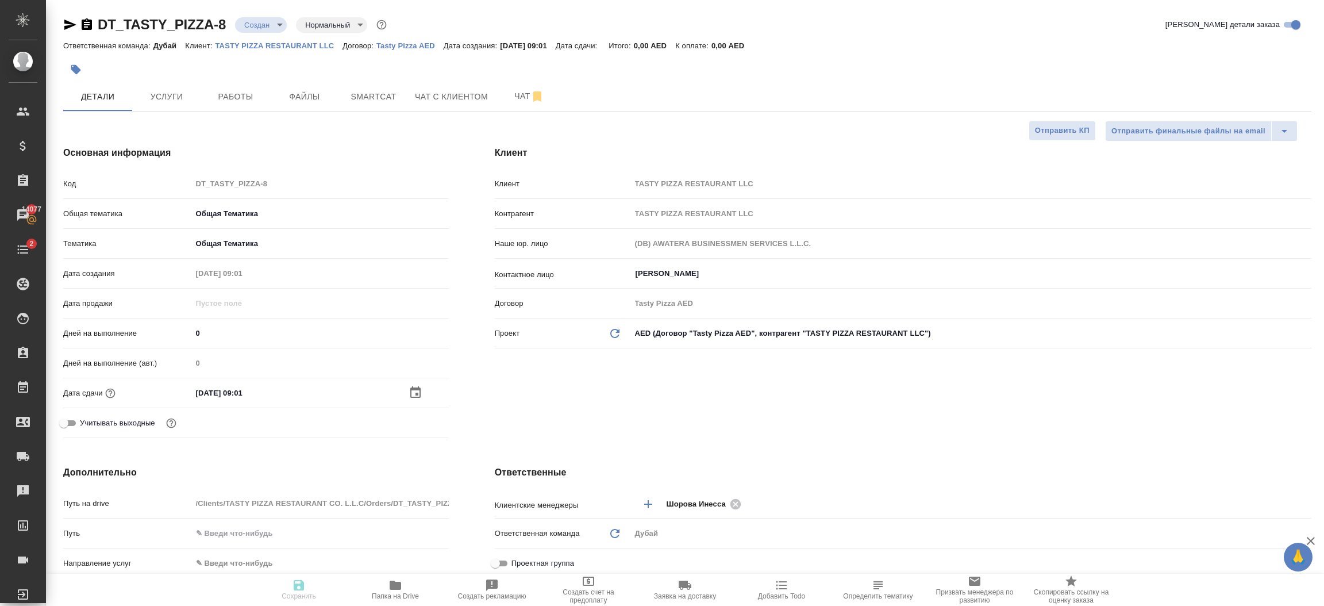
type textarea "x"
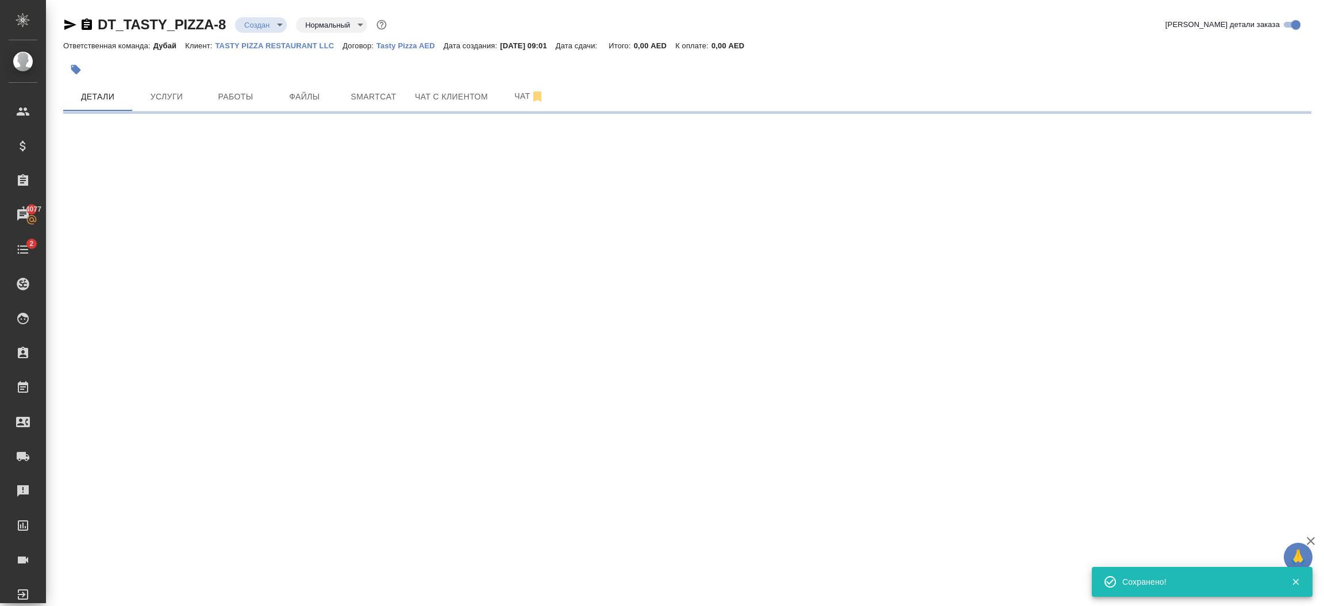
select select "RU"
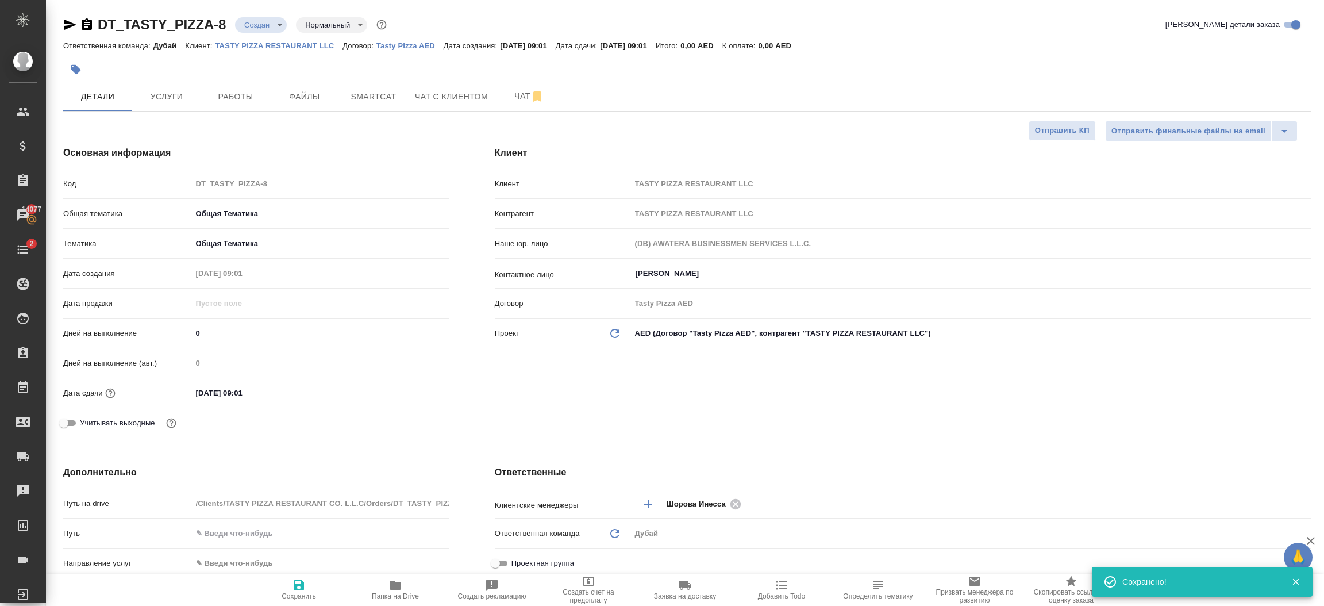
type textarea "x"
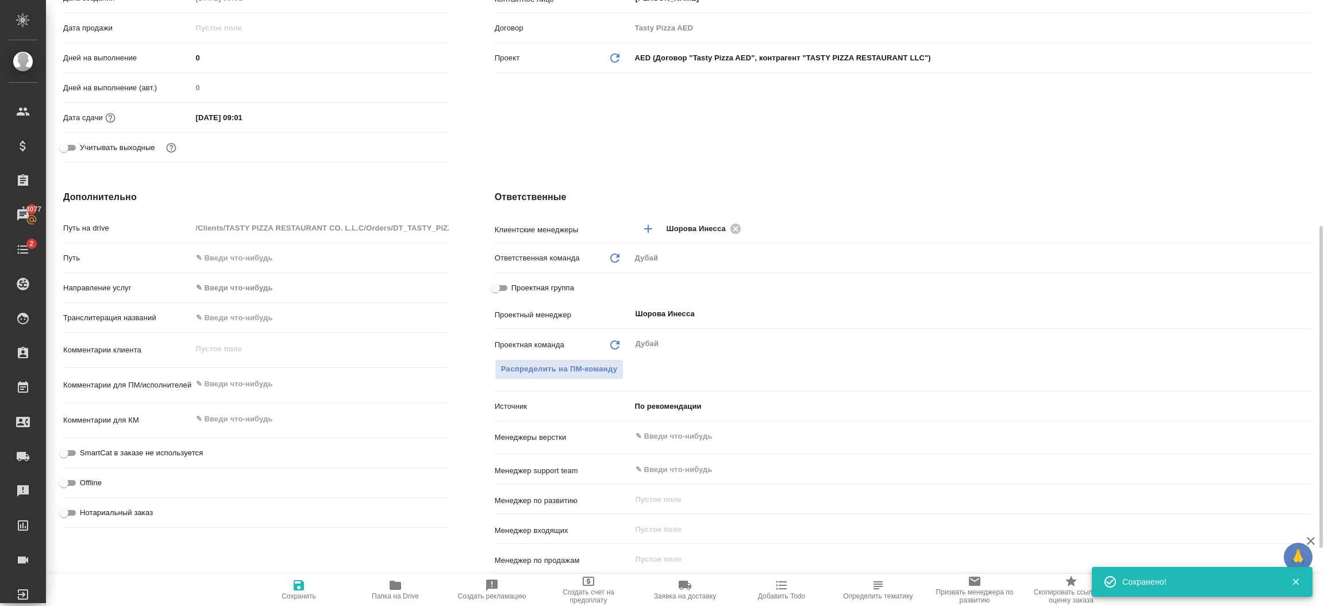
scroll to position [224, 0]
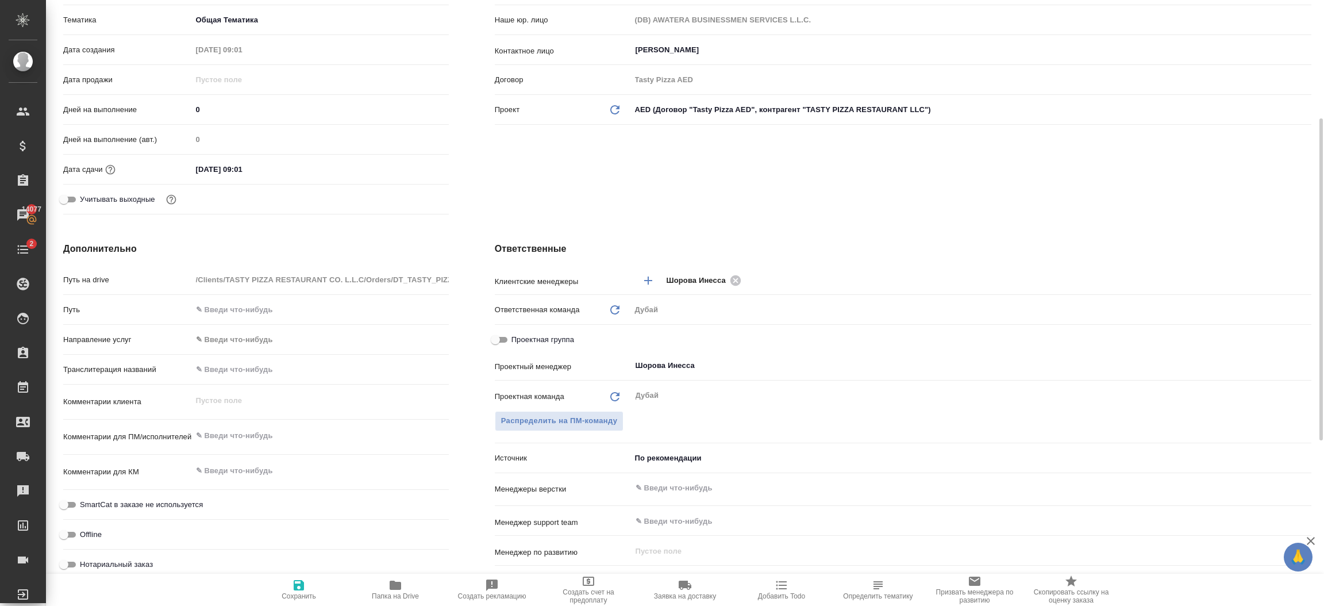
type textarea "x"
click at [241, 428] on textarea at bounding box center [320, 436] width 257 height 20
type textarea "ви"
type textarea "x"
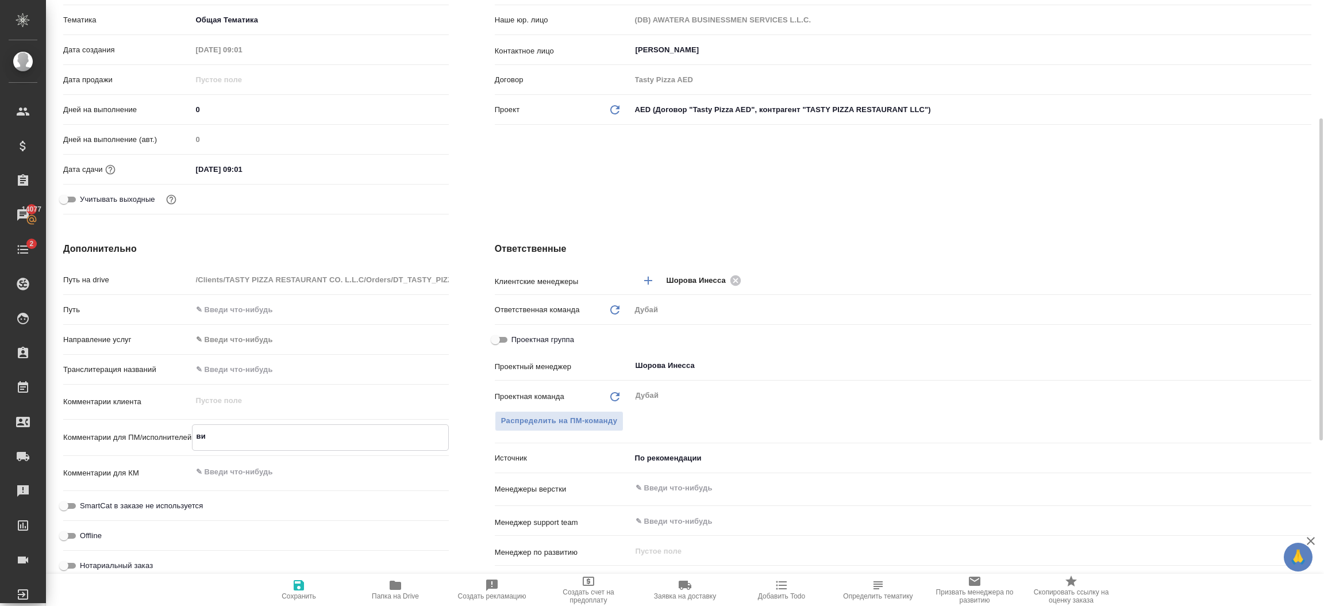
type textarea "x"
type textarea "виза"
type textarea "x"
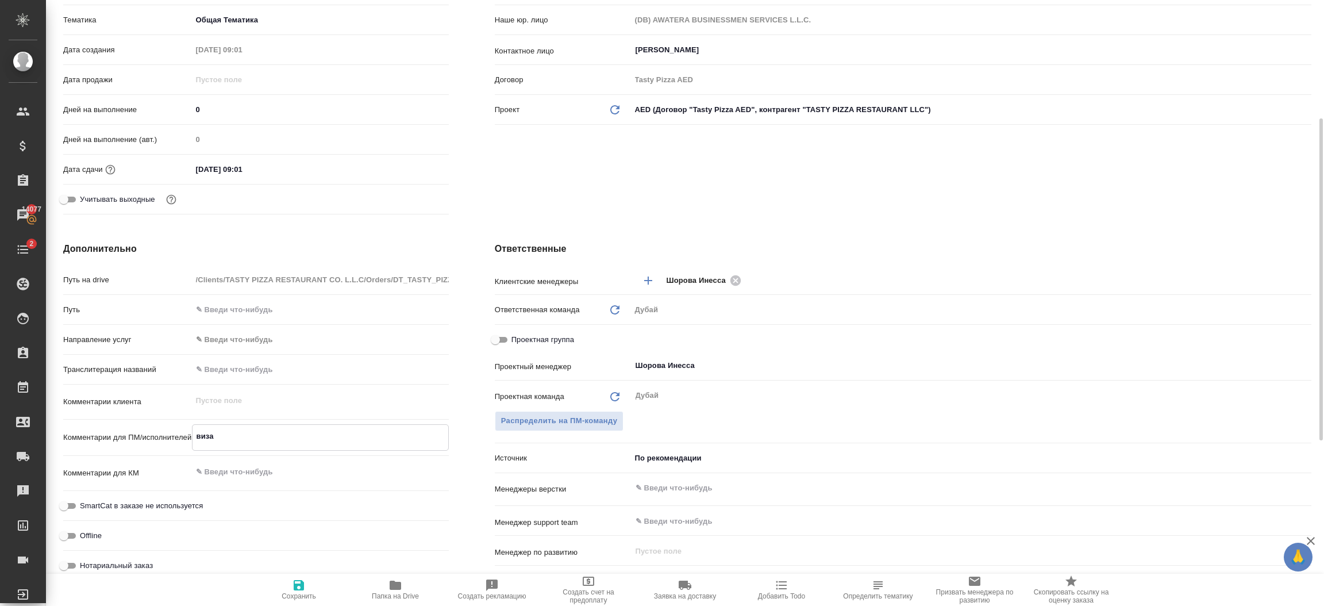
type textarea "x"
type textarea "виза"
type textarea "x"
type textarea "виза и"
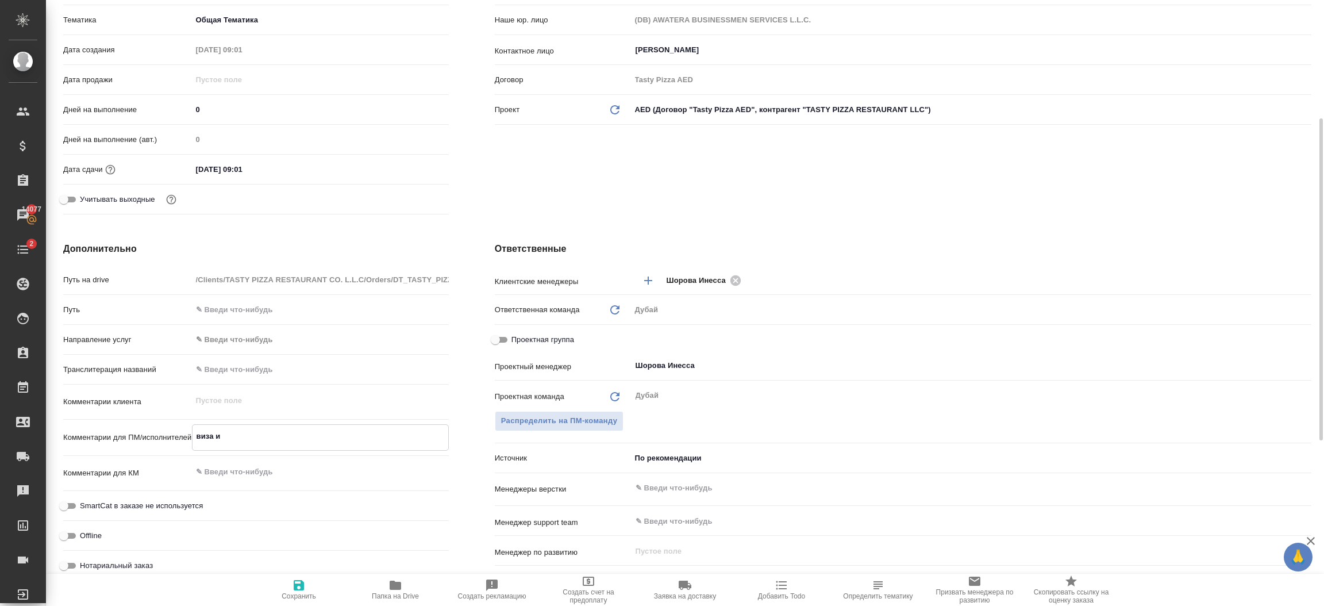
type textarea "x"
type textarea "виза и"
type textarea "x"
type textarea "виза и ле"
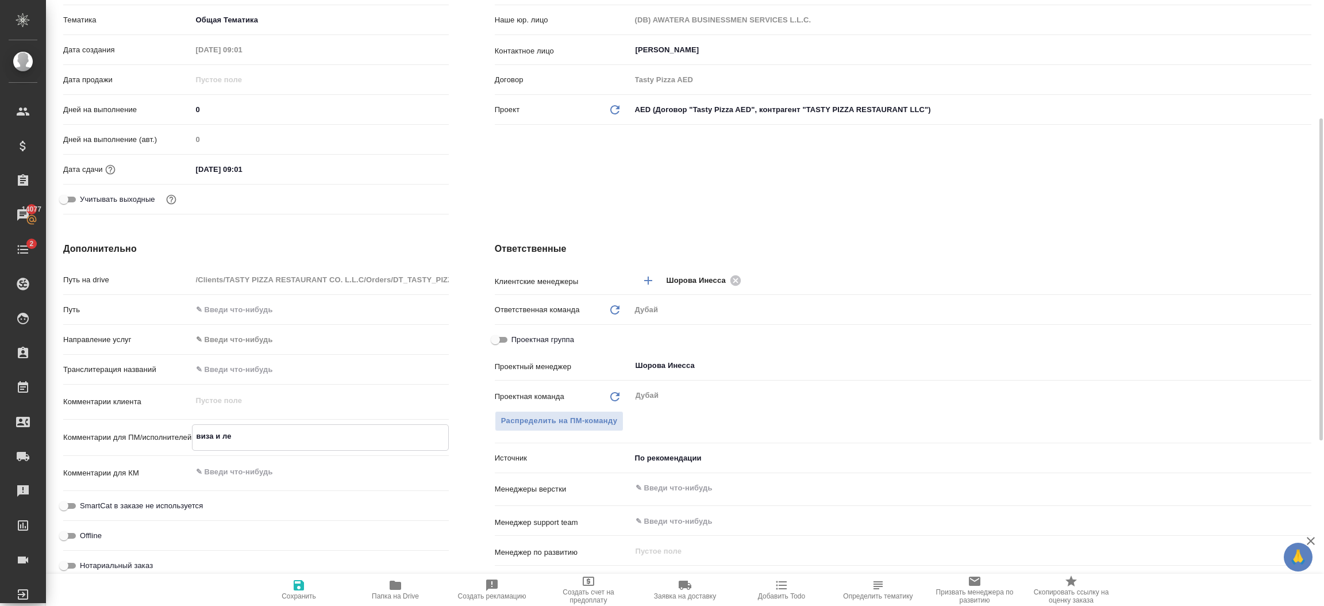
type textarea "x"
type textarea "виза и лега"
type textarea "x"
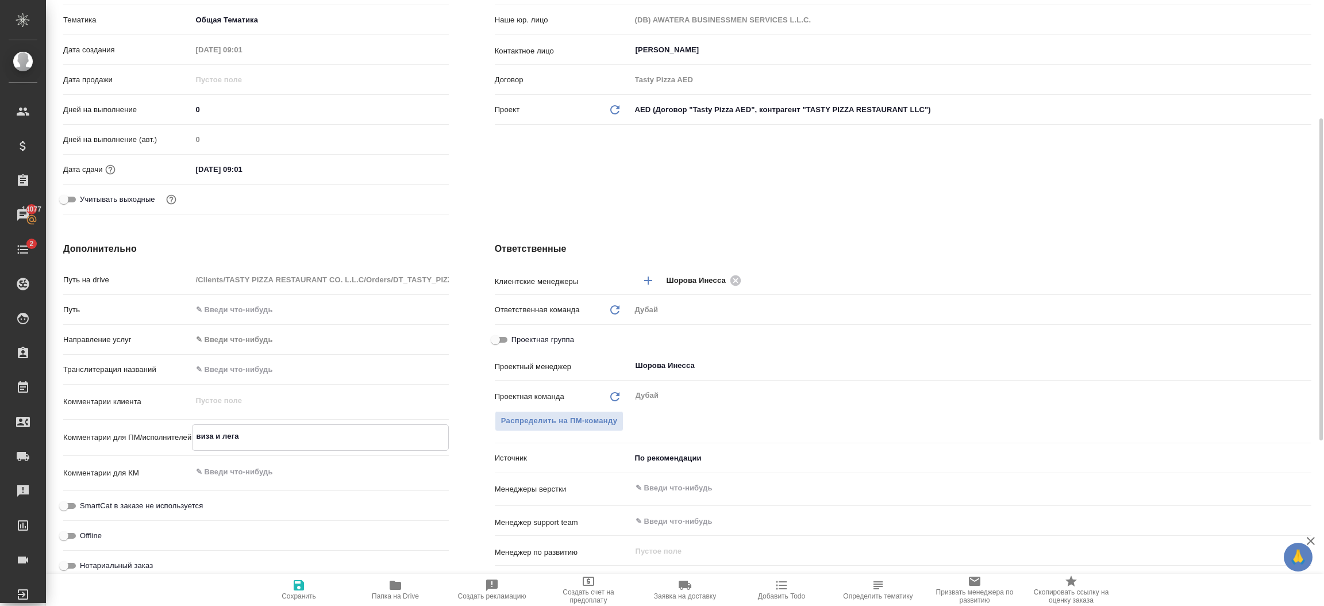
type textarea "x"
type textarea "виза и легал"
type textarea "x"
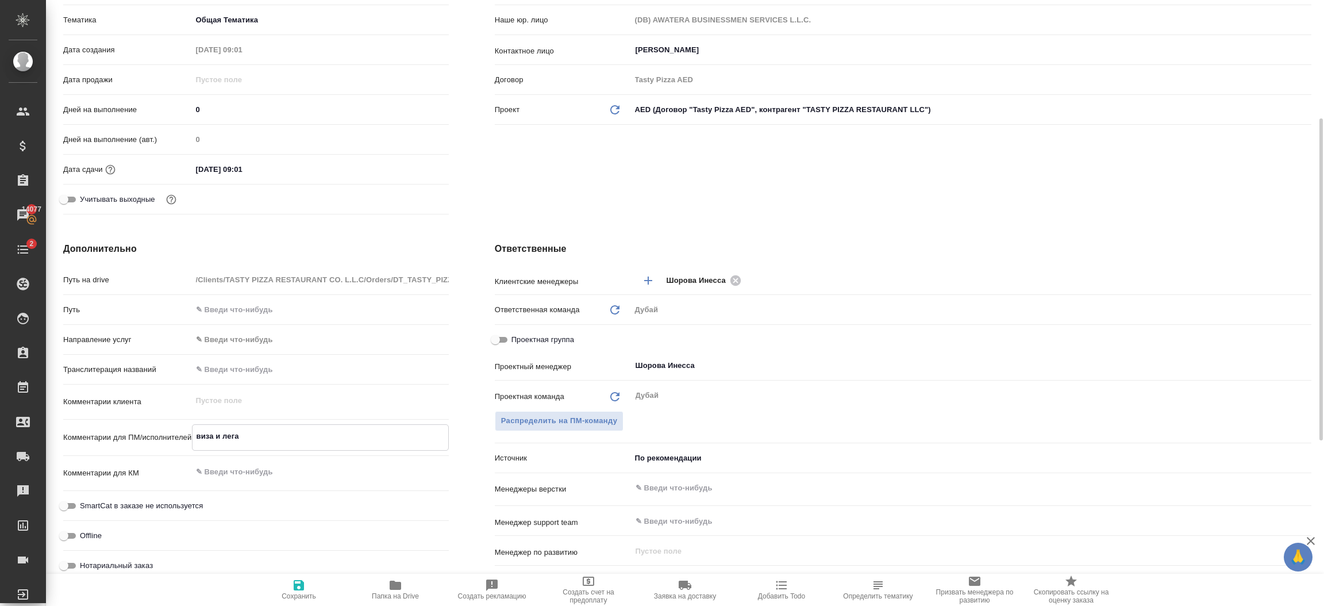
type textarea "x"
type textarea "виза и легали"
type textarea "x"
type textarea "виза и легализ"
type textarea "x"
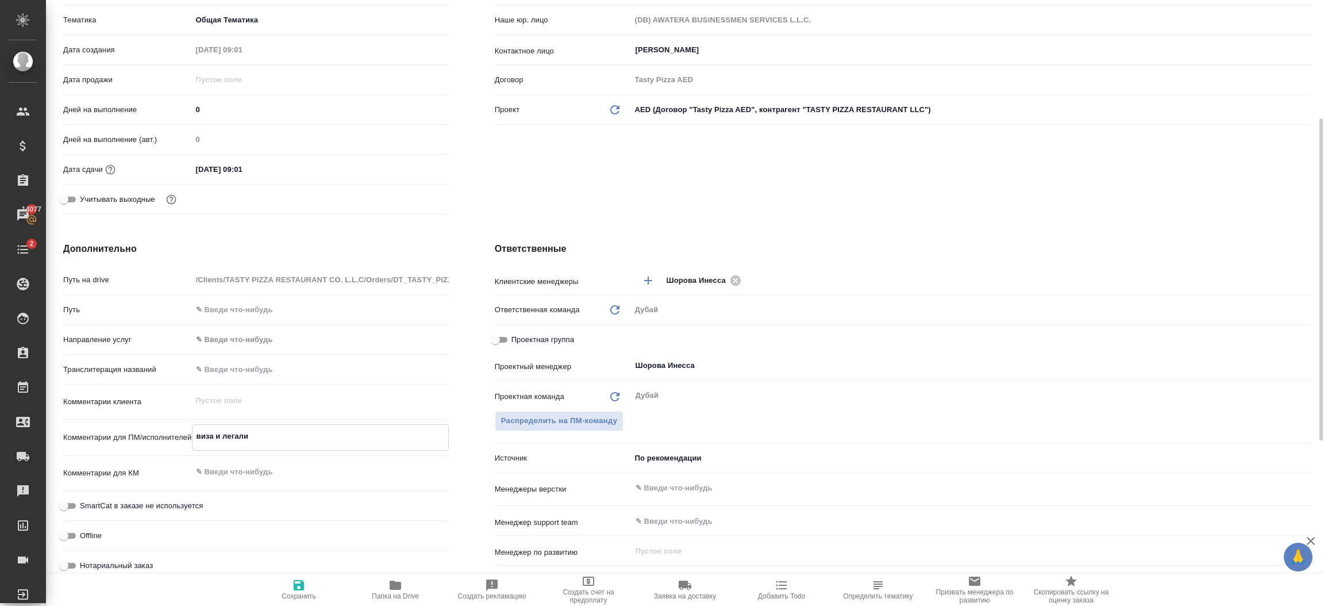
type textarea "x"
type textarea "виза и легализа"
type textarea "x"
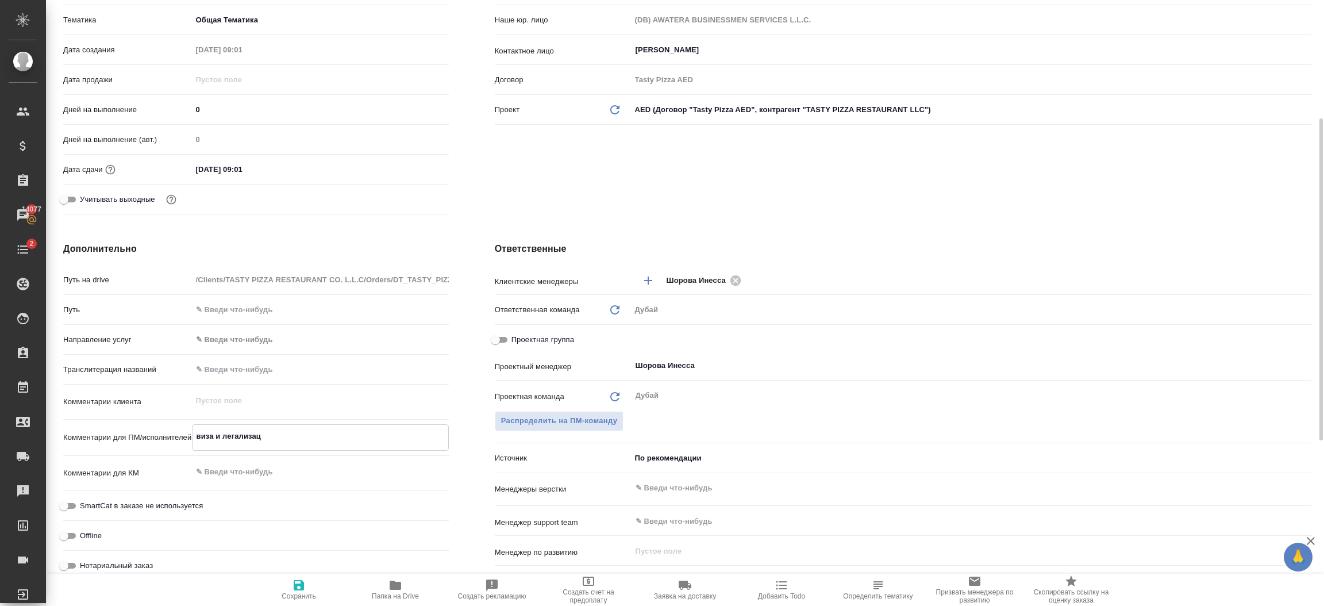
type textarea "виза и легализаци"
type textarea "x"
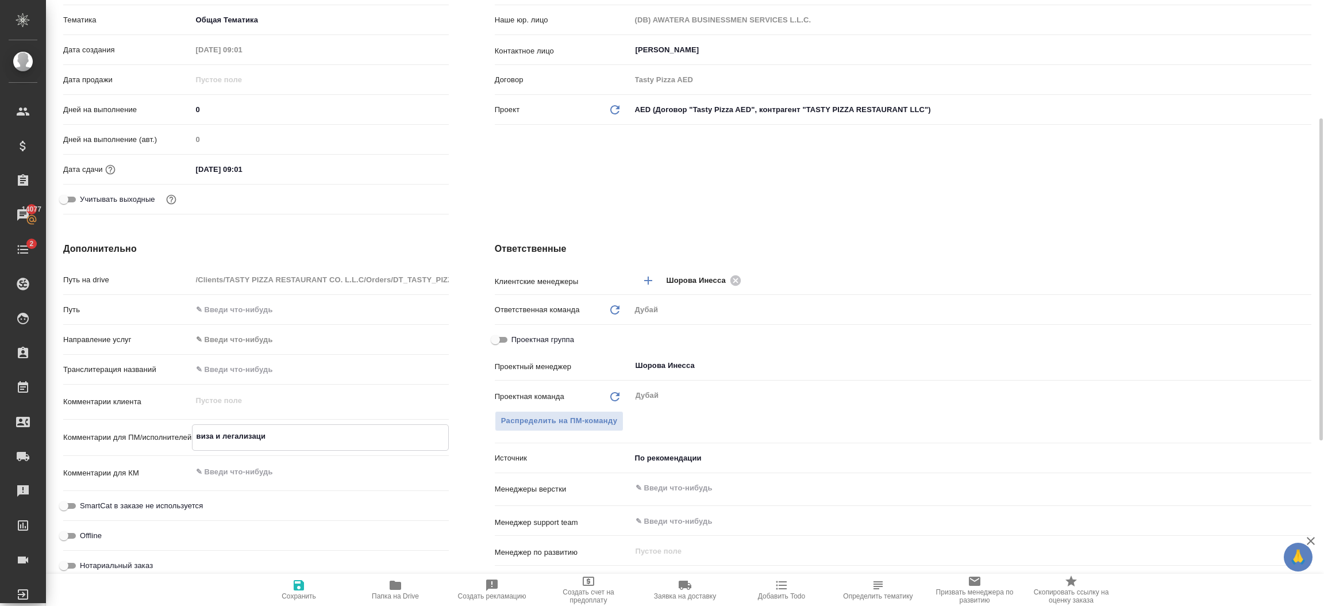
type textarea "виза и легализация"
type textarea "x"
type textarea "виза и легализация"
type textarea "x"
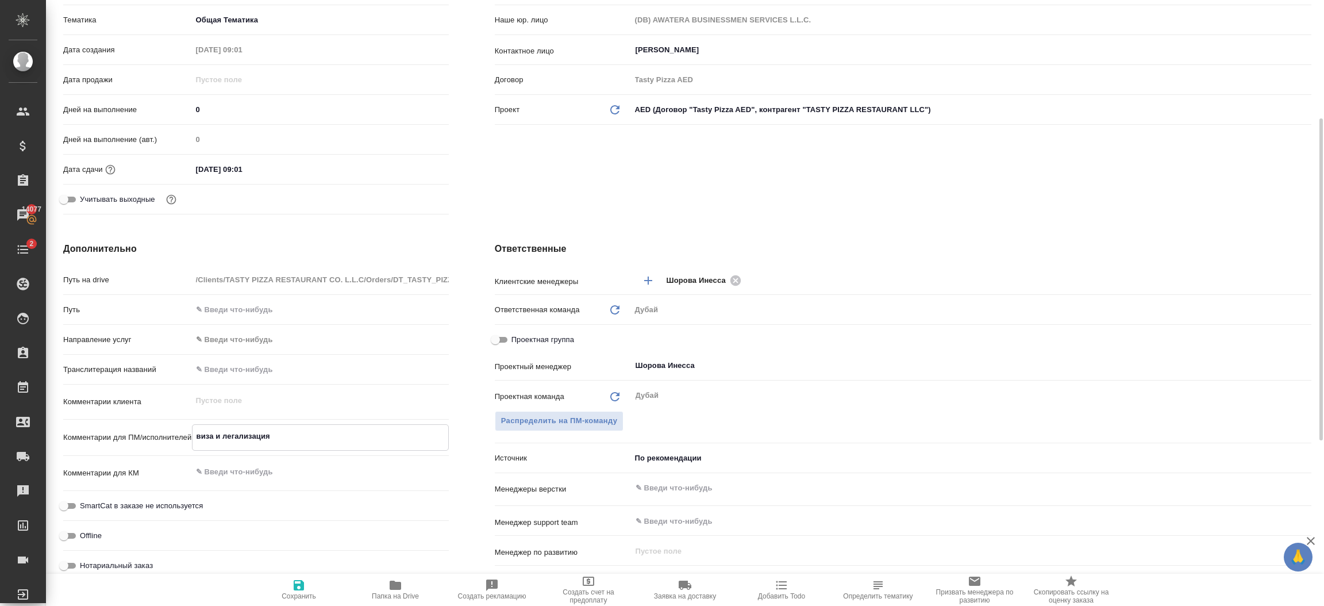
type textarea "x"
type textarea "виза и легализация для"
type textarea "x"
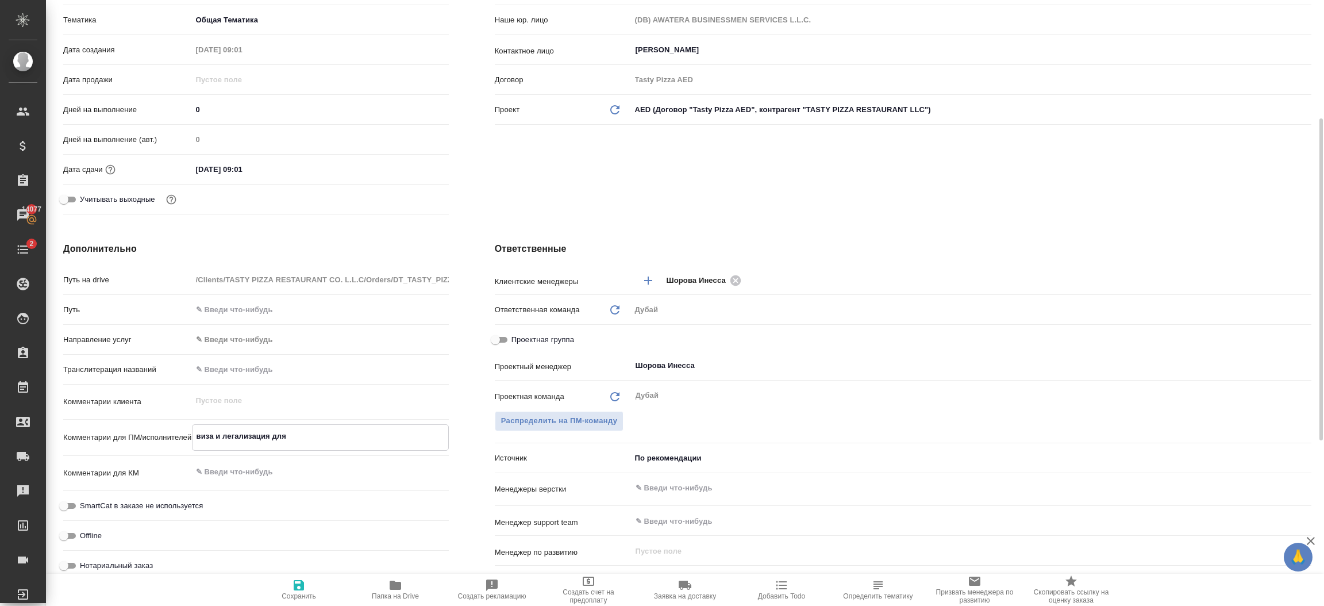
type textarea "x"
type textarea "виза и легализация для"
type textarea "x"
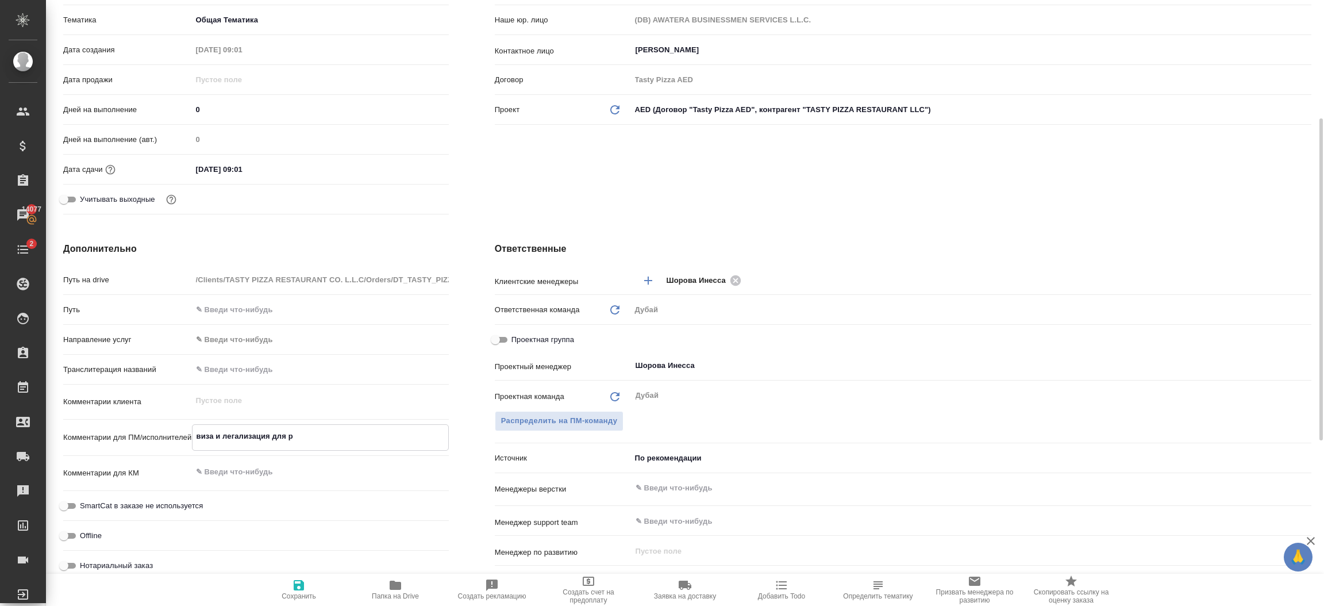
type textarea "виза и легализация для ре"
type textarea "x"
type textarea "виза и легализация для ребк"
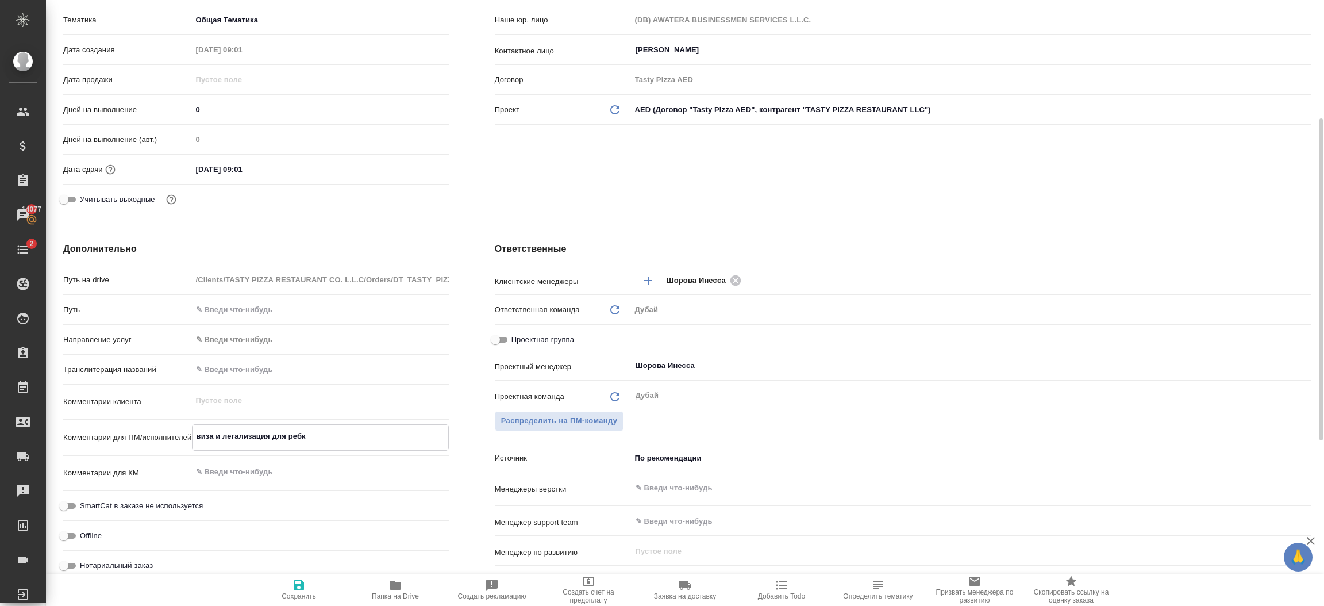
type textarea "x"
type textarea "виза и легализация для реб"
type textarea "x"
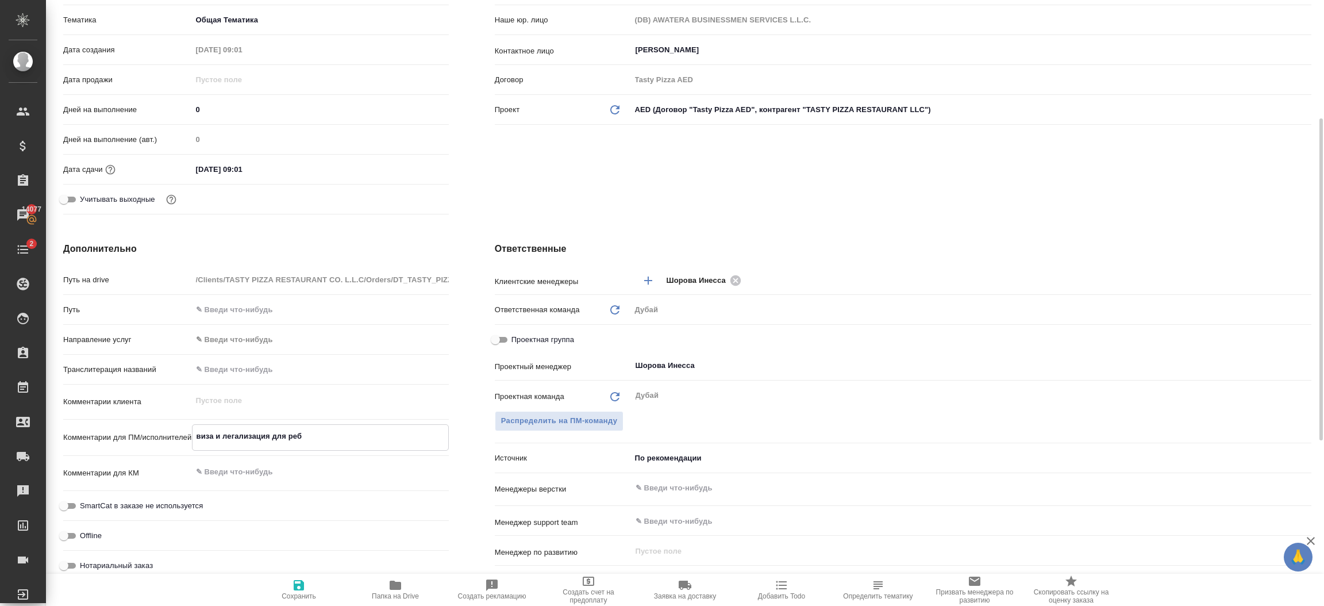
type textarea "x"
type textarea "виза и легализация для ребе"
type textarea "x"
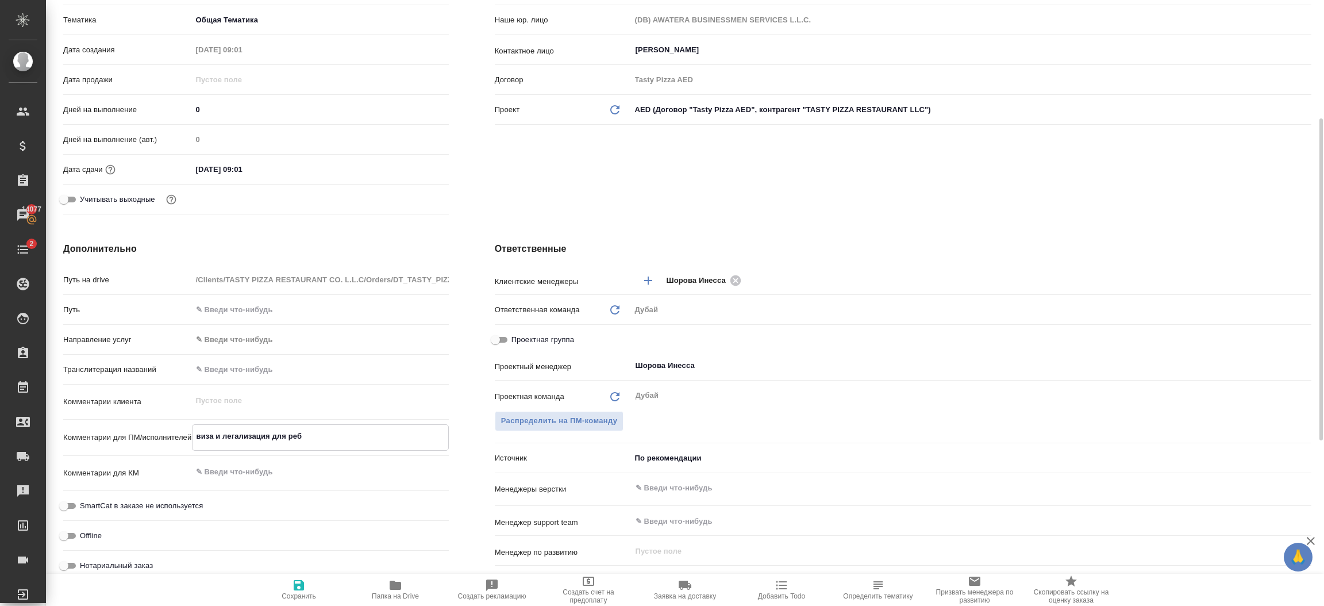
type textarea "x"
type textarea "виза и легализация для ребен"
type textarea "x"
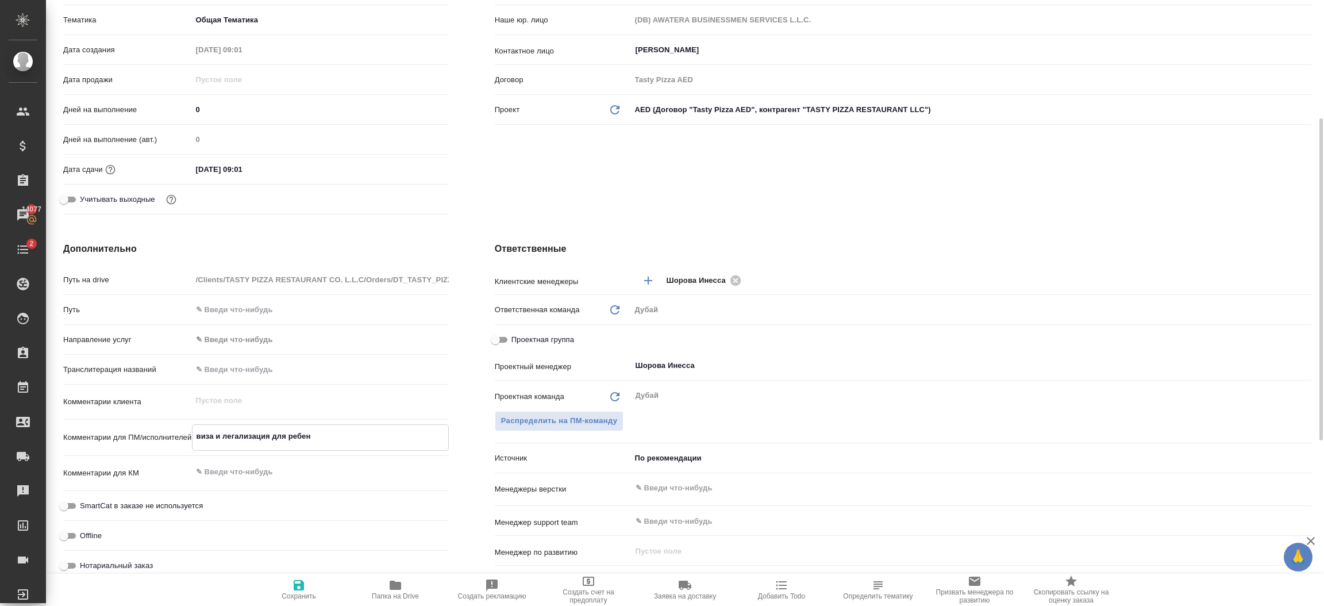
type textarea "виза и легализация для ребенк"
type textarea "x"
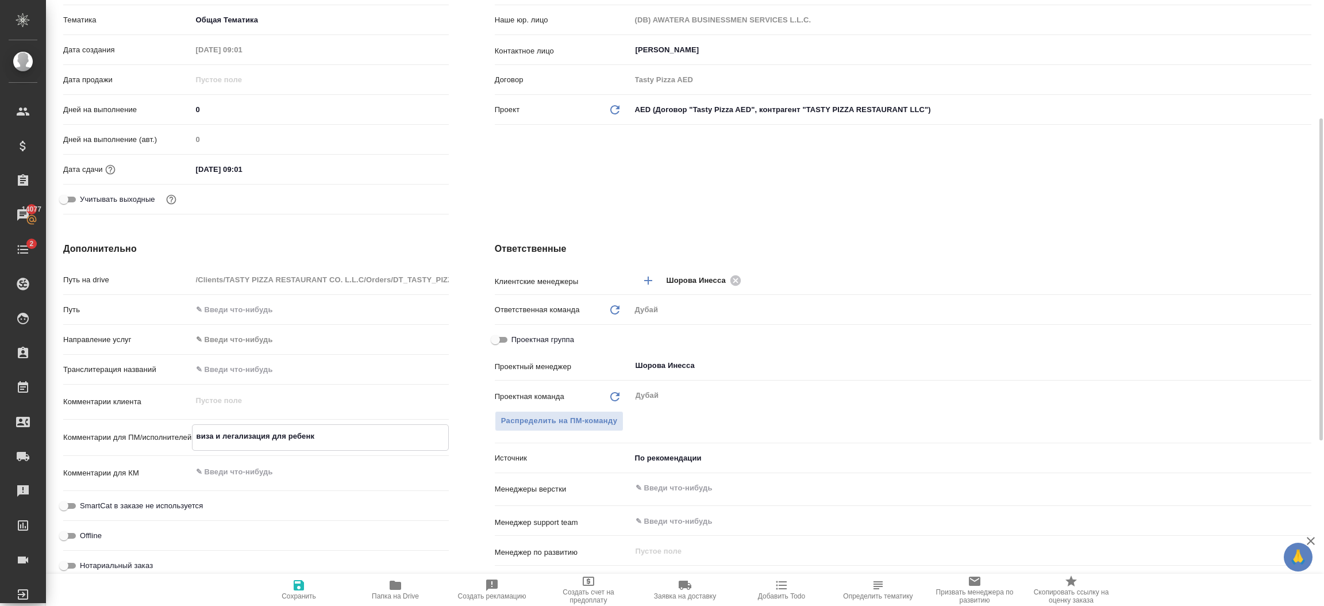
type textarea "виза и легализация для ребенка"
type textarea "x"
type textarea "виза и легализация для ребенка"
type textarea "x"
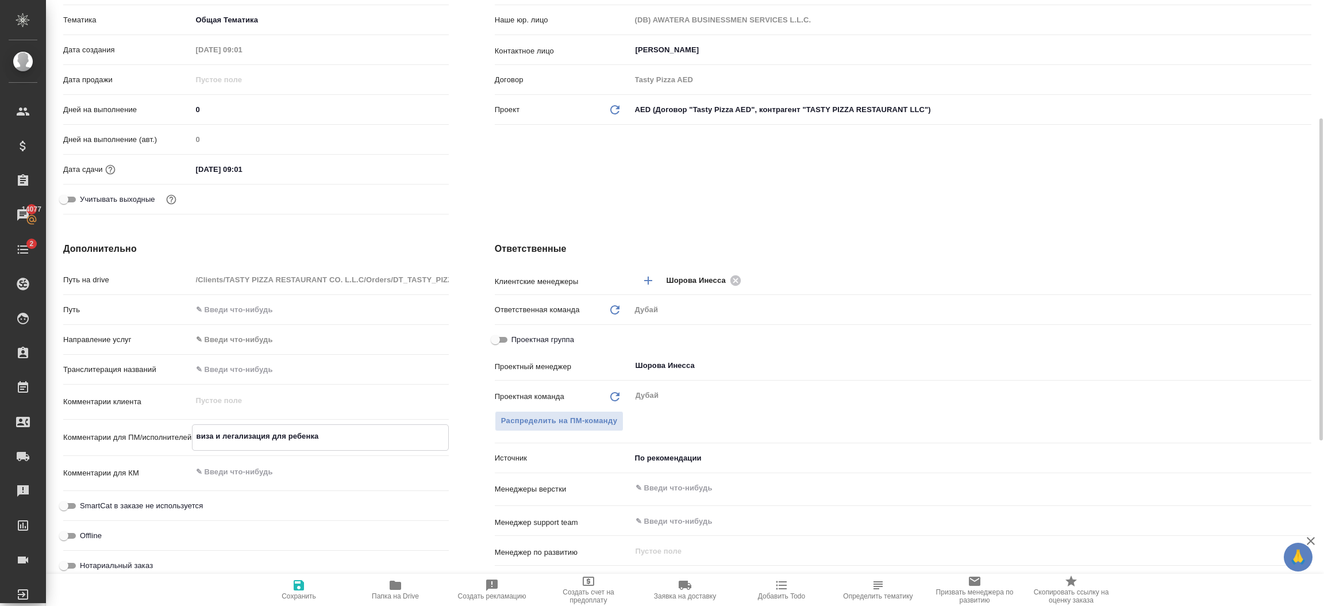
type textarea "x"
type textarea "виза и легализация для ребенка В"
type textarea "x"
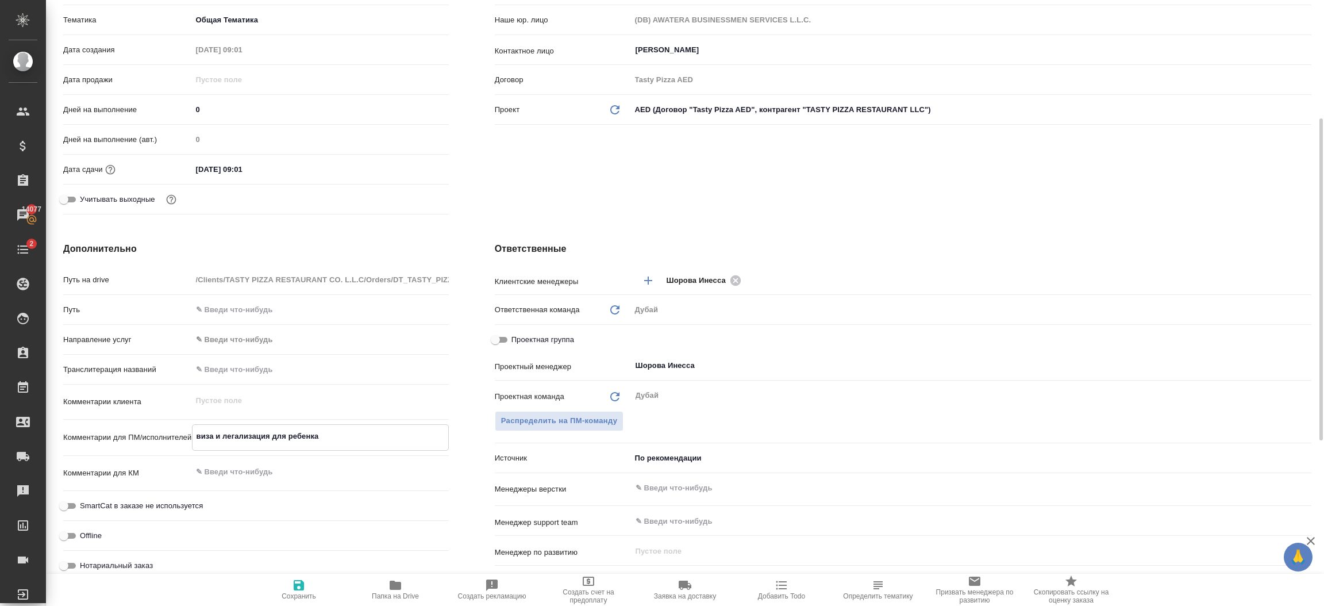
type textarea "x"
type textarea "виза и легализация для ребенка Влад"
type textarea "x"
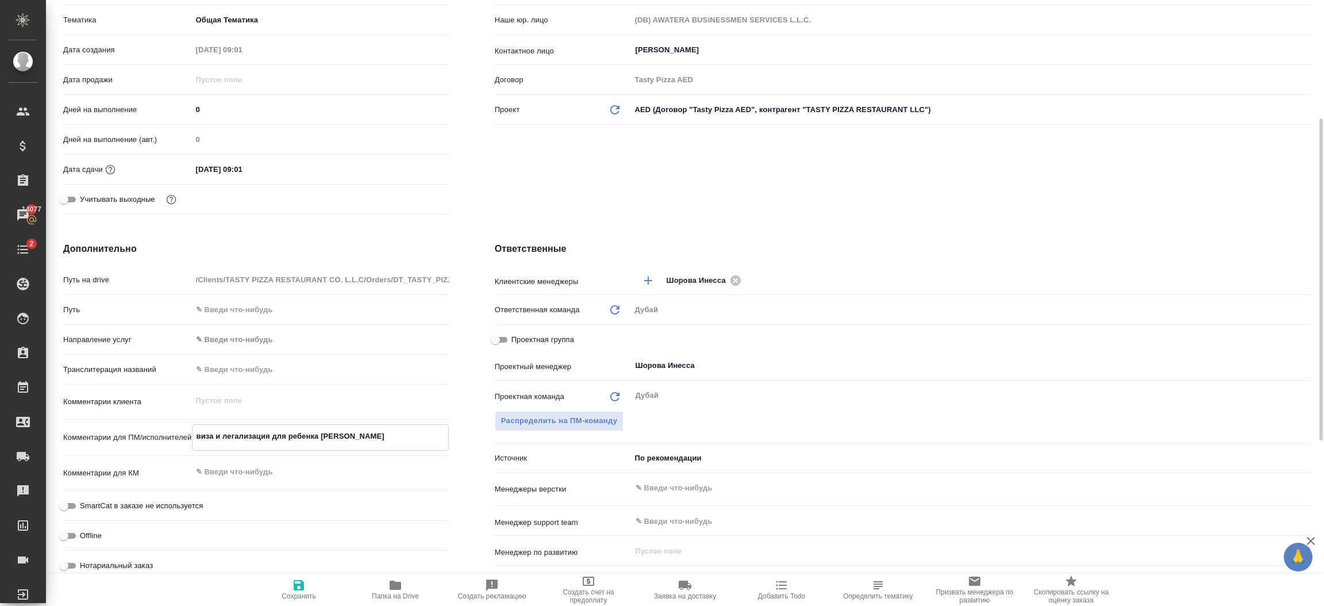
type textarea "виза и легализация для ребенка Влади"
type textarea "x"
type textarea "виза и легализация для ребенка Владис"
type textarea "x"
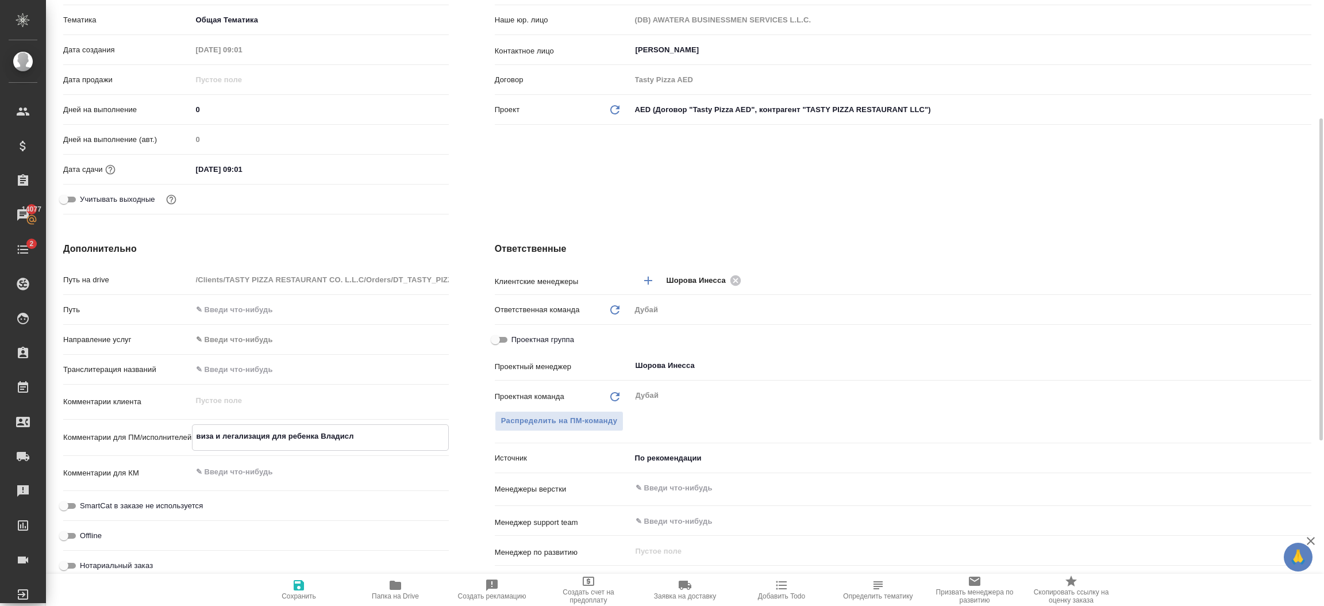
type textarea "виза и легализация для ребенка Владисла"
type textarea "x"
type textarea "виза и легализация для ребенка Владислав"
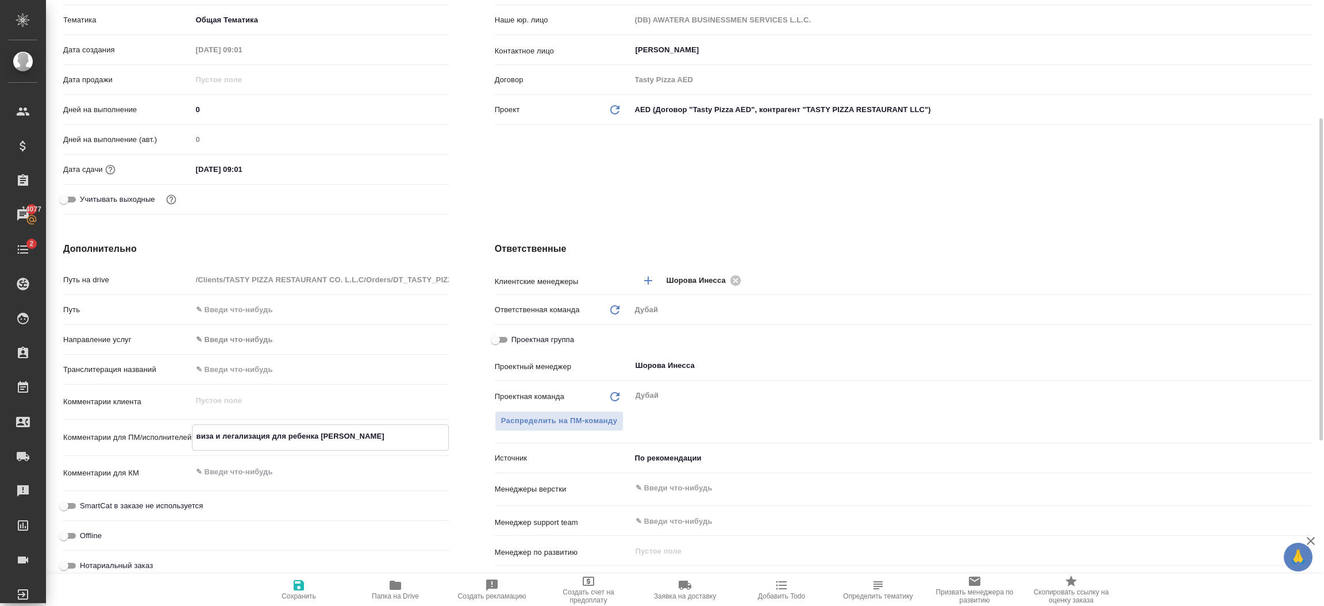
type textarea "x"
type textarea "виза и легализация для ребенка Владислава"
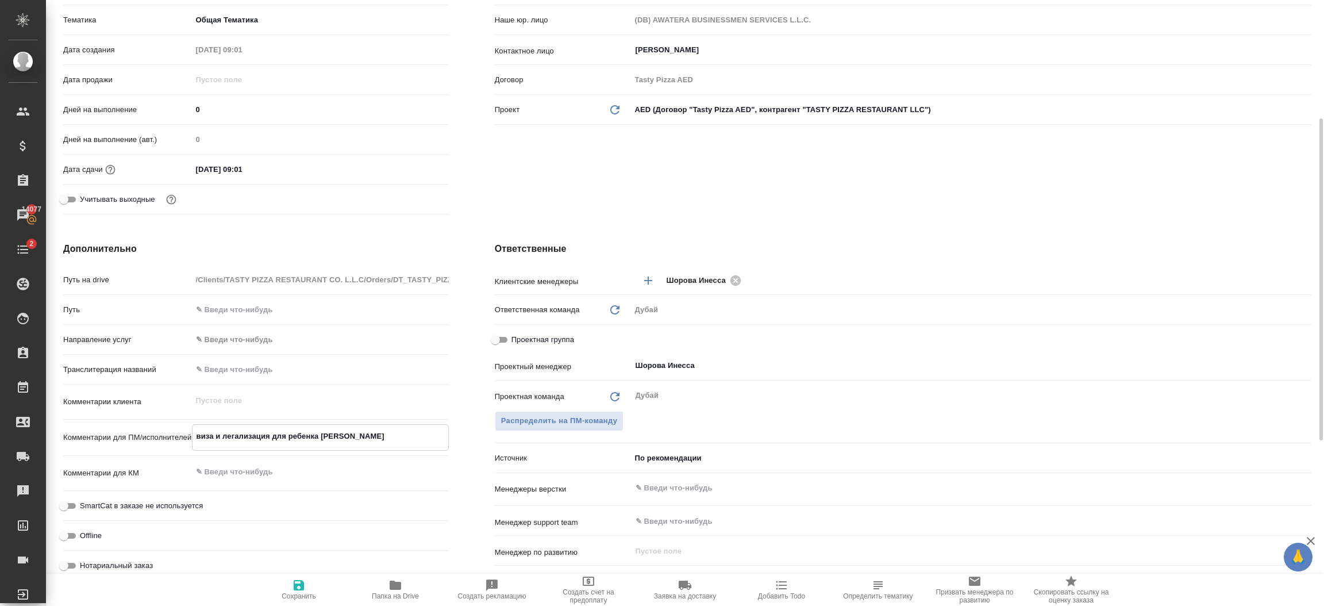
type textarea "x"
type textarea "виза и легализация для ребенка Владислава"
type textarea "x"
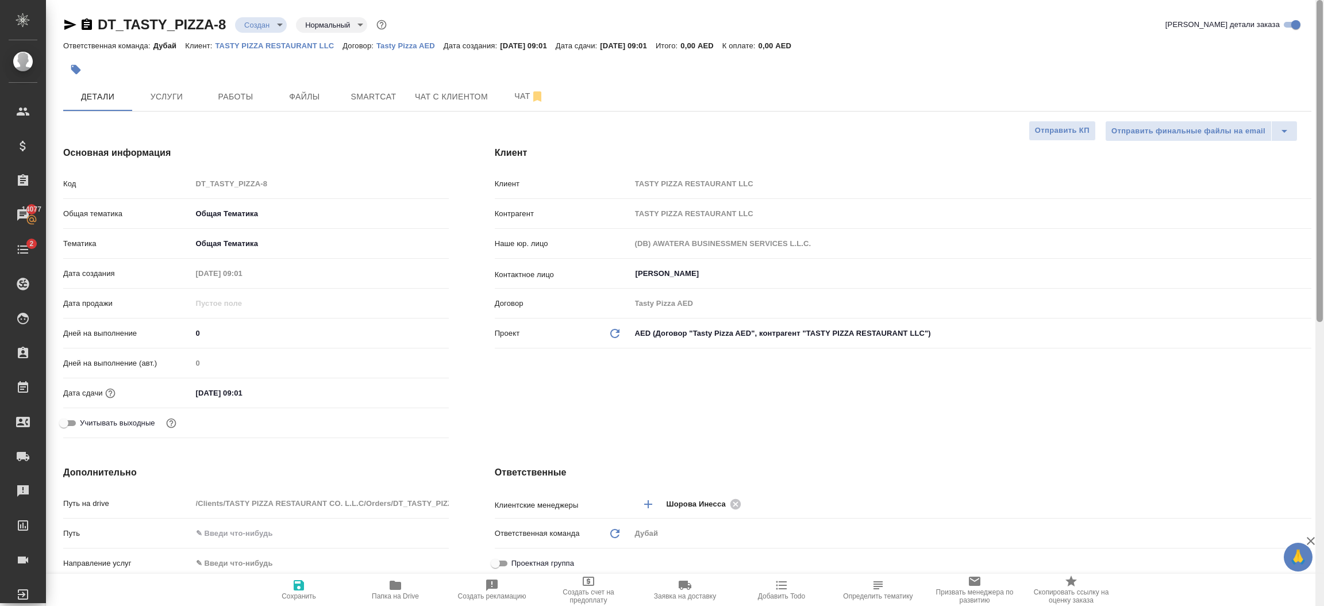
click at [1322, 79] on div at bounding box center [1319, 303] width 9 height 606
click at [152, 105] on button "Услуги" at bounding box center [166, 96] width 69 height 29
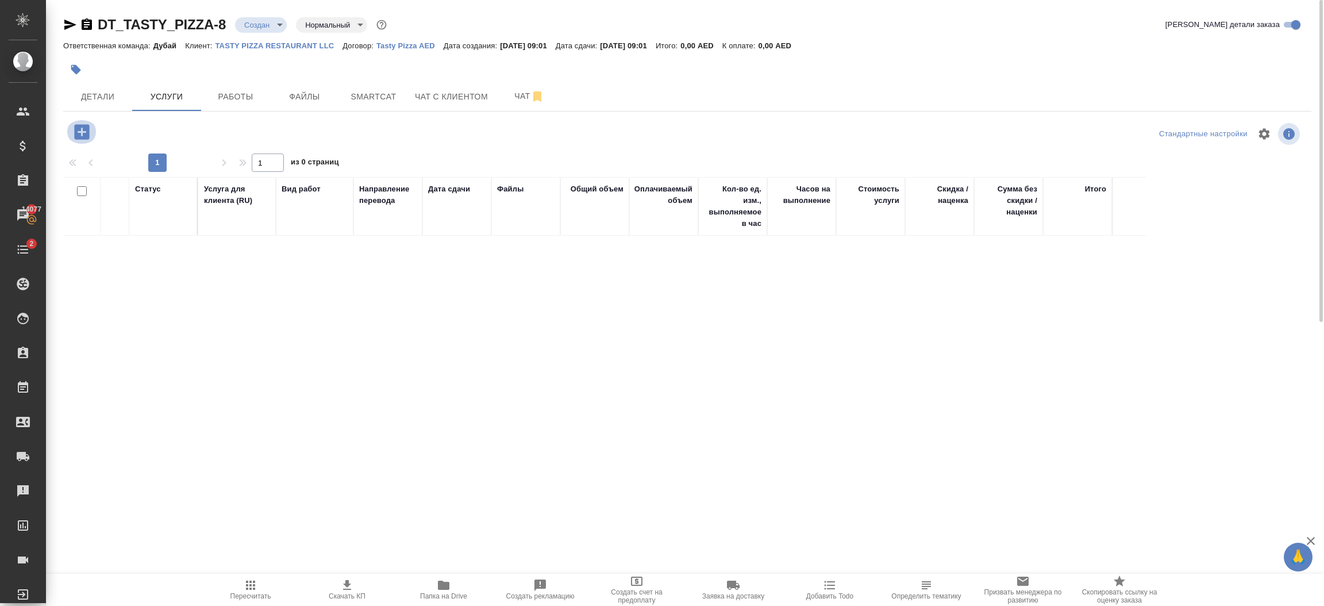
click at [79, 136] on icon "button" at bounding box center [81, 131] width 15 height 15
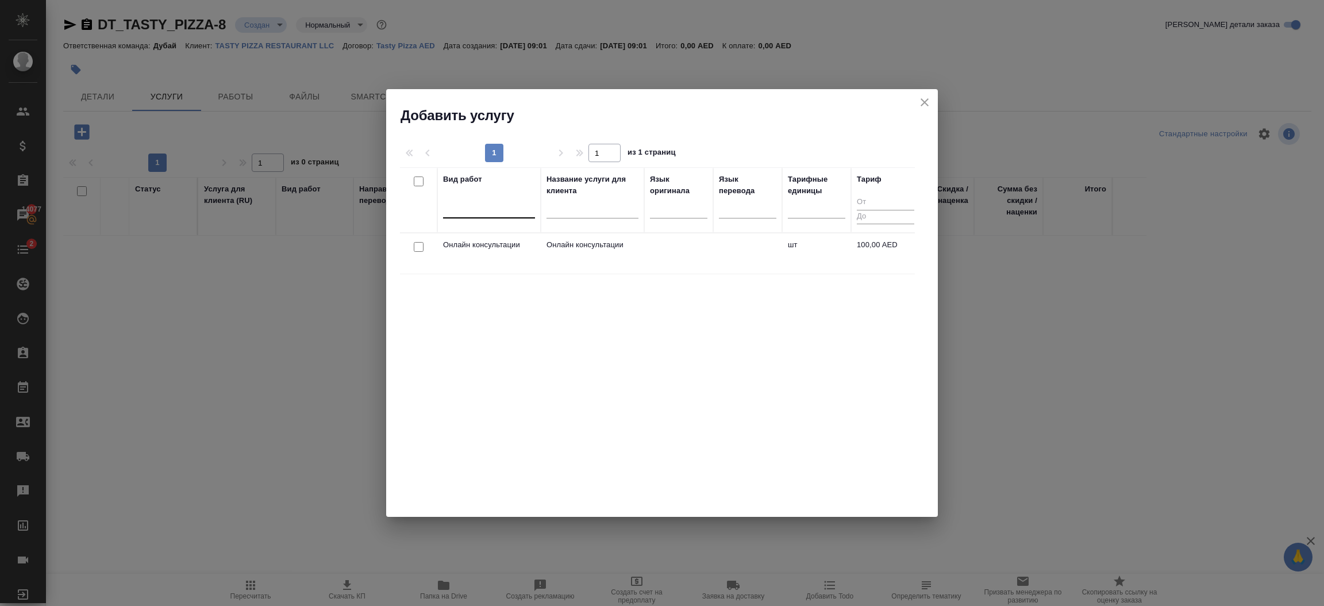
click at [482, 215] on div at bounding box center [489, 206] width 92 height 17
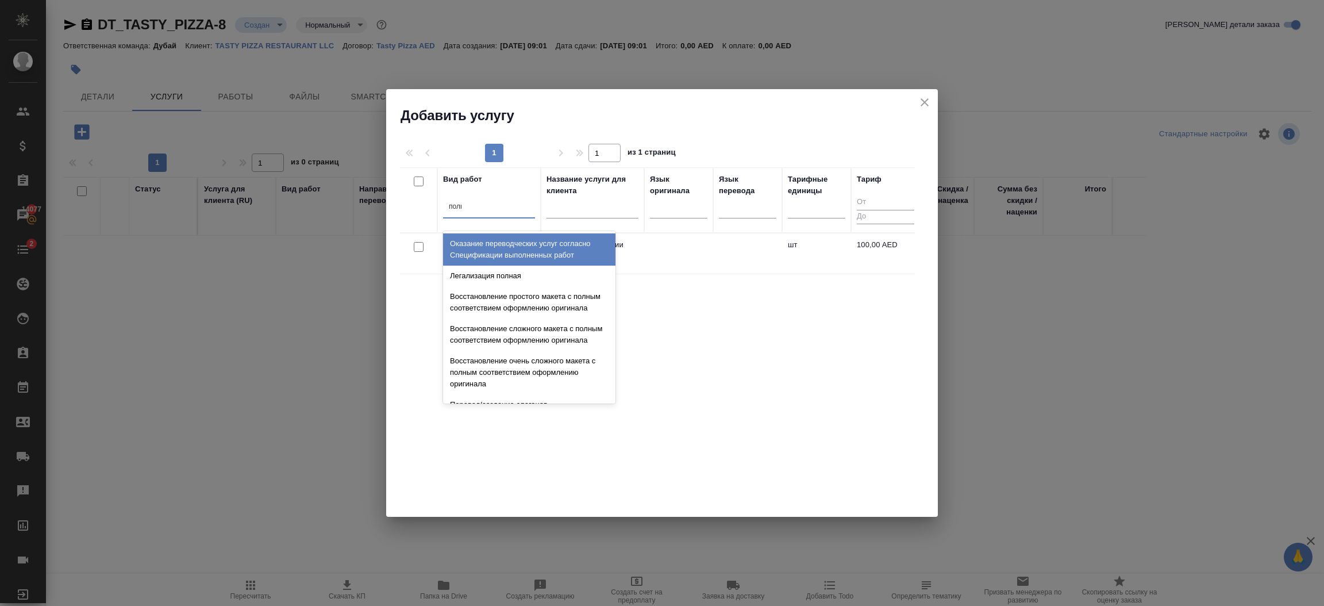
type input "полная"
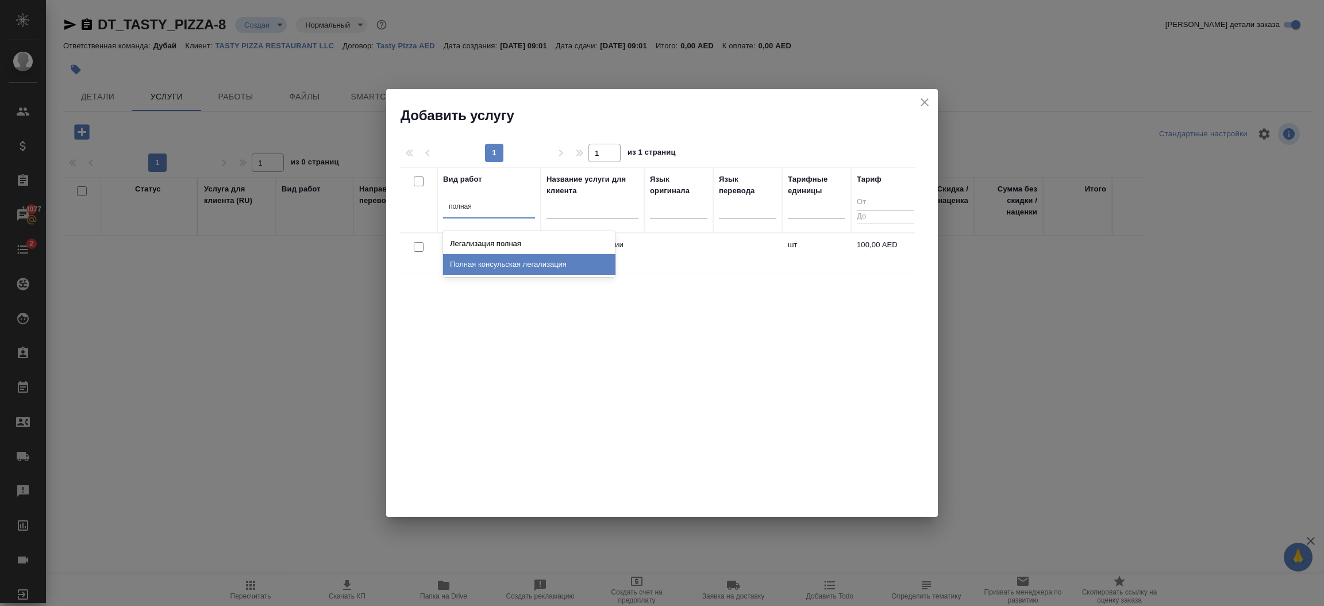
click at [525, 268] on div "Полная консульская легализация" at bounding box center [529, 264] width 172 height 21
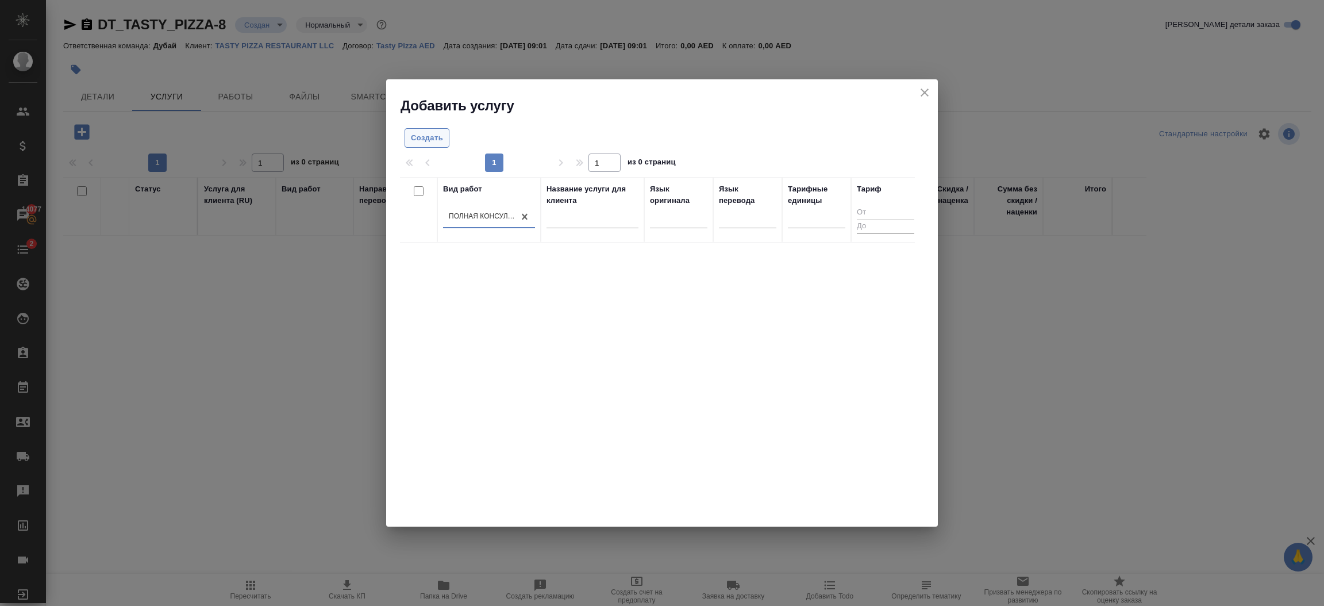
click at [436, 143] on span "Создать" at bounding box center [427, 138] width 32 height 13
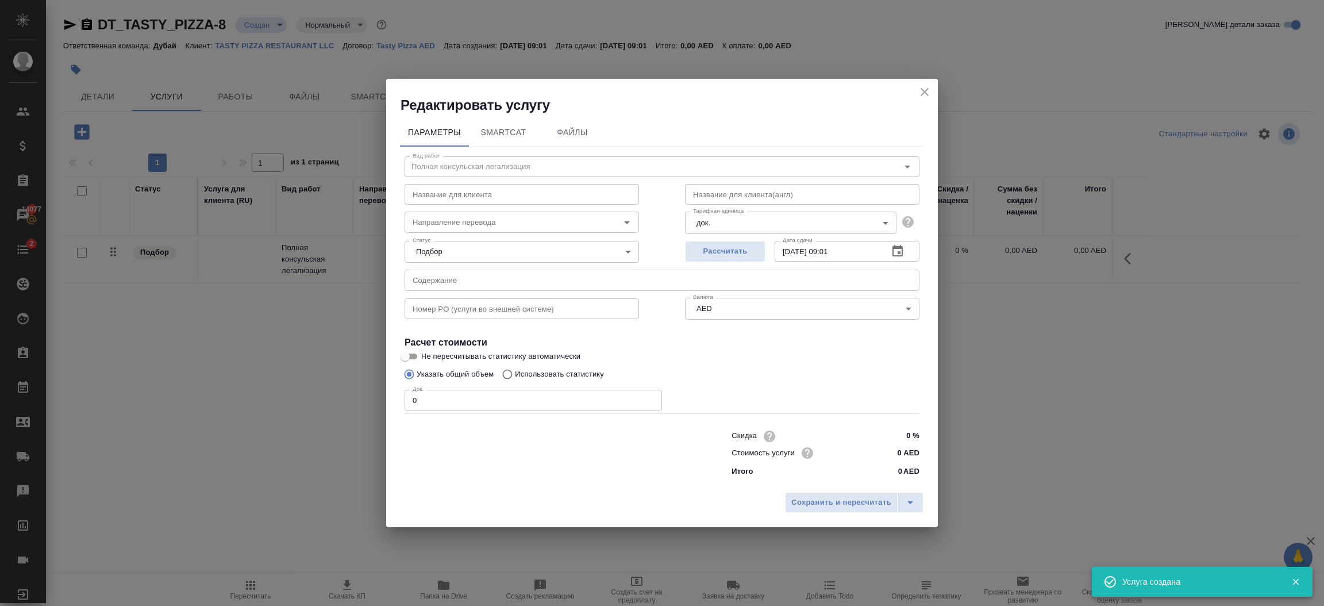
click at [459, 399] on input "0" at bounding box center [533, 400] width 257 height 21
type input "1"
click at [812, 509] on button "Сохранить и пересчитать" at bounding box center [841, 502] width 113 height 21
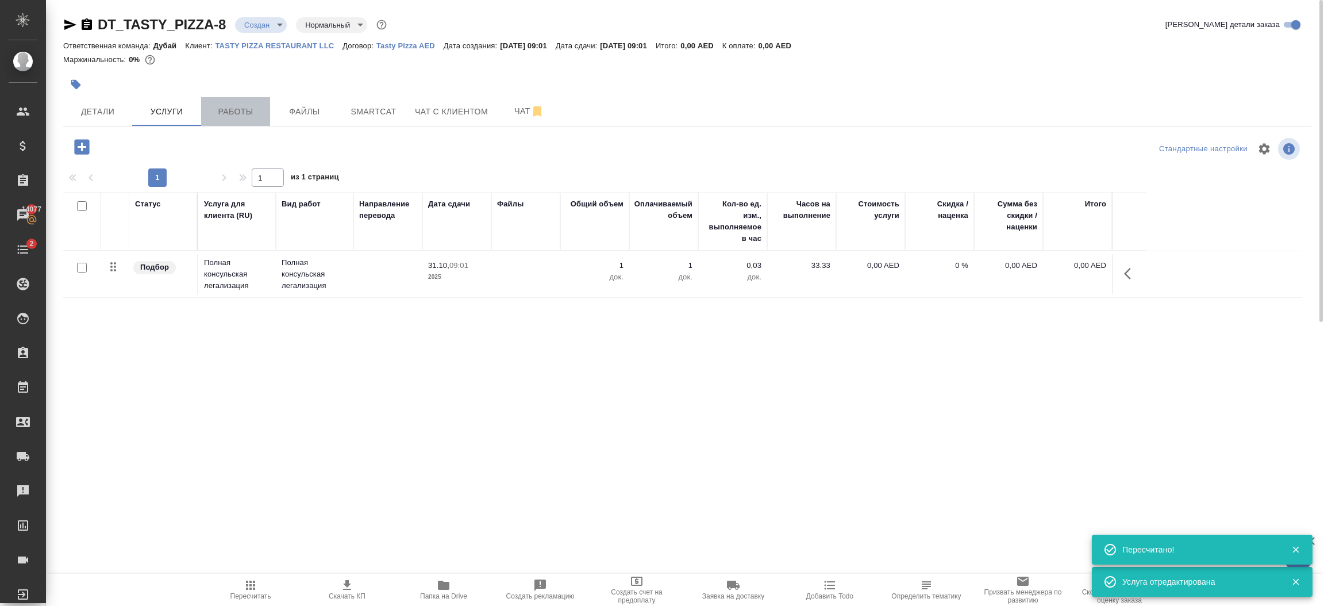
click at [240, 110] on span "Работы" at bounding box center [235, 112] width 55 height 14
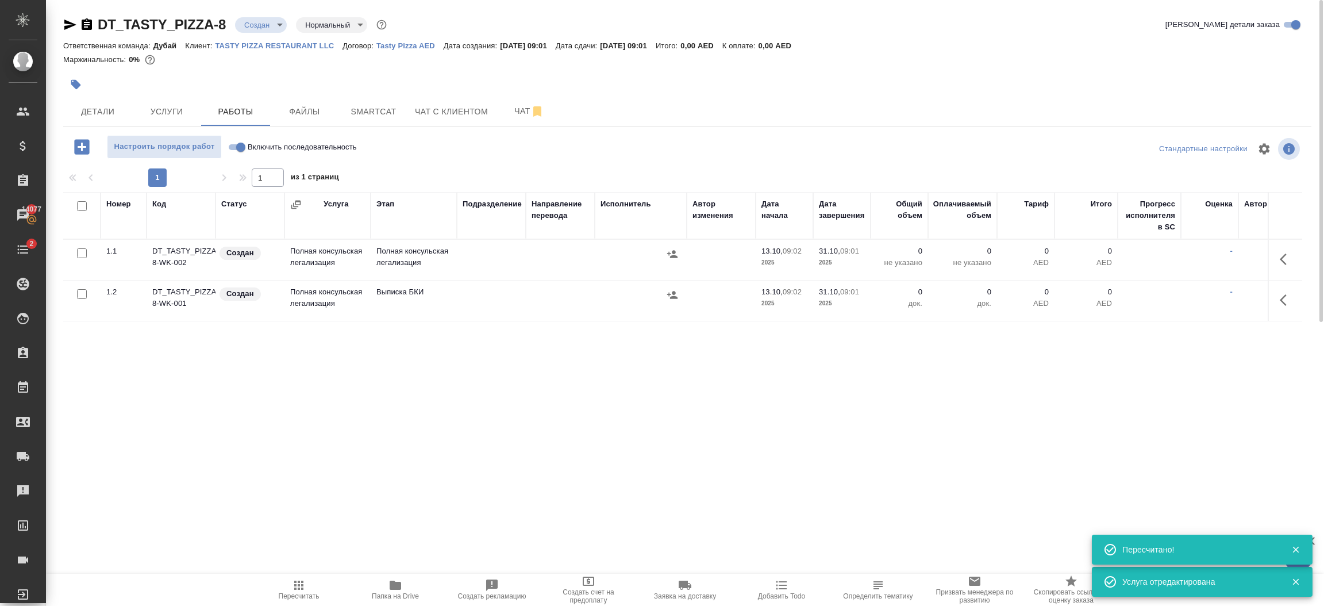
click at [235, 149] on input "Включить последовательность" at bounding box center [240, 147] width 41 height 14
checkbox input "true"
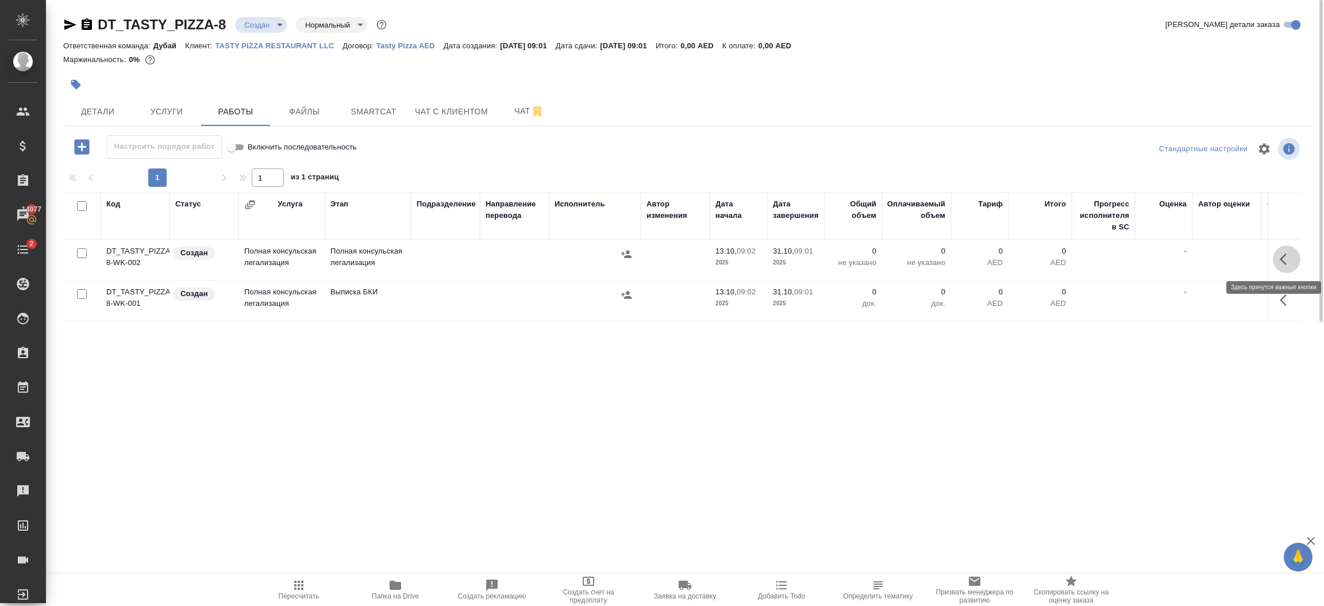
click at [1284, 265] on icon "button" at bounding box center [1287, 259] width 14 height 14
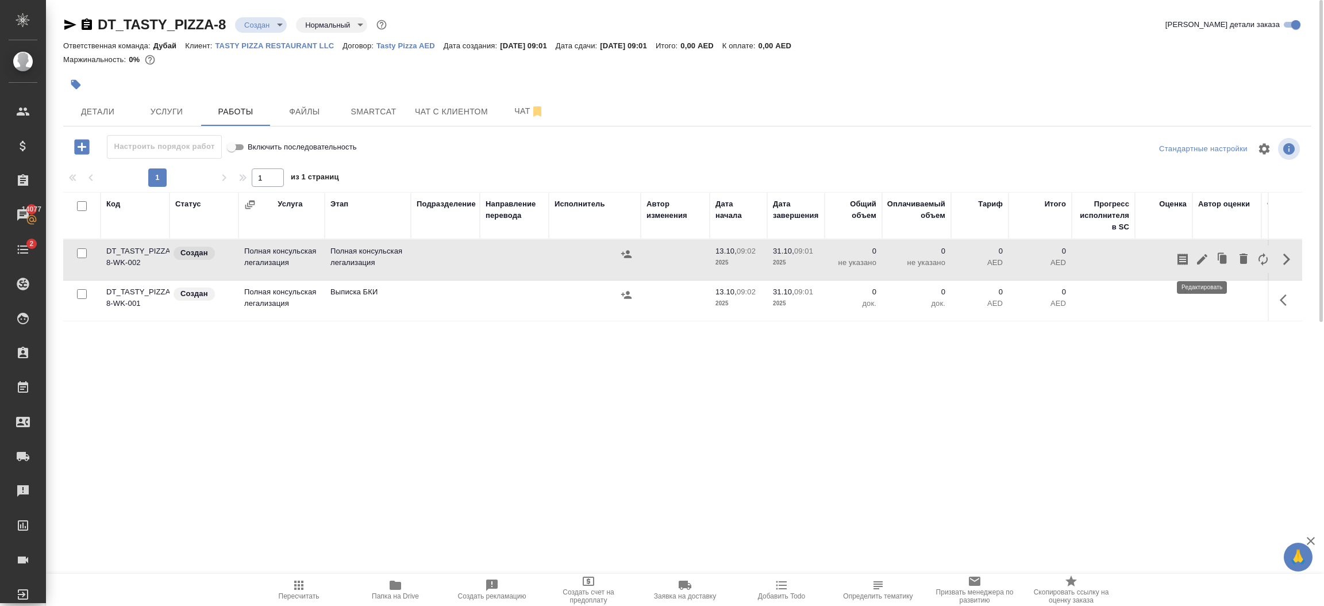
click at [1203, 264] on icon "button" at bounding box center [1202, 259] width 14 height 14
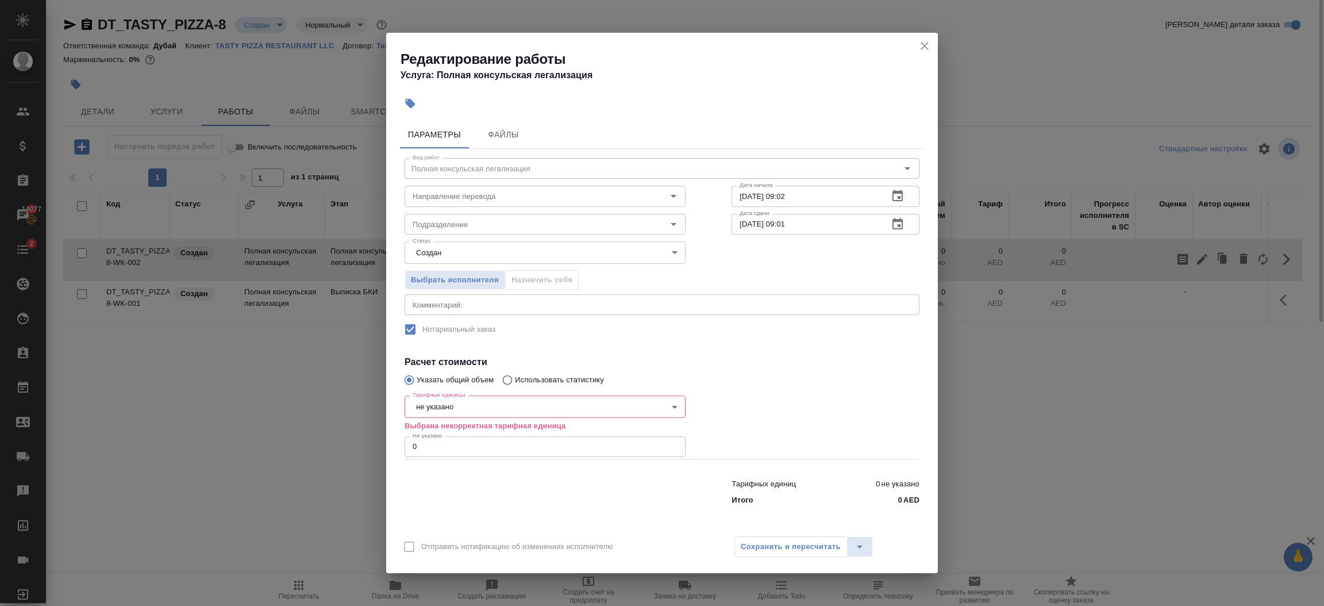
click at [570, 402] on body "🙏 .cls-1 fill:#fff; AWATERA Шорова Инесса i.shorova_kiev Клиенты Спецификации З…" at bounding box center [662, 303] width 1324 height 606
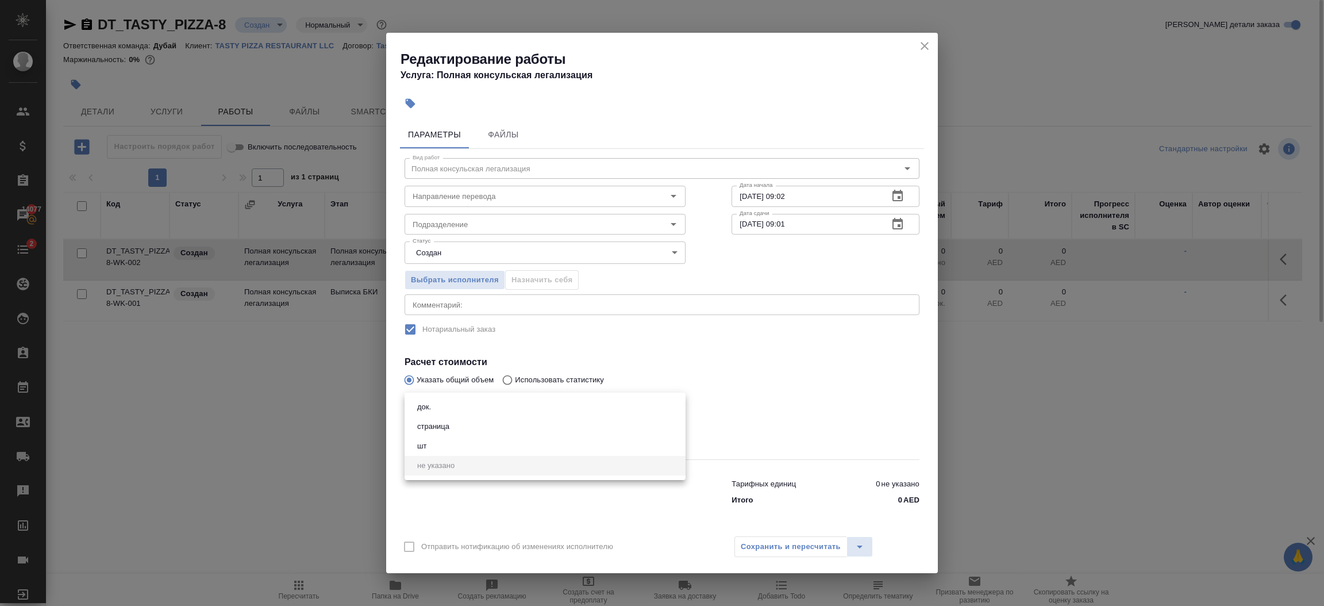
click at [465, 446] on li "шт" at bounding box center [545, 446] width 281 height 20
type input "5a8b1489cc6b4906c91bfdc1"
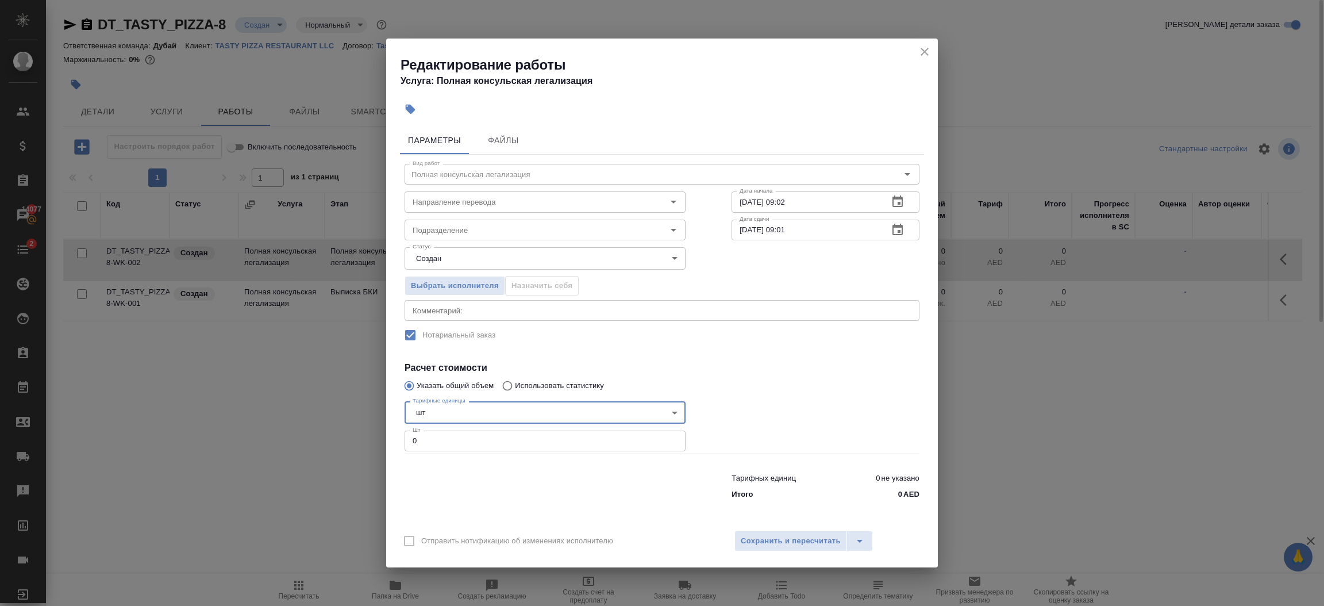
click at [423, 439] on input "0" at bounding box center [545, 440] width 281 height 21
type input "2"
type input "1"
click at [768, 534] on span "Сохранить и пересчитать" at bounding box center [791, 540] width 100 height 13
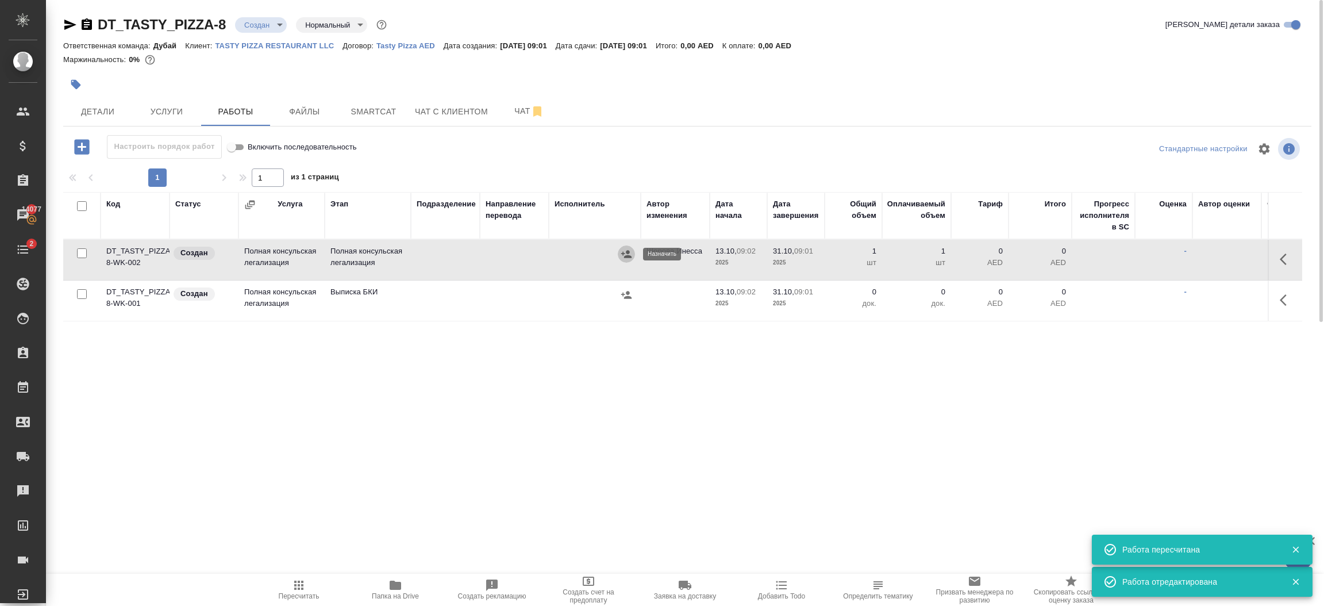
click at [627, 253] on icon "button" at bounding box center [626, 253] width 10 height 7
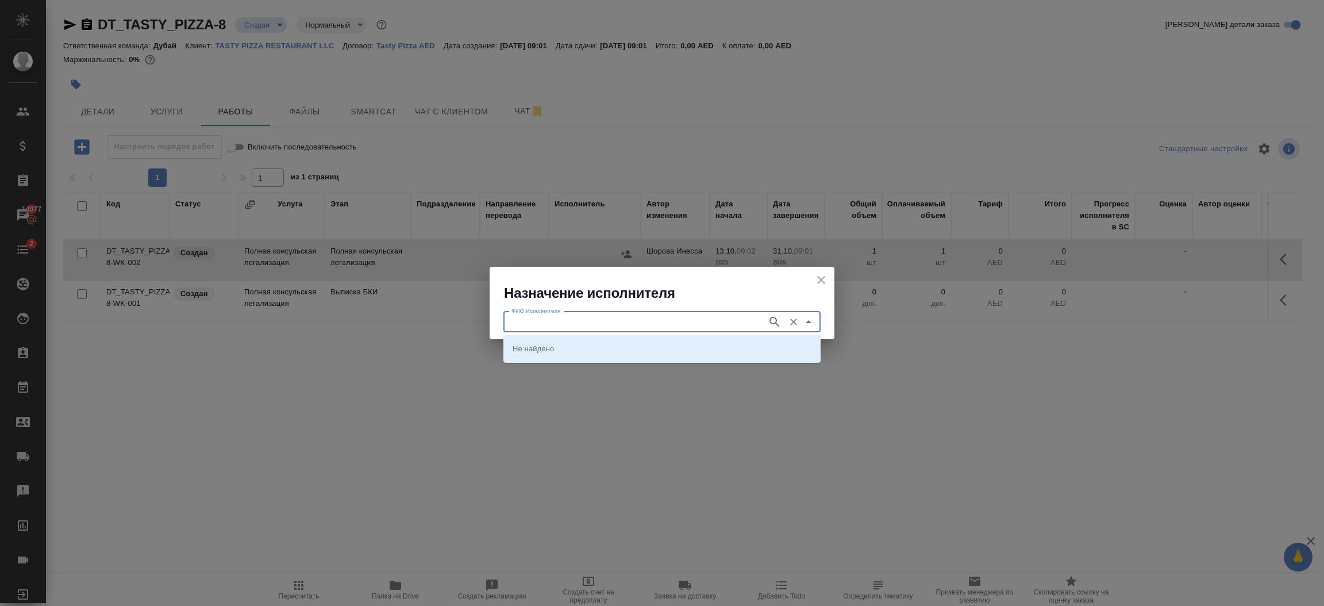
click at [589, 322] on input "ФИО Исполнителя" at bounding box center [634, 322] width 255 height 14
type input "promy"
type input "promt"
type input "prompt"
click at [619, 344] on li "Prompt Attestation Services" at bounding box center [661, 348] width 317 height 21
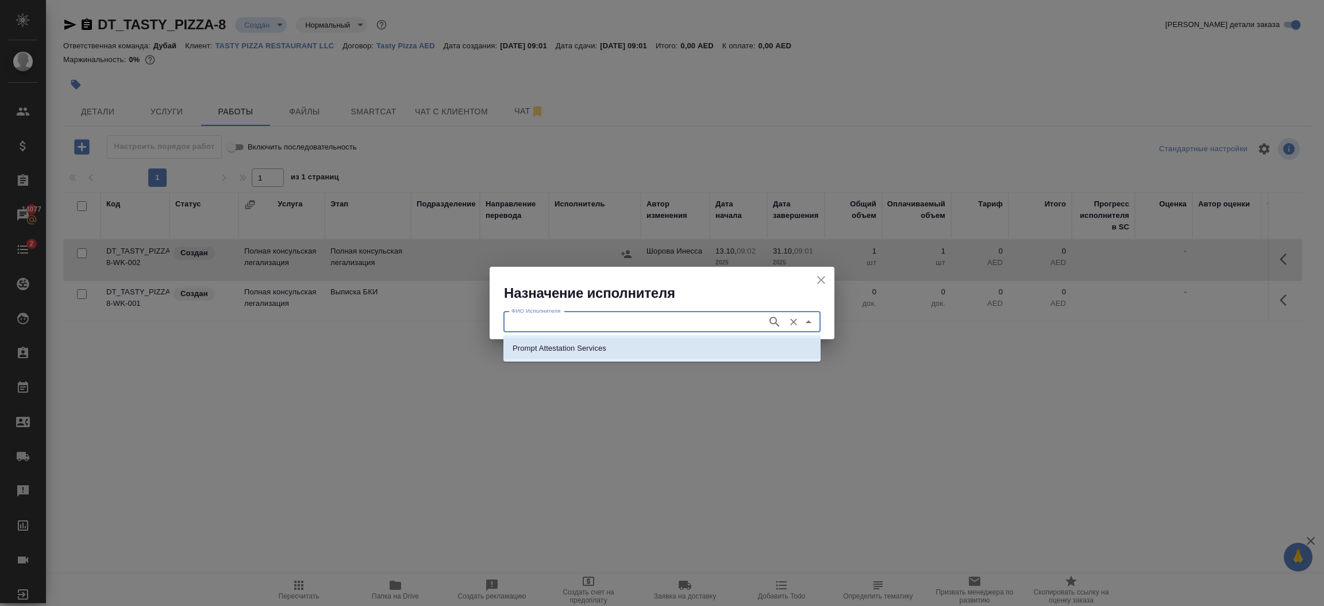
type input "Prompt Attestation Services"
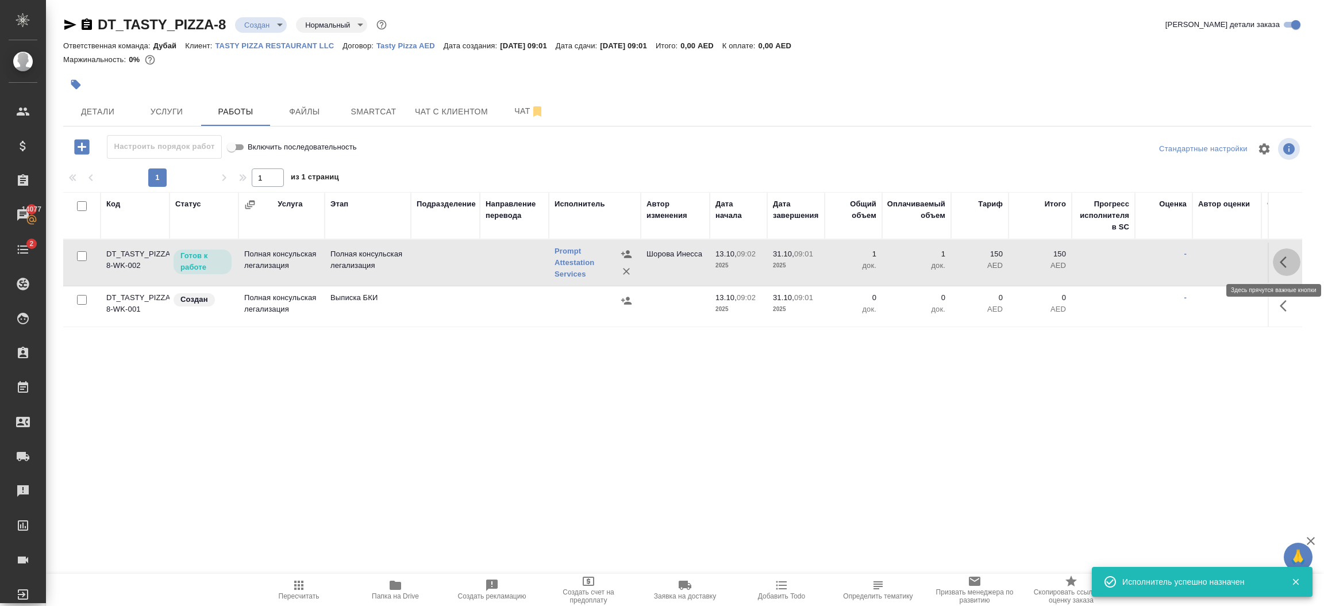
click at [1282, 260] on icon "button" at bounding box center [1283, 261] width 7 height 11
click at [1206, 252] on button "button" at bounding box center [1202, 262] width 20 height 28
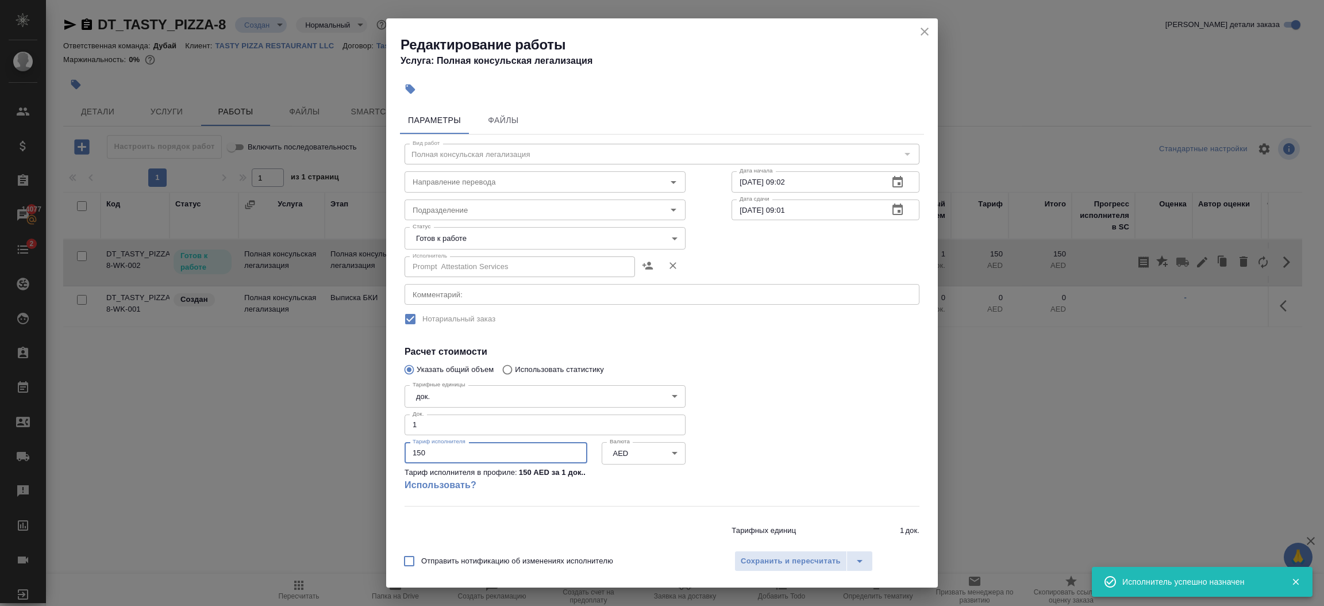
drag, startPoint x: 481, startPoint y: 455, endPoint x: 352, endPoint y: 458, distance: 128.7
click at [352, 458] on div "Редактирование работы Услуга: Полная консульская легализация Параметры Файлы Ви…" at bounding box center [662, 303] width 1324 height 606
type input "1303"
type input "1303.25"
click at [475, 238] on body "🙏 .cls-1 fill:#fff; AWATERA Шорова Инесса i.shorova_kiev Клиенты Спецификации З…" at bounding box center [662, 303] width 1324 height 606
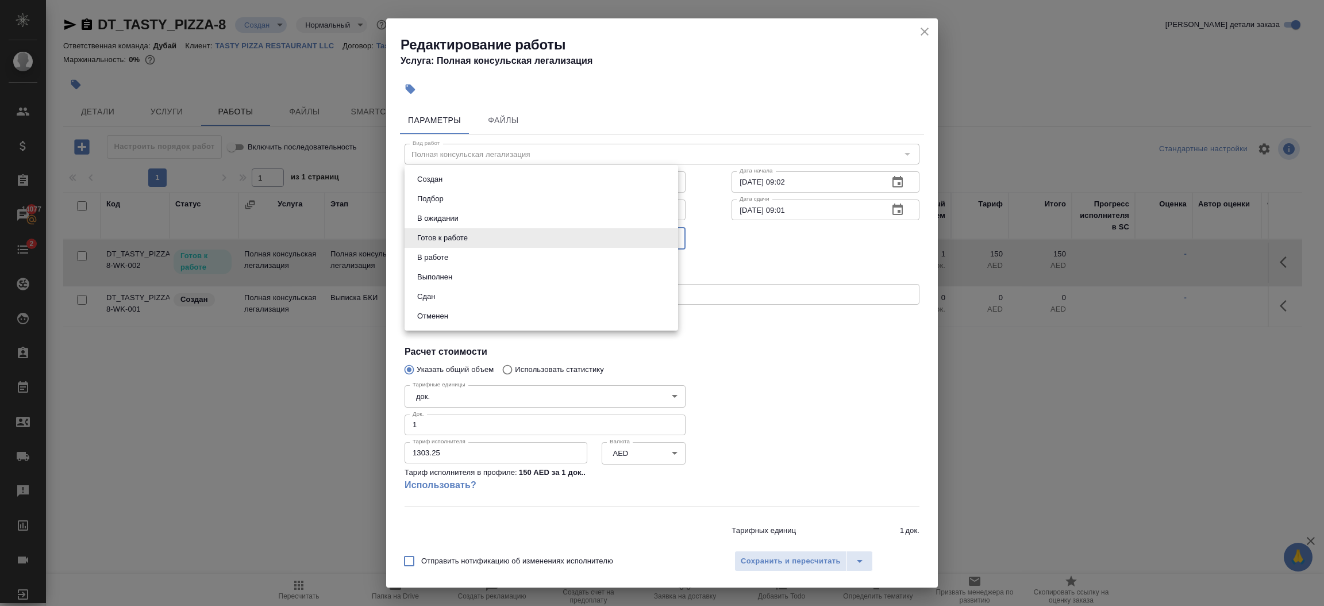
click at [452, 295] on li "Сдан" at bounding box center [542, 297] width 274 height 20
type input "closed"
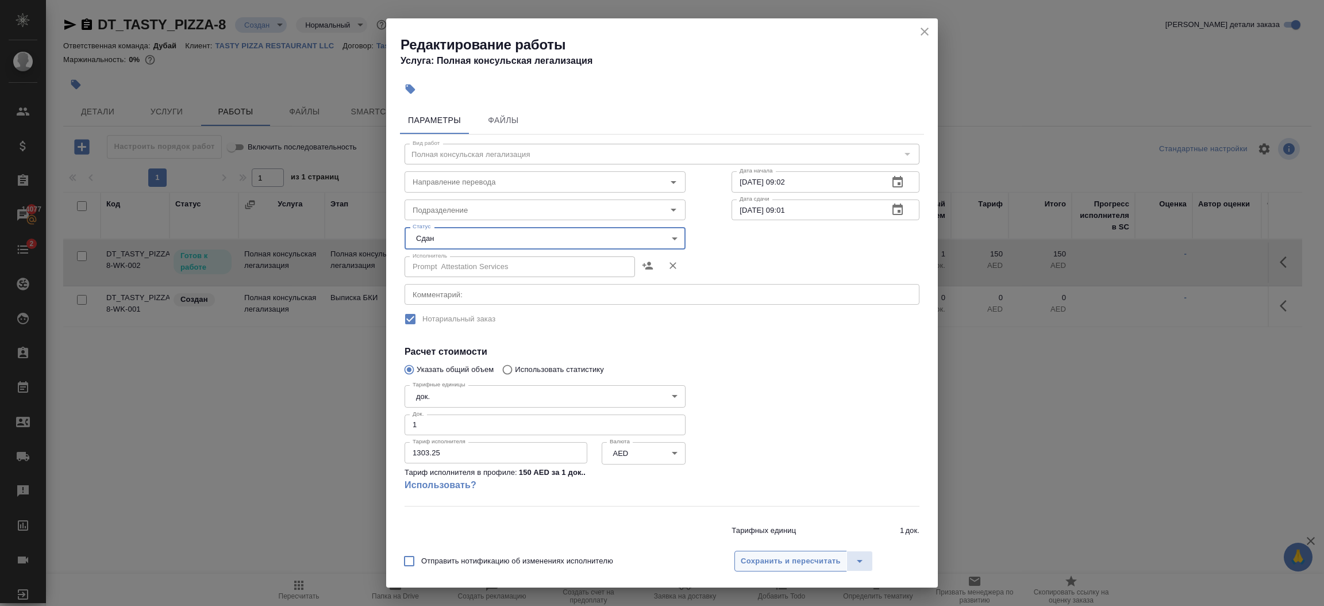
click at [779, 550] on button "Сохранить и пересчитать" at bounding box center [790, 560] width 113 height 21
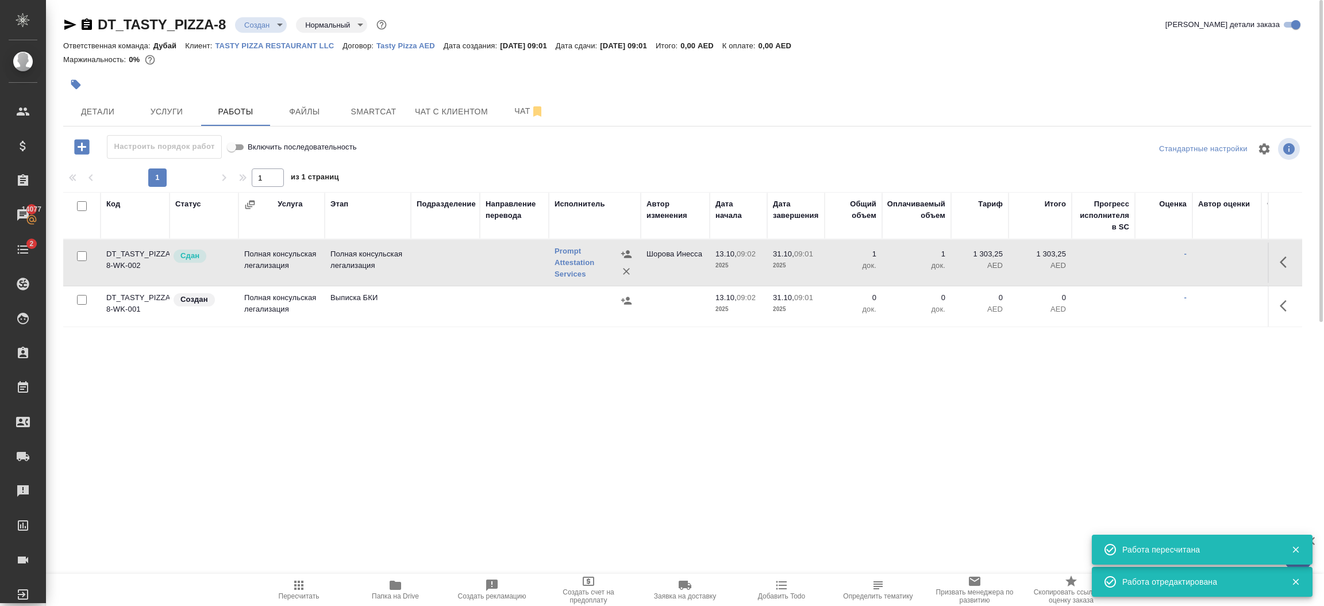
click at [814, 276] on td "31.10, 09:01 2025" at bounding box center [795, 262] width 57 height 40
click at [740, 188] on div "Настроить порядок работ Включить последовательность Стандартные настройки 1 1 и…" at bounding box center [687, 292] width 1248 height 315
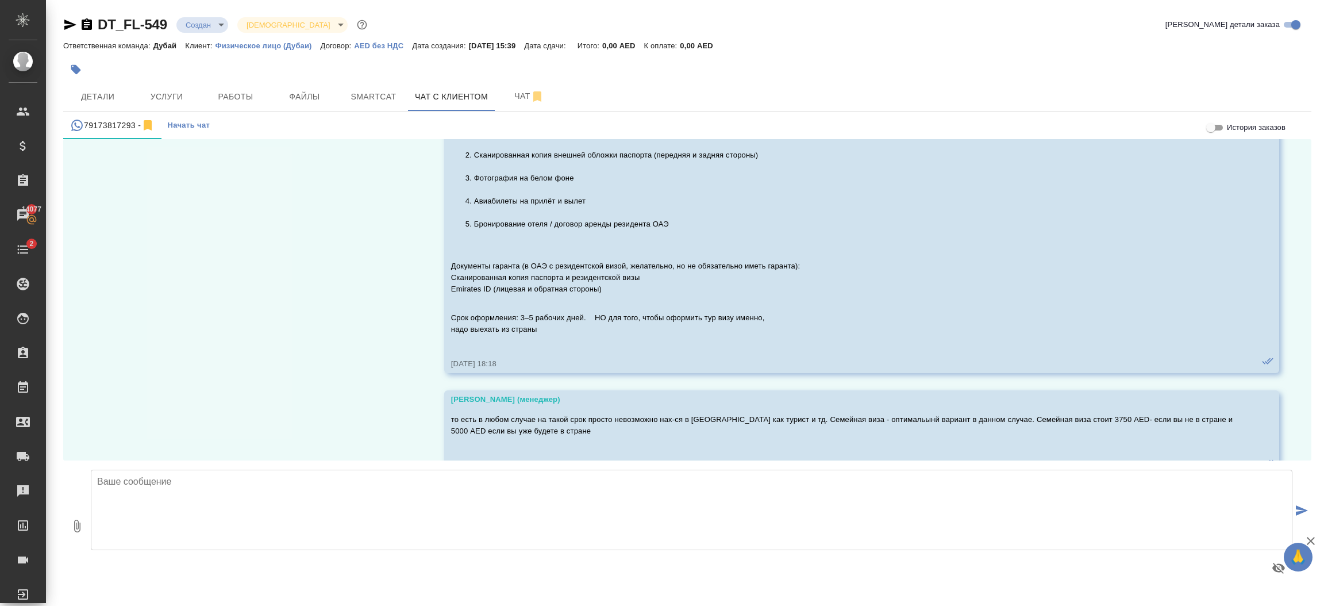
scroll to position [1070, 0]
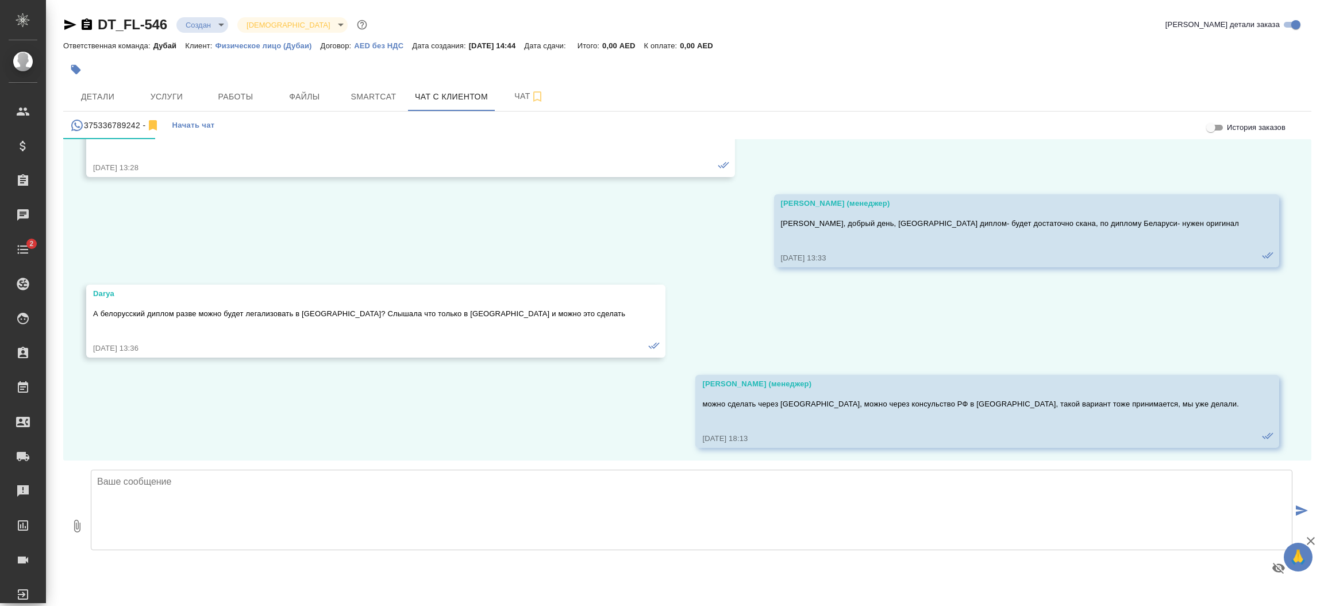
scroll to position [1398, 0]
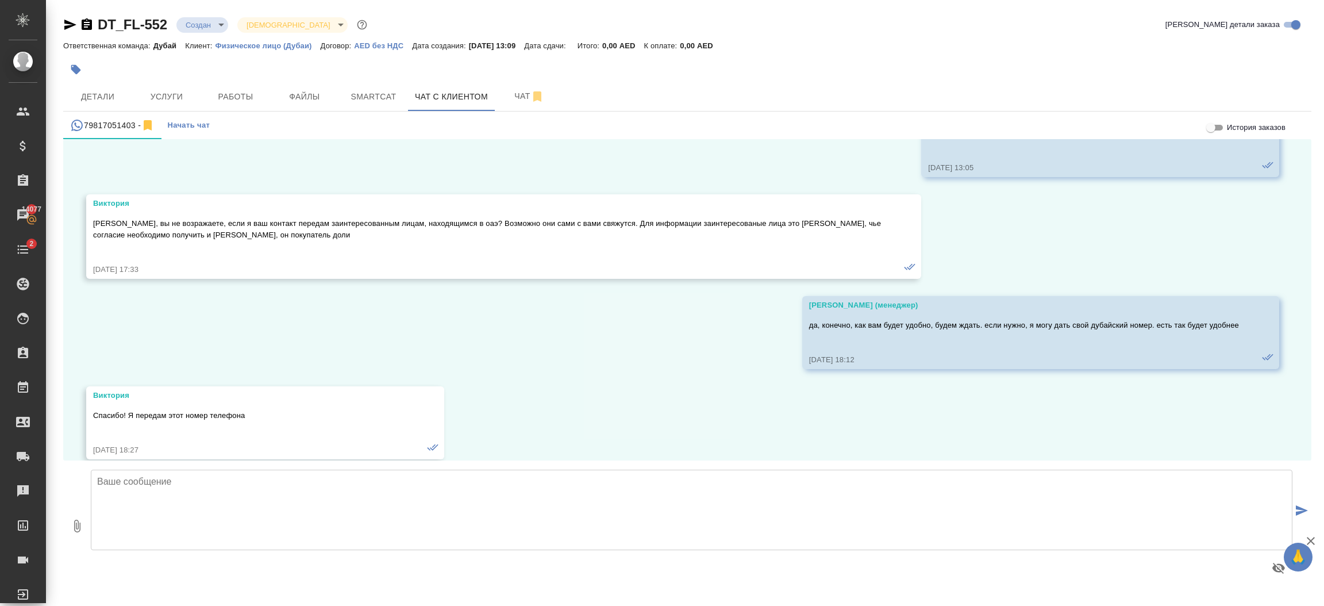
scroll to position [3187, 0]
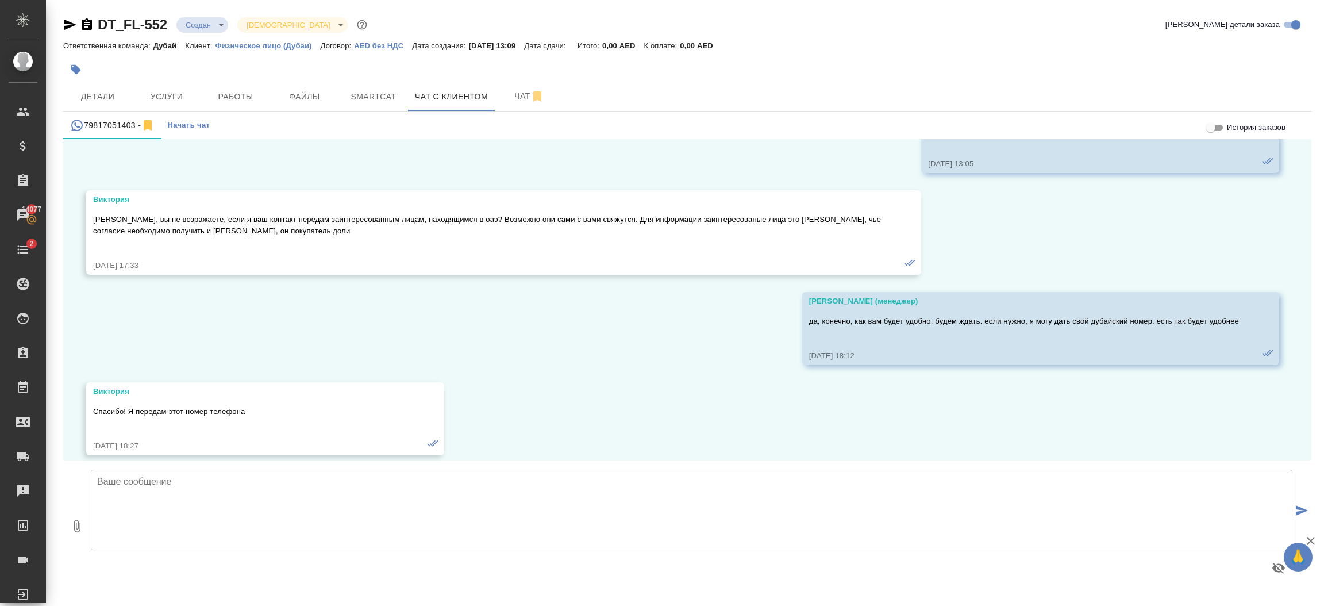
click at [249, 489] on textarea at bounding box center [691, 509] width 1201 height 80
type textarea "Вам спасибо, будем ждать и готовы помочь в любом вопросе"
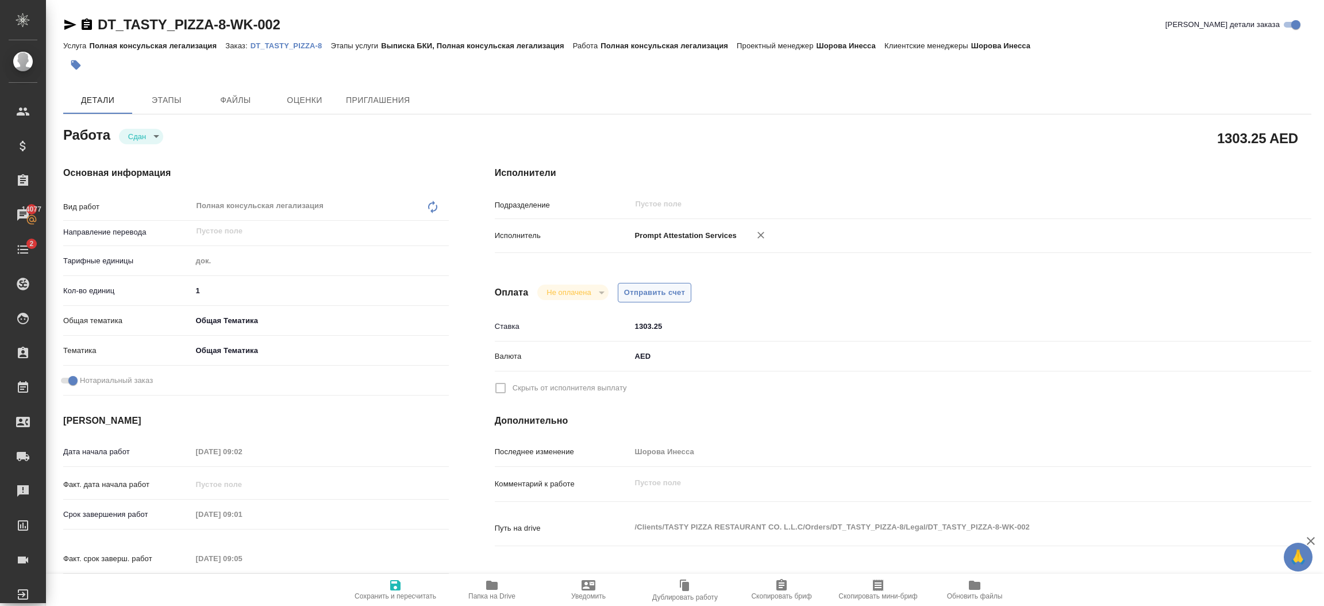
click at [646, 284] on button "Отправить счет" at bounding box center [655, 293] width 74 height 20
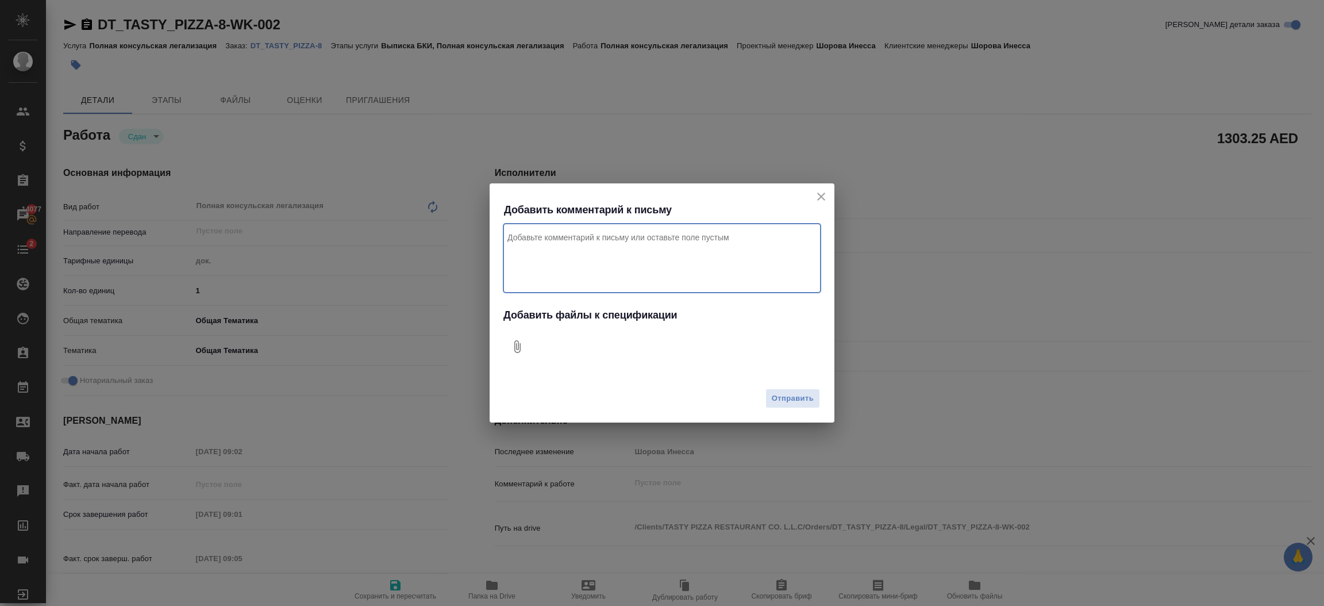
click at [641, 282] on textarea "Комментарий к письму" at bounding box center [661, 258] width 317 height 69
type textarea "Привет, за легализацию для клиента, просьба оплатить обязательно сегодня, иначе…"
click at [508, 348] on button "0" at bounding box center [517, 347] width 28 height 28
click at [784, 396] on span "Отправить" at bounding box center [793, 398] width 42 height 13
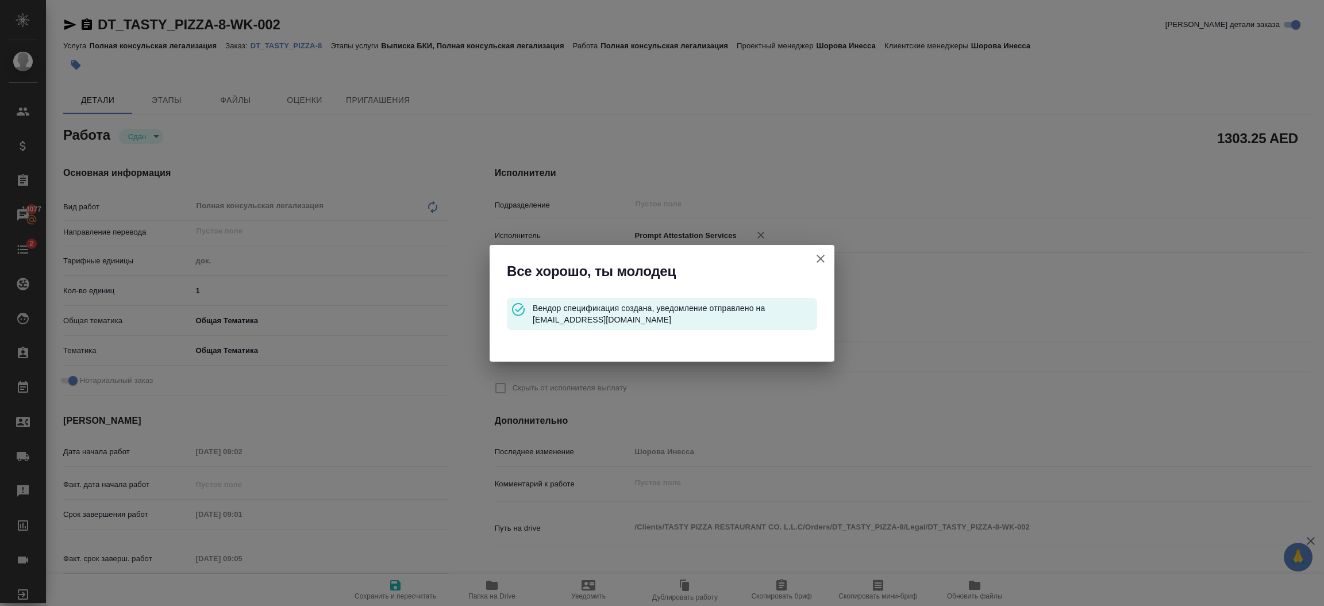
type input "closed"
type input "5a8b1489cc6b4906c91bfd8b"
type input "1"
type input "obtem"
type input "6012b1ca196b0e5c9229a120"
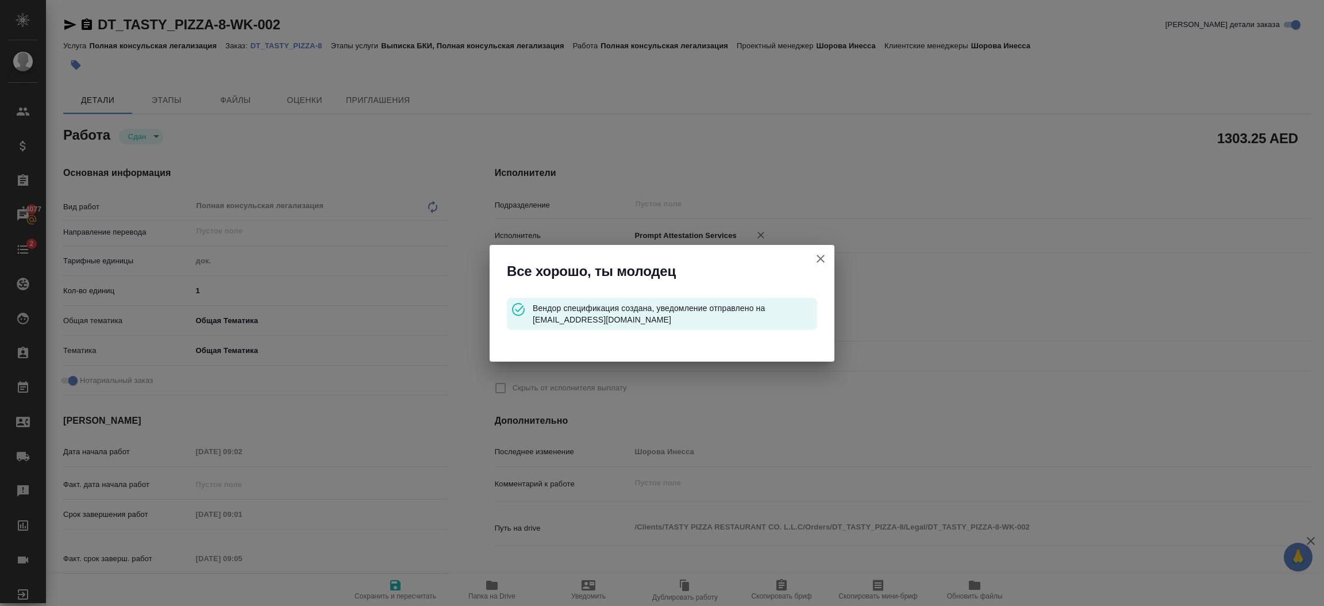
checkbox input "true"
type input "13.10.2025 09:02"
type input "31.10.2025 09:01"
type input "13.10.2025 09:05"
type input "31.10.2025 09:01"
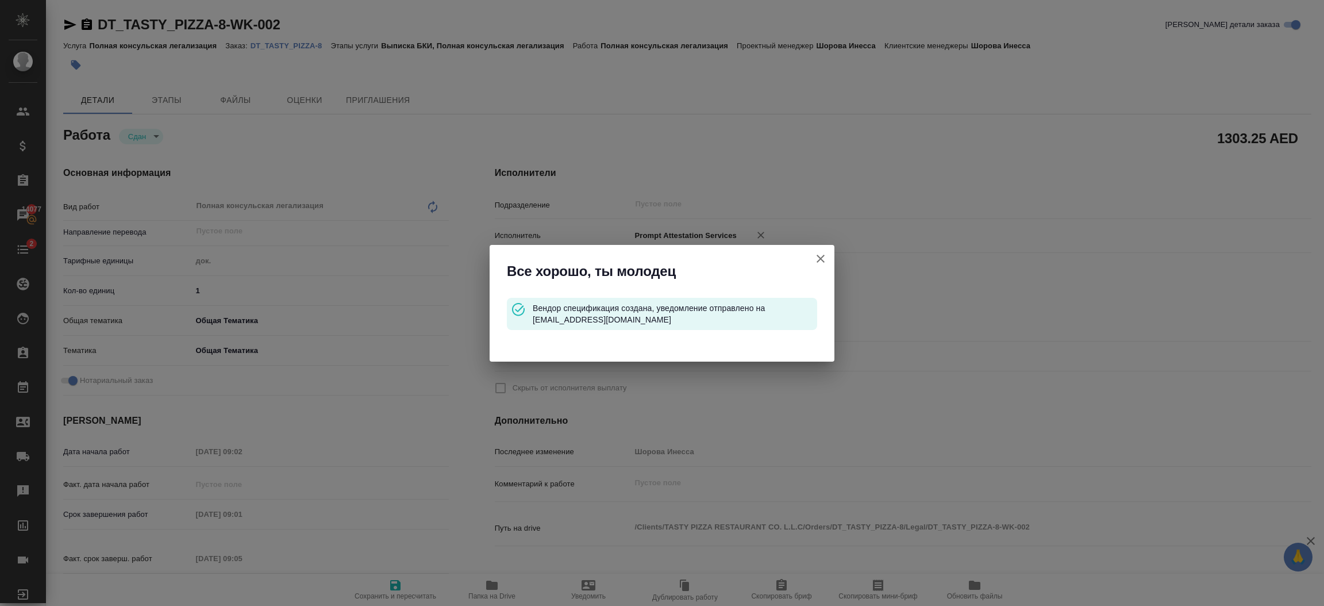
type input "notPayed"
type input "1303.25"
type input "AED"
type input "Шорова Инесса"
type input "DT_TASTY_PIZZA-8"
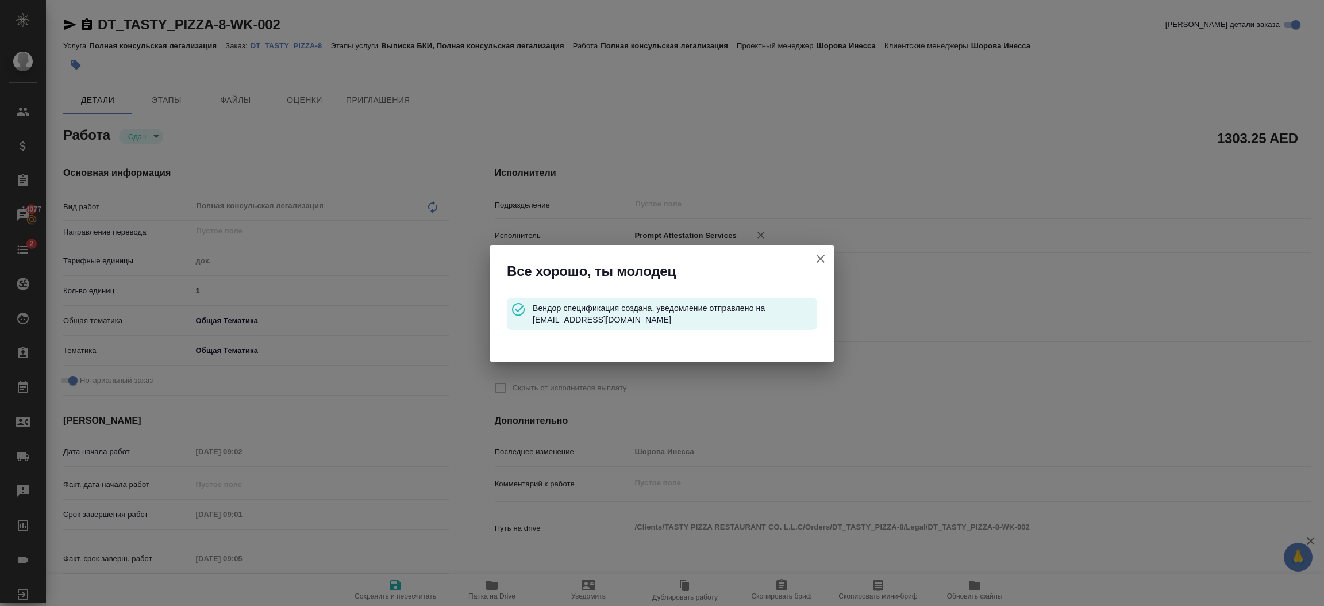
type input "Полная консульская легализация"
type input "Выписка БКИ, Полная консульская легализация"
type input "Шорова Инесса"
type input "/Clients/TASTY PIZZA RESTAURANT CO. L.L.C/Orders/DT_TASTY_PIZZA-8"
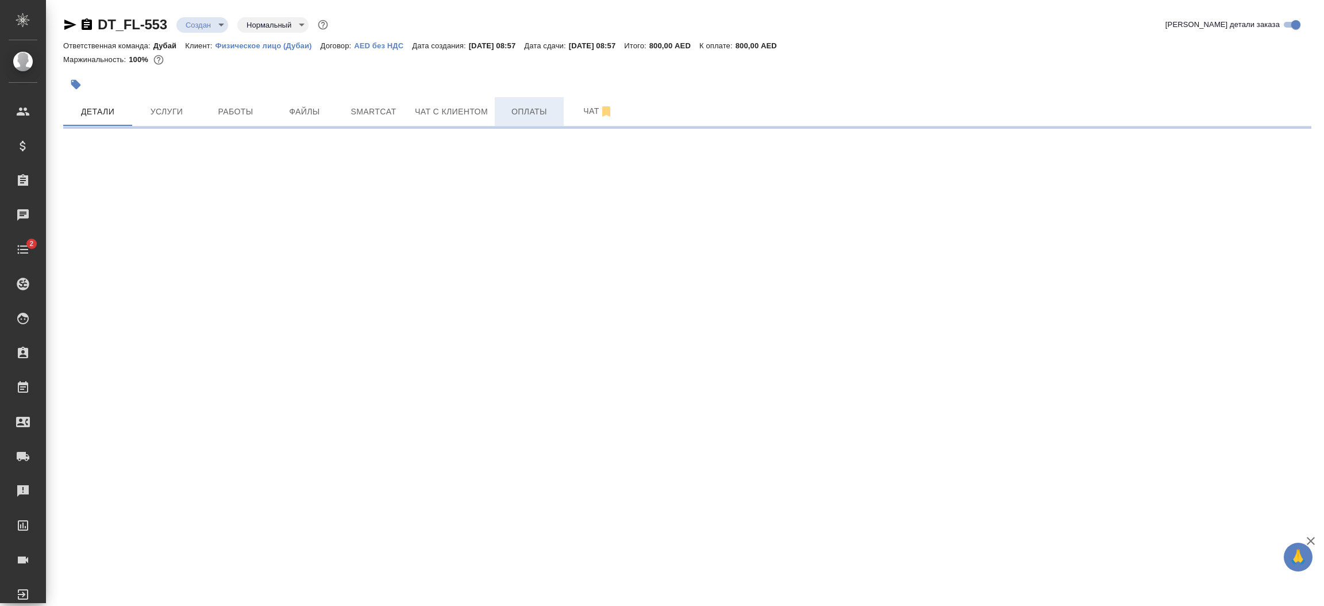
select select "RU"
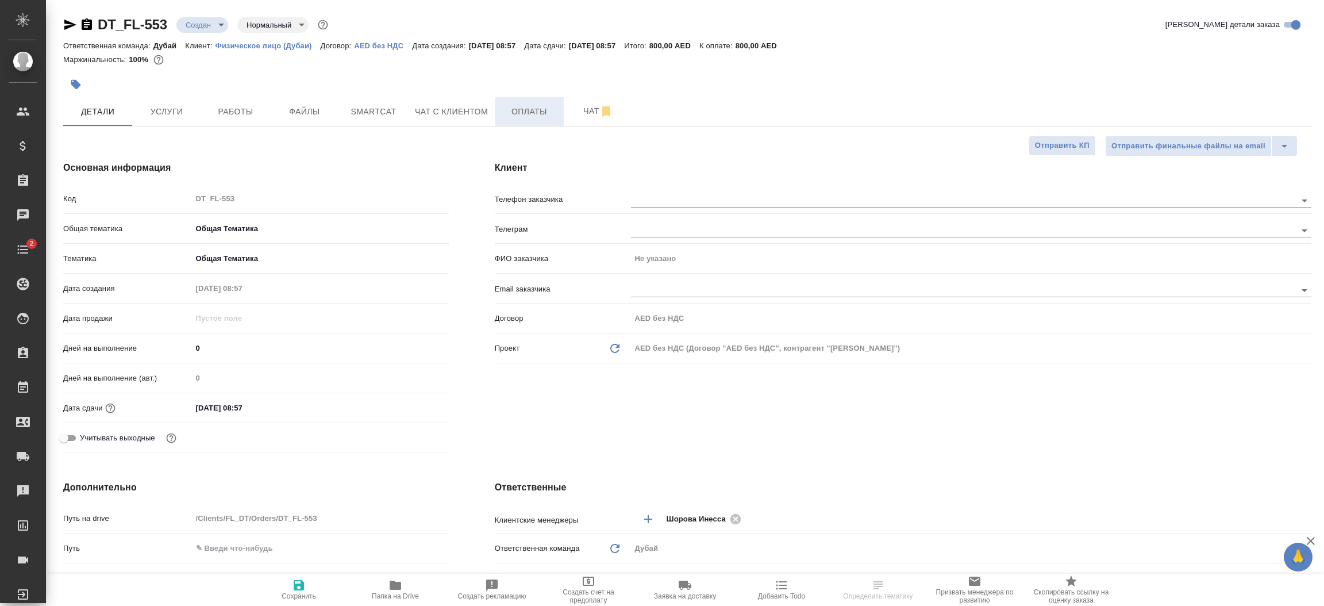
click at [512, 120] on button "Оплаты" at bounding box center [529, 111] width 69 height 29
type textarea "x"
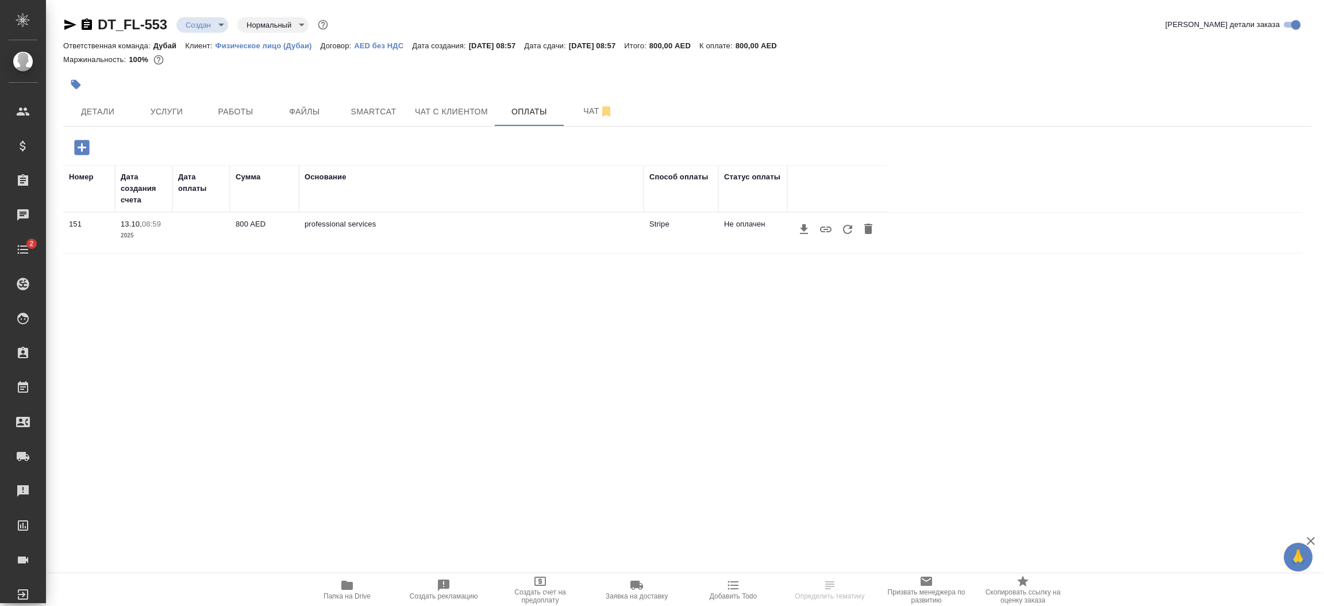
click at [841, 230] on icon "button" at bounding box center [848, 229] width 14 height 14
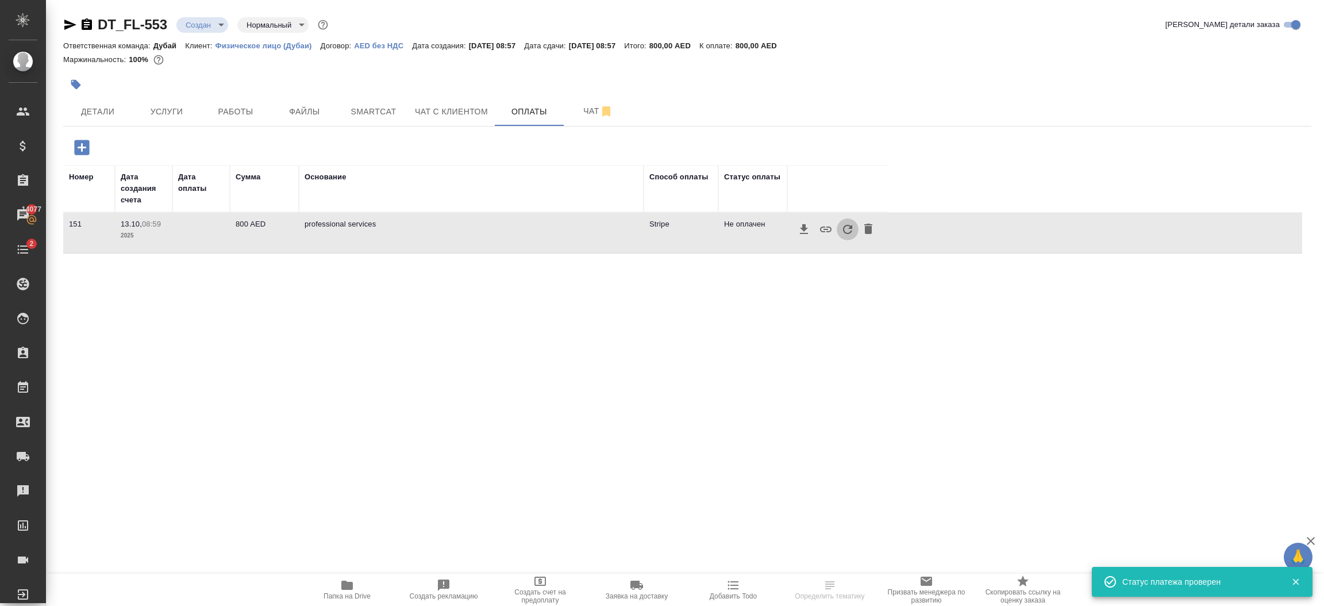
click at [841, 230] on icon "button" at bounding box center [848, 229] width 14 height 14
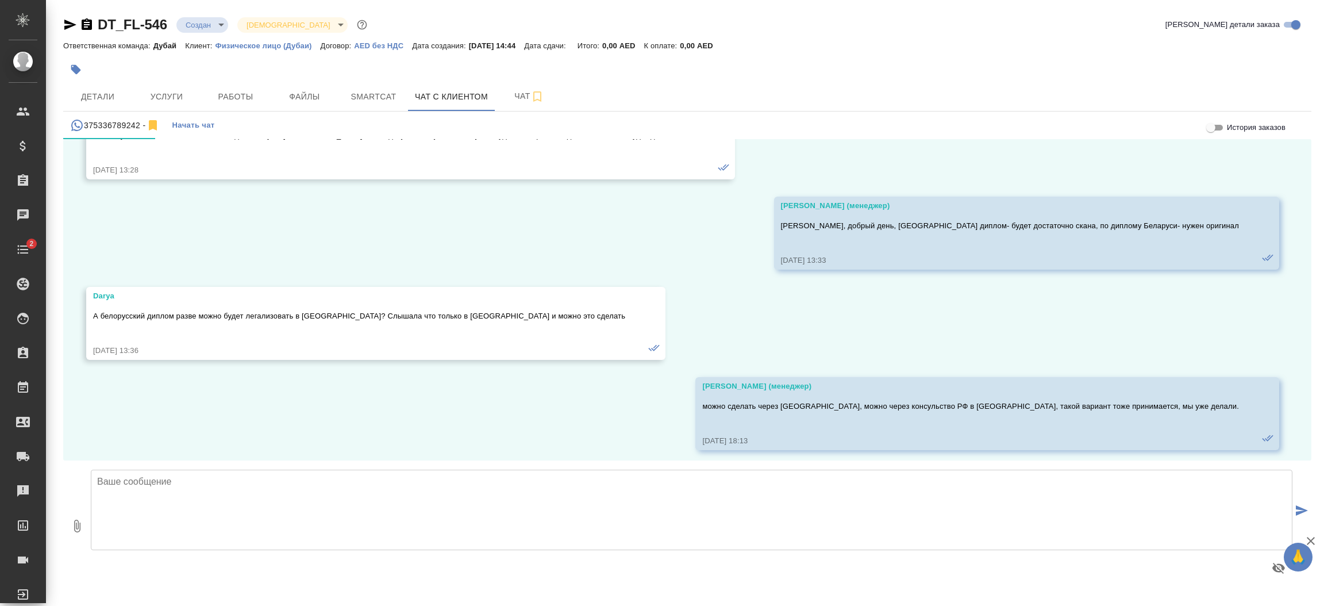
scroll to position [1398, 0]
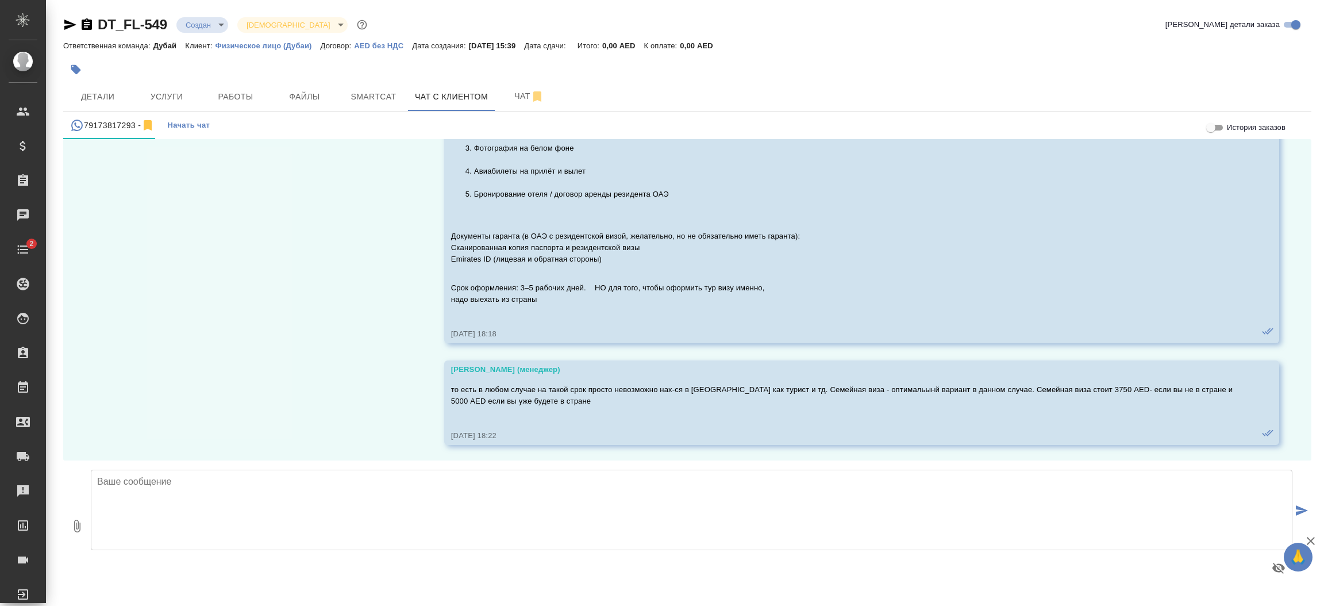
scroll to position [1070, 0]
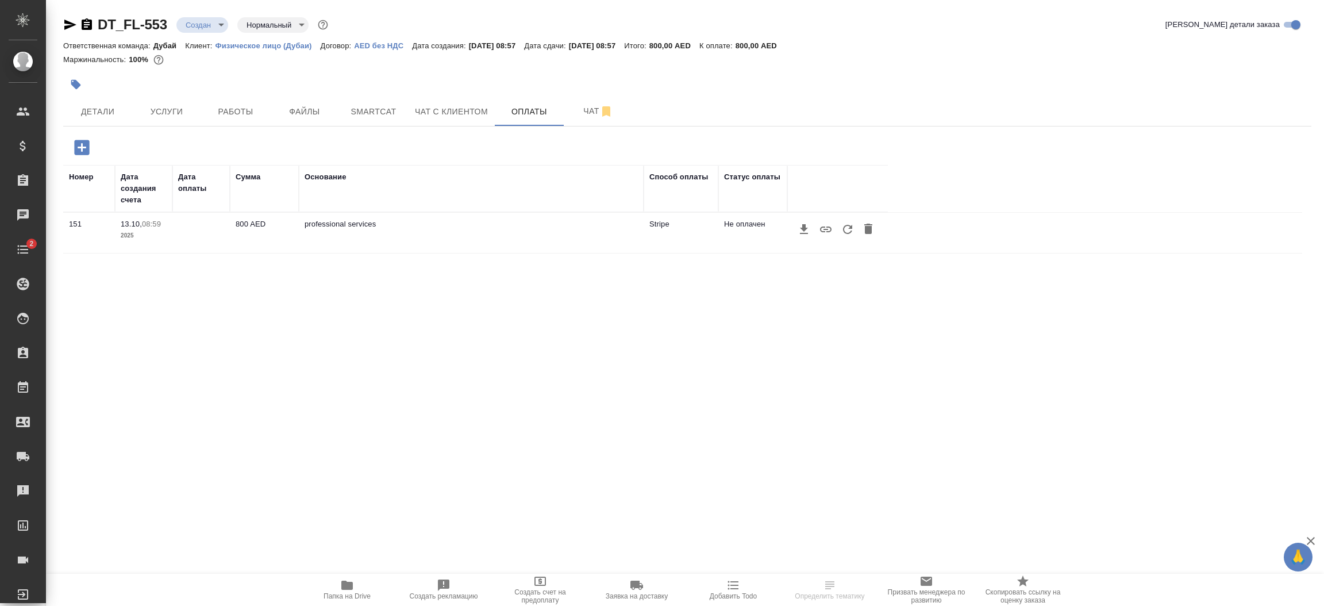
click at [843, 233] on icon "button" at bounding box center [848, 229] width 14 height 14
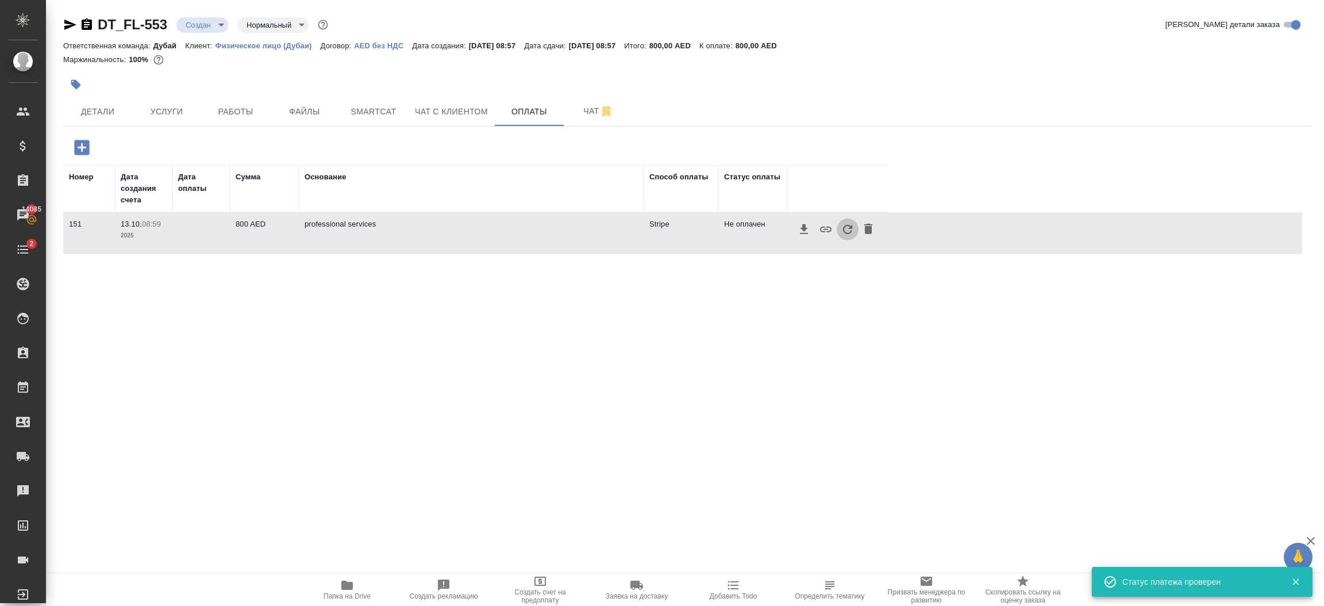
click at [850, 233] on icon "button" at bounding box center [848, 229] width 14 height 14
